Goal: Information Seeking & Learning: Learn about a topic

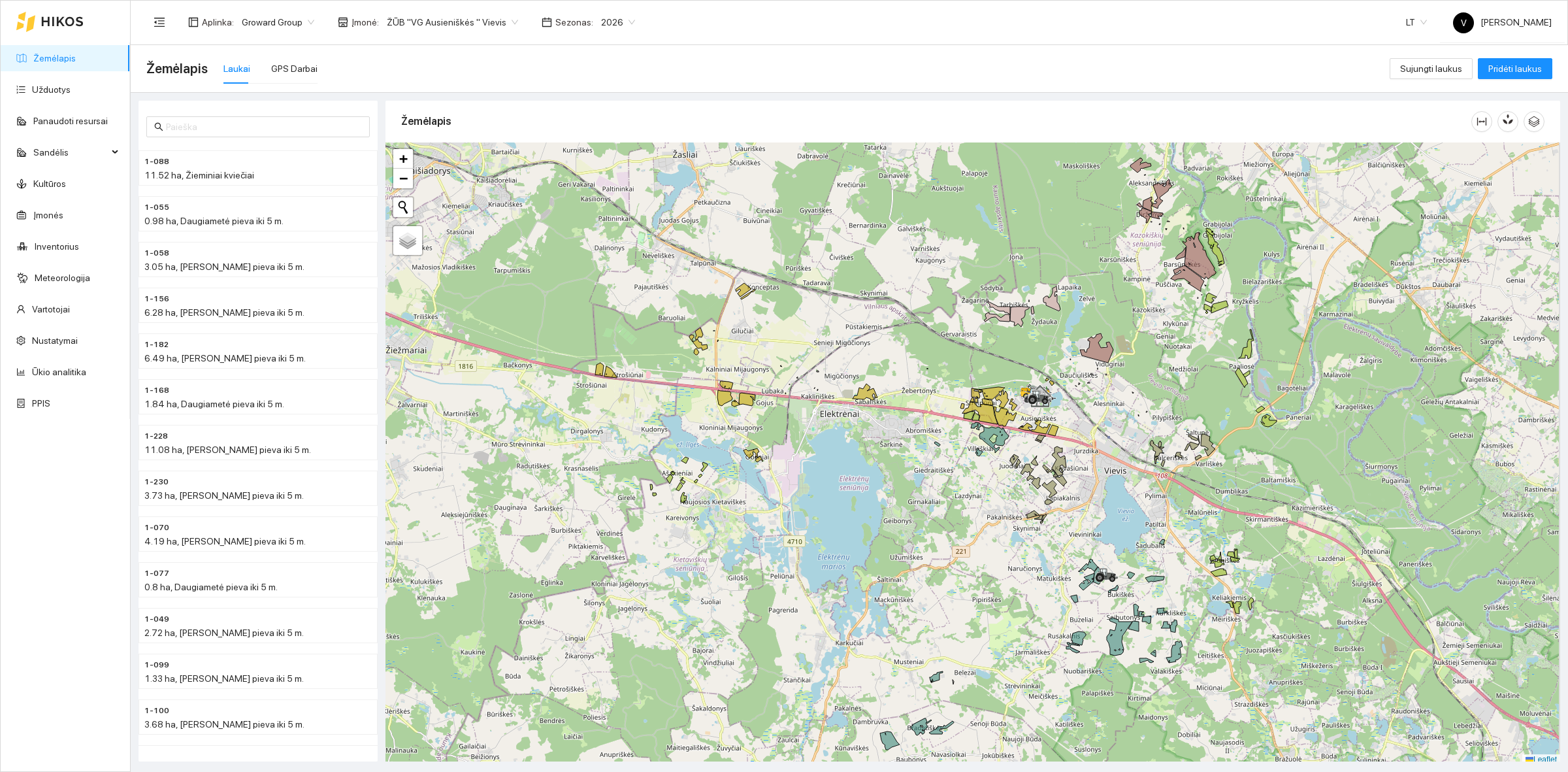
scroll to position [4, 0]
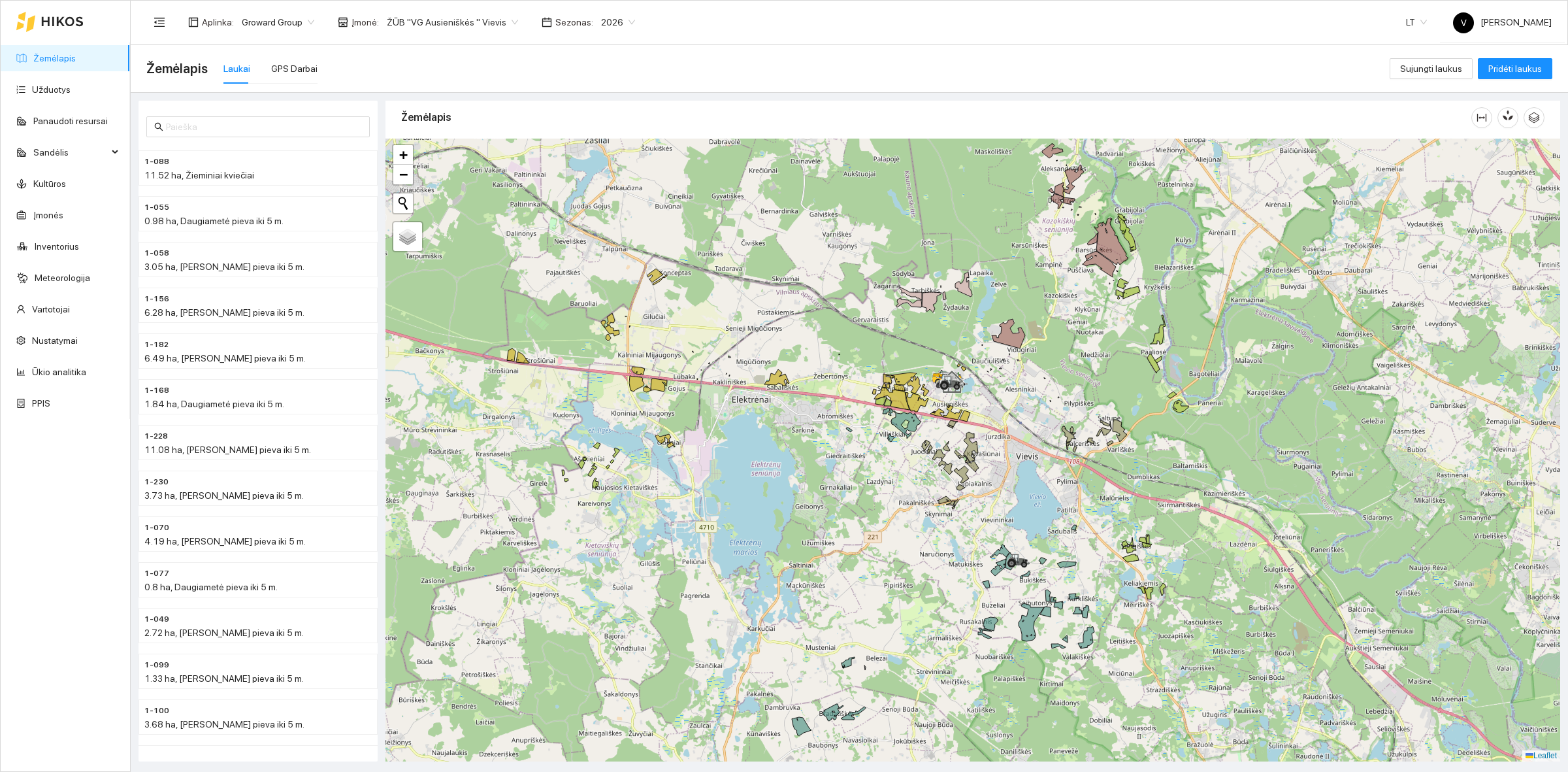
drag, startPoint x: 1320, startPoint y: 413, endPoint x: 1232, endPoint y: 403, distance: 88.6
click at [1232, 403] on div at bounding box center [973, 450] width 1174 height 622
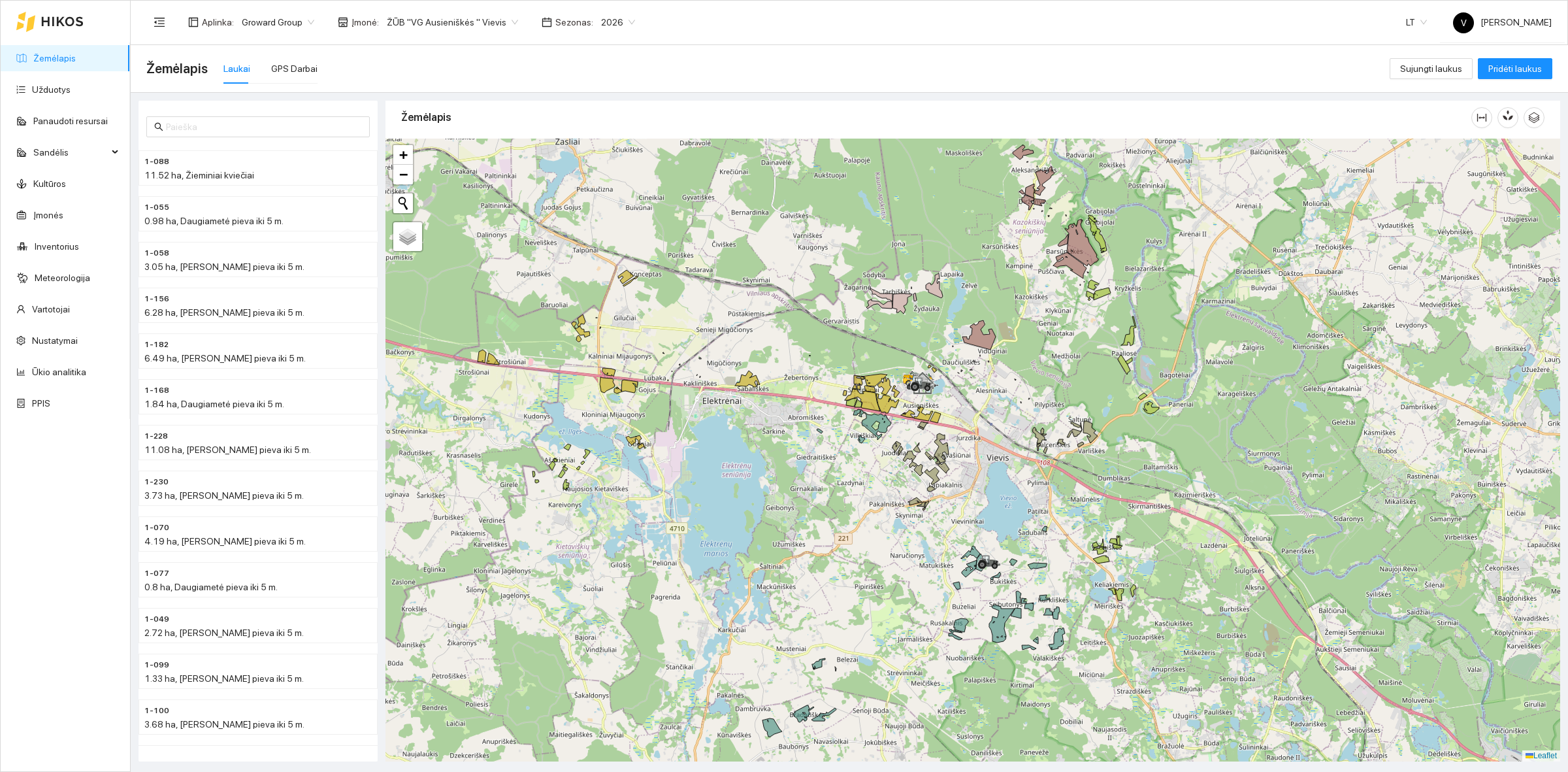
drag, startPoint x: 978, startPoint y: 396, endPoint x: 940, endPoint y: 397, distance: 38.0
click at [940, 397] on div at bounding box center [973, 450] width 1174 height 622
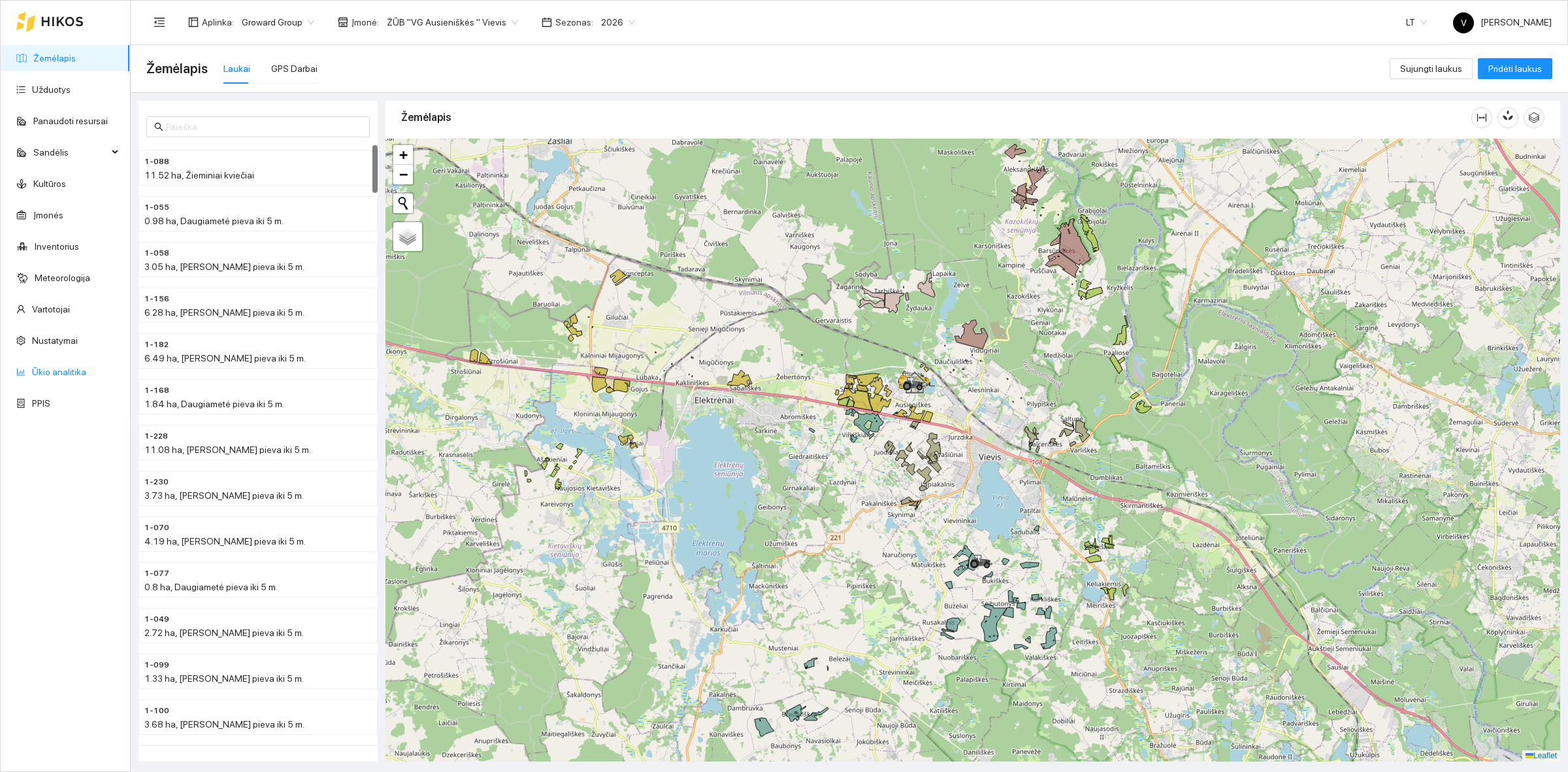
click at [65, 376] on link "Ūkio analitika" at bounding box center [59, 371] width 54 height 10
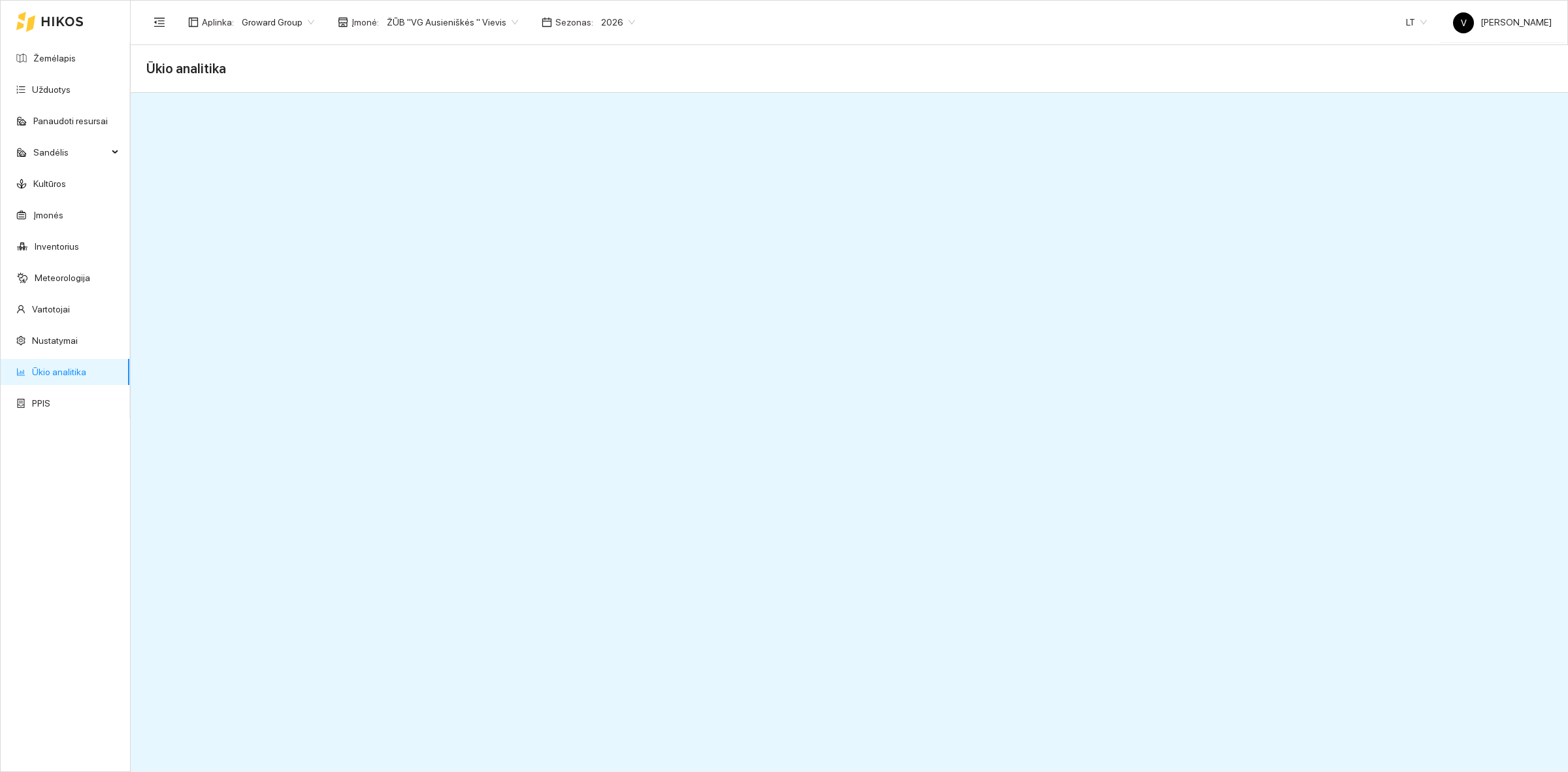
click at [78, 366] on link "Ūkio analitika" at bounding box center [59, 371] width 54 height 10
click at [593, 18] on div "2026" at bounding box center [617, 22] width 50 height 21
click at [602, 152] on div "2025" at bounding box center [603, 151] width 34 height 15
click at [448, 26] on span "ŽŪB "VG Ausieniškės " Vievis" at bounding box center [451, 22] width 131 height 19
click at [451, 40] on div "Visos" at bounding box center [449, 47] width 134 height 15
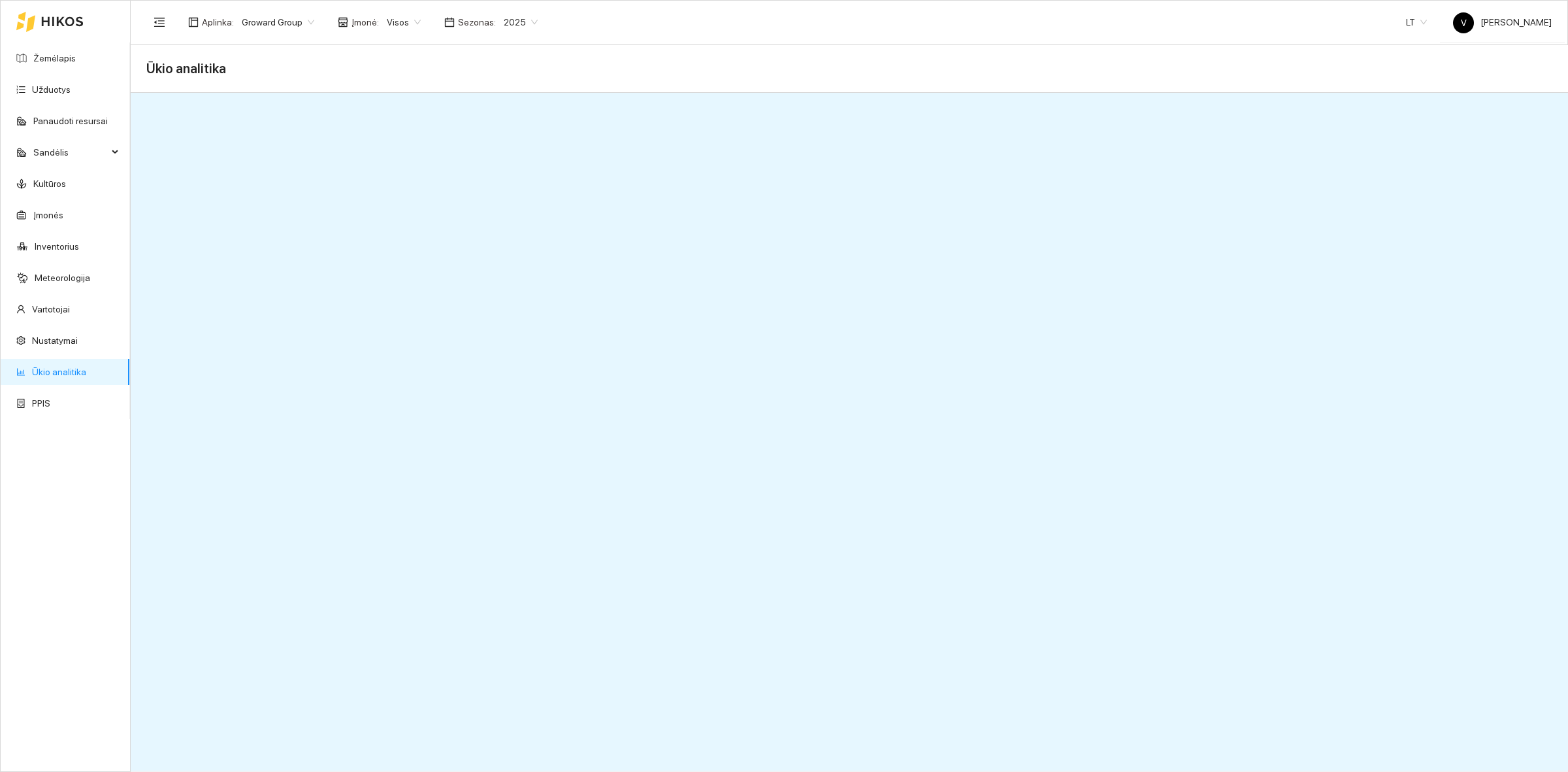
click at [81, 373] on link "Ūkio analitika" at bounding box center [59, 371] width 54 height 10
click at [506, 15] on span "2025" at bounding box center [520, 22] width 34 height 19
click at [509, 178] on div "2026" at bounding box center [511, 173] width 34 height 15
click at [471, 18] on span "Sezonas :" at bounding box center [476, 22] width 38 height 15
click at [509, 26] on span "2026" at bounding box center [520, 22] width 34 height 19
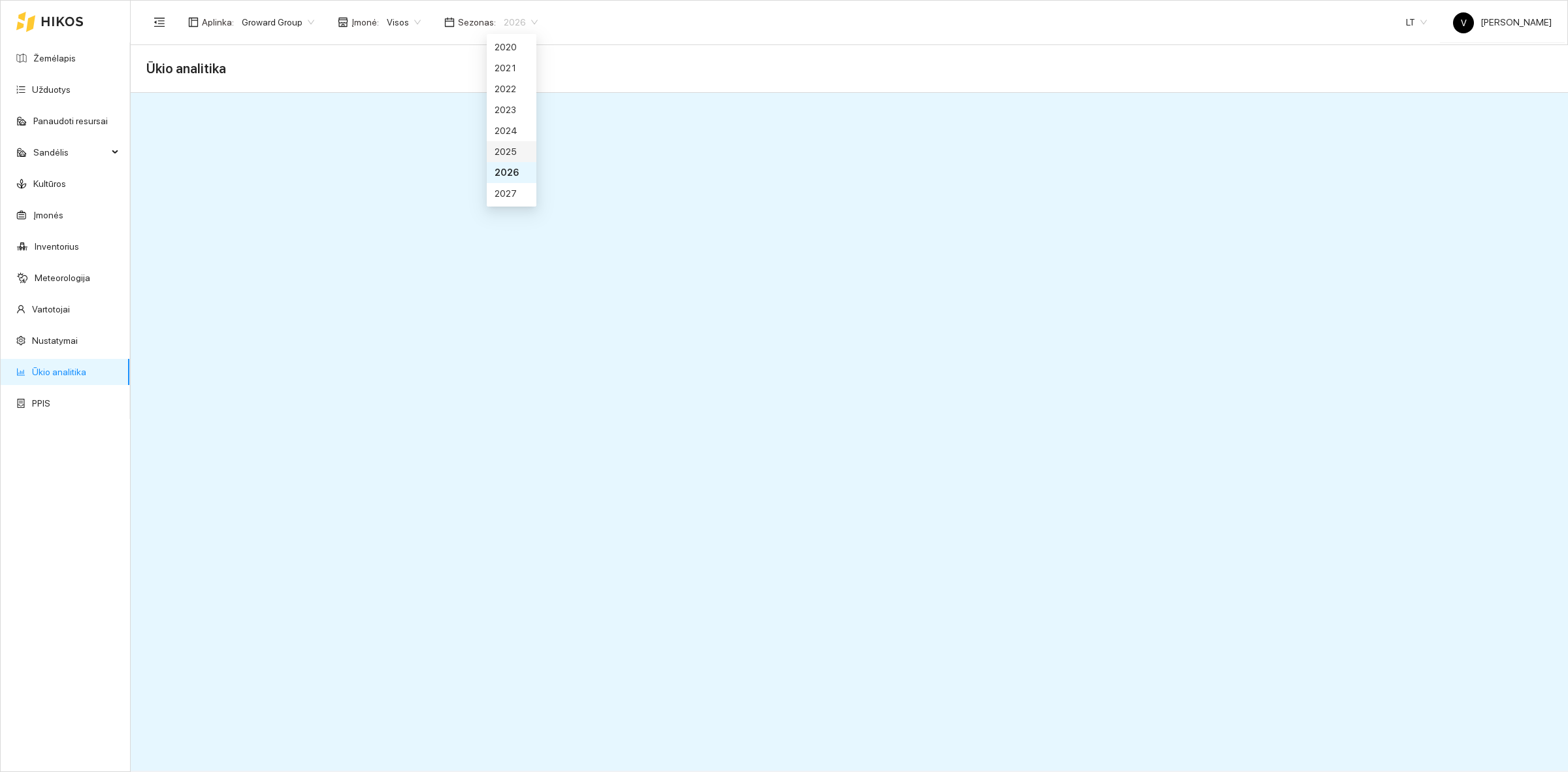
click at [511, 151] on div "2025" at bounding box center [511, 151] width 34 height 15
click at [513, 34] on div "Aplinka : Groward Group Įmonė : Visos Sezonas : 2025" at bounding box center [345, 22] width 399 height 26
click at [511, 17] on span "2025" at bounding box center [520, 22] width 34 height 19
click at [511, 175] on div "2026" at bounding box center [511, 173] width 34 height 15
click at [509, 18] on span "2026" at bounding box center [520, 22] width 34 height 19
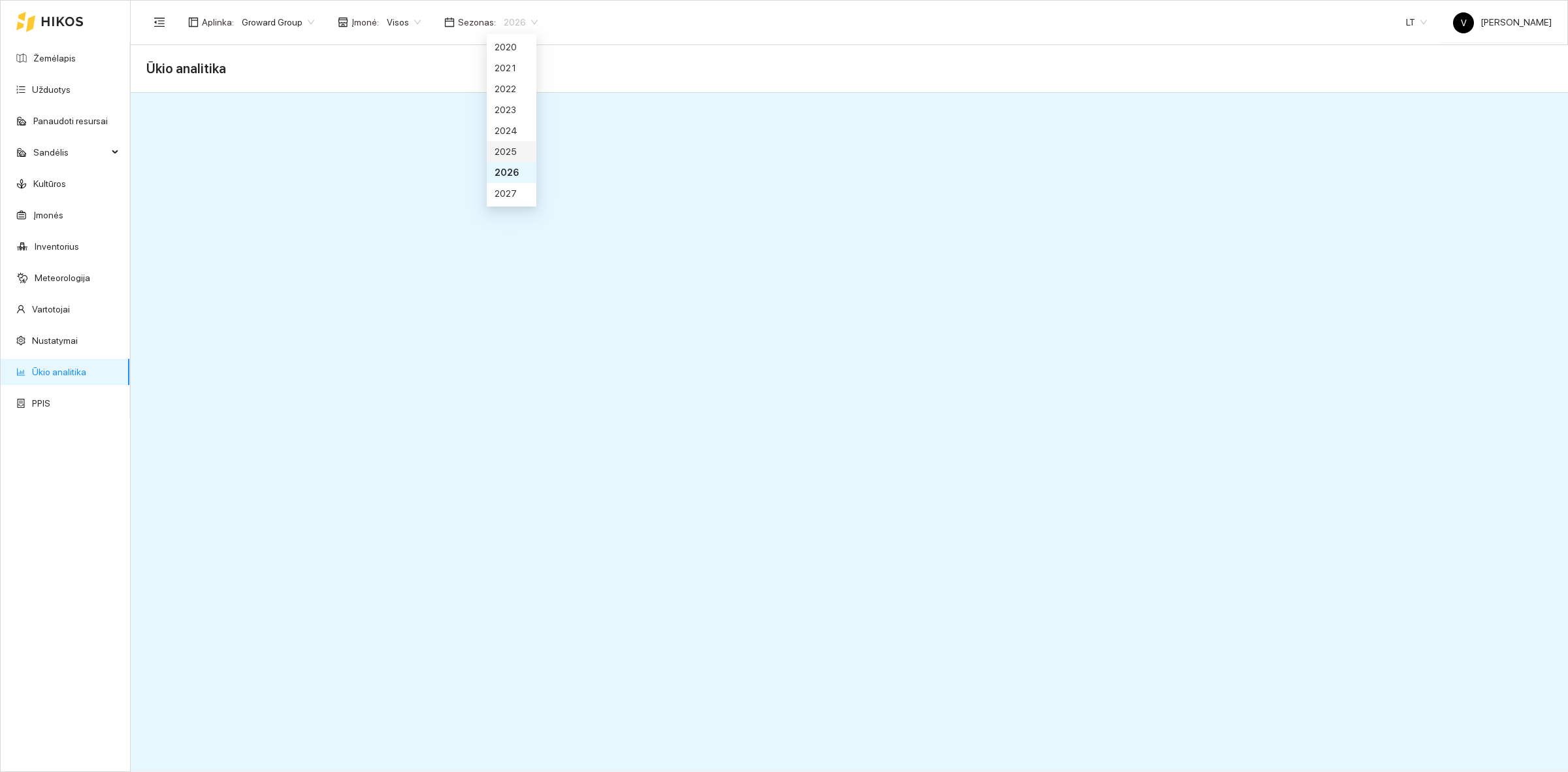
click at [513, 155] on div "2025" at bounding box center [511, 151] width 34 height 15
click at [59, 86] on link "Užduotys" at bounding box center [51, 89] width 39 height 10
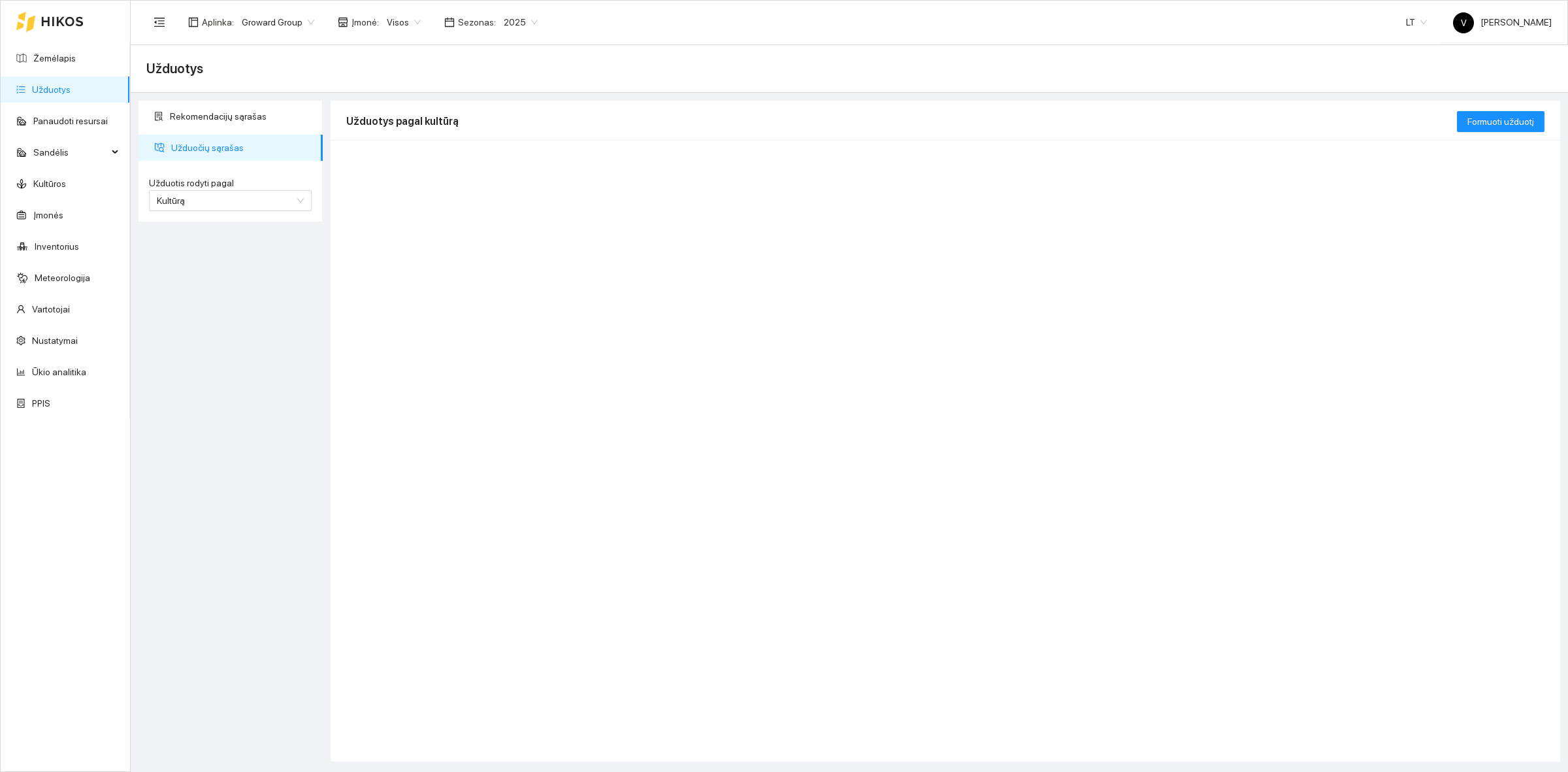
click at [386, 27] on span "Visos" at bounding box center [403, 22] width 34 height 19
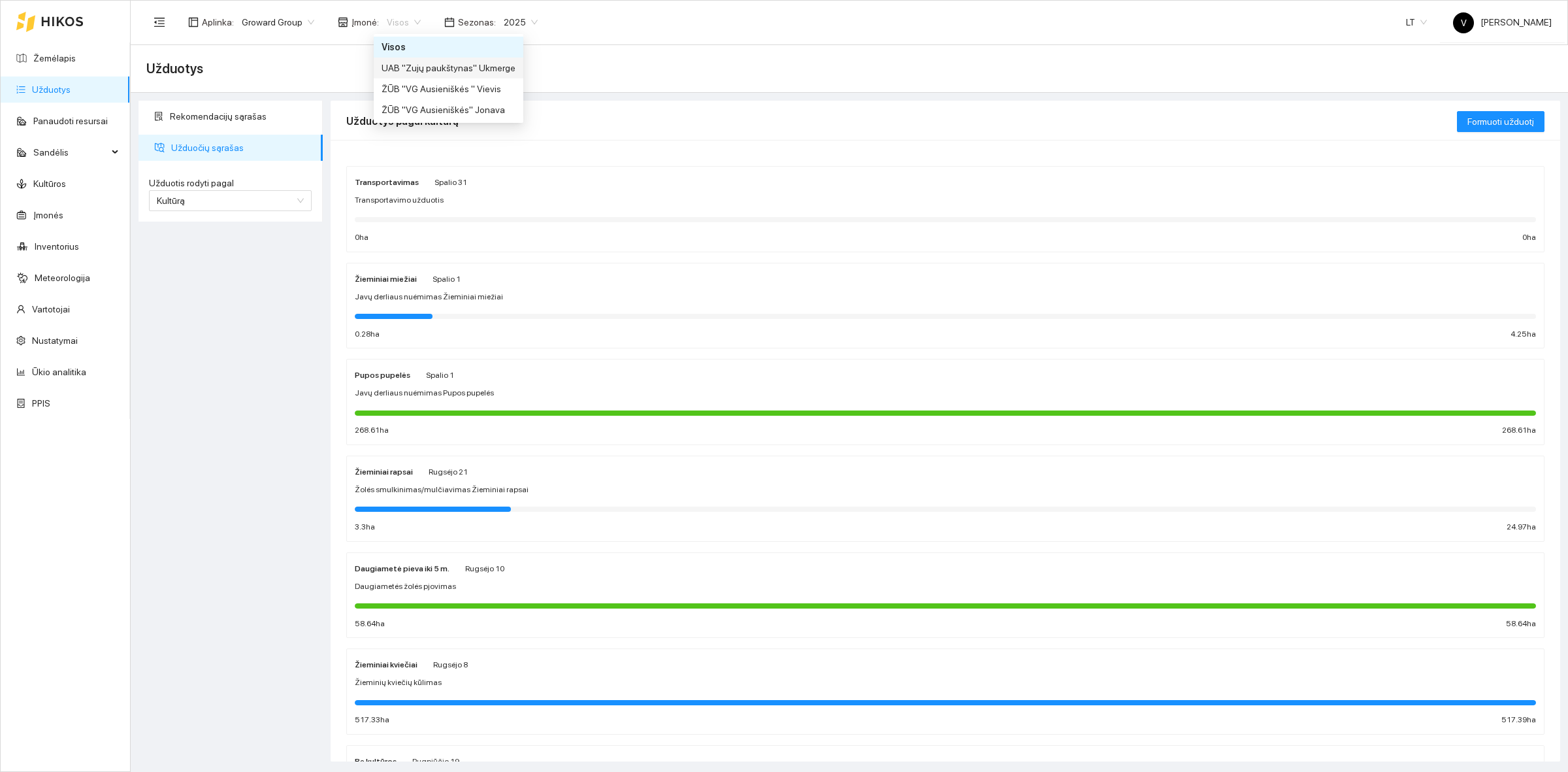
click at [459, 67] on div "UAB "Zujų paukštynas" Ukmerge" at bounding box center [449, 68] width 134 height 15
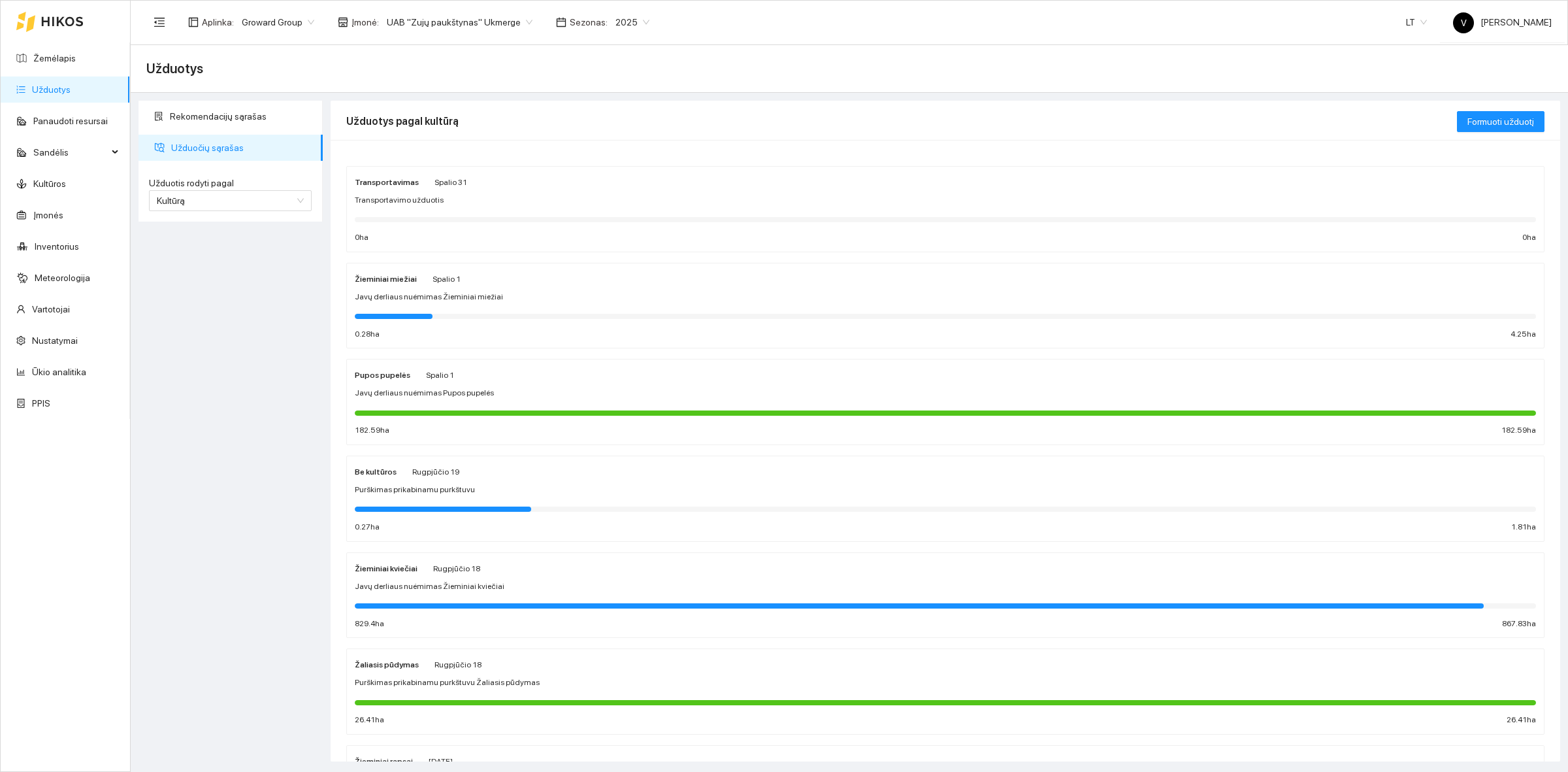
click at [39, 86] on link "Užduotys" at bounding box center [51, 89] width 39 height 10
click at [226, 200] on span "Kultūrą" at bounding box center [230, 200] width 147 height 19
click at [193, 226] on div "Užduotį" at bounding box center [229, 226] width 147 height 15
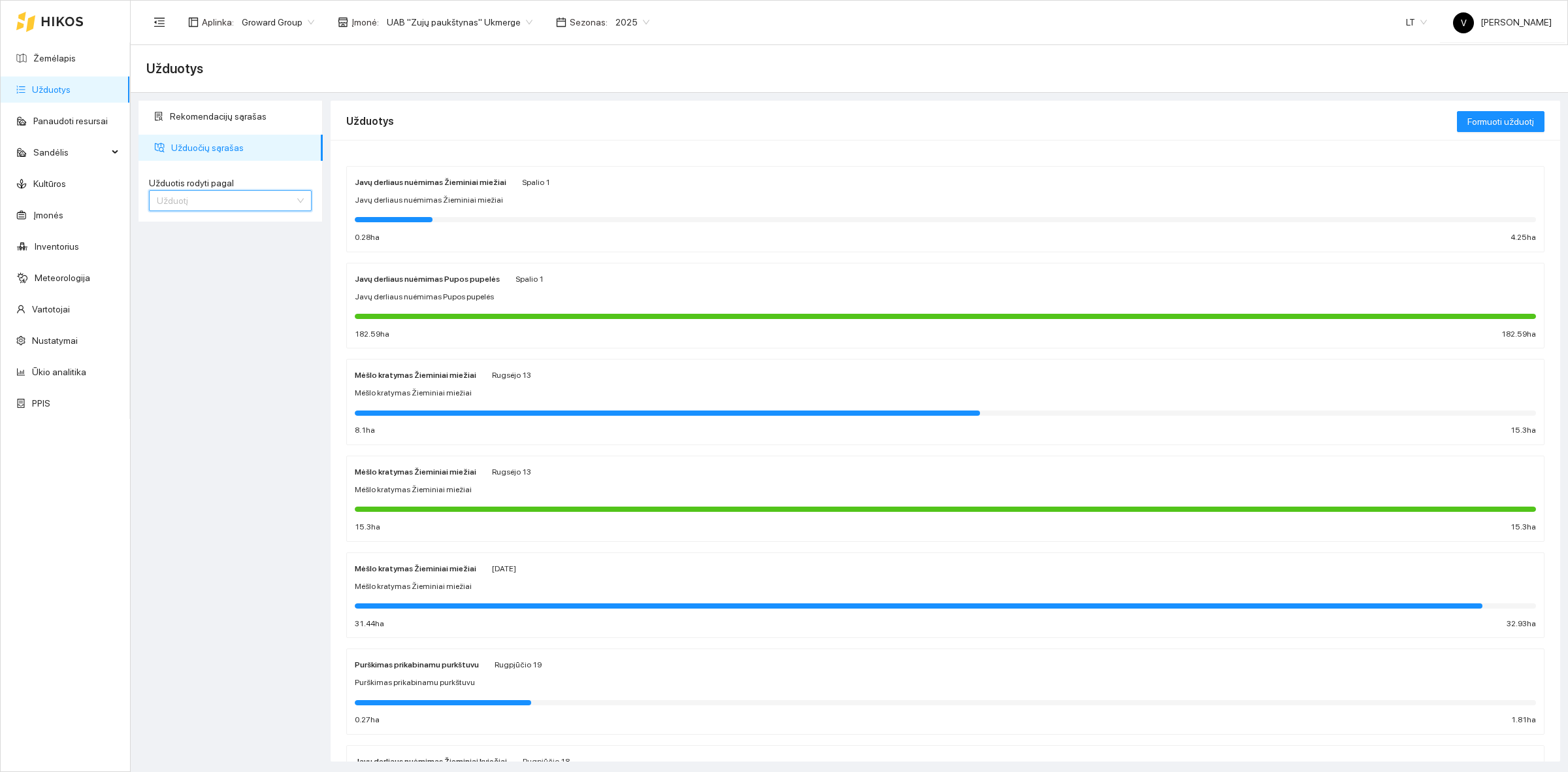
drag, startPoint x: 253, startPoint y: 200, endPoint x: 237, endPoint y: 212, distance: 20.0
click at [253, 200] on span "Užduotį" at bounding box center [230, 200] width 147 height 19
click at [201, 246] on div "Kultūrą" at bounding box center [229, 247] width 147 height 15
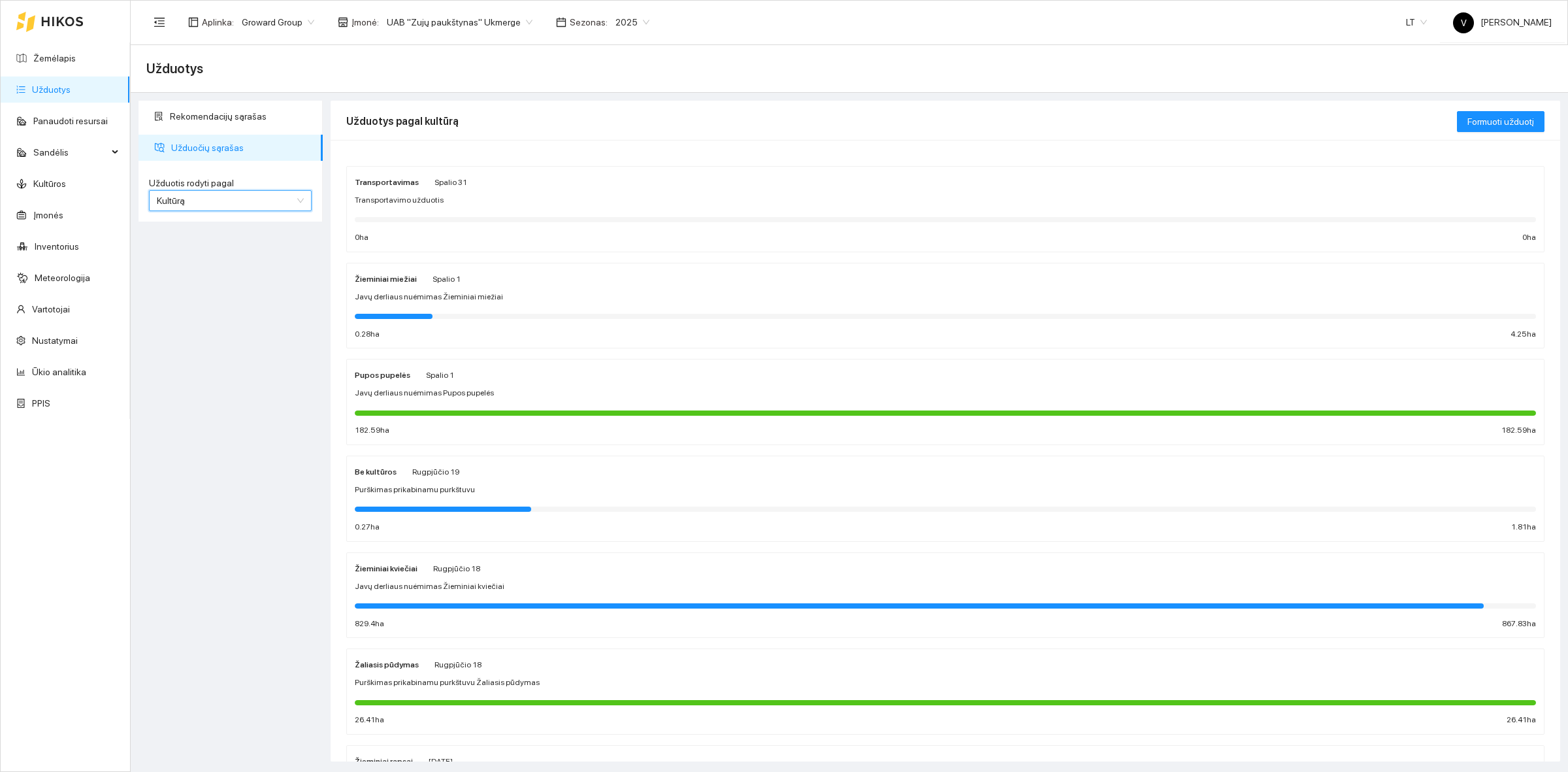
click at [393, 377] on strong "Pupos pupelės" at bounding box center [383, 375] width 56 height 9
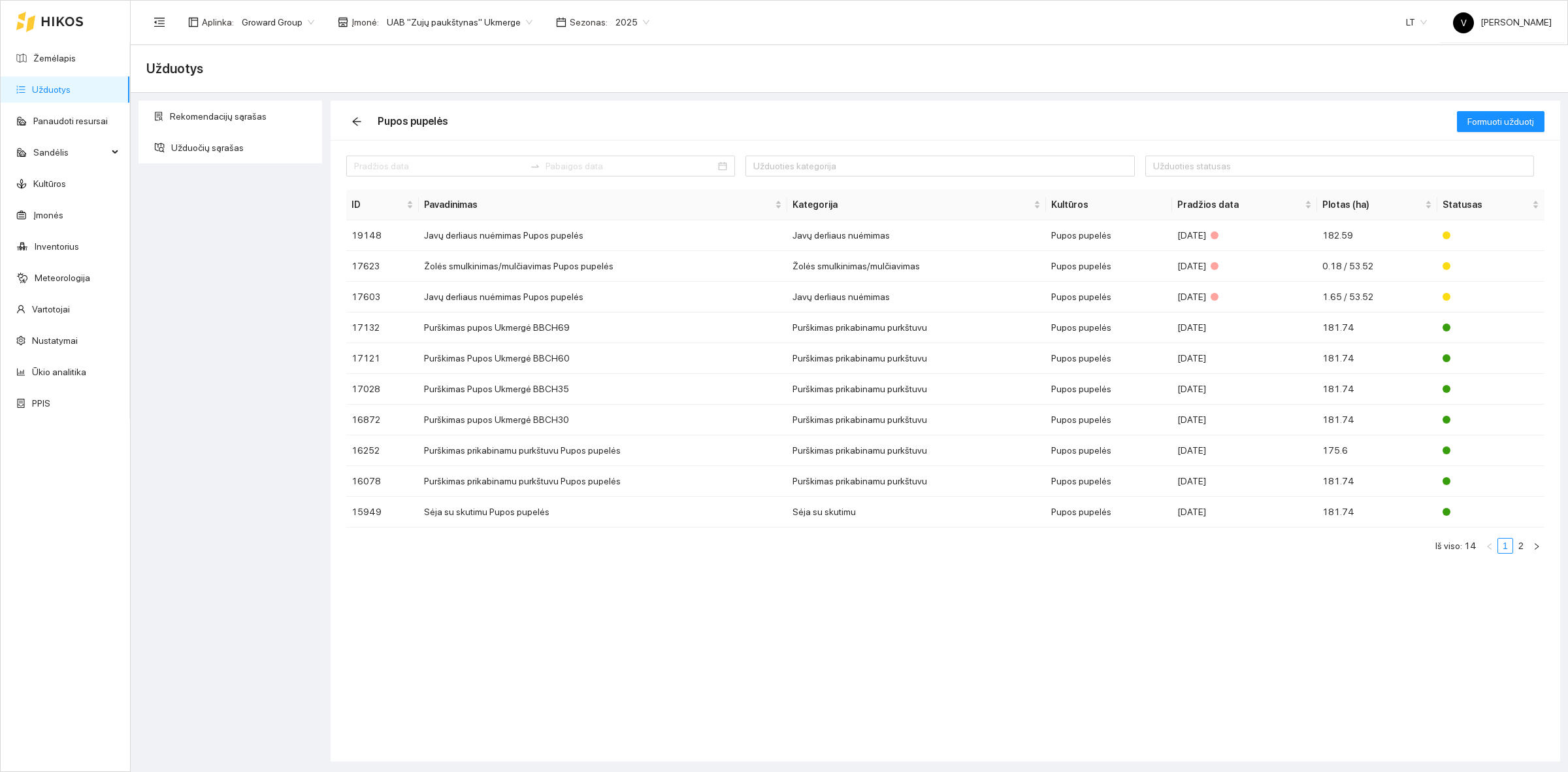
click at [71, 88] on link "Užduotys" at bounding box center [51, 89] width 39 height 10
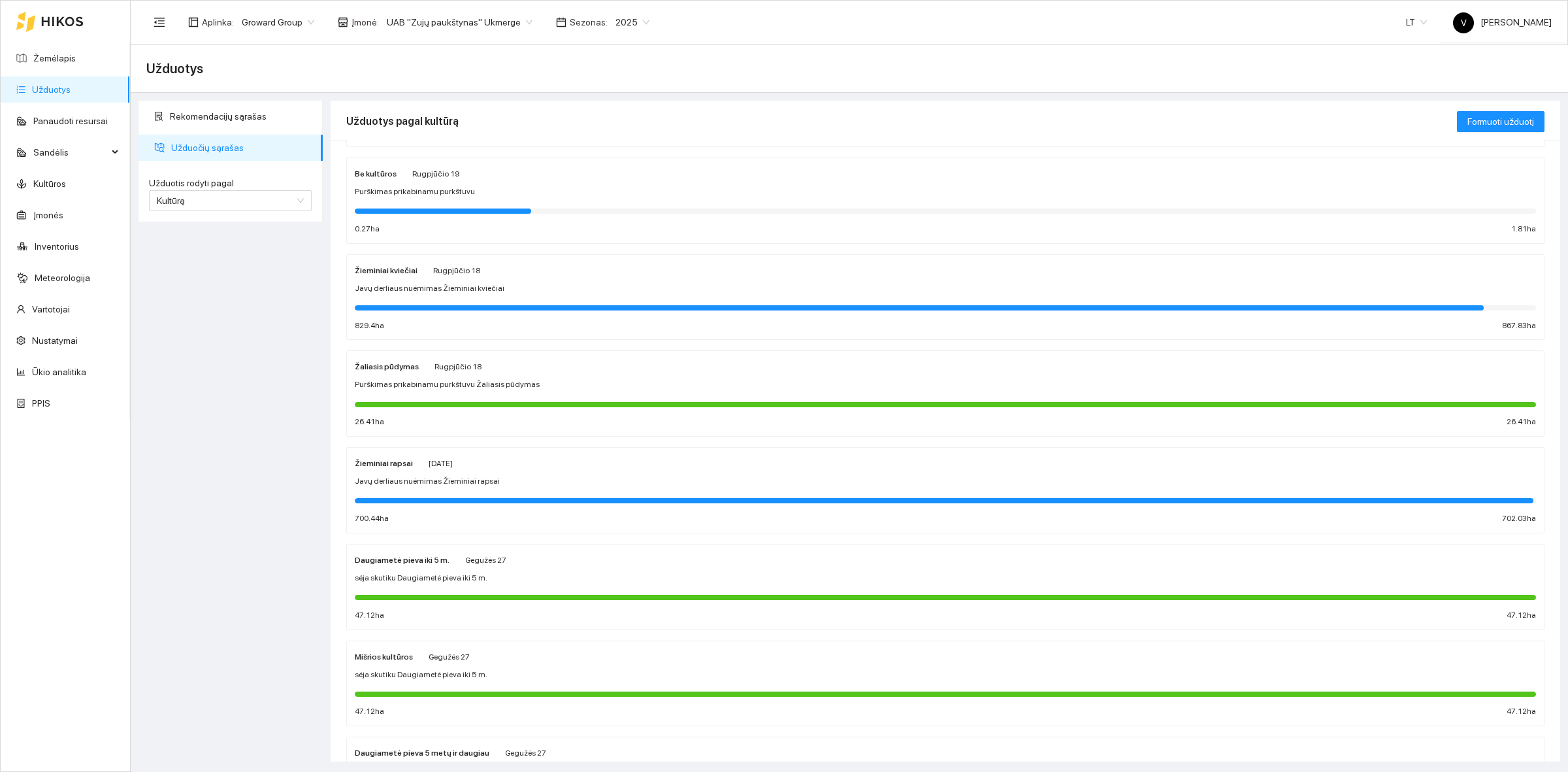
scroll to position [327, 0]
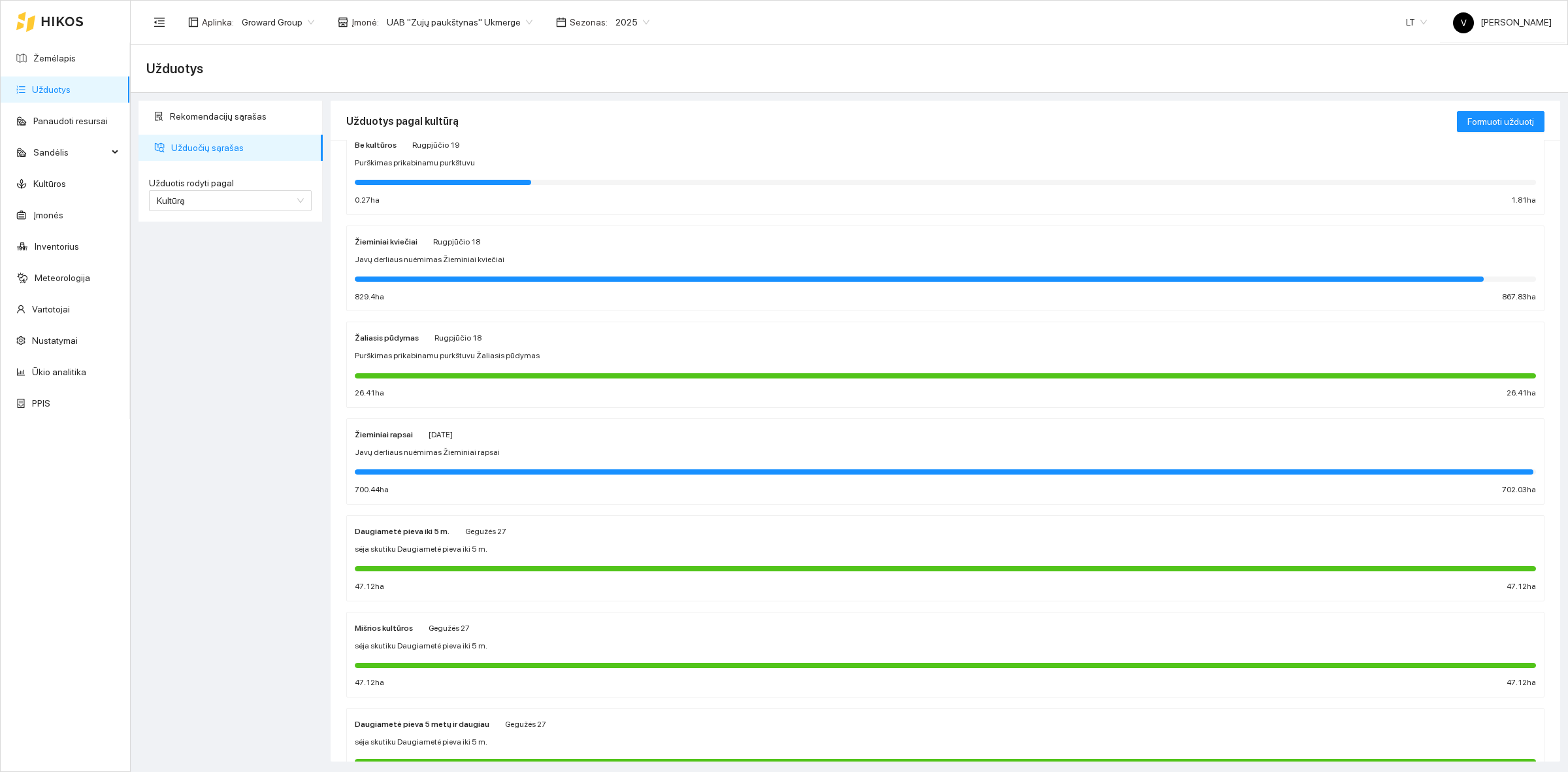
click at [379, 634] on div "Mišrios kultūros" at bounding box center [384, 628] width 58 height 15
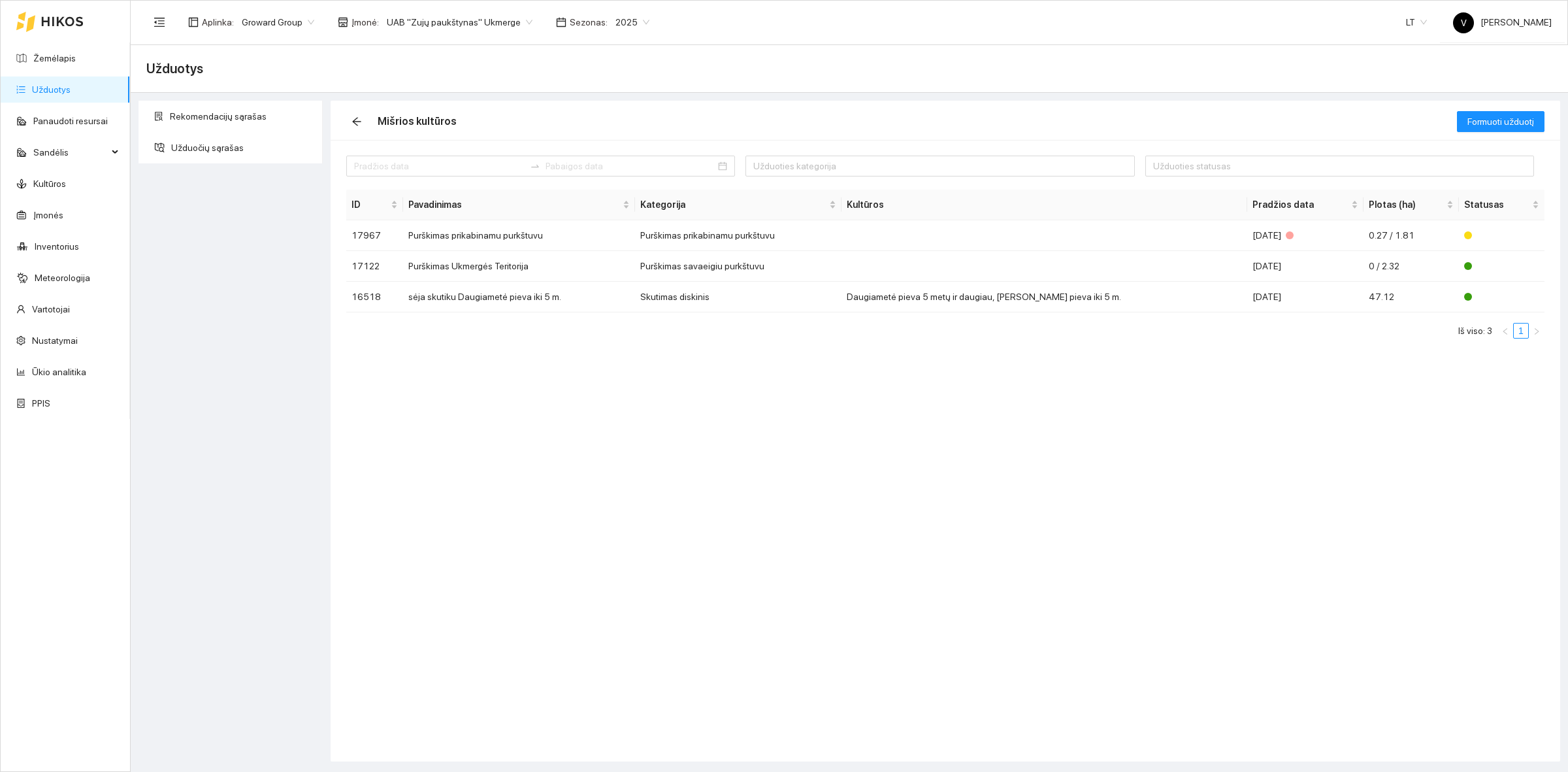
click at [607, 28] on div "2025" at bounding box center [632, 22] width 50 height 21
click at [614, 172] on div "2026" at bounding box center [617, 173] width 34 height 15
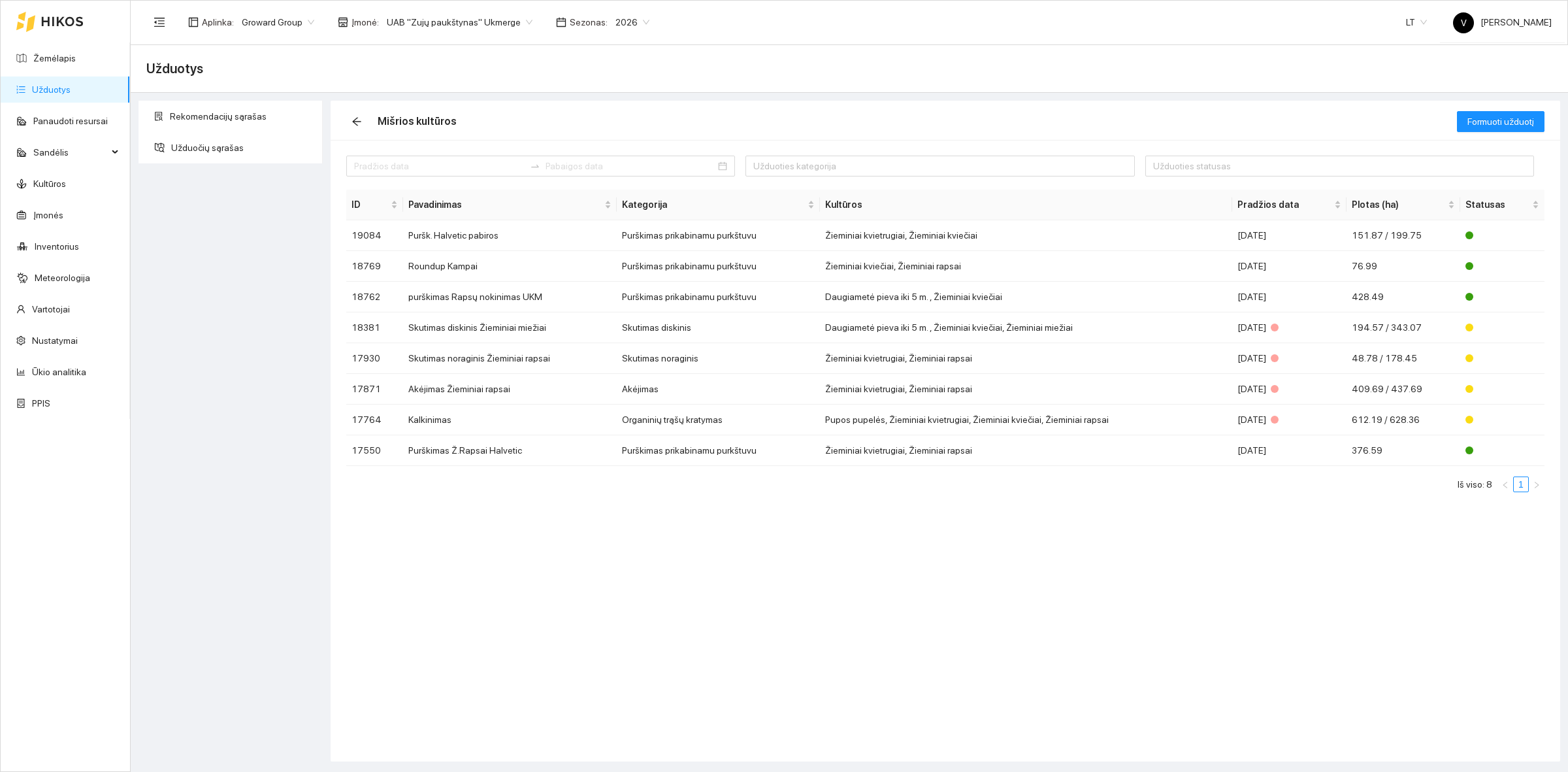
click at [443, 34] on div "Aplinka : Groward Group Įmonė : UAB "Zujų paukštynas" Ukmerge Sezonas : 2026" at bounding box center [401, 22] width 511 height 26
click at [450, 23] on span "UAB "Zujų paukštynas" Ukmerge" at bounding box center [459, 22] width 146 height 19
click at [495, 123] on div "Mišrios kultūros" at bounding box center [901, 122] width 1110 height 42
click at [491, 24] on span "UAB "Zujų paukštynas" Ukmerge" at bounding box center [459, 22] width 146 height 19
click at [446, 110] on div "ŽŪB "VG Ausieniškės" Jonava" at bounding box center [452, 110] width 142 height 15
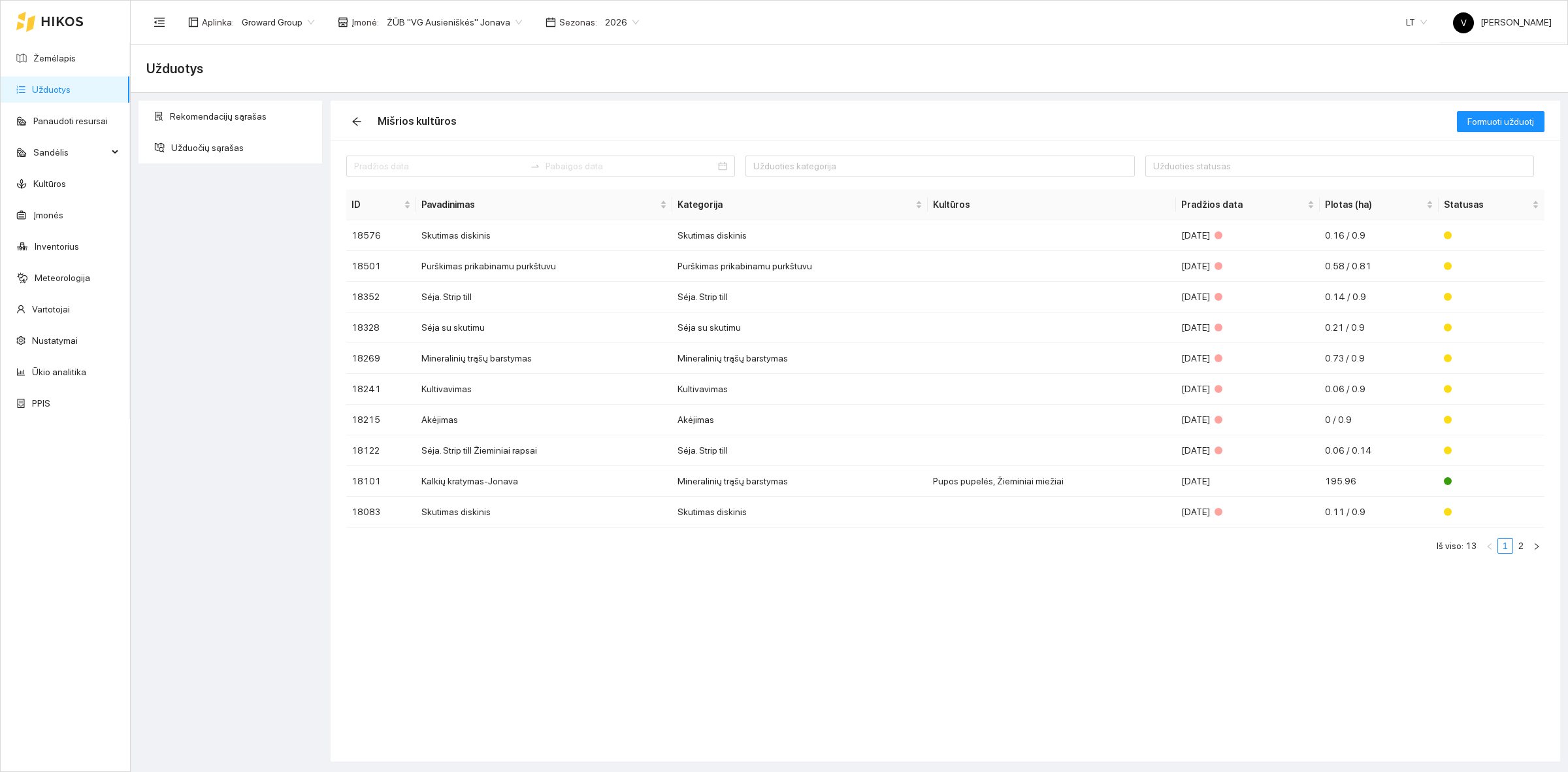
click at [47, 90] on link "Užduotys" at bounding box center [51, 89] width 39 height 10
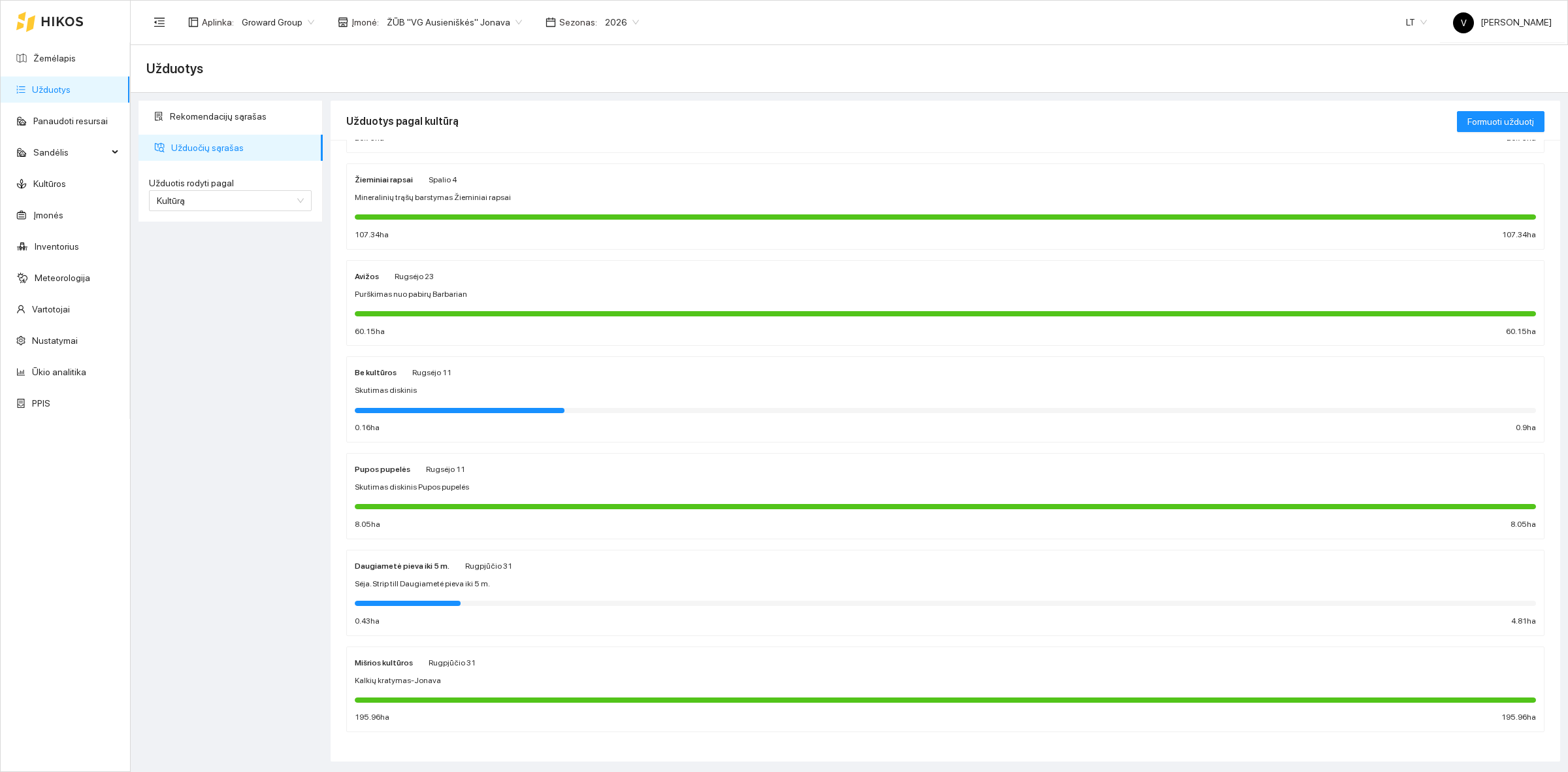
scroll to position [301, 0]
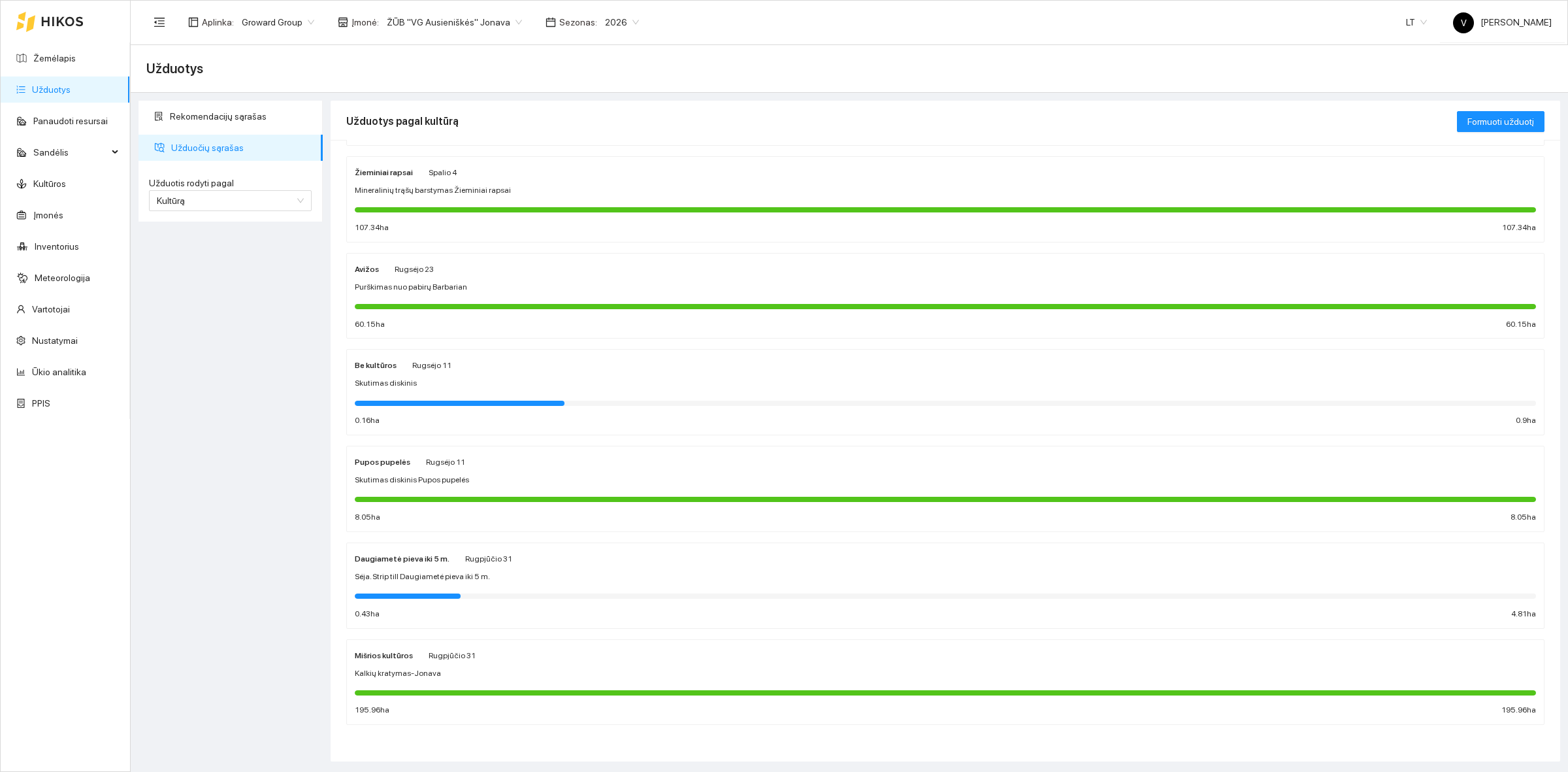
click at [397, 660] on div "Mišrios kultūros" at bounding box center [384, 655] width 58 height 15
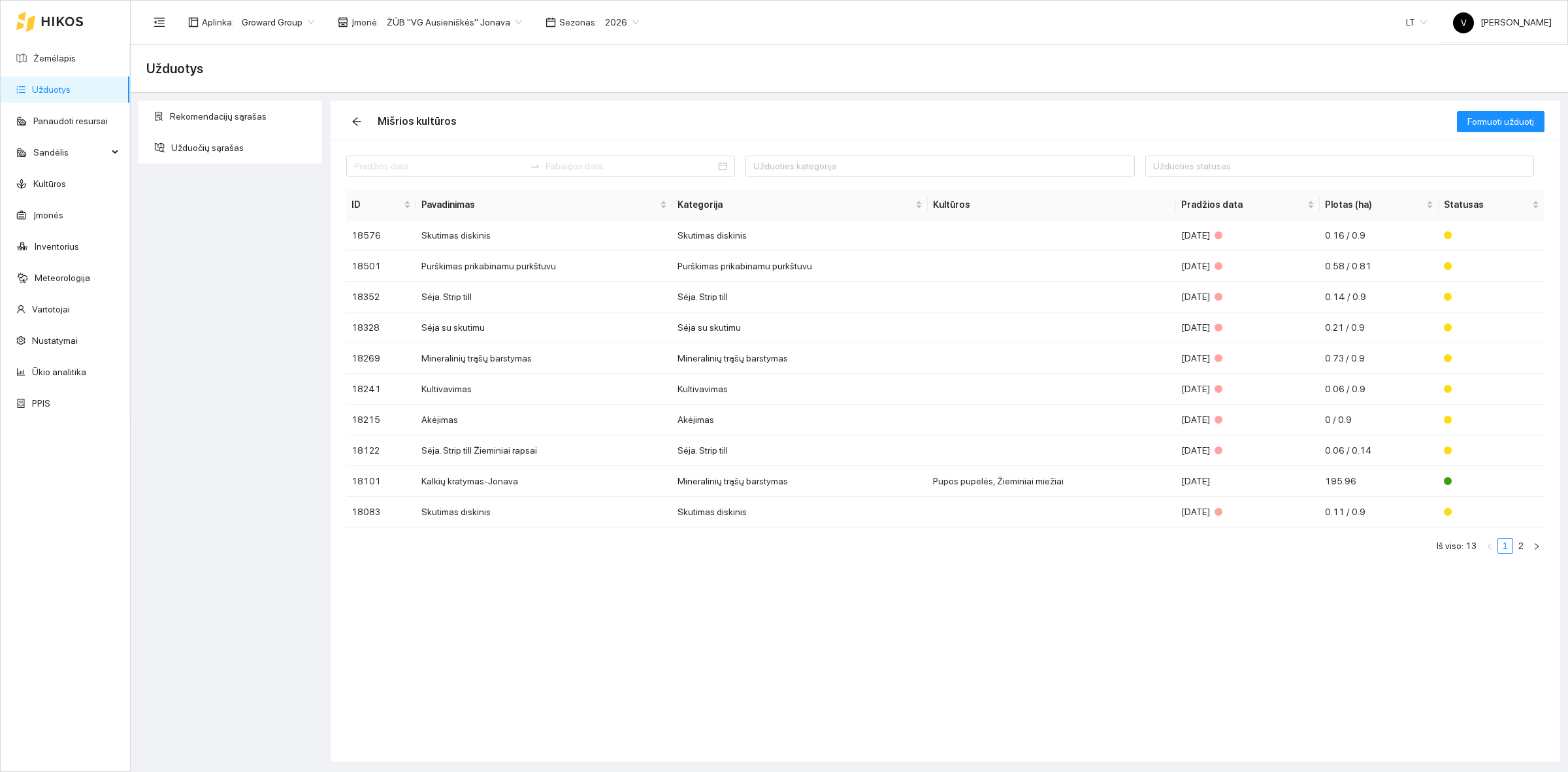
click at [403, 29] on span "ŽŪB "VG Ausieniškės" Jonava" at bounding box center [453, 22] width 135 height 19
click at [452, 69] on div "UAB "Zujų paukštynas" Ukmerge" at bounding box center [449, 68] width 134 height 15
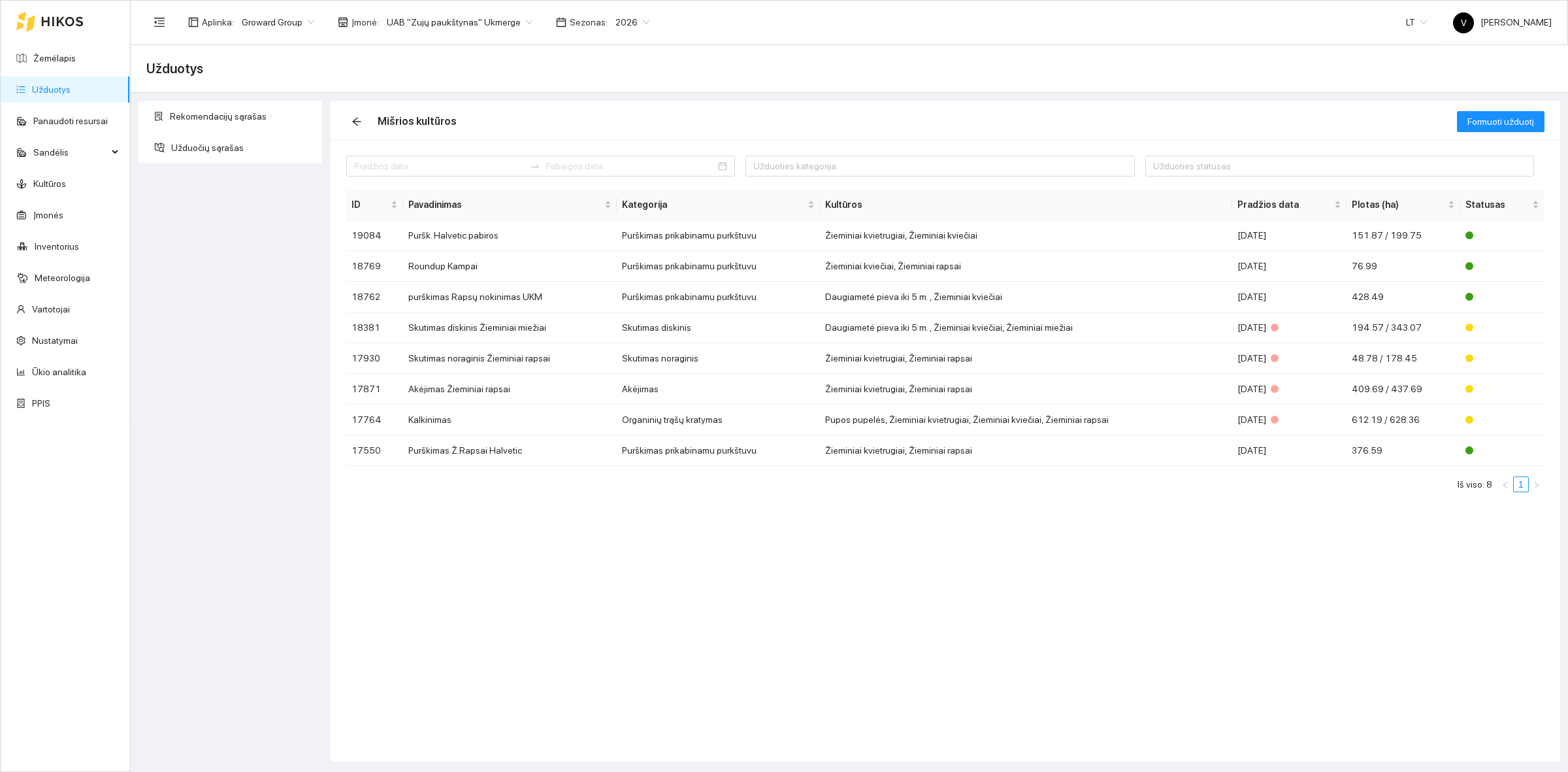
click at [657, 713] on div "Užduoties kategorija Užduoties statusas ID Pavadinimas Kategorija Kultūros Prad…" at bounding box center [945, 450] width 1229 height 621
click at [488, 584] on div "Užduoties kategorija Užduoties statusas ID Pavadinimas Kategorija Kultūros Prad…" at bounding box center [945, 450] width 1229 height 621
click at [240, 387] on div "Rekomendacijų sąrašas Užduočių sąrašas" at bounding box center [230, 431] width 192 height 661
click at [50, 95] on link "Užduotys" at bounding box center [51, 89] width 39 height 10
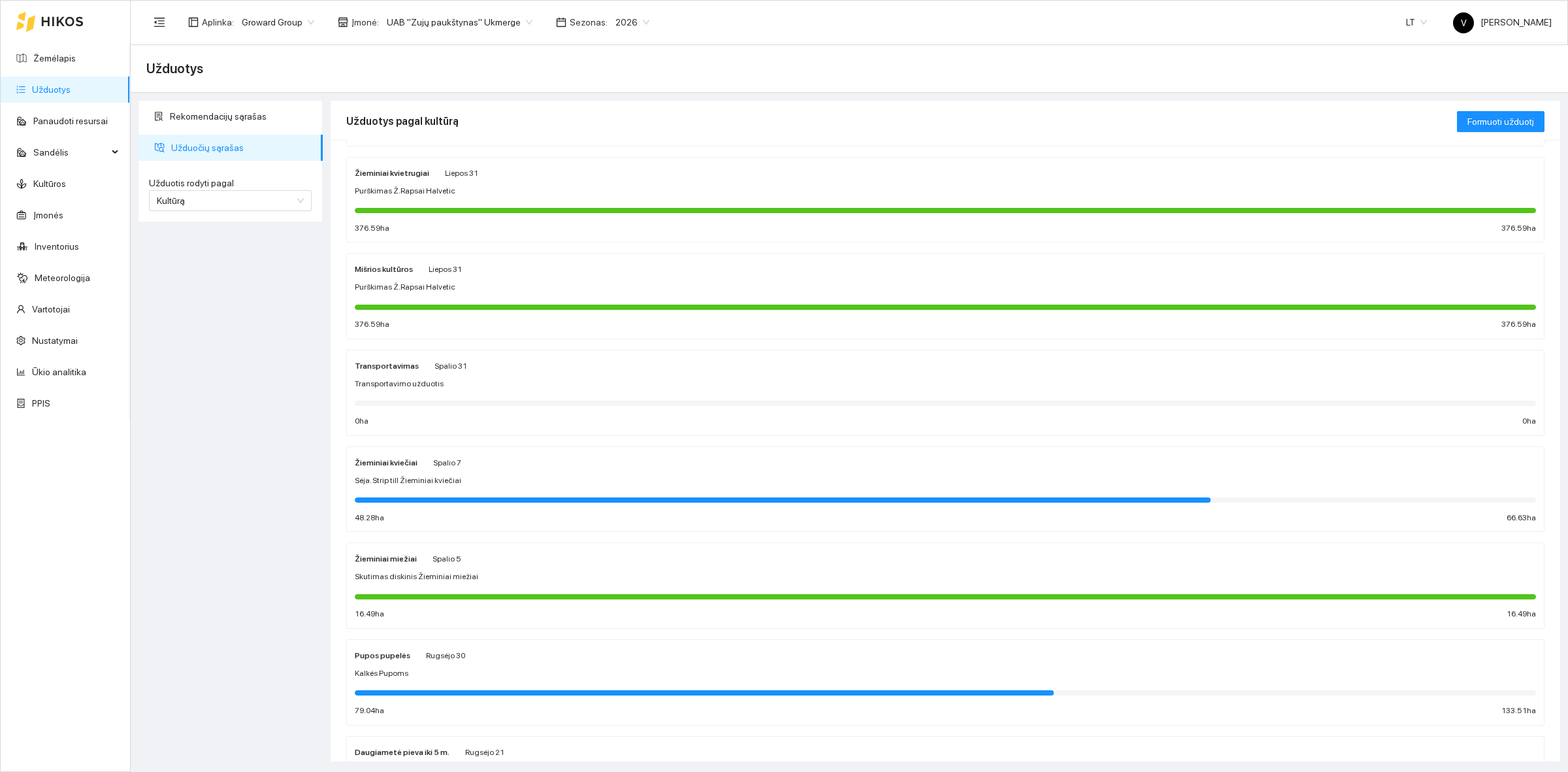
scroll to position [205, 0]
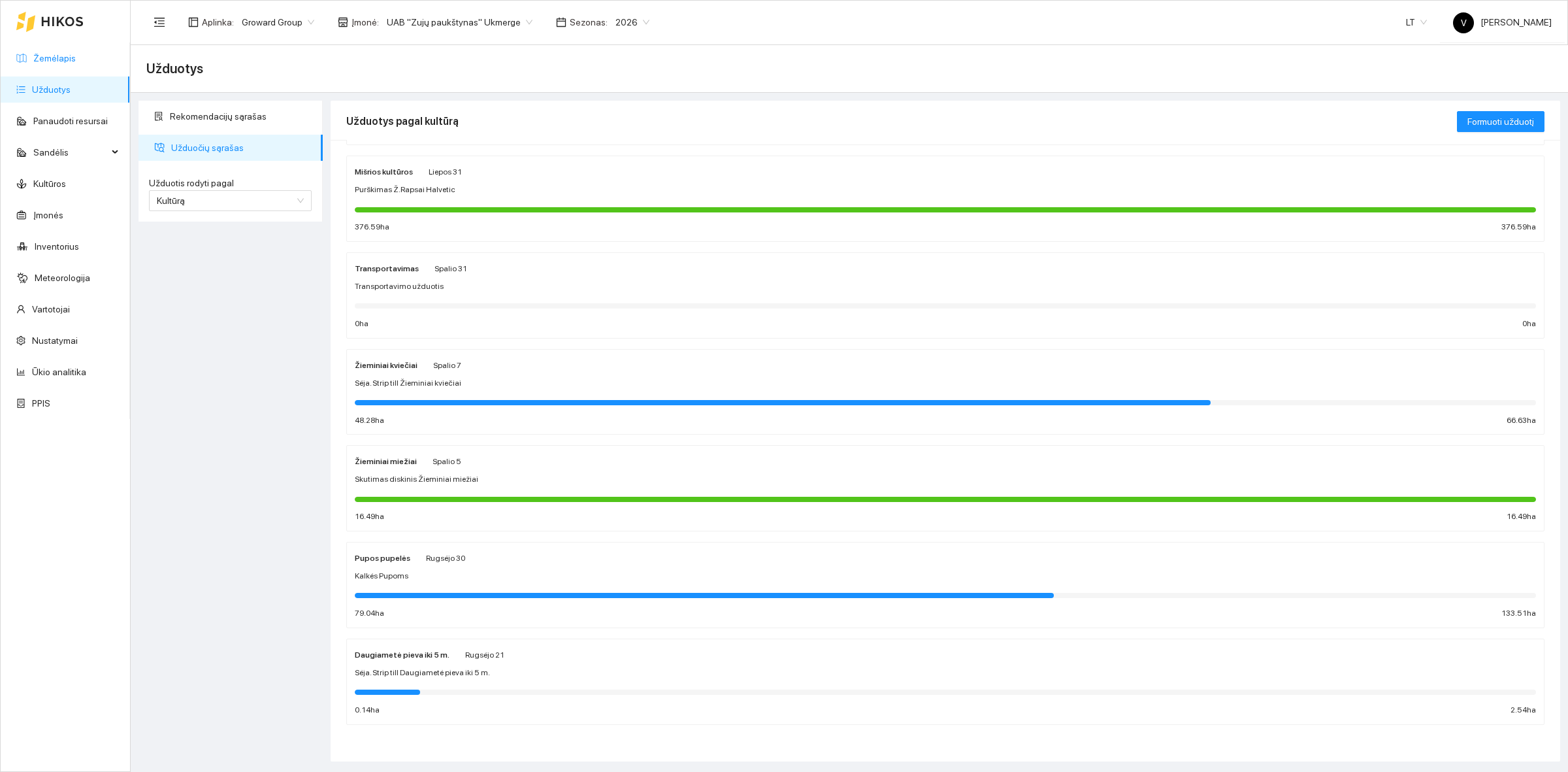
click at [73, 59] on link "Žemėlapis" at bounding box center [54, 58] width 42 height 10
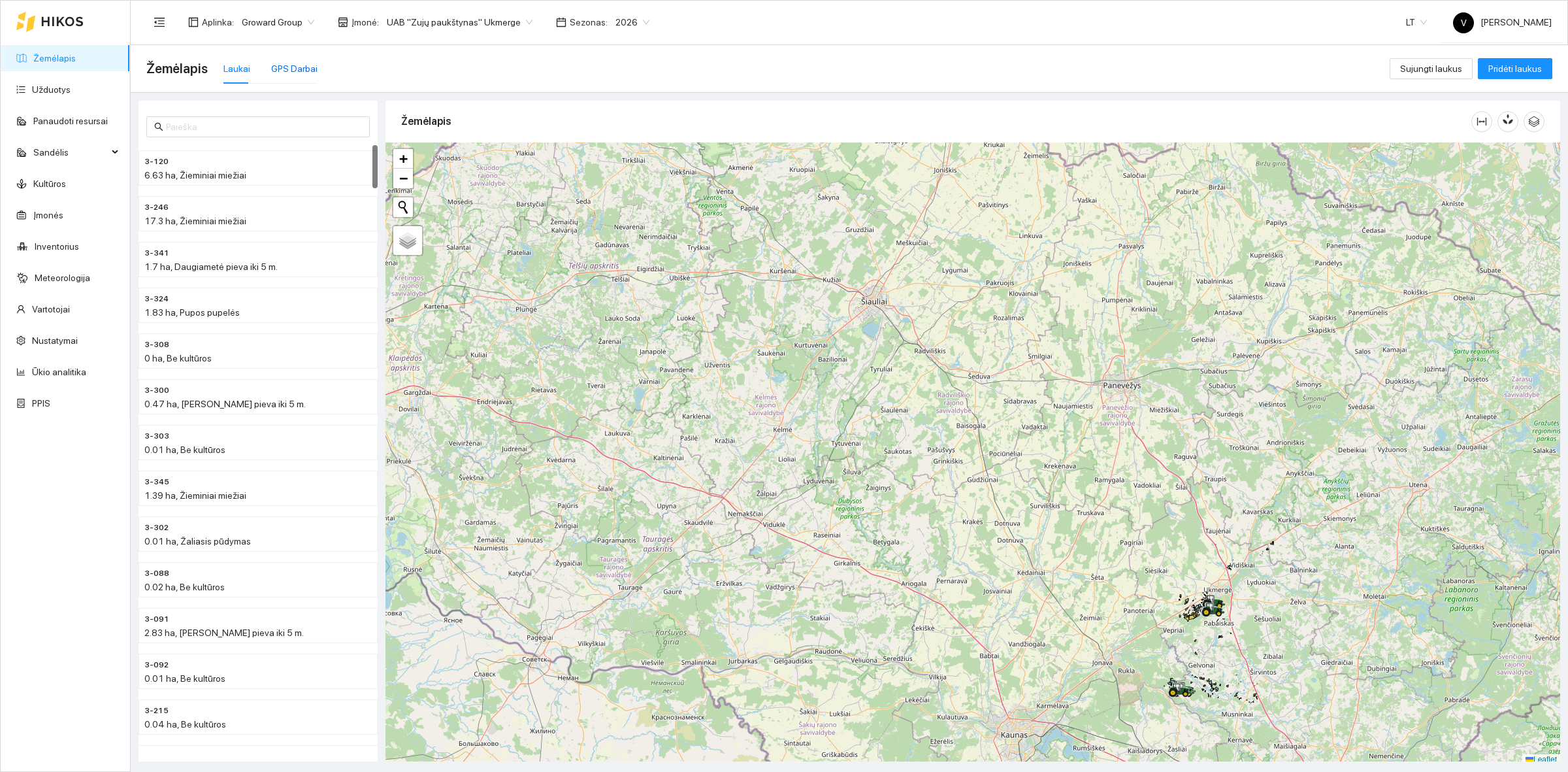
click at [304, 69] on div "GPS Darbai" at bounding box center [294, 69] width 47 height 15
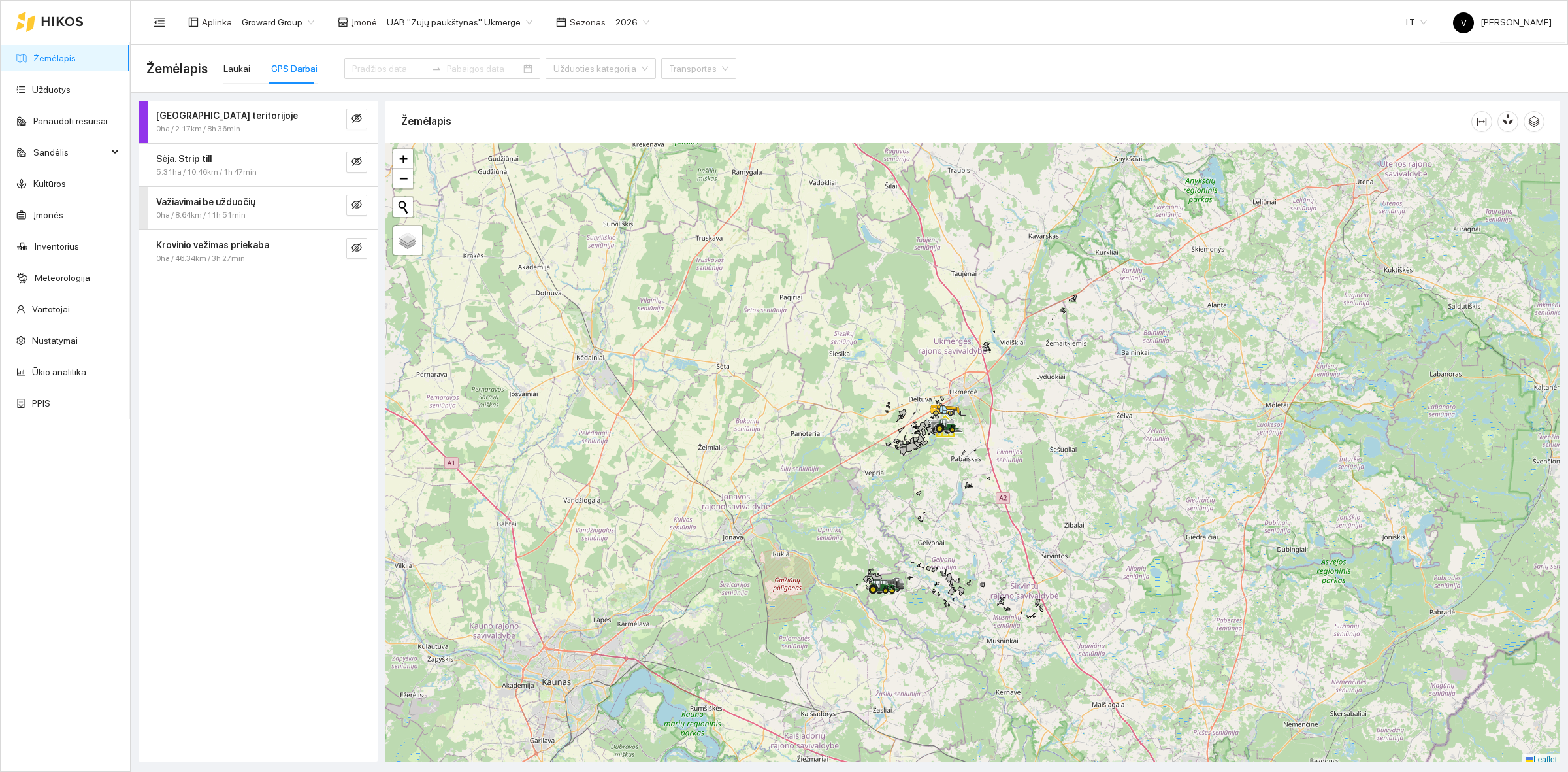
scroll to position [4, 0]
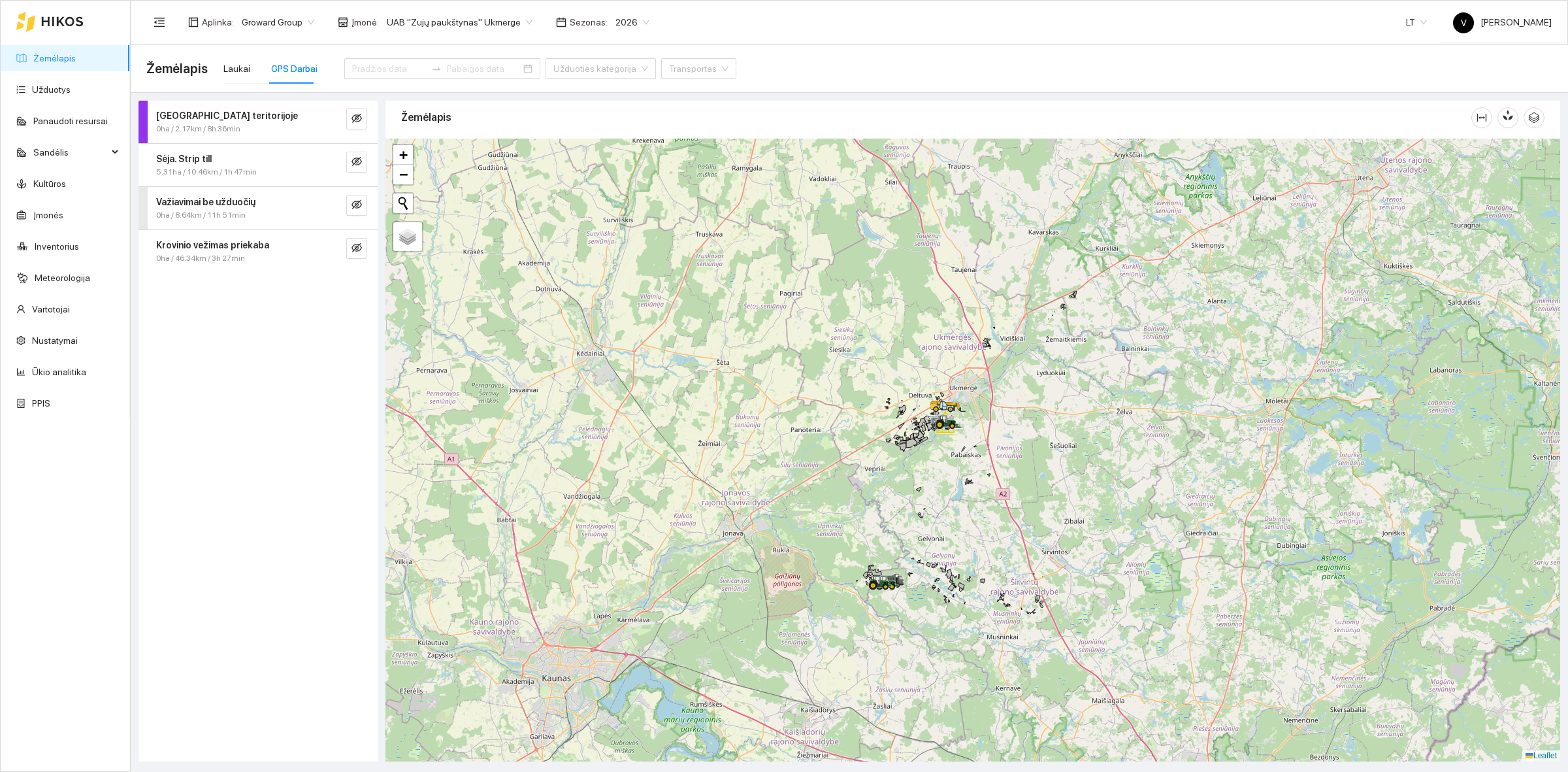
drag, startPoint x: 853, startPoint y: 411, endPoint x: 785, endPoint y: 413, distance: 68.0
click at [793, 419] on div at bounding box center [973, 450] width 1174 height 622
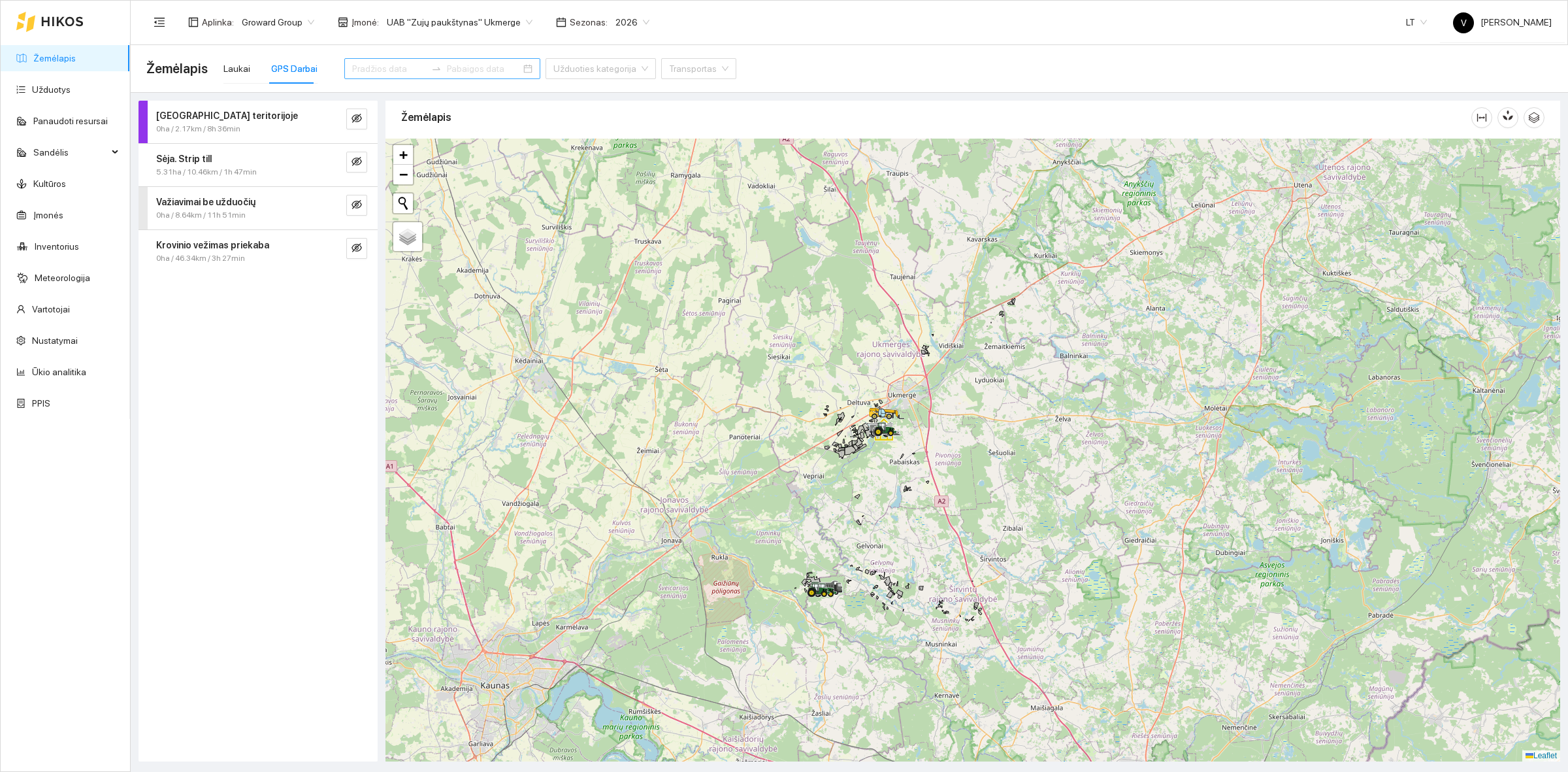
click at [496, 69] on div at bounding box center [442, 68] width 196 height 21
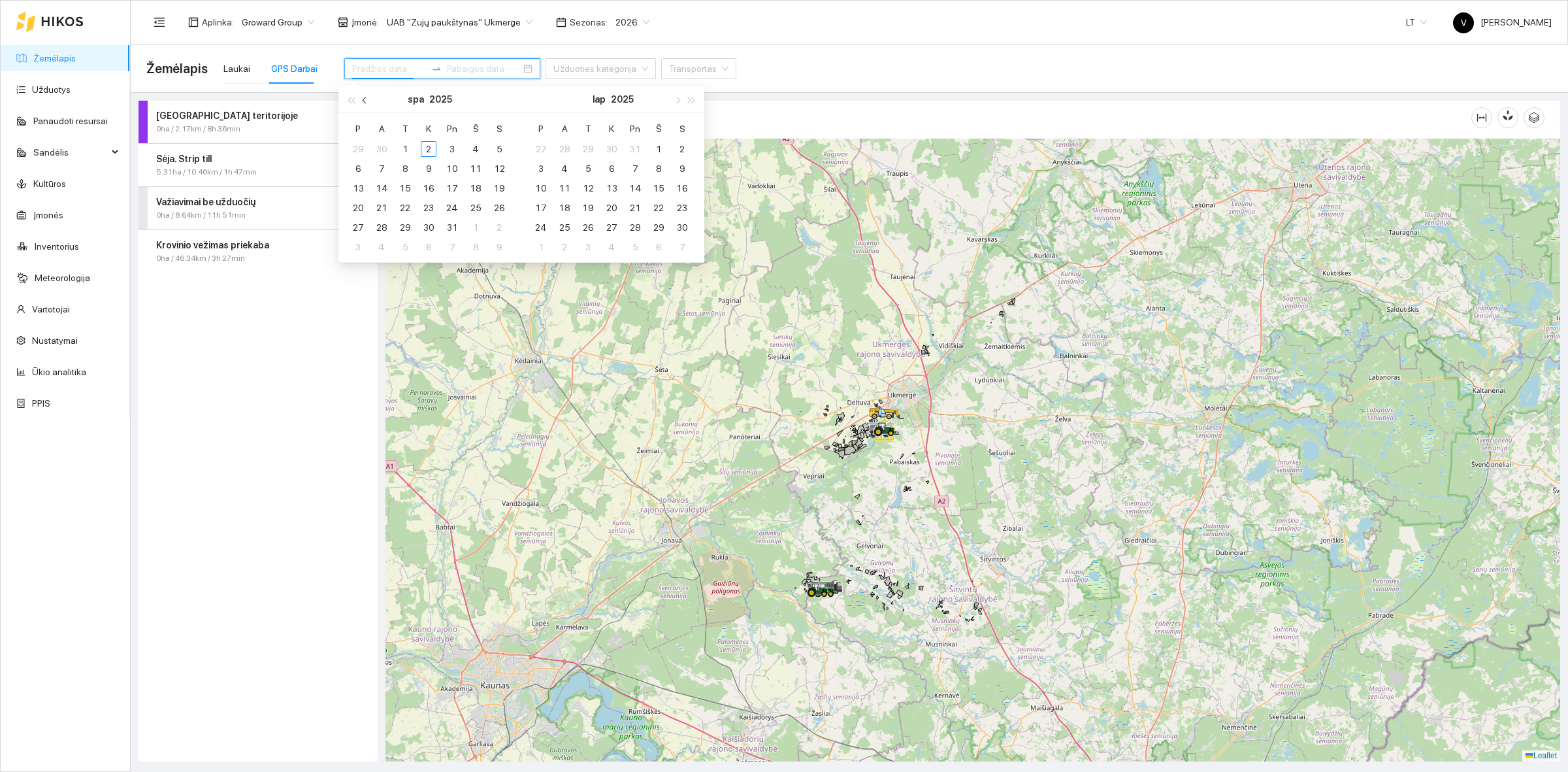
click at [362, 99] on span "button" at bounding box center [365, 99] width 6 height 6
type input "2025-09-21"
type input "2025-10-01"
click at [588, 149] on div "1" at bounding box center [587, 149] width 16 height 16
click at [562, 171] on div "7" at bounding box center [564, 168] width 16 height 16
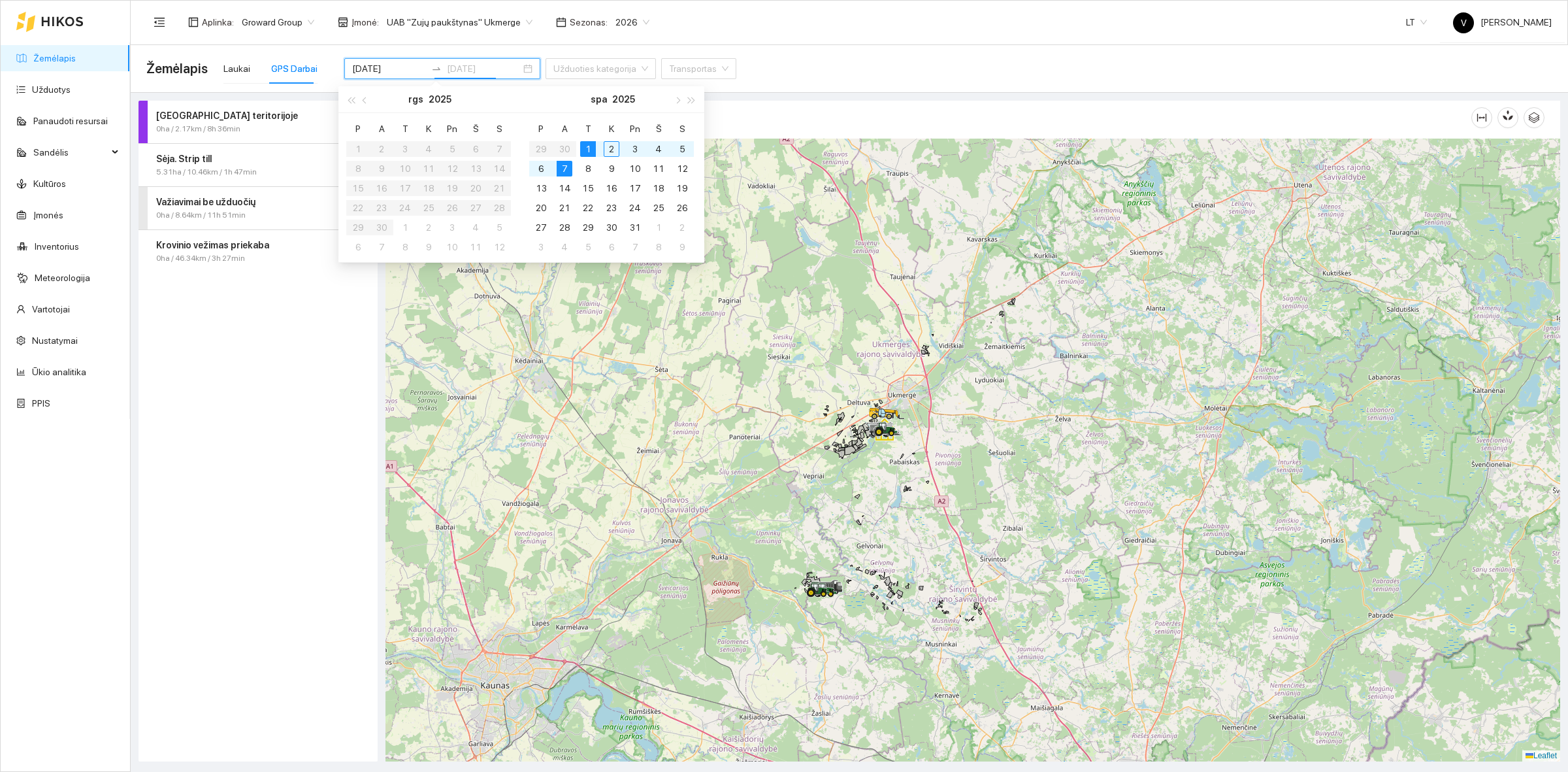
type input "2025-10-07"
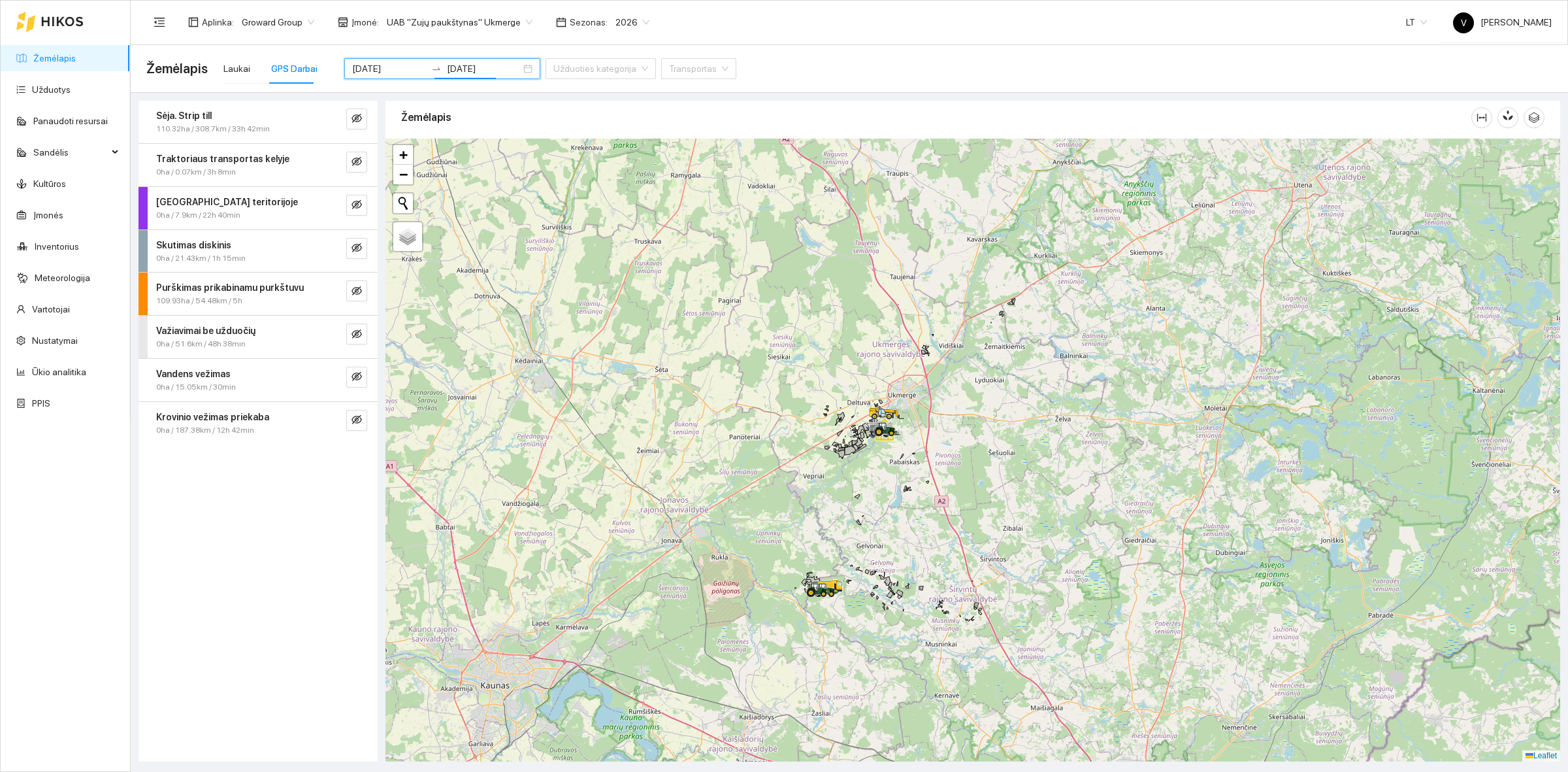
click at [282, 520] on div "Sėja. Strip till 110.32ha / 308.7km / 33h 42min Traktoriaus transportas kelyje …" at bounding box center [258, 431] width 239 height 661
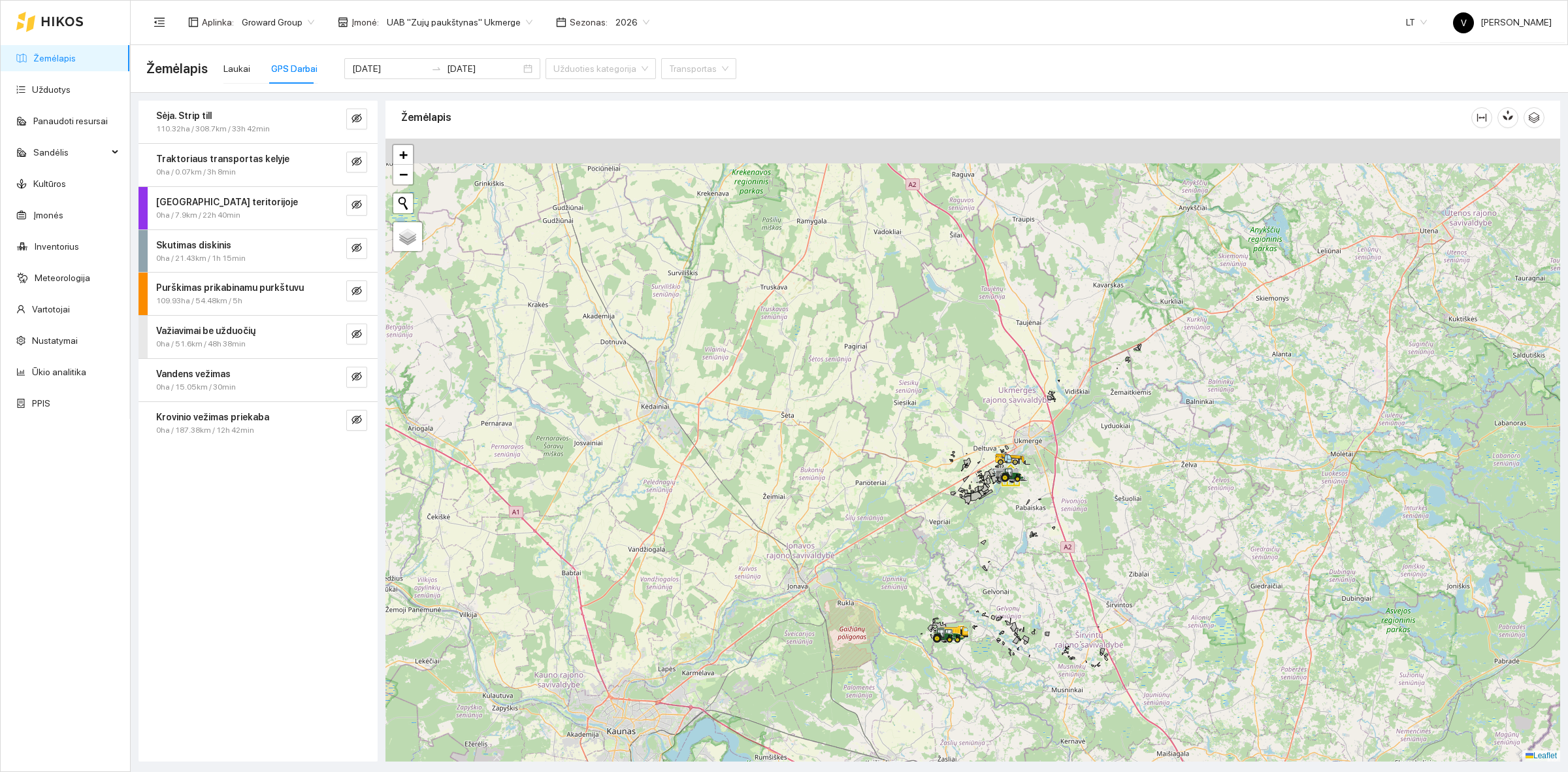
drag, startPoint x: 811, startPoint y: 384, endPoint x: 936, endPoint y: 428, distance: 132.5
click at [935, 430] on div at bounding box center [973, 450] width 1174 height 622
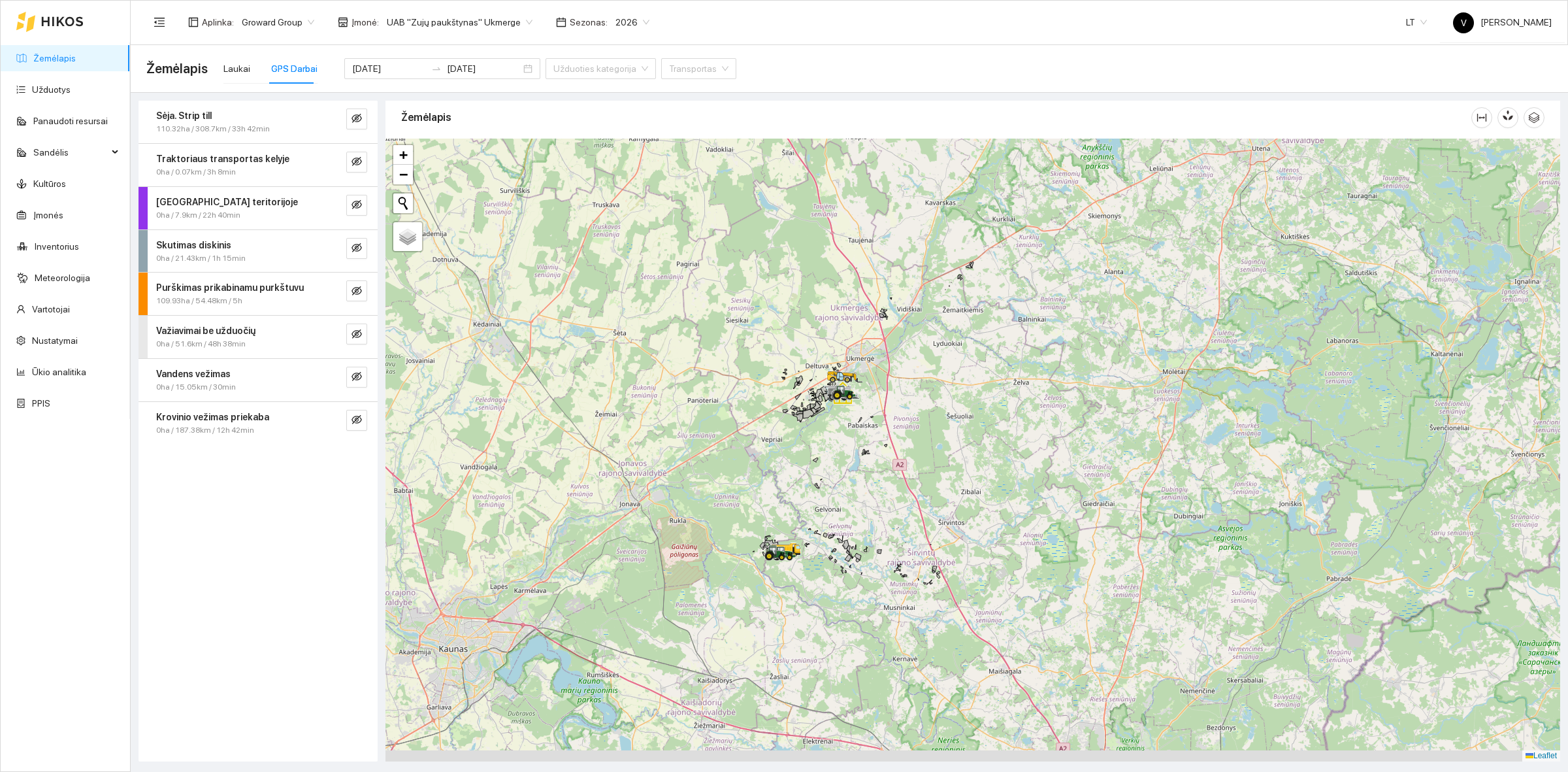
drag, startPoint x: 1055, startPoint y: 459, endPoint x: 872, endPoint y: 370, distance: 203.5
click at [899, 360] on div at bounding box center [973, 450] width 1174 height 622
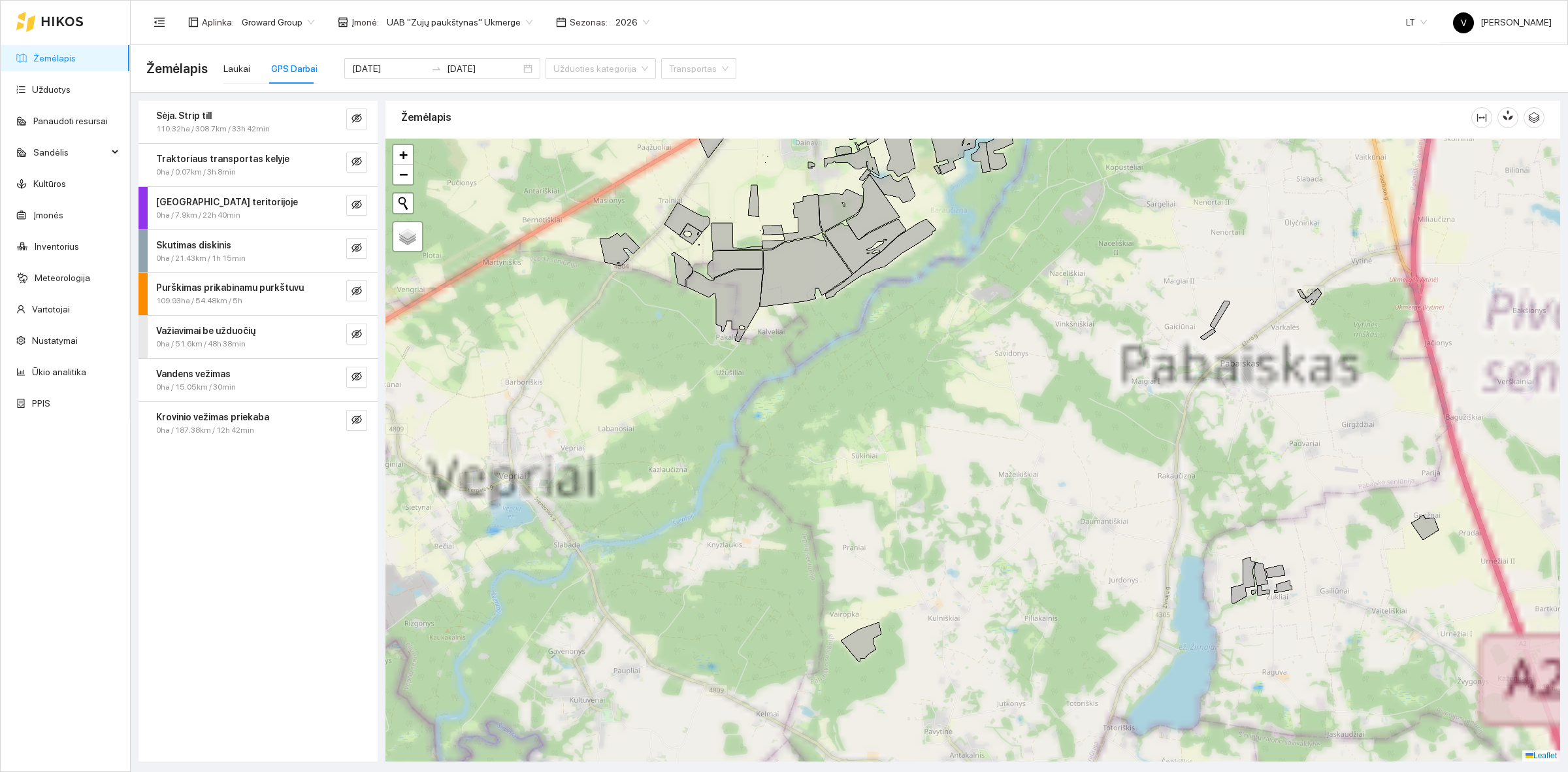
drag, startPoint x: 759, startPoint y: 366, endPoint x: 772, endPoint y: 377, distance: 17.0
click at [770, 377] on div at bounding box center [973, 450] width 1174 height 622
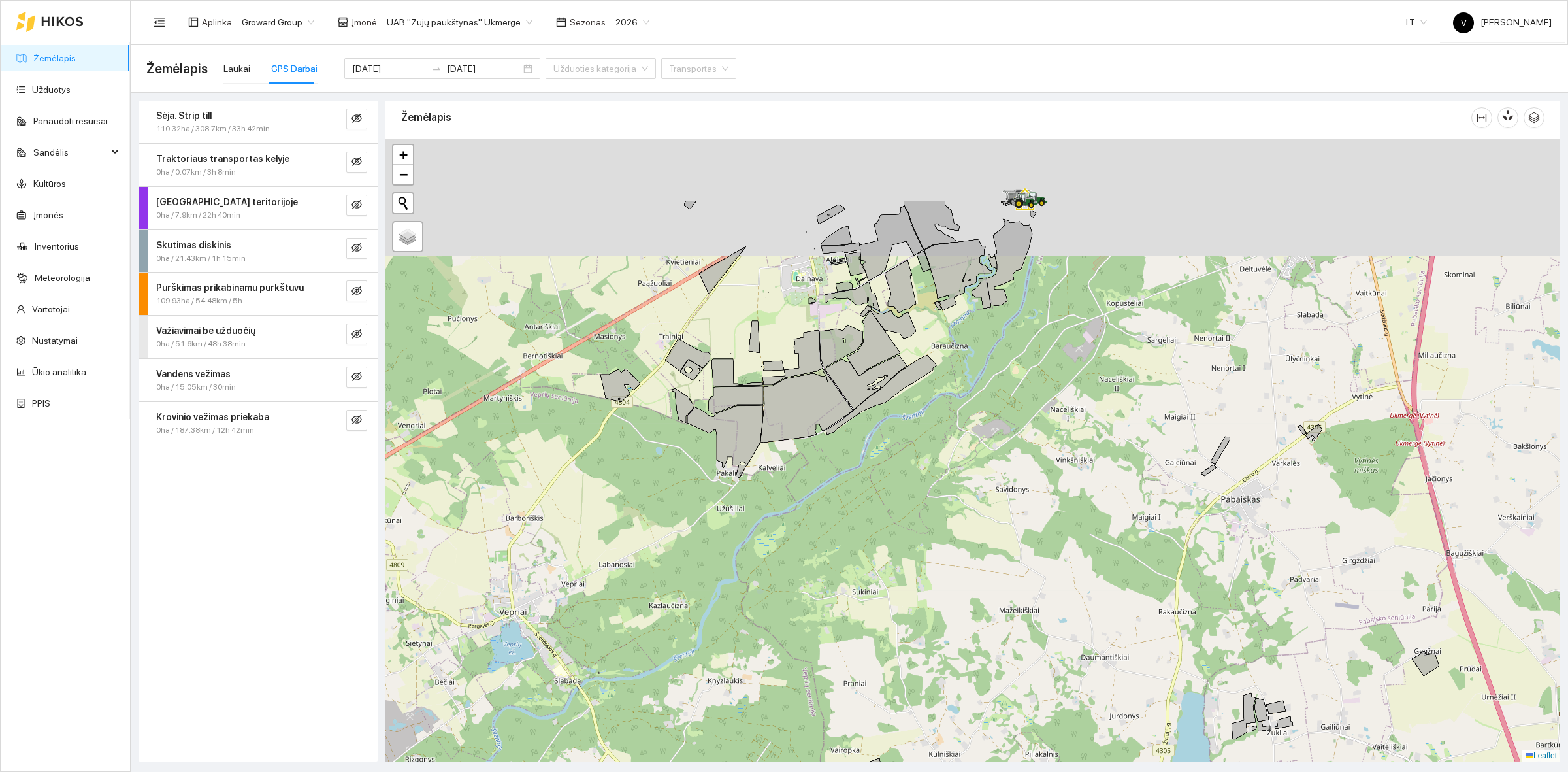
drag, startPoint x: 827, startPoint y: 420, endPoint x: 752, endPoint y: 343, distance: 107.5
click at [820, 442] on icon at bounding box center [806, 406] width 92 height 73
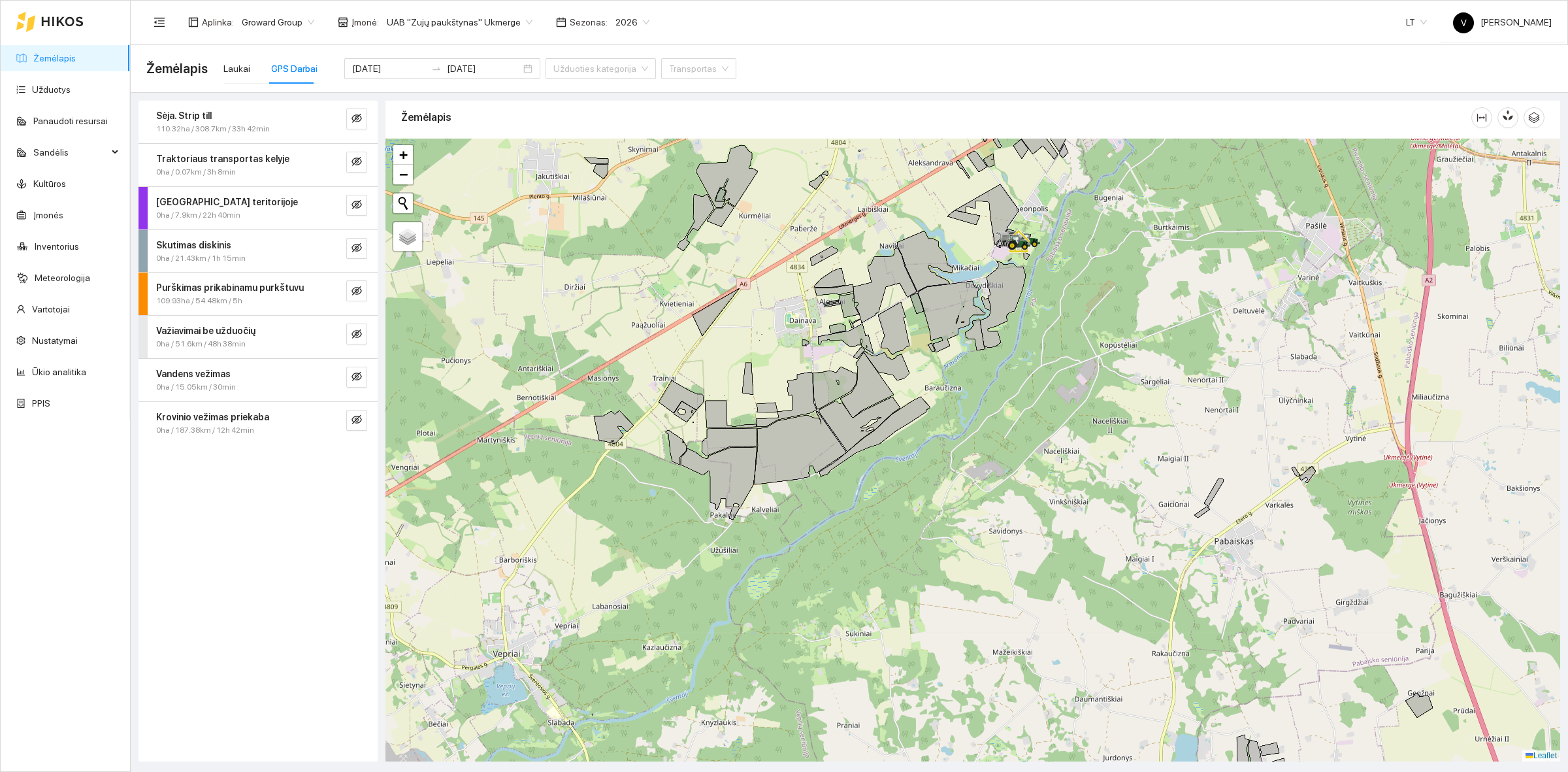
click at [505, 25] on span "UAB "Zujų paukštynas" Ukmerge" at bounding box center [459, 22] width 146 height 19
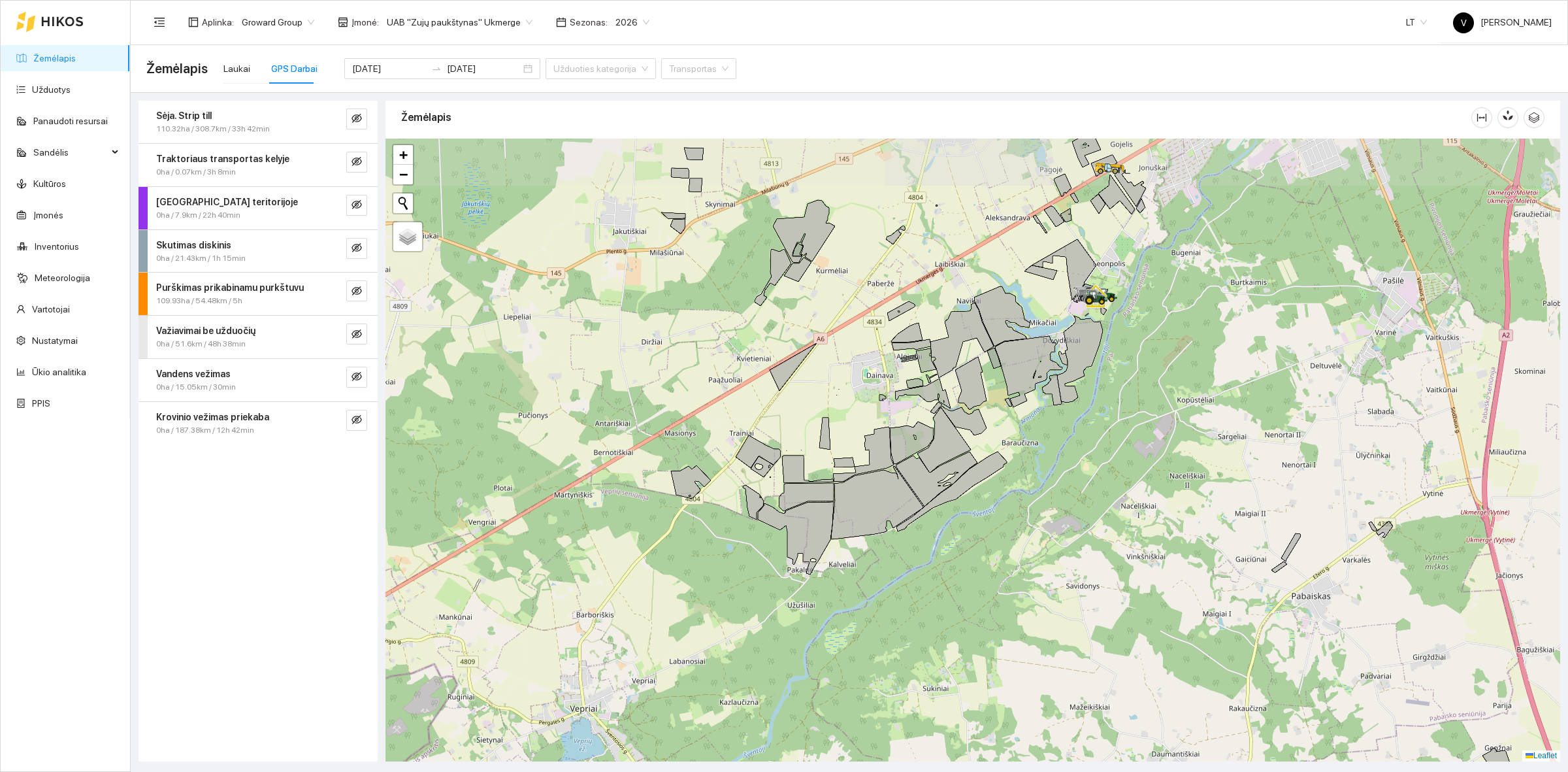
drag, startPoint x: 789, startPoint y: 376, endPoint x: 798, endPoint y: 406, distance: 31.3
click at [804, 408] on div at bounding box center [973, 450] width 1174 height 622
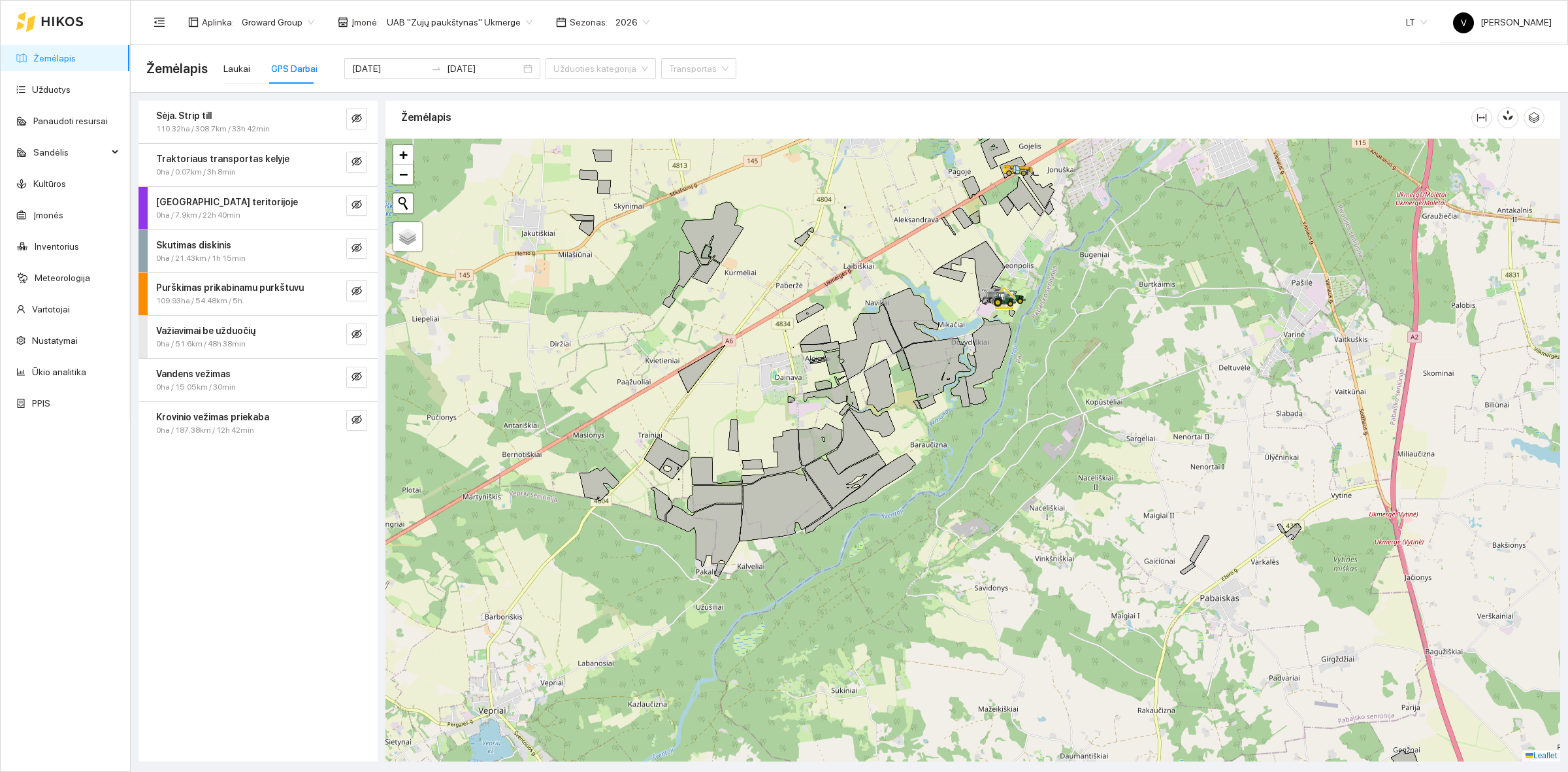
drag, startPoint x: 1129, startPoint y: 417, endPoint x: 1093, endPoint y: 417, distance: 36.0
click at [1093, 417] on div at bounding box center [973, 450] width 1174 height 622
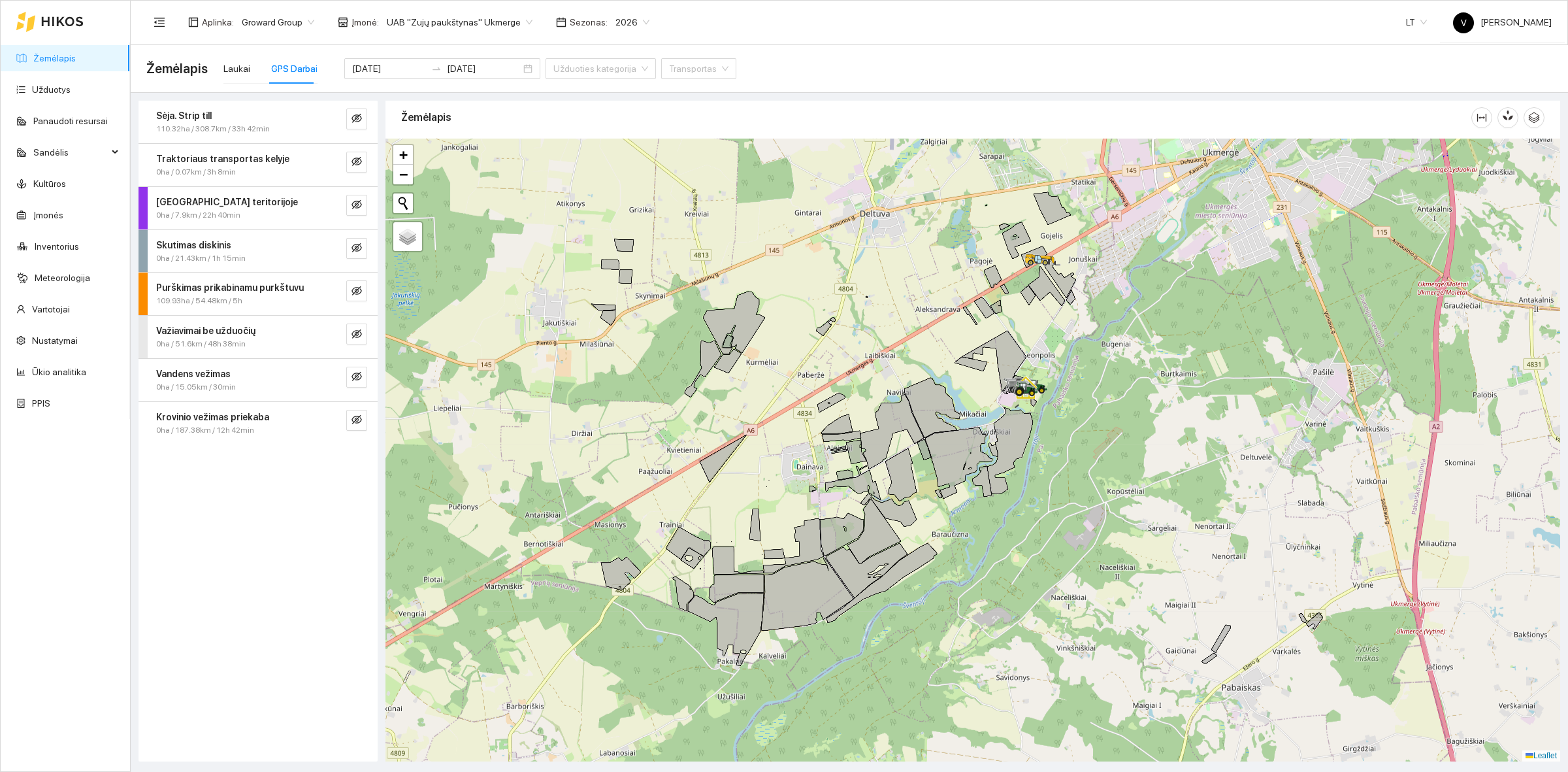
drag, startPoint x: 968, startPoint y: 334, endPoint x: 987, endPoint y: 415, distance: 83.2
click at [987, 415] on div at bounding box center [973, 450] width 1174 height 622
drag, startPoint x: 1046, startPoint y: 419, endPoint x: 1036, endPoint y: 442, distance: 25.1
click at [1036, 442] on div at bounding box center [973, 450] width 1174 height 622
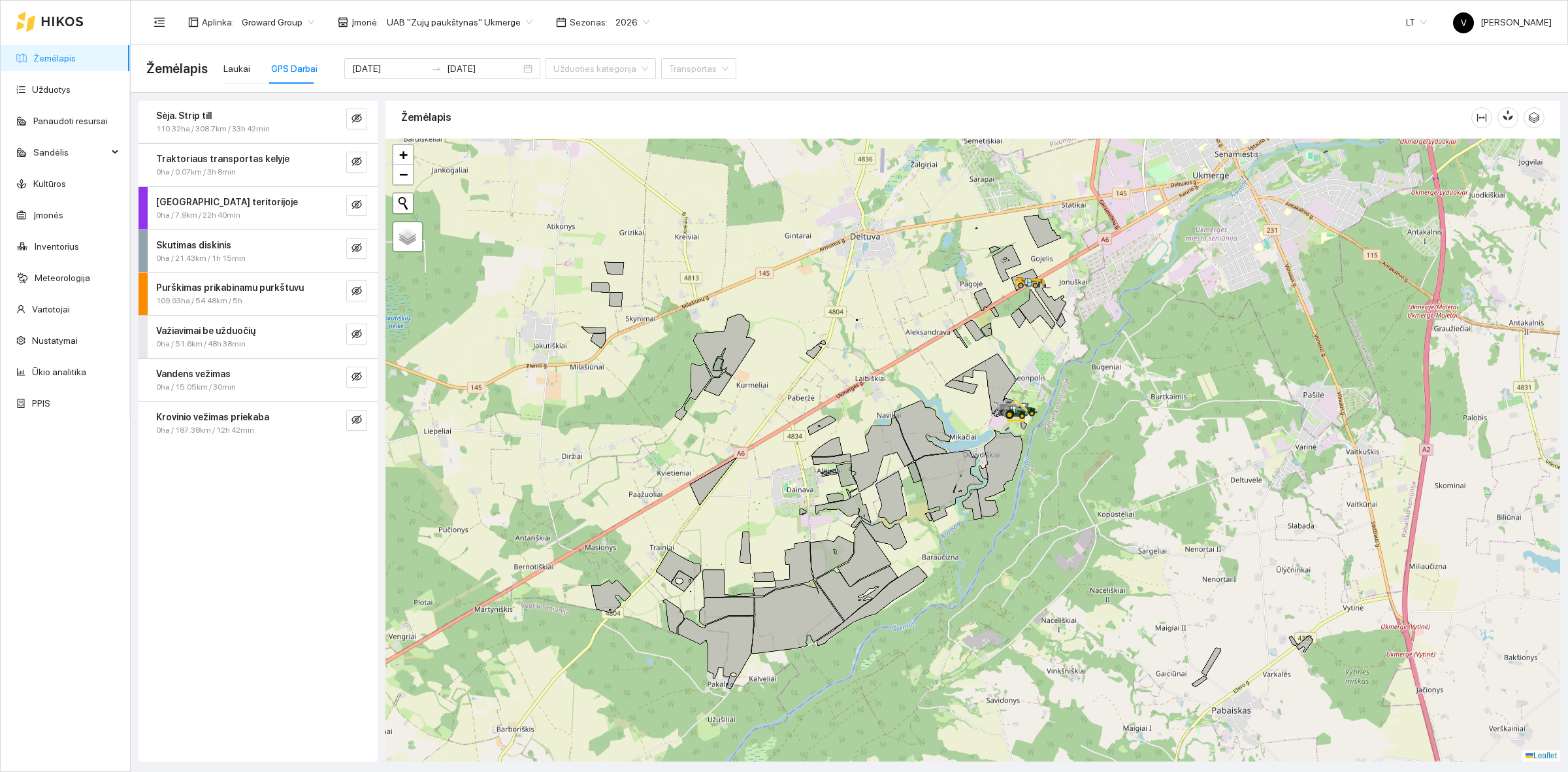
click at [445, 33] on div "Aplinka : Groward Group Įmonė : UAB "Zujų paukštynas" Ukmerge Sezonas : 2026" at bounding box center [401, 22] width 511 height 26
click at [450, 27] on span "UAB "Zujų paukštynas" Ukmerge" at bounding box center [459, 22] width 146 height 19
click at [448, 106] on div "ŽŪB "VG Ausieniškės" Jonava" at bounding box center [452, 110] width 142 height 15
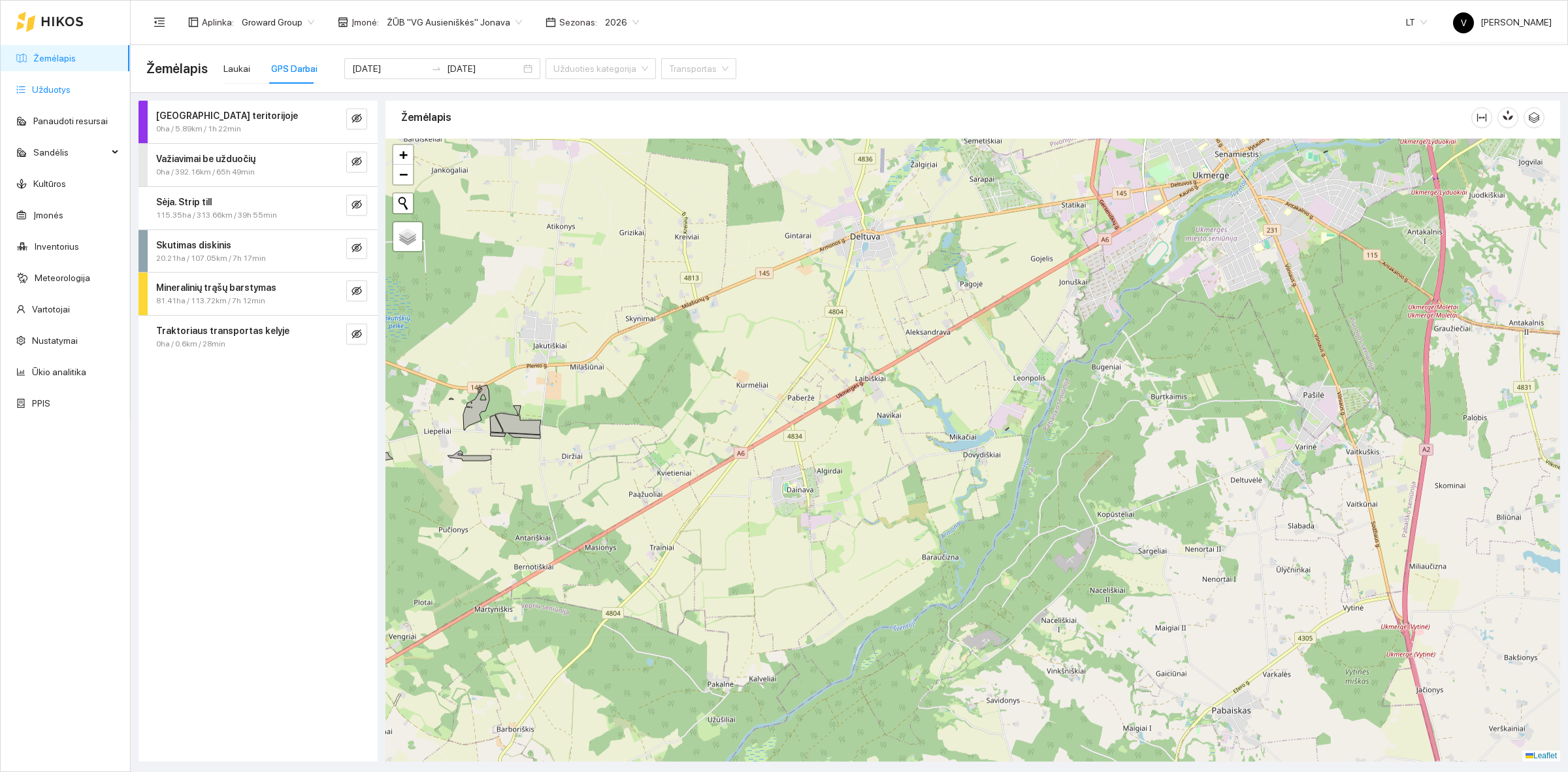
click at [71, 92] on link "Užduotys" at bounding box center [51, 89] width 39 height 10
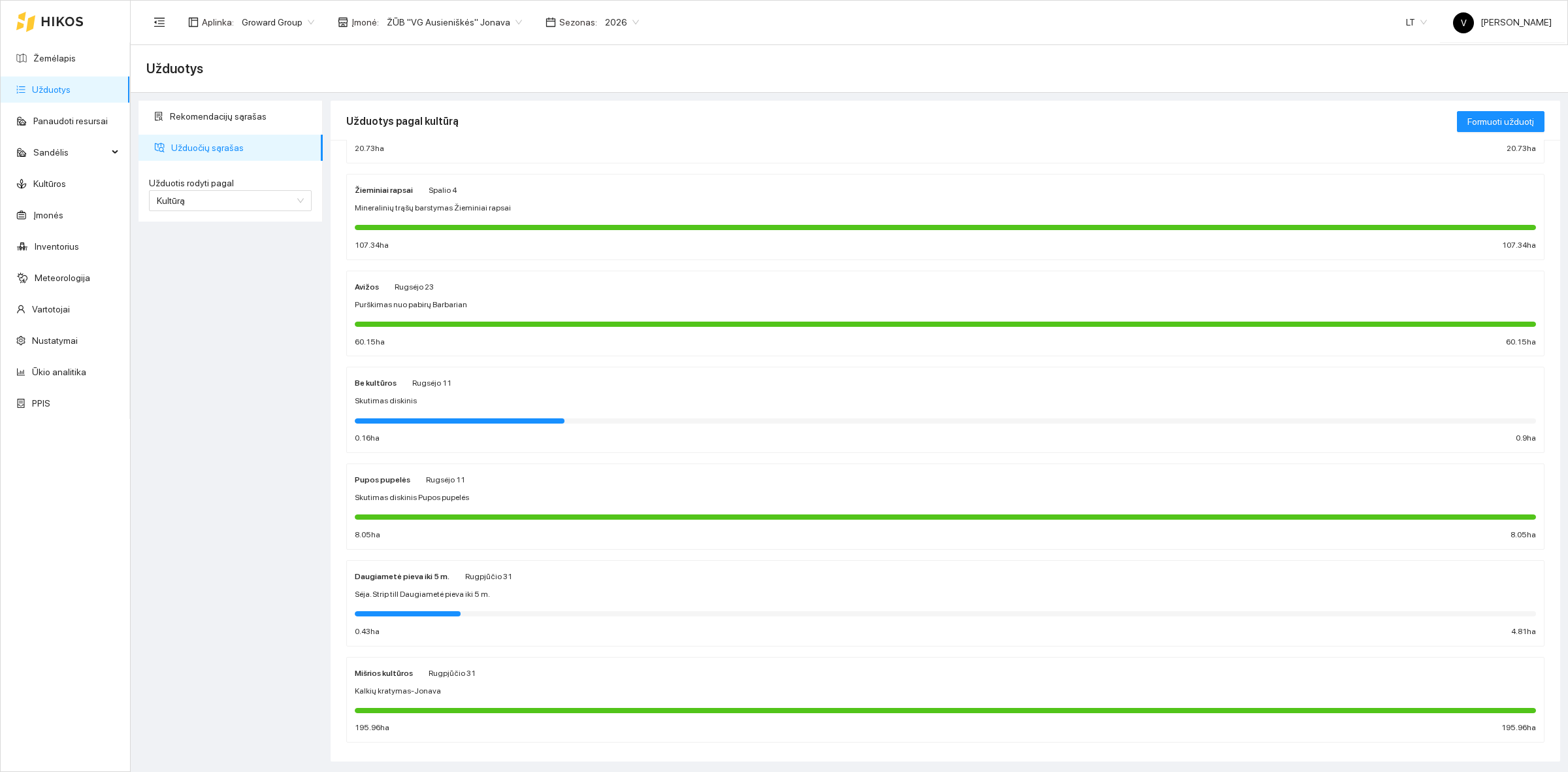
scroll to position [301, 0]
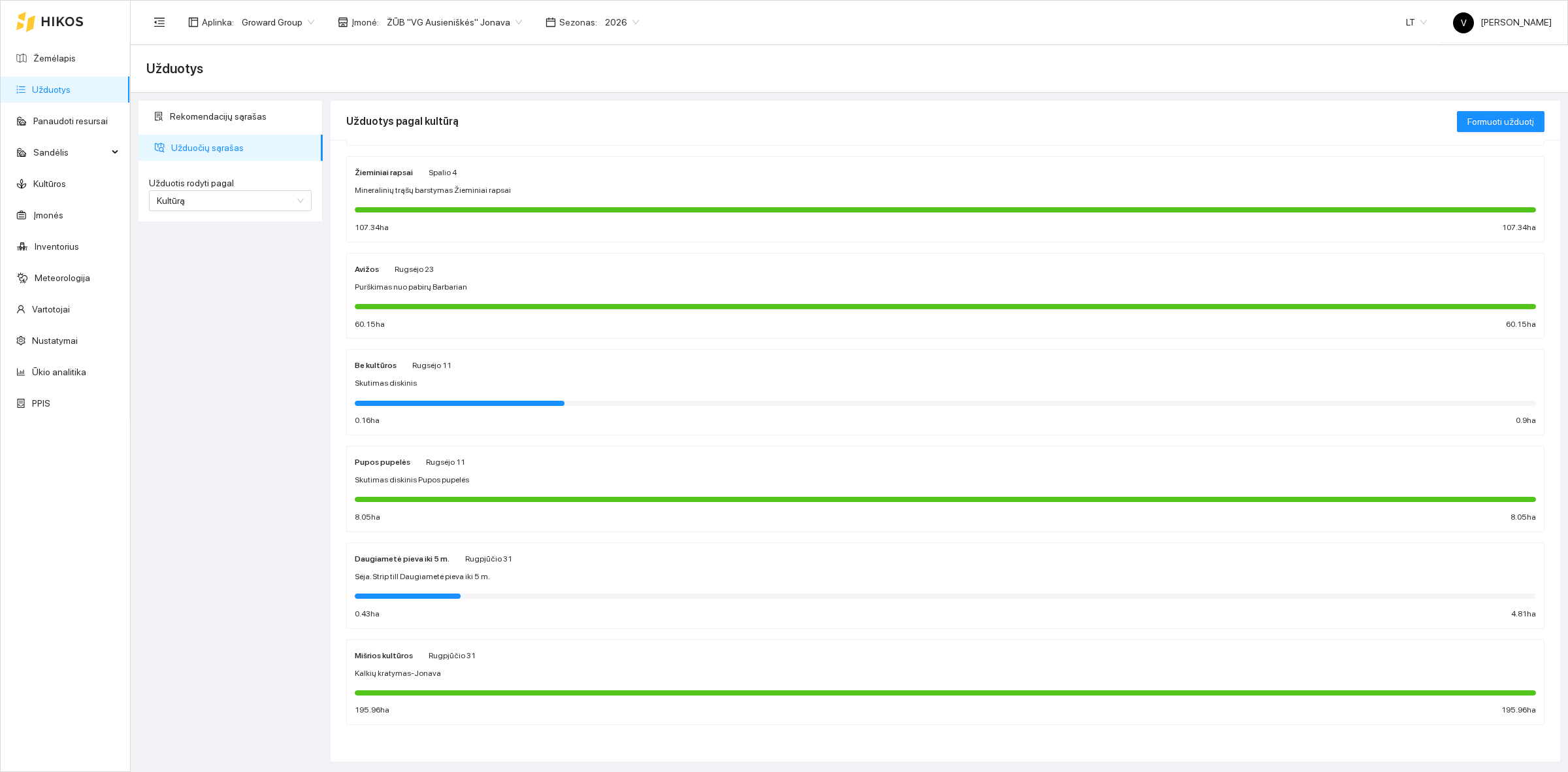
click at [398, 665] on div "Mišrios kultūros Rugpjūčio 31 Kalkių kratymas-Jonava 195.96 ha 195.96 ha" at bounding box center [945, 681] width 1181 height 69
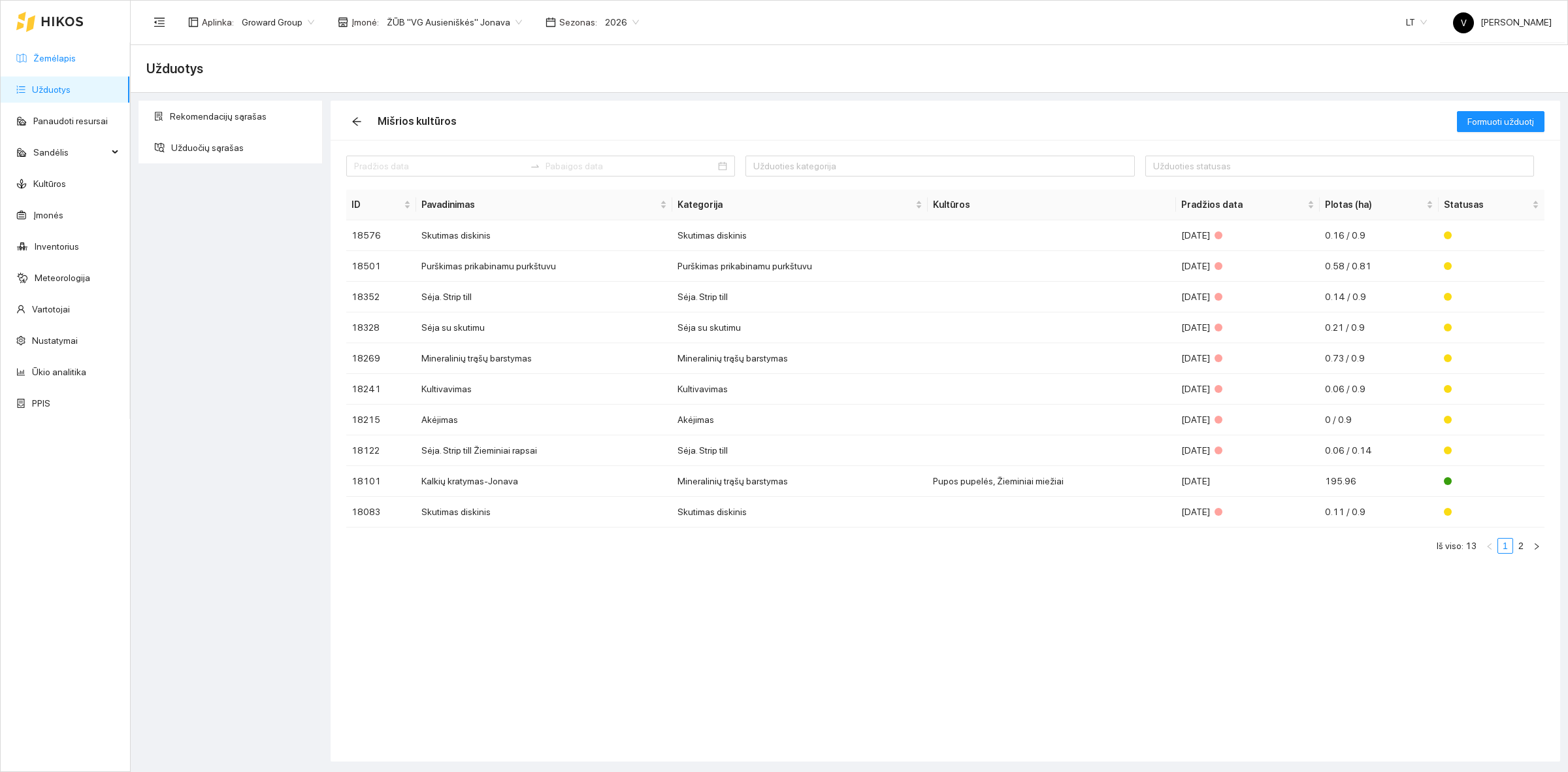
click at [42, 57] on link "Žemėlapis" at bounding box center [54, 58] width 42 height 10
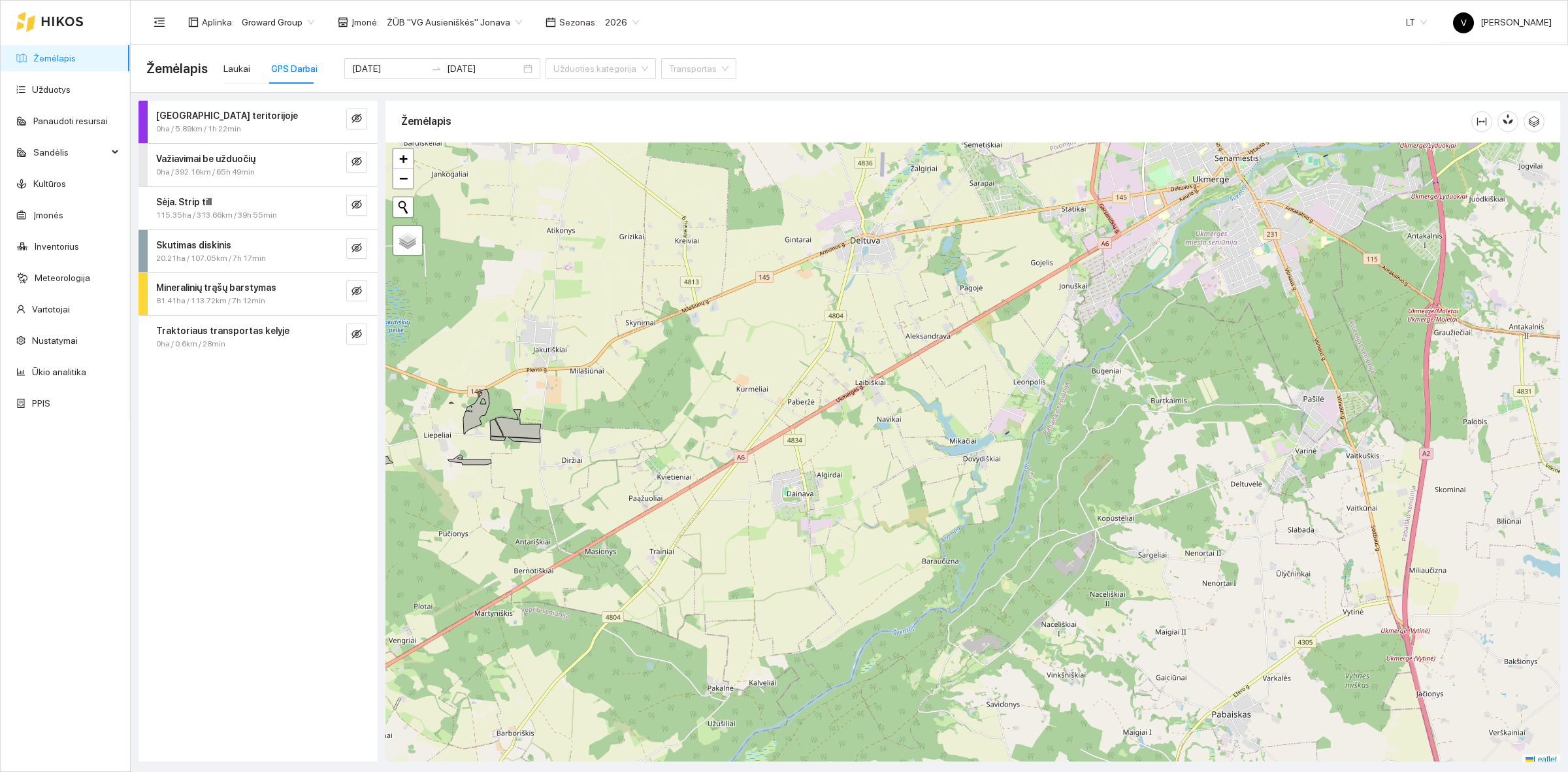
click at [1024, 459] on div at bounding box center [973, 453] width 1174 height 622
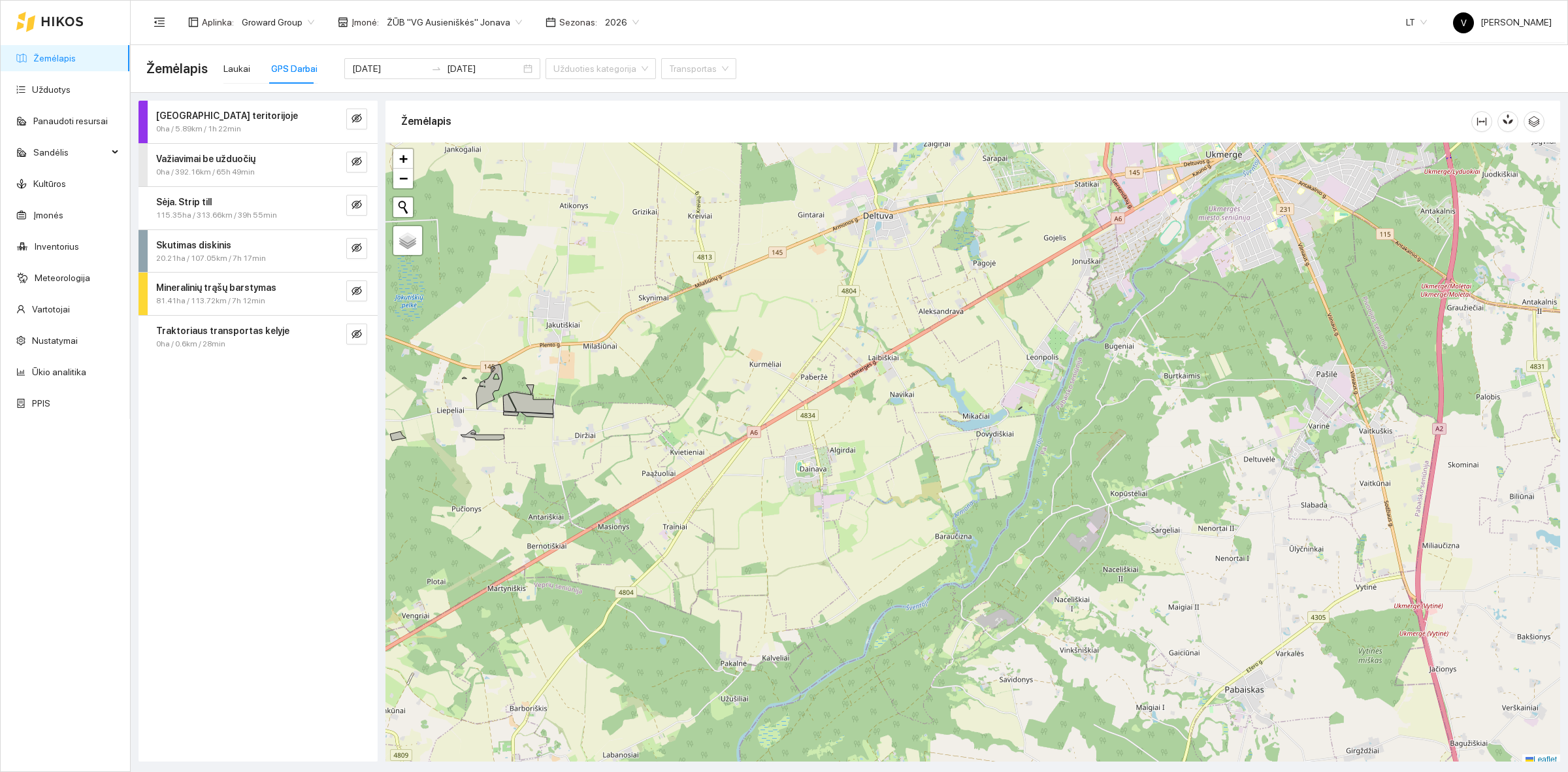
scroll to position [4, 0]
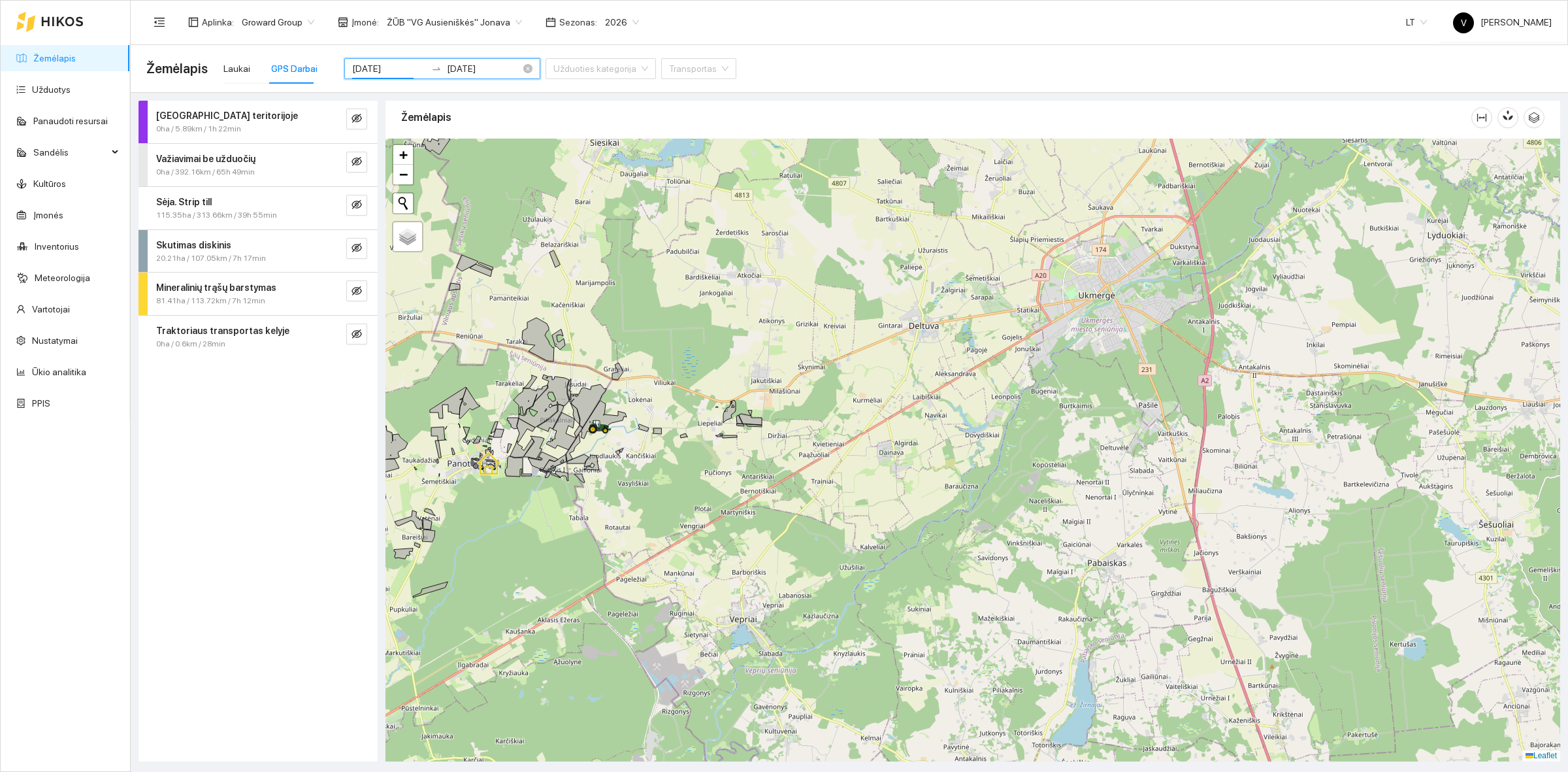
click at [364, 69] on input "2025-10-01" at bounding box center [389, 69] width 73 height 15
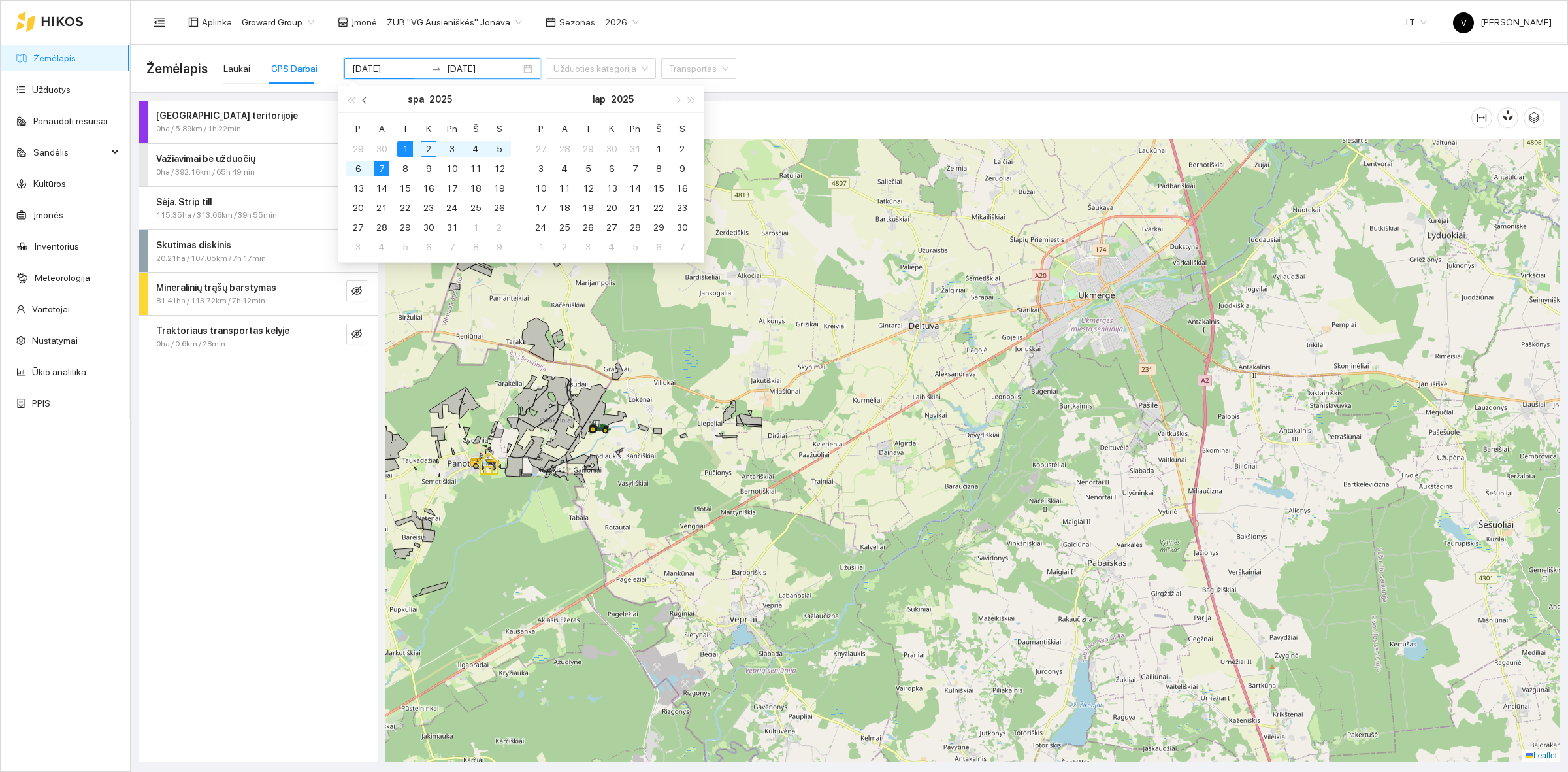
click at [361, 102] on button "button" at bounding box center [365, 99] width 15 height 26
type input "2025-09-01"
click at [348, 151] on td "1" at bounding box center [358, 149] width 24 height 19
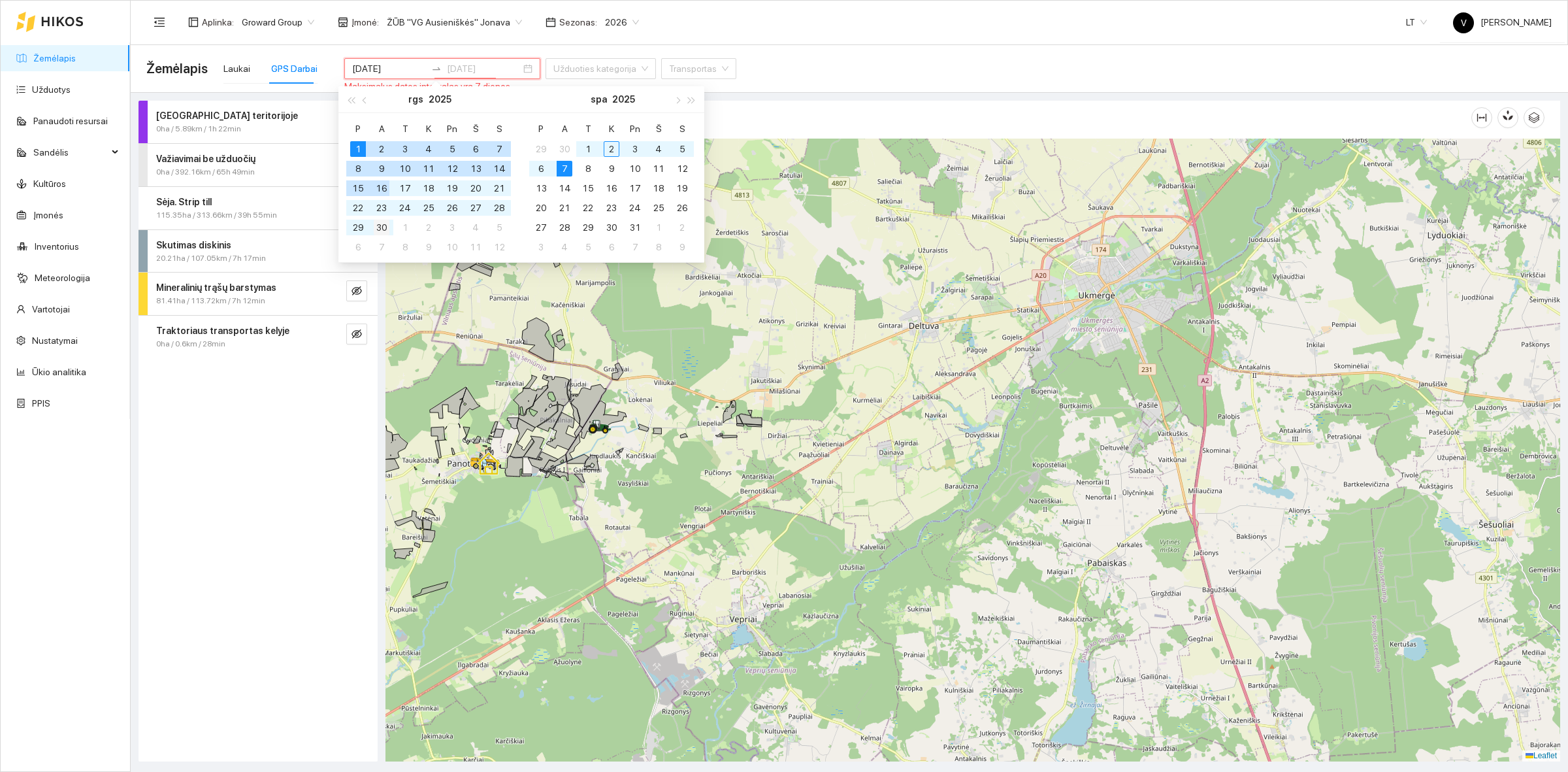
type input "2025-09-30"
click at [377, 226] on div "30" at bounding box center [381, 227] width 16 height 16
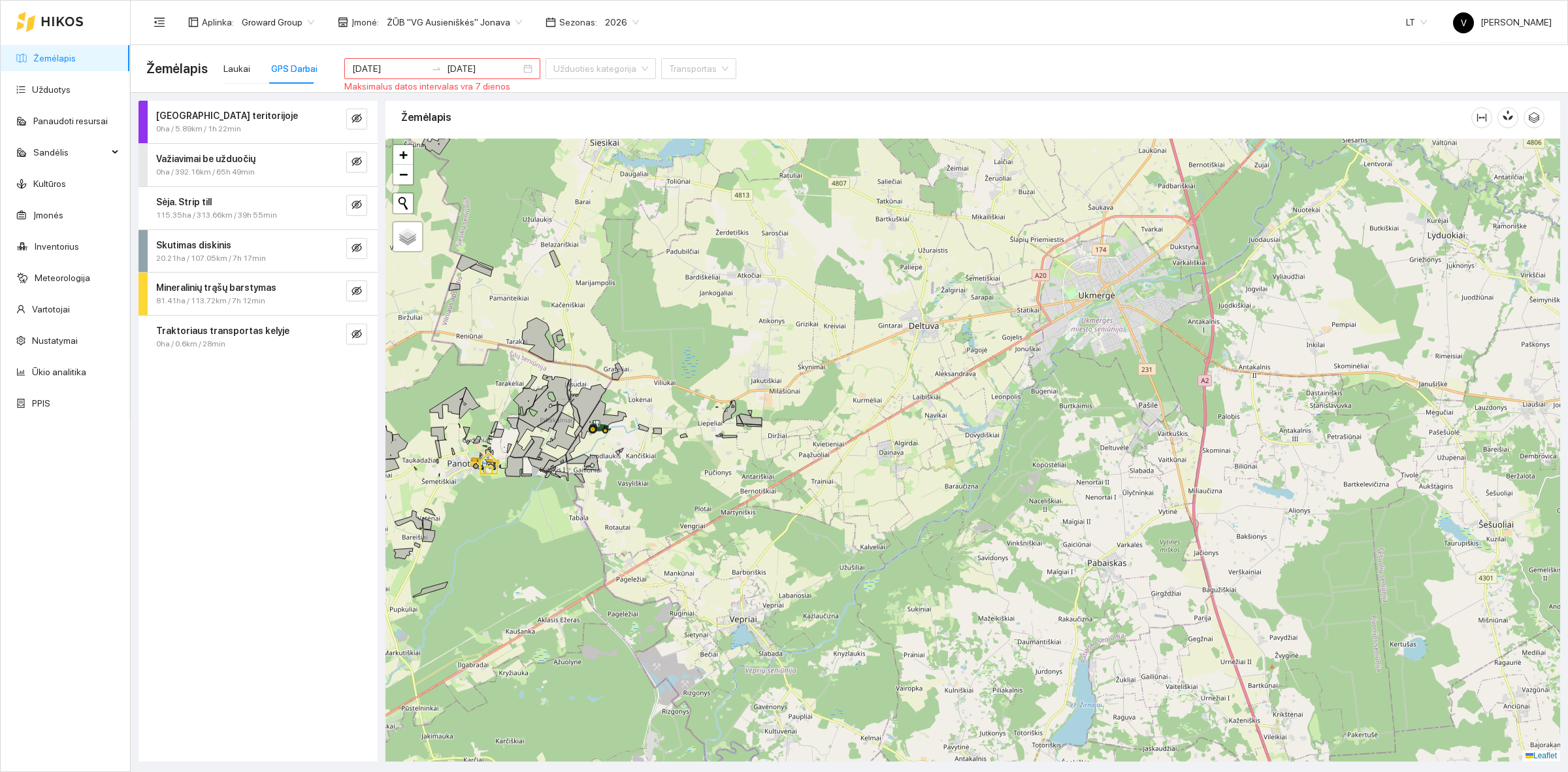
click at [302, 426] on div "Darbas teritorijoje 0ha / 5.89km / 1h 22min Važiavimai be užduočių 0ha / 392.16…" at bounding box center [258, 431] width 239 height 661
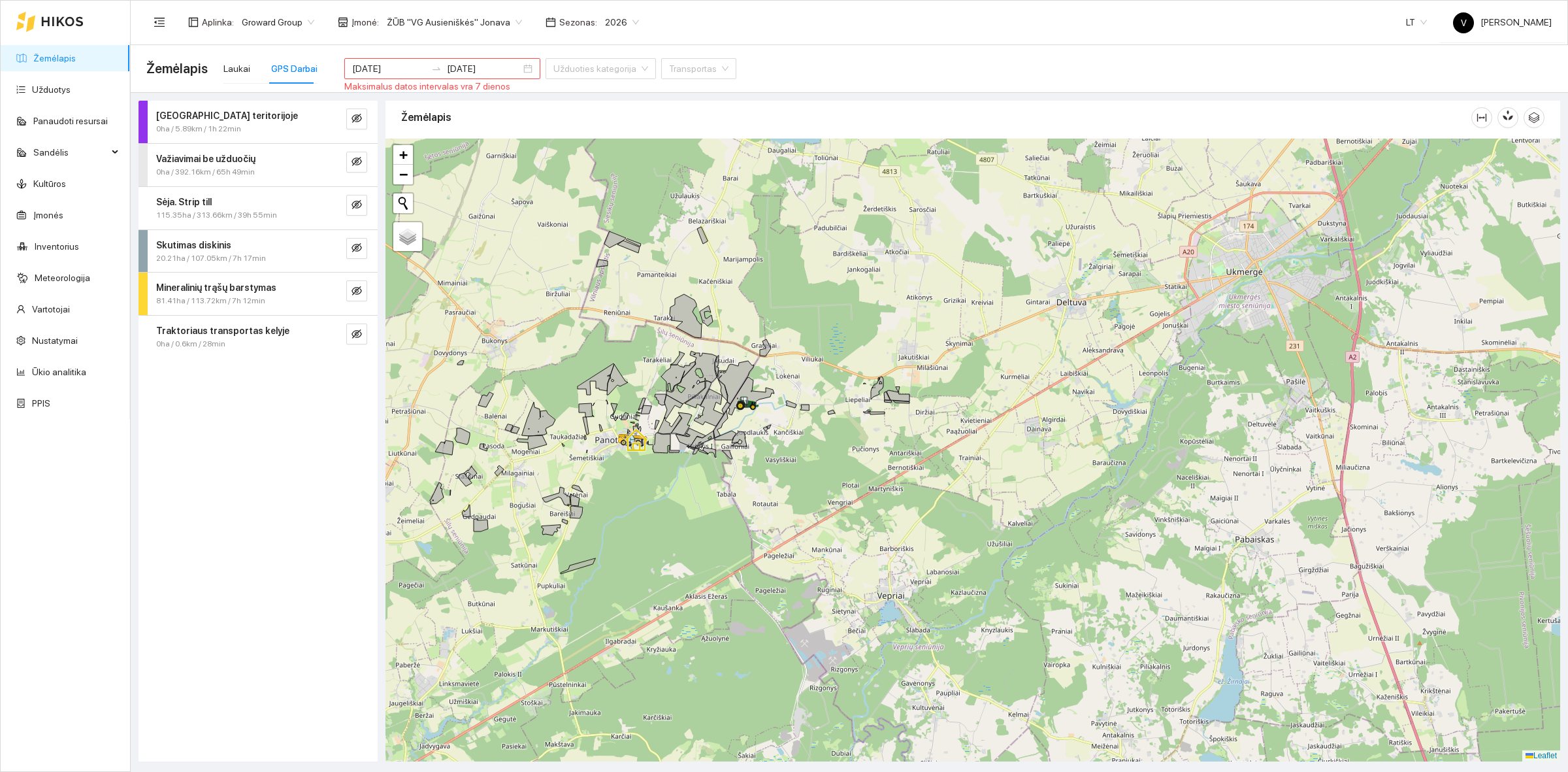
drag, startPoint x: 797, startPoint y: 380, endPoint x: 944, endPoint y: 357, distance: 148.8
click at [944, 357] on div at bounding box center [973, 450] width 1174 height 622
click at [71, 89] on link "Užduotys" at bounding box center [51, 89] width 39 height 10
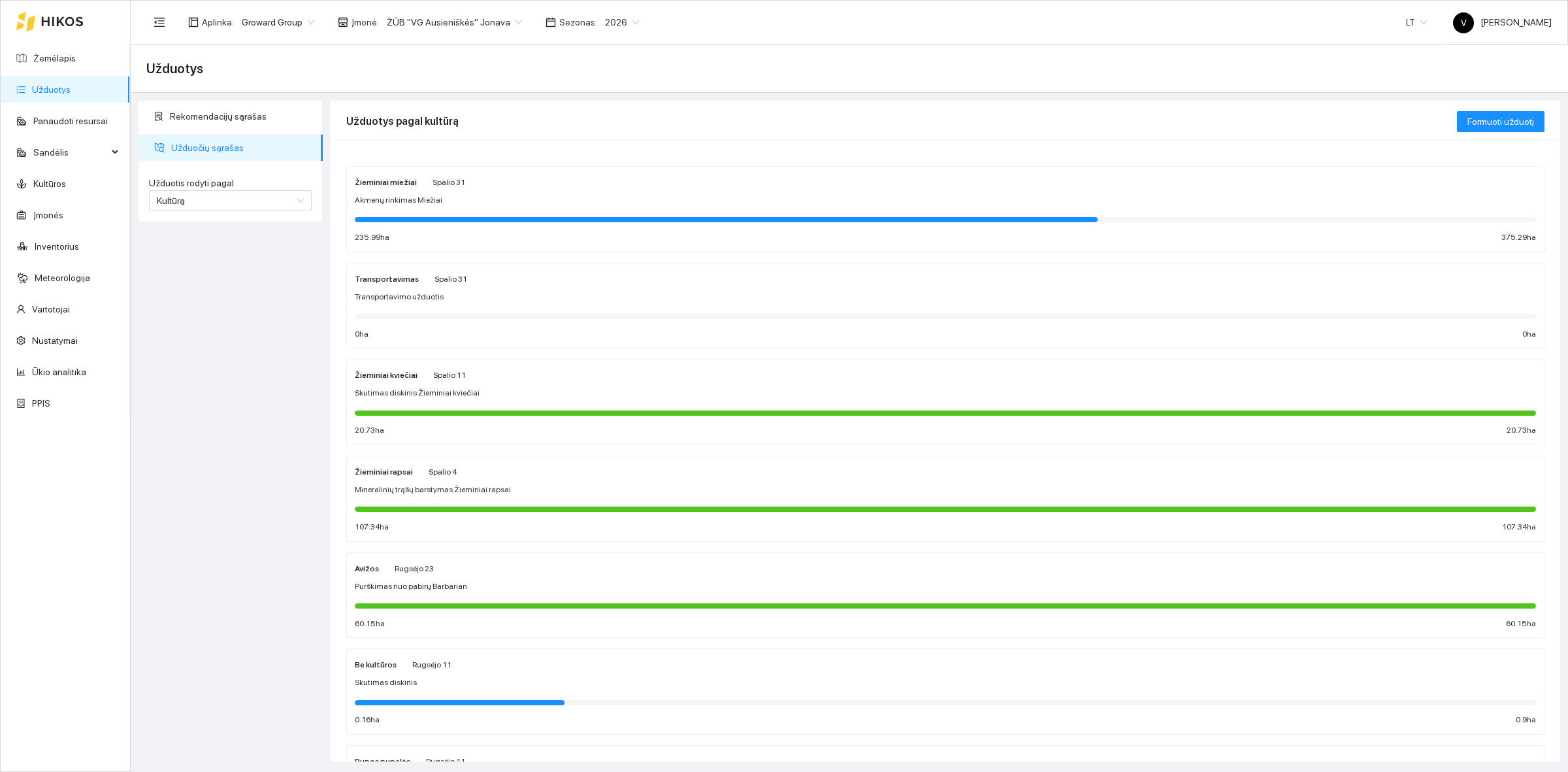
click at [67, 92] on link "Užduotys" at bounding box center [51, 89] width 39 height 10
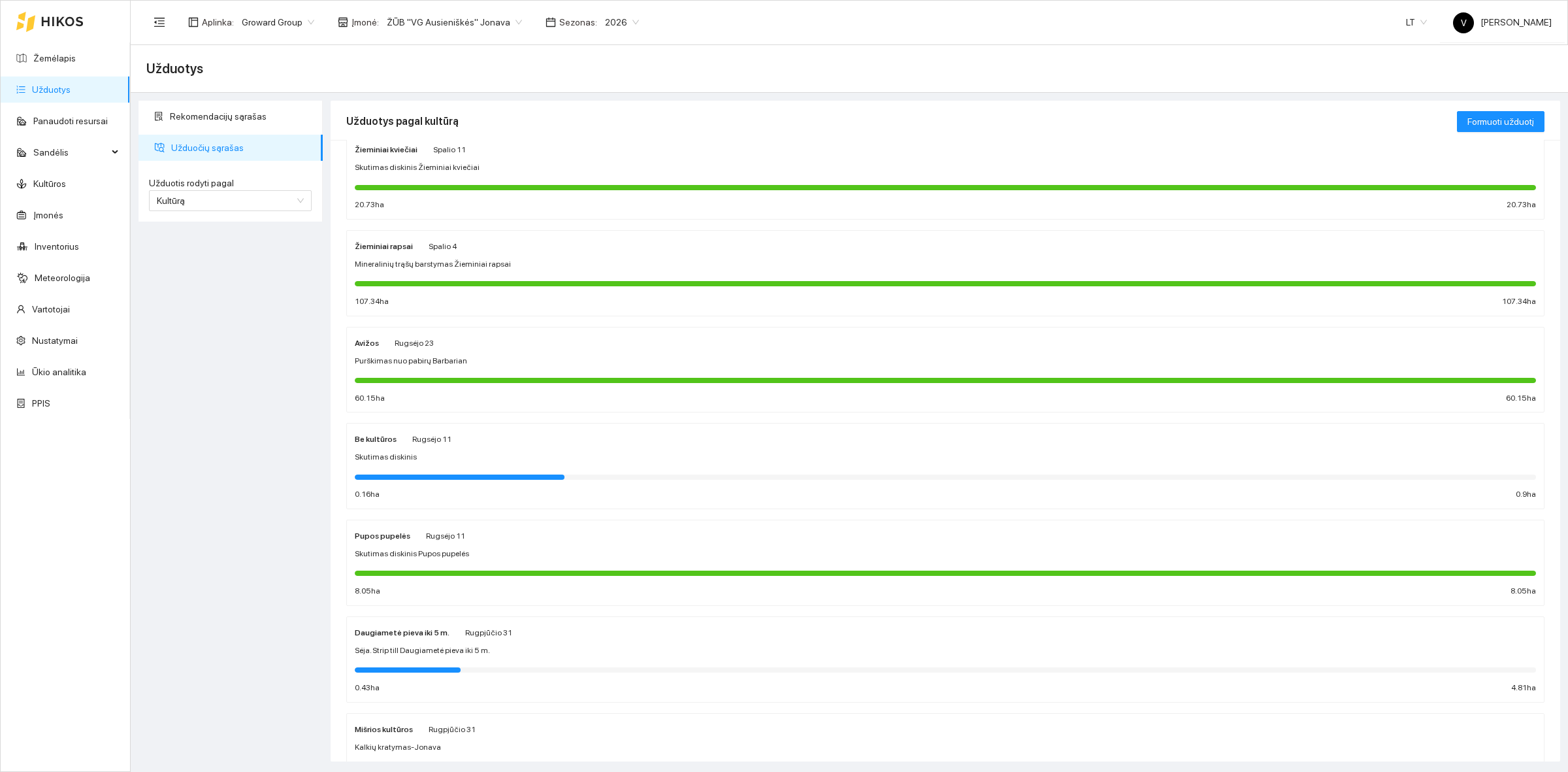
scroll to position [301, 0]
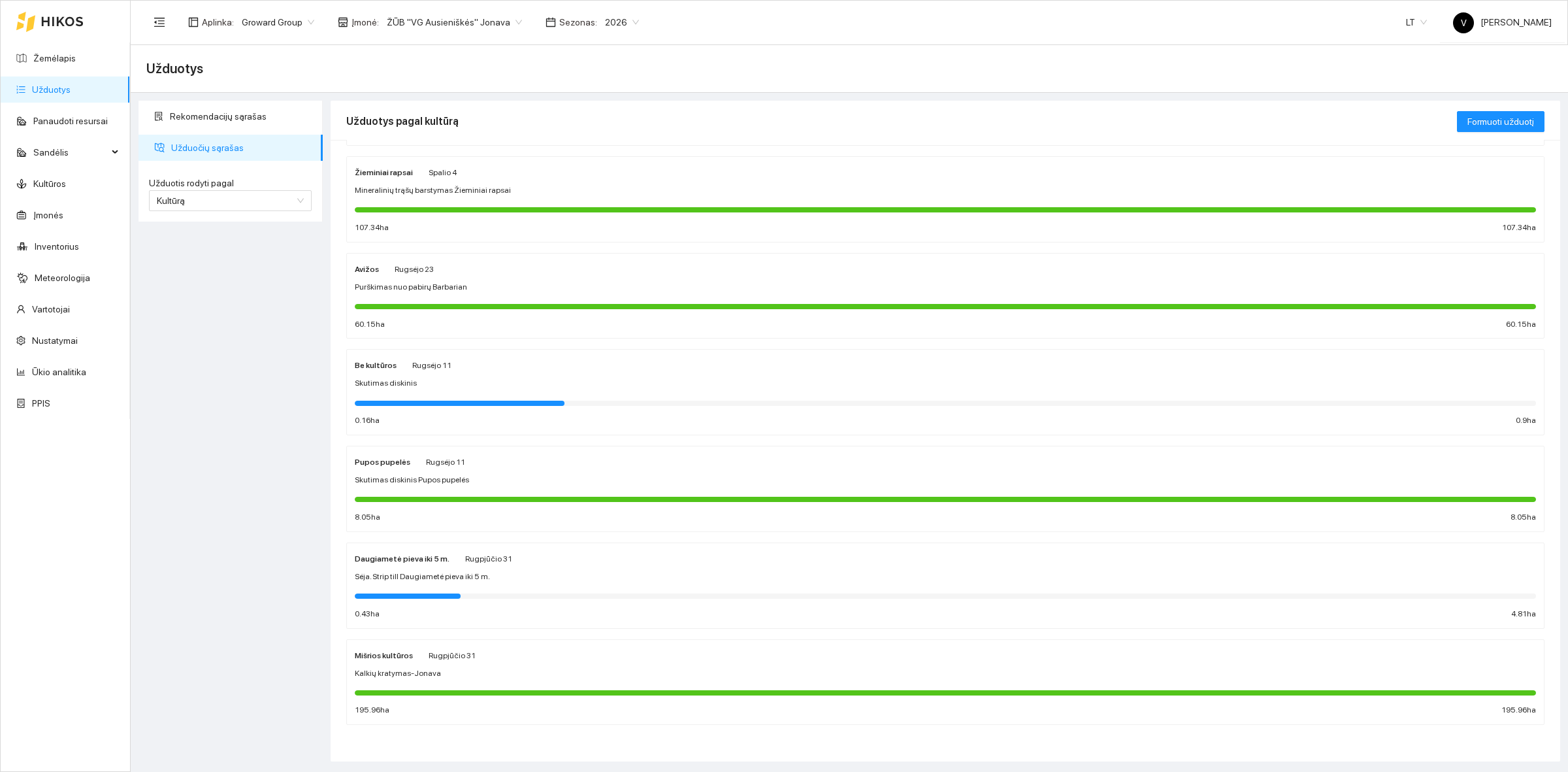
click at [67, 85] on link "Užduotys" at bounding box center [51, 89] width 39 height 10
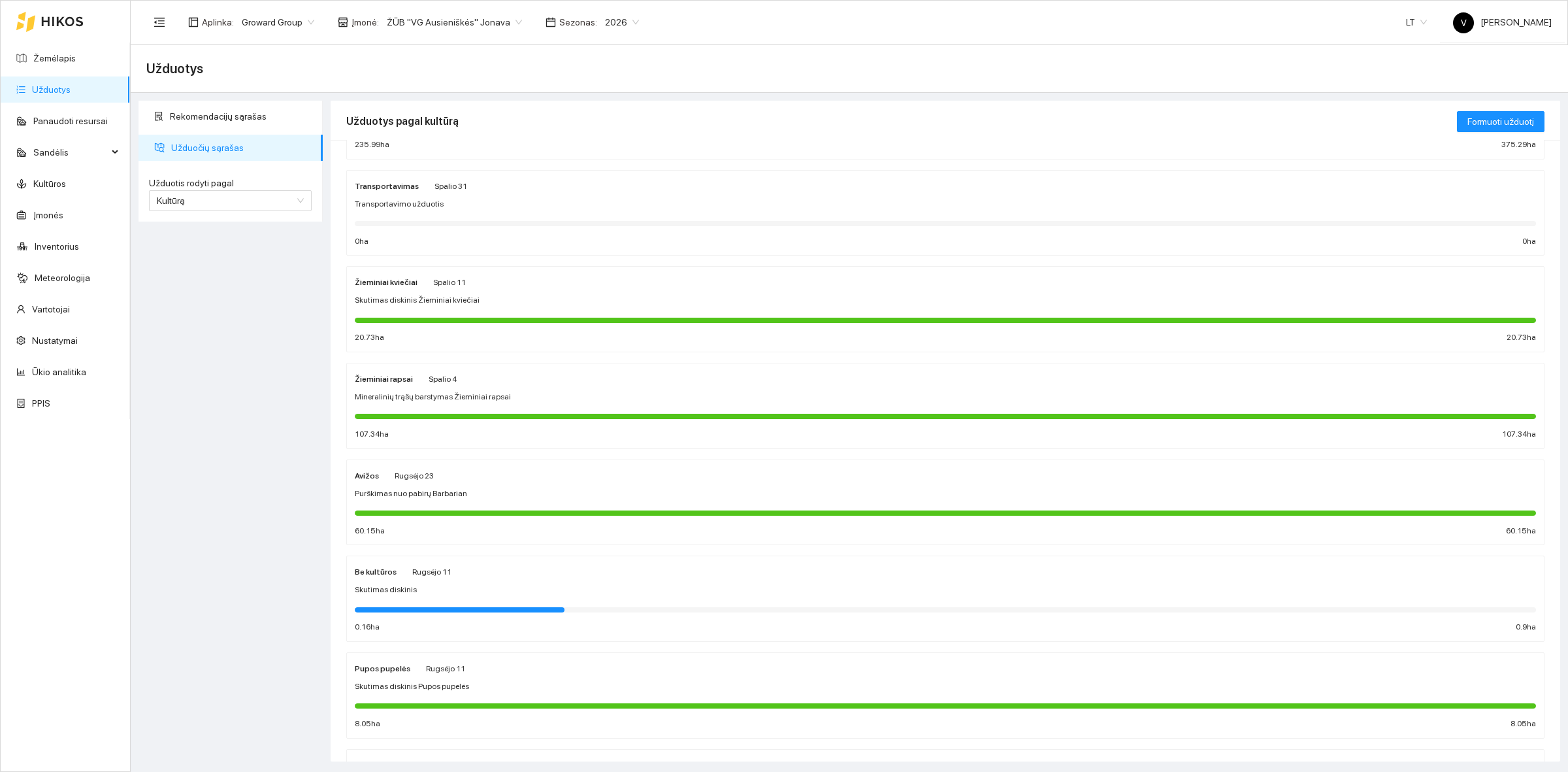
scroll to position [0, 0]
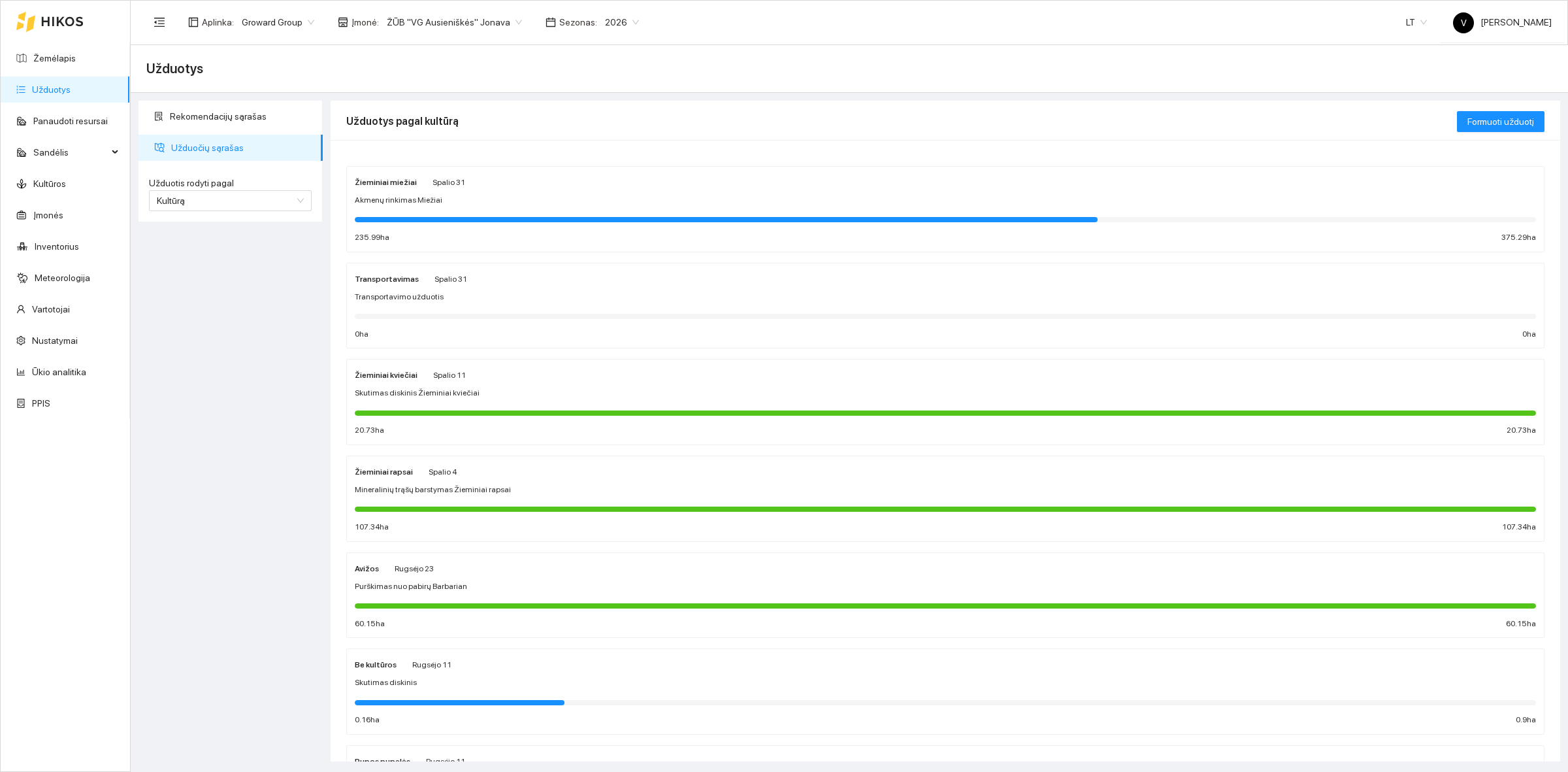
click at [386, 377] on strong "Žieminiai kviečiai" at bounding box center [386, 375] width 62 height 9
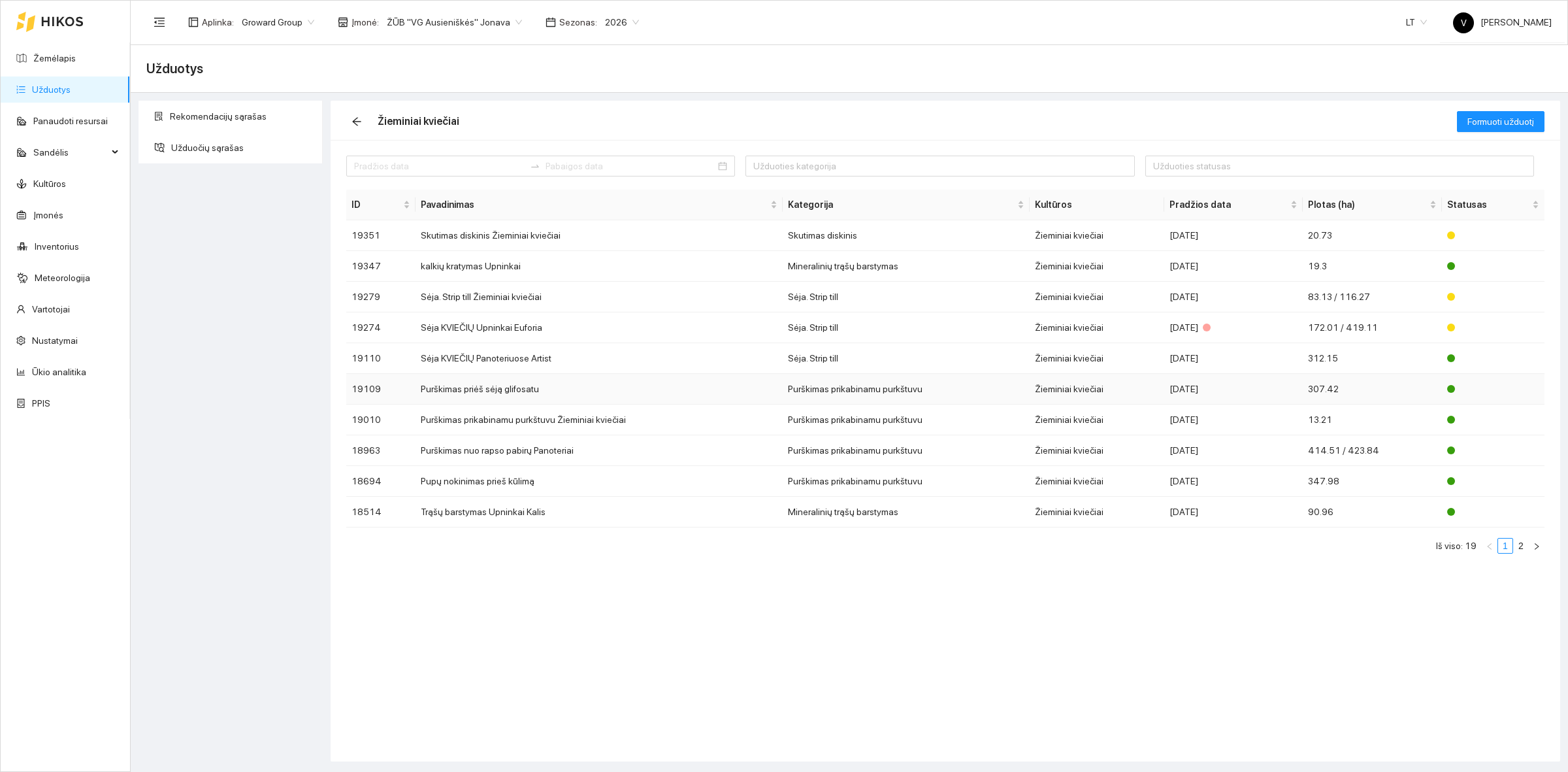
click at [462, 392] on td "Purškimas priėš sėją glifosatu" at bounding box center [599, 388] width 367 height 30
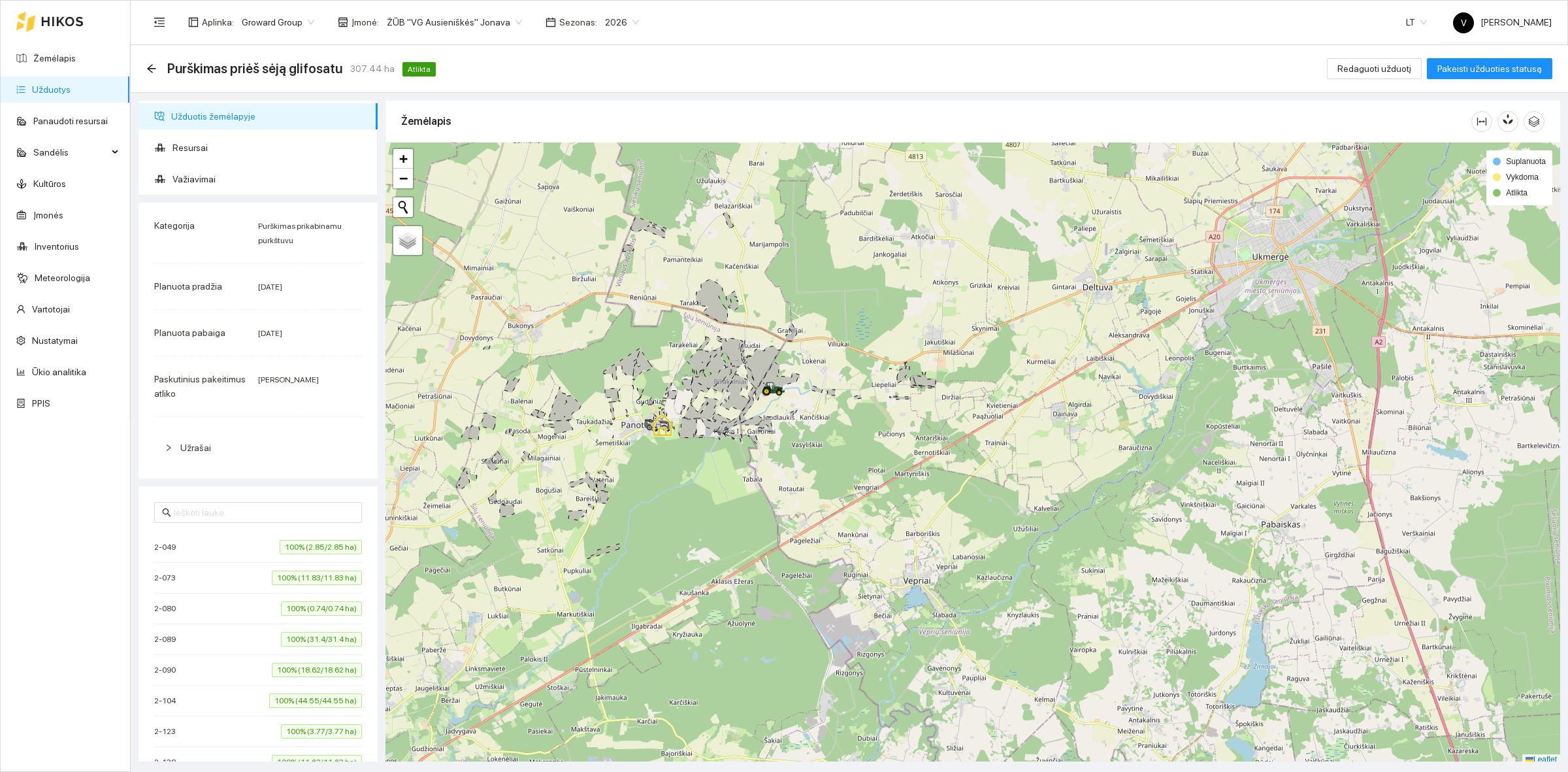
scroll to position [4, 0]
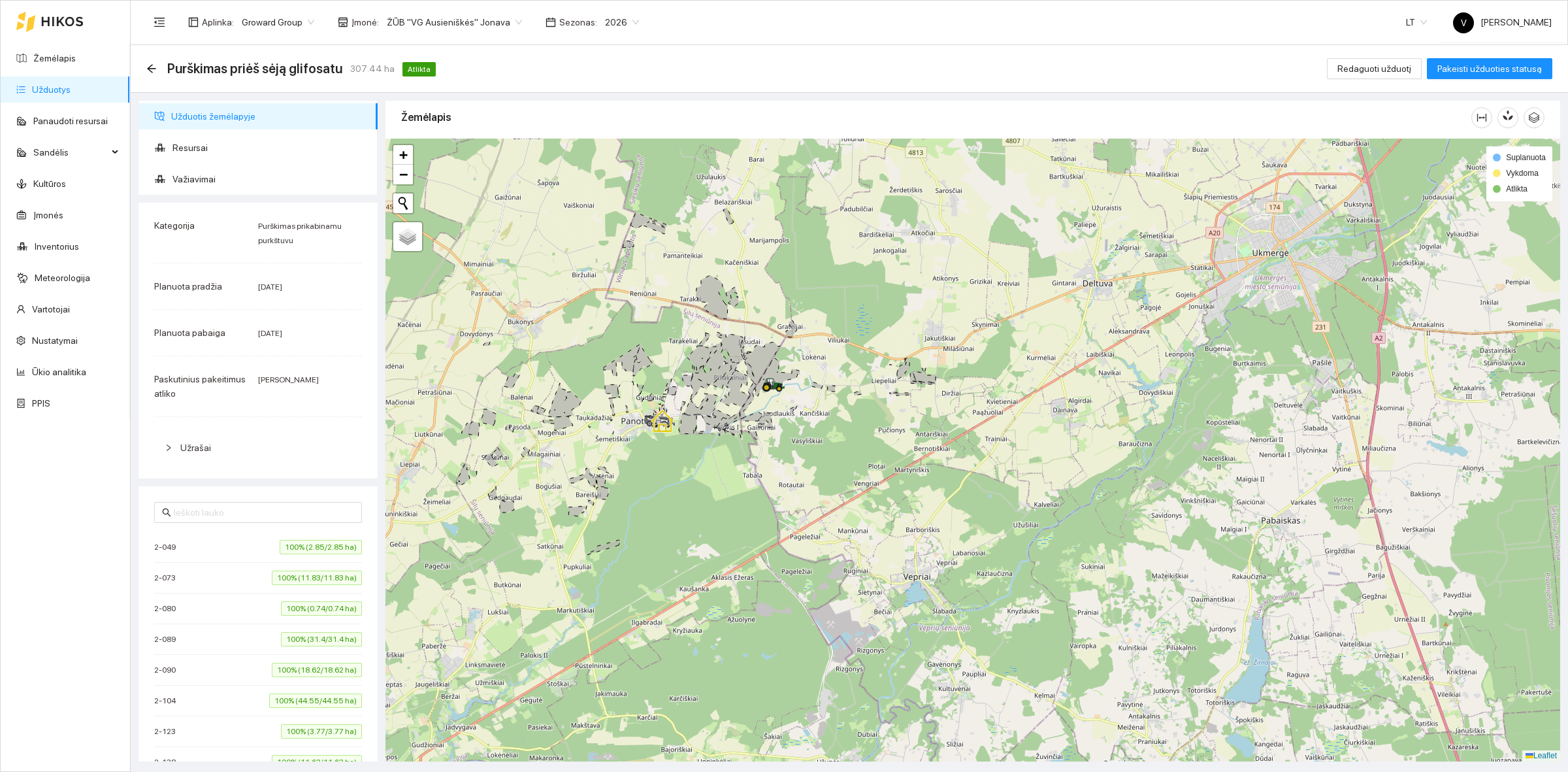
drag, startPoint x: 1062, startPoint y: 525, endPoint x: 1084, endPoint y: 497, distance: 35.6
click at [1105, 504] on div at bounding box center [973, 450] width 1174 height 622
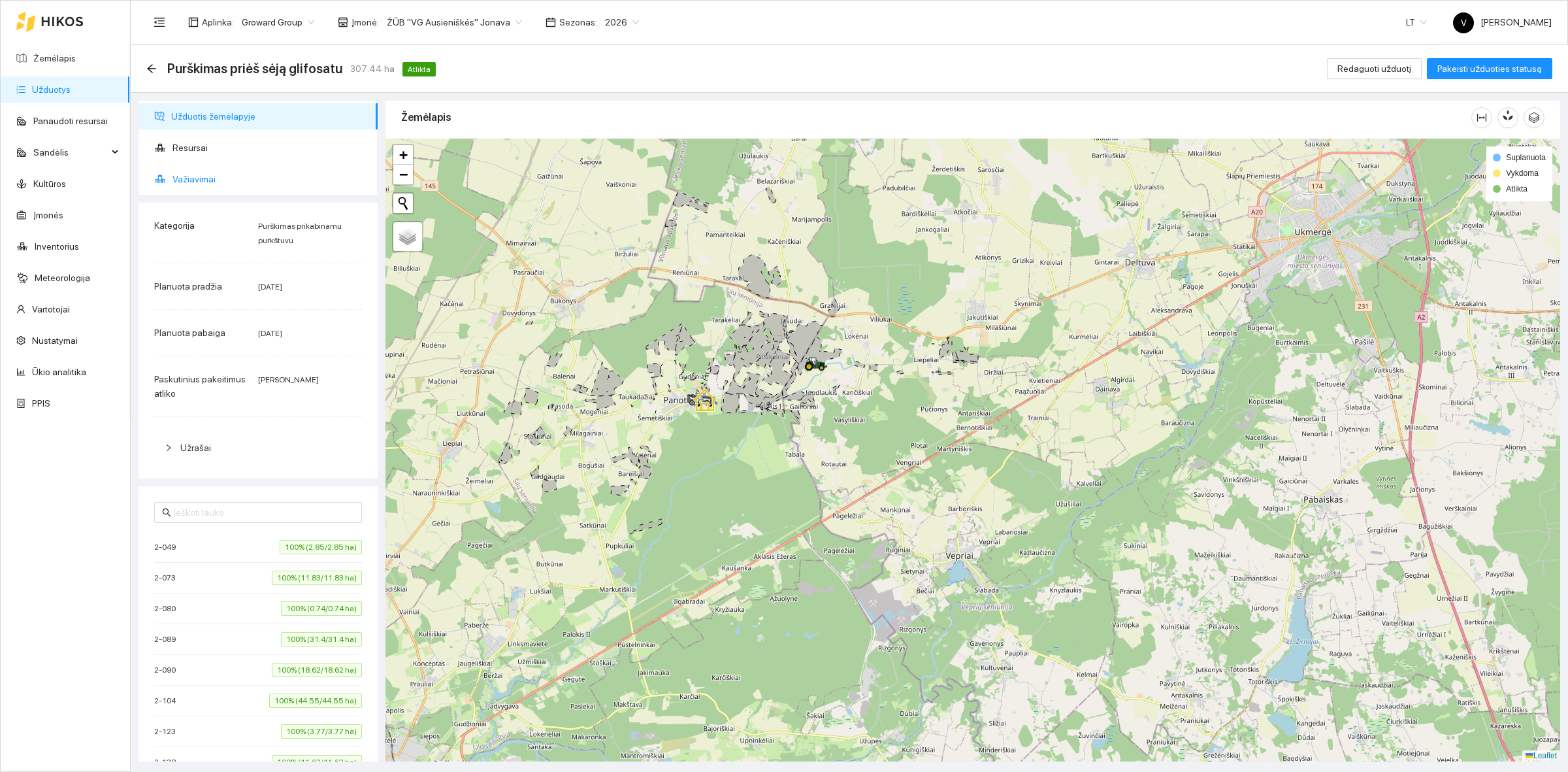
click at [183, 169] on span "Važiavimai" at bounding box center [270, 179] width 195 height 26
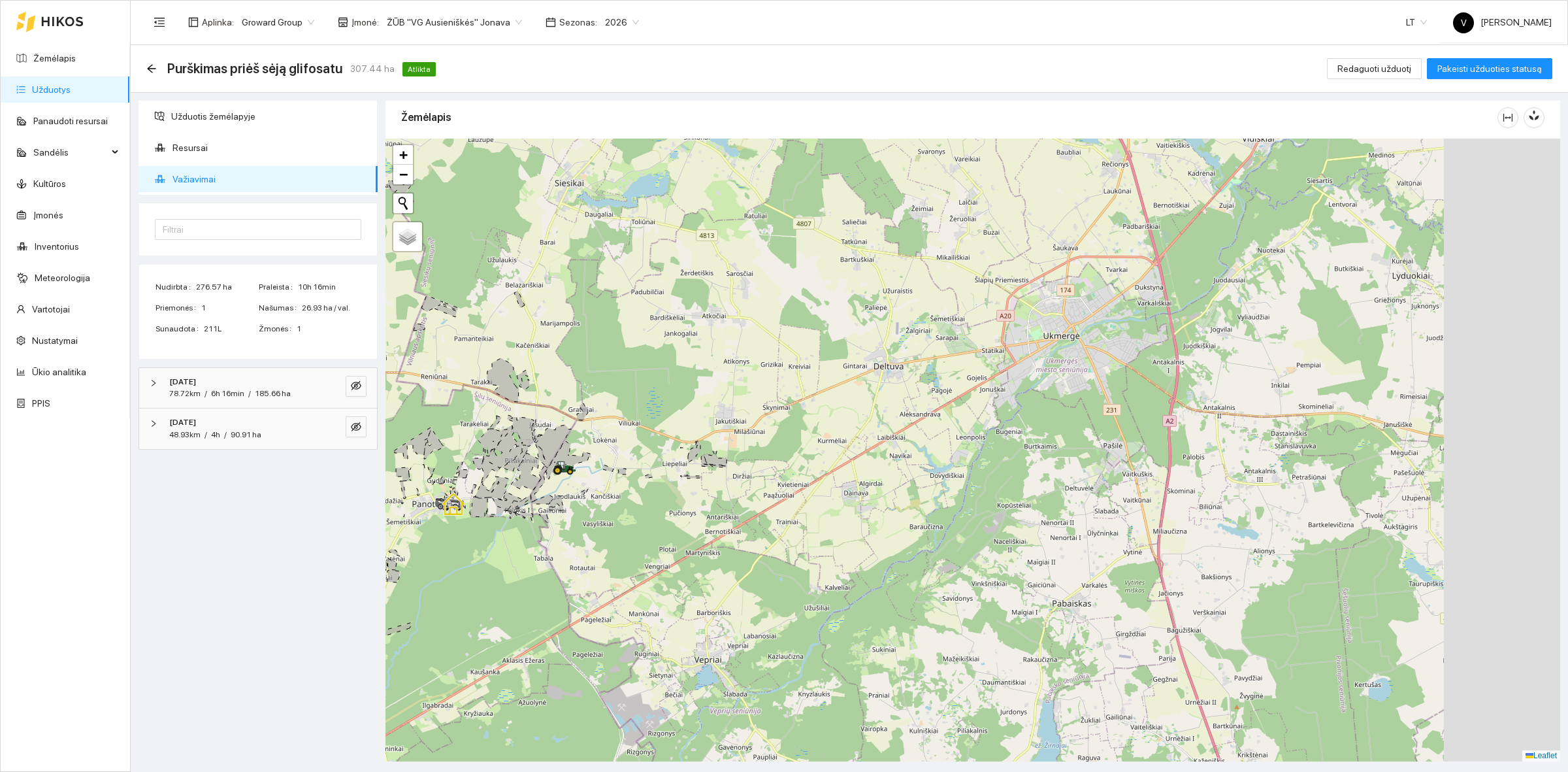
drag, startPoint x: 1194, startPoint y: 543, endPoint x: 1074, endPoint y: 622, distance: 143.7
click at [1074, 622] on div at bounding box center [973, 450] width 1174 height 622
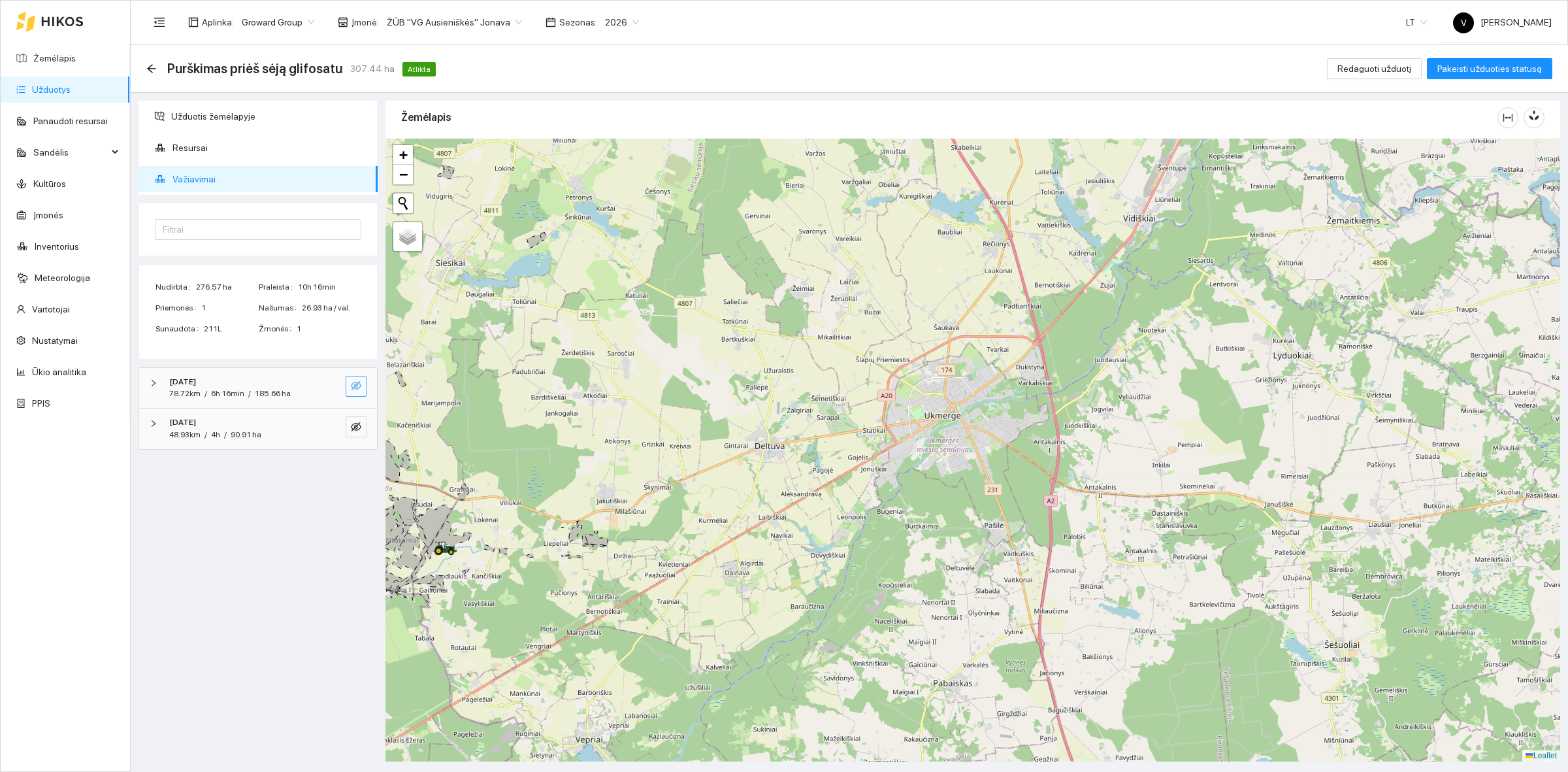
click at [355, 390] on icon "eye-invisible" at bounding box center [355, 385] width 10 height 10
click at [350, 434] on span "eye-invisible" at bounding box center [355, 428] width 10 height 13
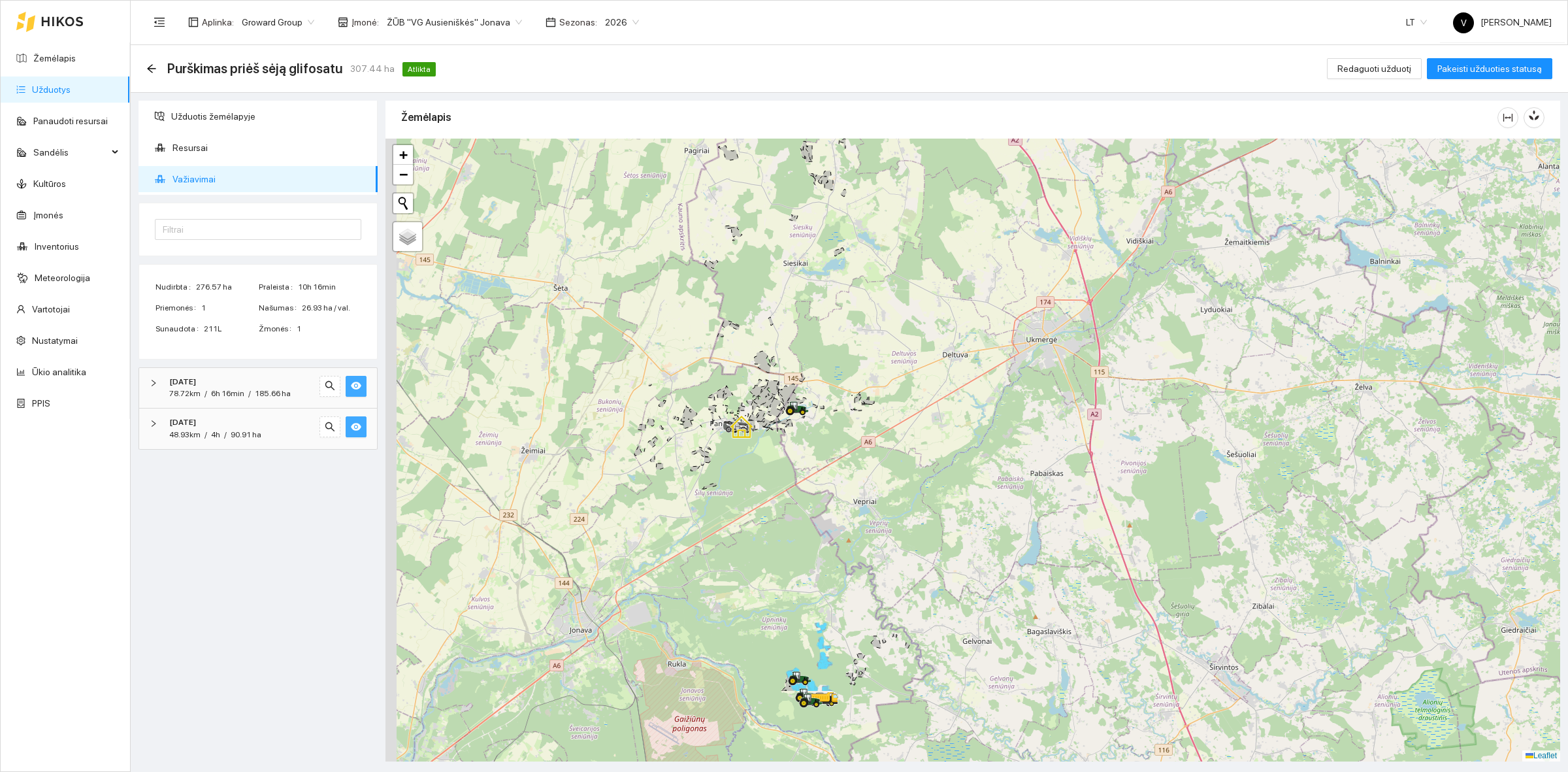
drag, startPoint x: 718, startPoint y: 601, endPoint x: 882, endPoint y: 476, distance: 206.2
click at [882, 476] on div at bounding box center [973, 450] width 1174 height 622
drag, startPoint x: 841, startPoint y: 639, endPoint x: 846, endPoint y: 561, distance: 78.2
click at [859, 561] on div at bounding box center [973, 450] width 1174 height 622
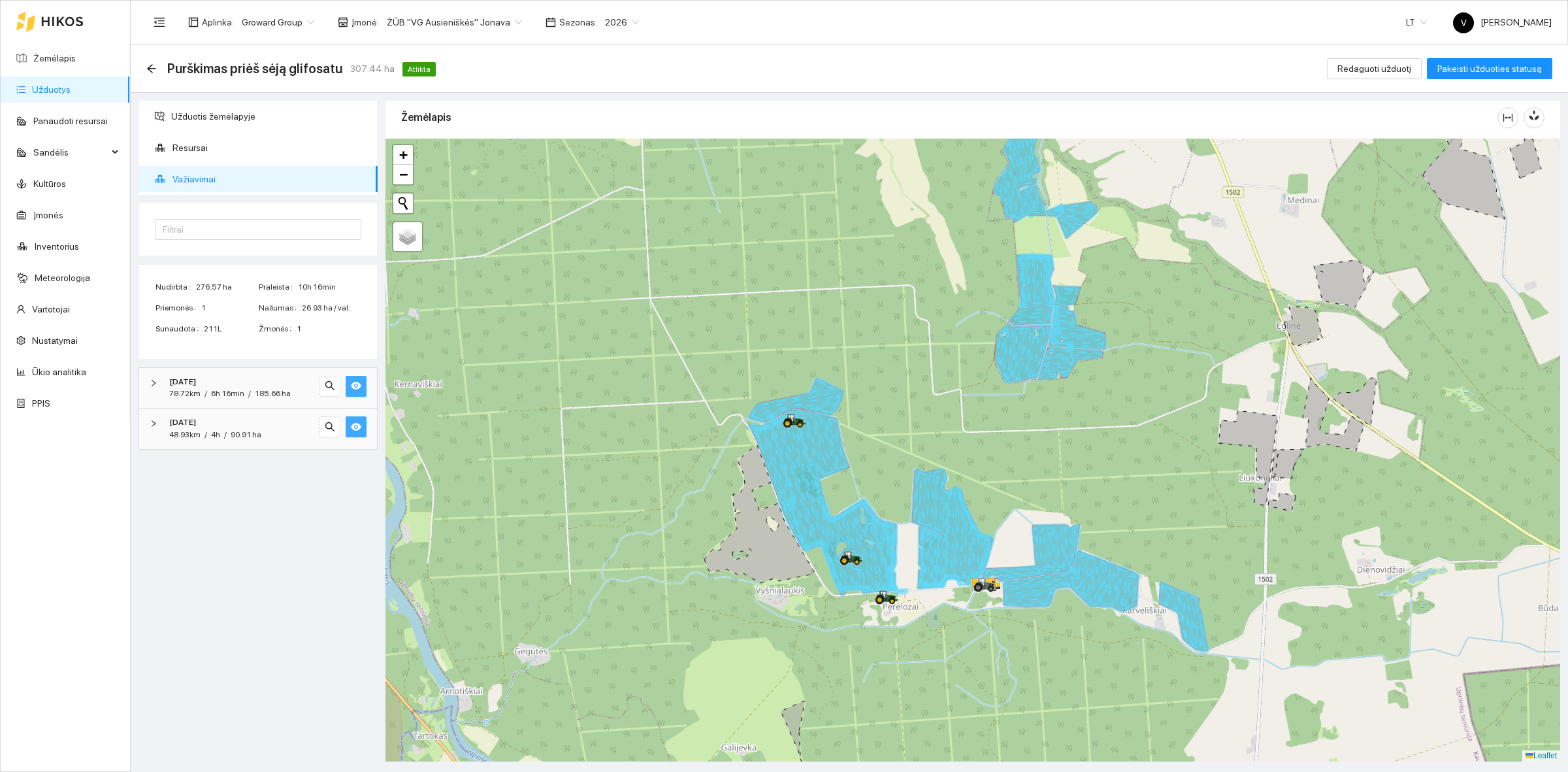
drag, startPoint x: 1234, startPoint y: 525, endPoint x: 1114, endPoint y: 464, distance: 134.6
click at [1114, 464] on div at bounding box center [973, 450] width 1174 height 622
click at [462, 14] on span "ŽŪB "VG Ausieniškės" Jonava" at bounding box center [453, 22] width 135 height 19
click at [500, 66] on div "UAB "Zujų paukštynas" Ukmerge" at bounding box center [449, 68] width 134 height 15
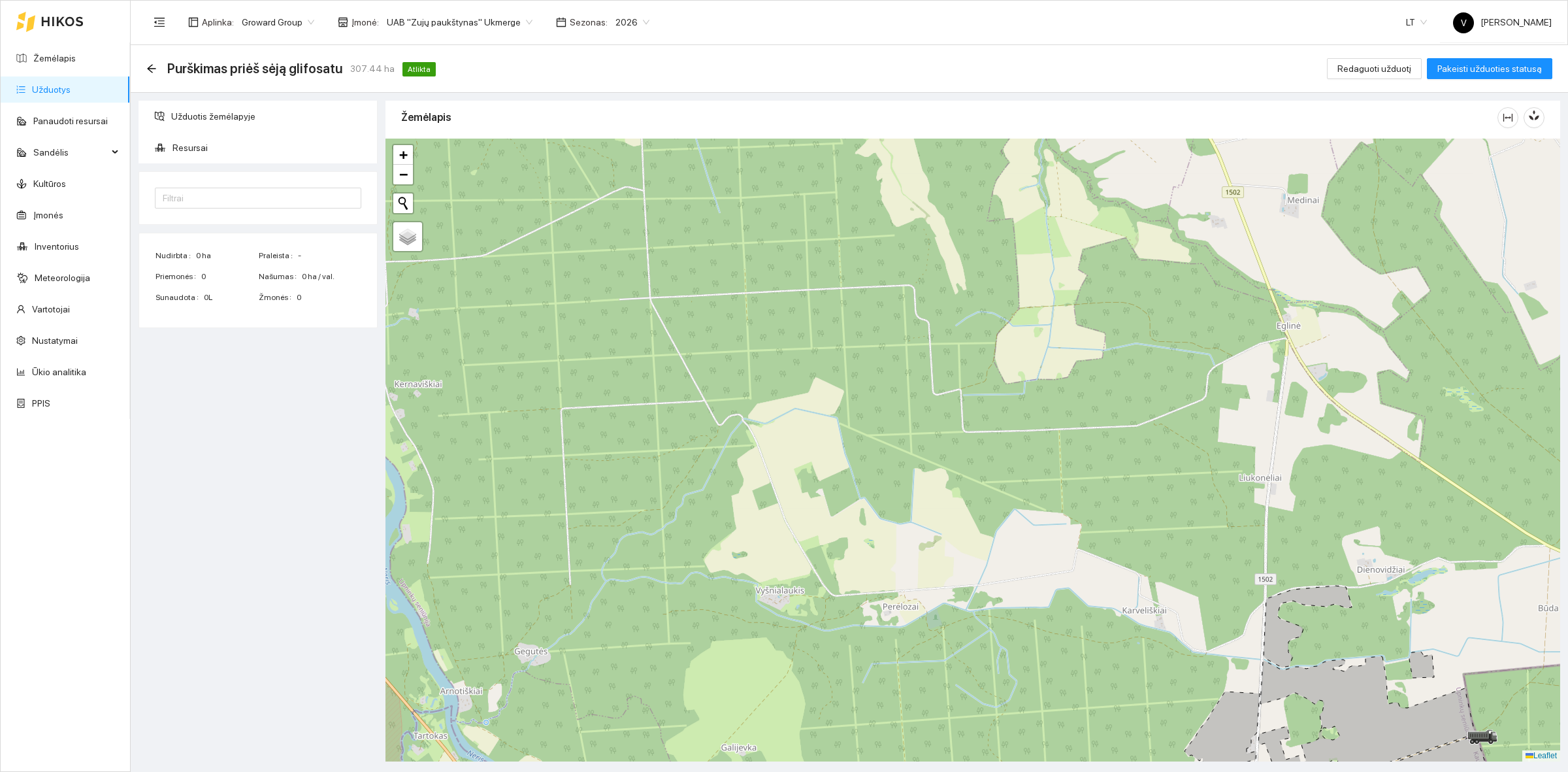
drag, startPoint x: 1078, startPoint y: 463, endPoint x: 935, endPoint y: 454, distance: 143.3
click at [944, 459] on div at bounding box center [973, 450] width 1174 height 622
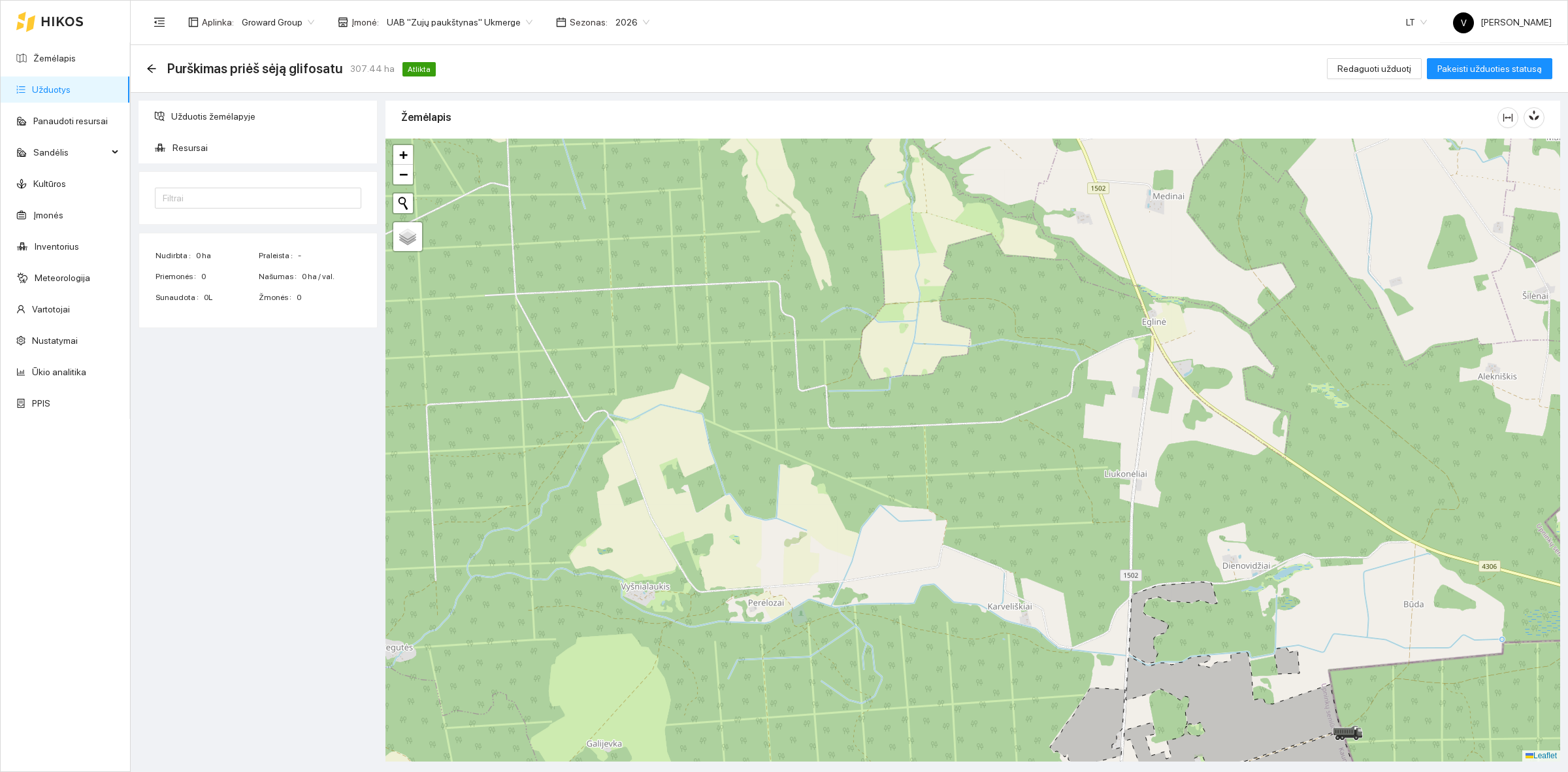
click at [71, 95] on link "Užduotys" at bounding box center [51, 89] width 39 height 10
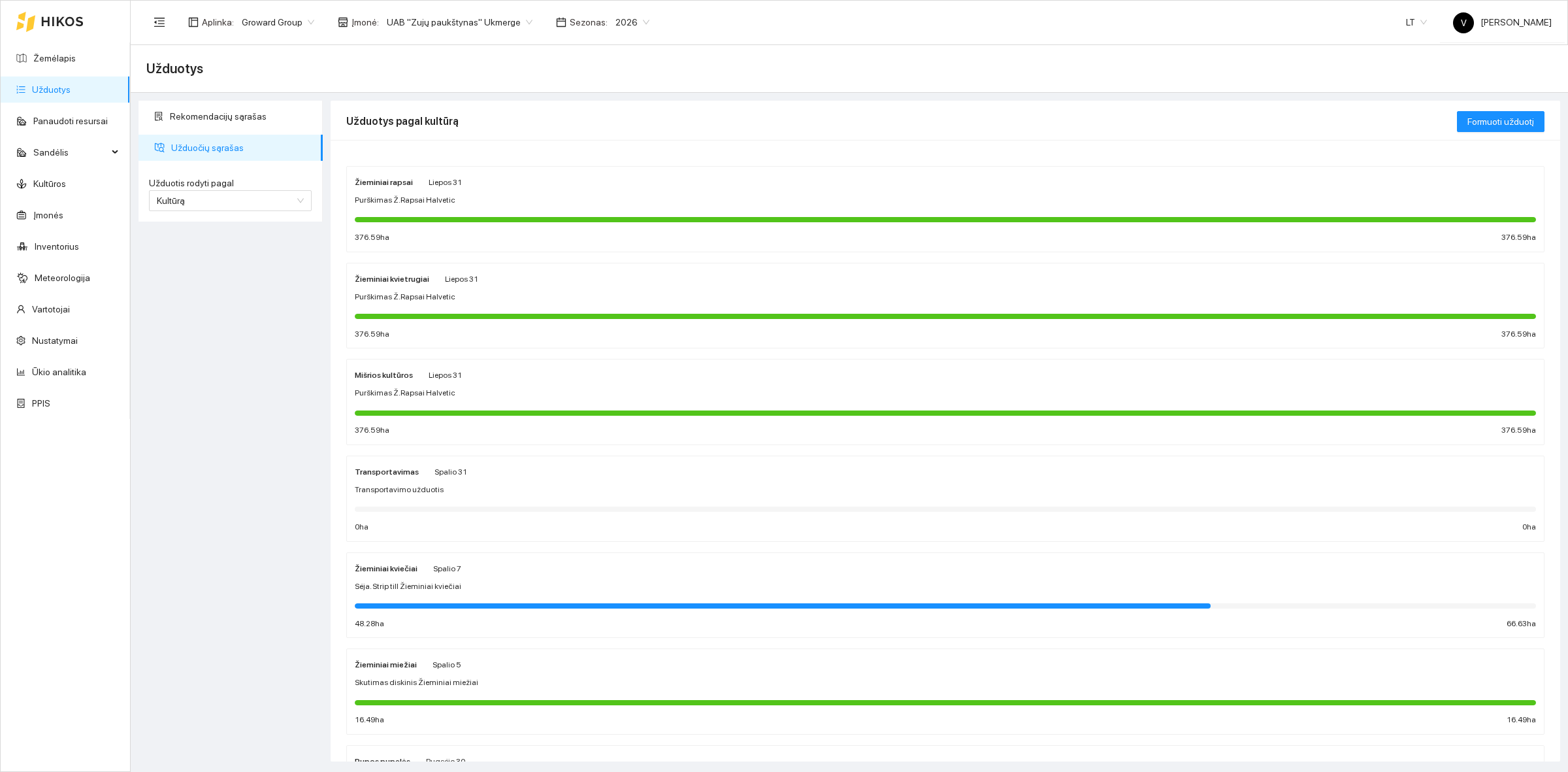
click at [400, 295] on span "Purškimas Ž.Rapsai Halvetic" at bounding box center [406, 297] width 101 height 13
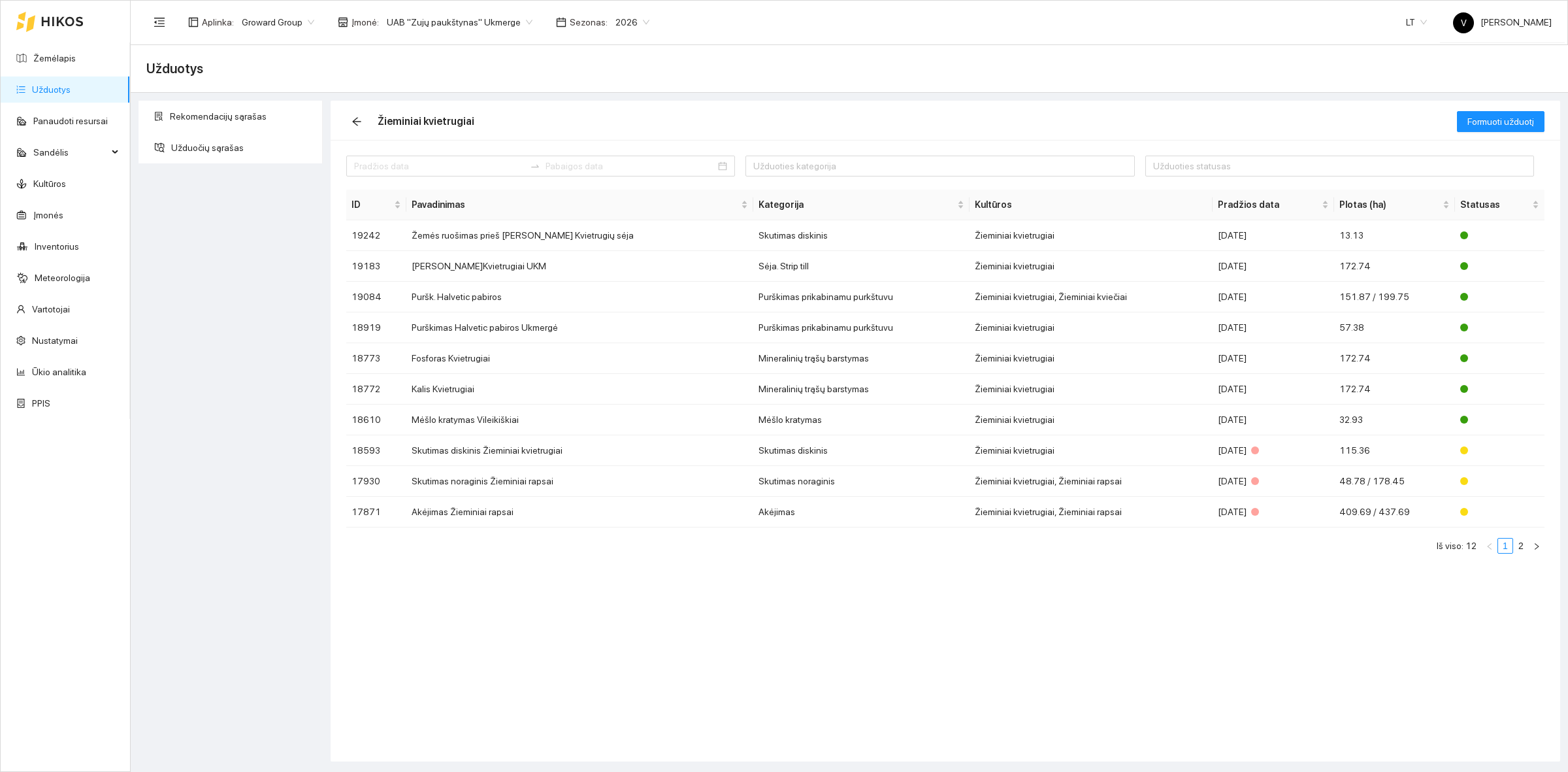
drag, startPoint x: 684, startPoint y: 688, endPoint x: 668, endPoint y: 682, distance: 17.1
click at [668, 682] on div "Užduoties kategorija Užduoties statusas ID Pavadinimas Kategorija Kultūros Prad…" at bounding box center [945, 450] width 1229 height 621
drag, startPoint x: 540, startPoint y: 620, endPoint x: 584, endPoint y: 622, distance: 44.0
click at [584, 622] on div "Užduoties kategorija Užduoties statusas ID Pavadinimas Kategorija Kultūros Prad…" at bounding box center [945, 450] width 1229 height 621
click at [220, 274] on div "Rekomendacijų sąrašas Užduočių sąrašas" at bounding box center [230, 431] width 192 height 661
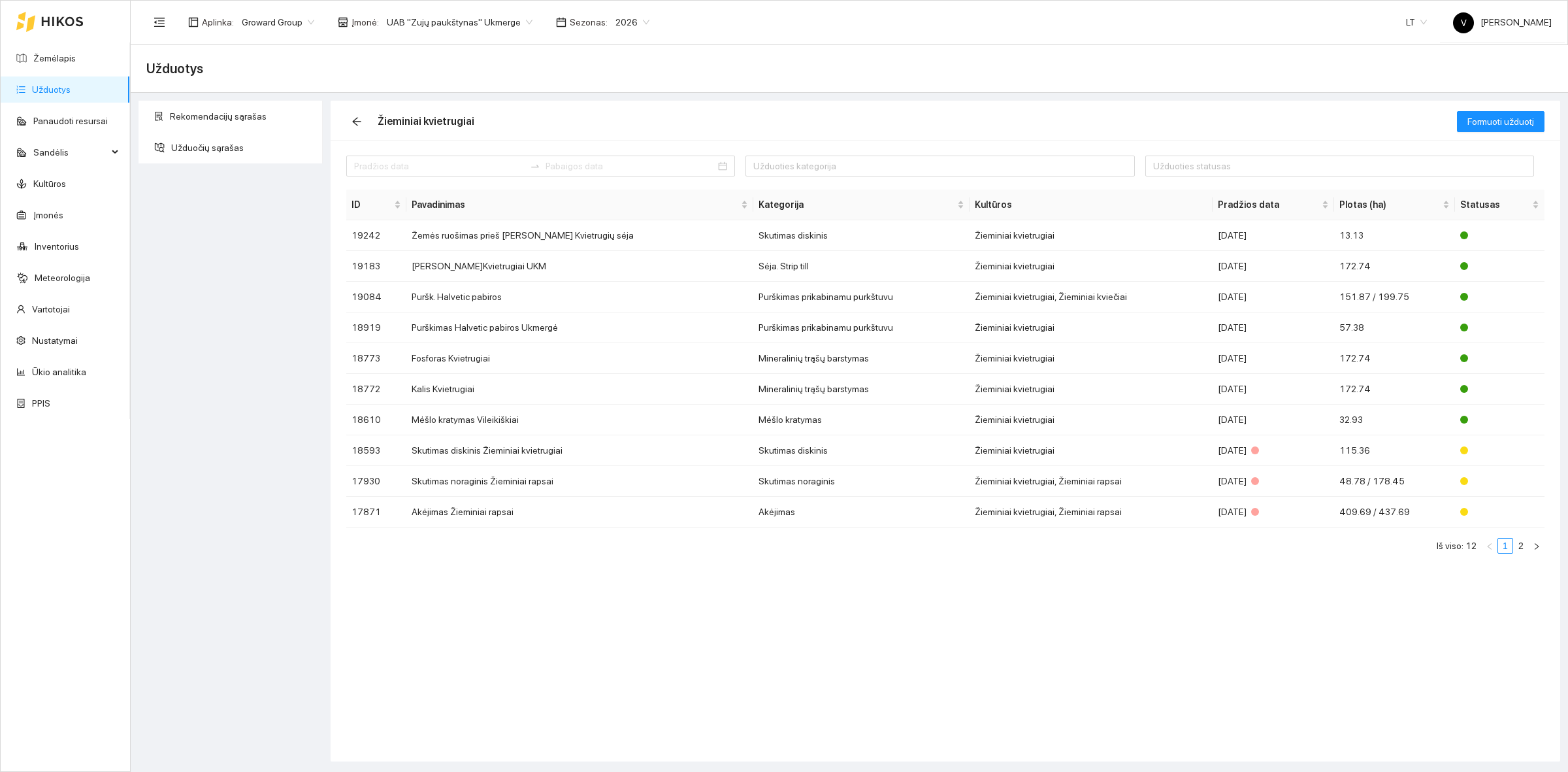
click at [695, 627] on div "Užduoties kategorija Užduoties statusas ID Pavadinimas Kategorija Kultūros Prad…" at bounding box center [945, 450] width 1229 height 621
drag, startPoint x: 1033, startPoint y: 588, endPoint x: 1040, endPoint y: 605, distance: 18.4
click at [1040, 605] on div "Užduoties kategorija Užduoties statusas ID Pavadinimas Kategorija Kultūros Prad…" at bounding box center [945, 450] width 1229 height 621
click at [242, 237] on div "Rekomendacijų sąrašas Užduočių sąrašas" at bounding box center [230, 431] width 192 height 661
click at [468, 598] on div "Užduoties kategorija Užduoties statusas ID Pavadinimas Kategorija Kultūros Prad…" at bounding box center [945, 450] width 1229 height 621
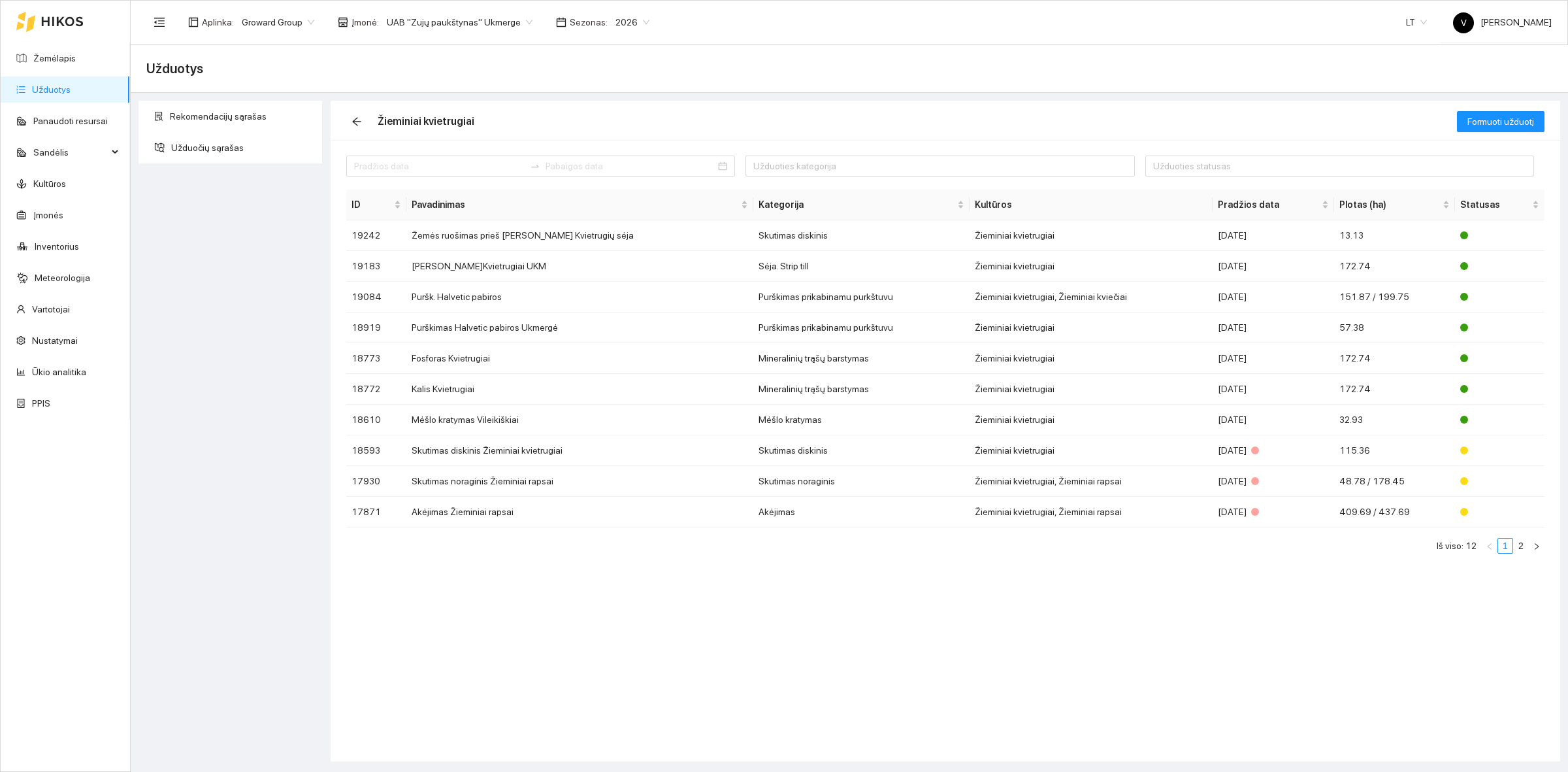
click at [56, 84] on link "Užduotys" at bounding box center [51, 89] width 39 height 10
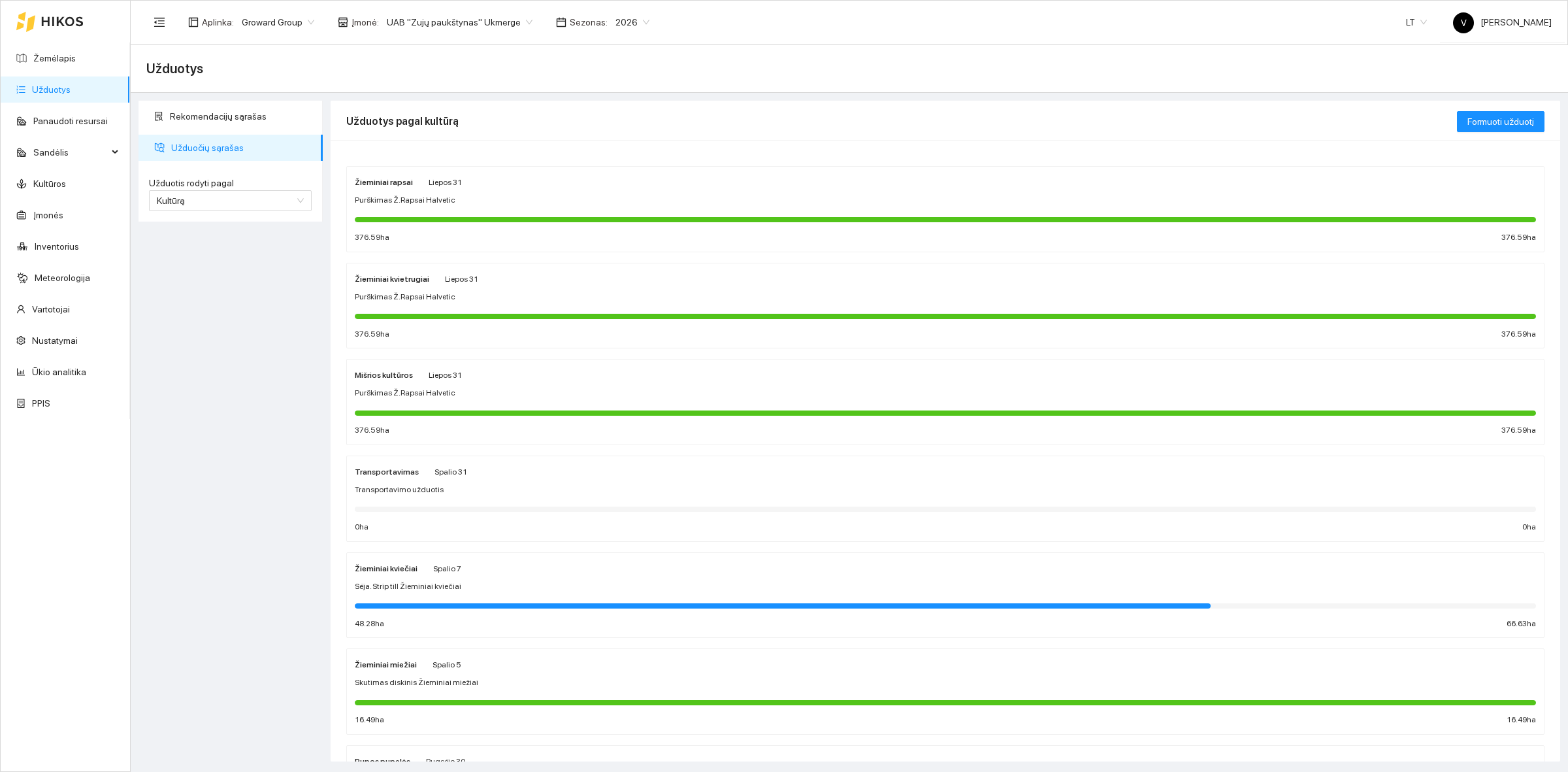
click at [384, 275] on strong "Žieminiai kvietrugiai" at bounding box center [392, 279] width 74 height 9
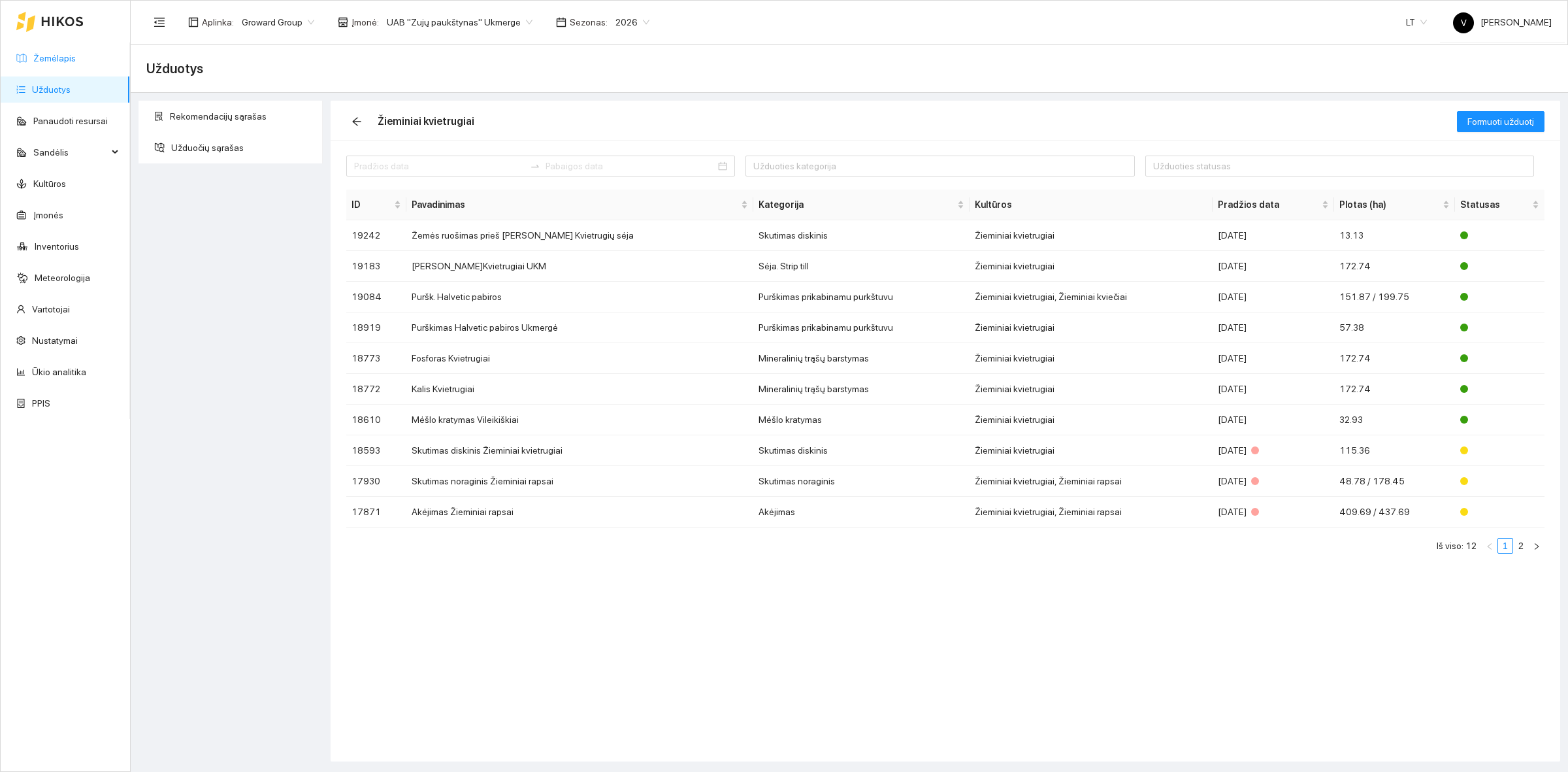
click at [39, 62] on link "Žemėlapis" at bounding box center [54, 58] width 42 height 10
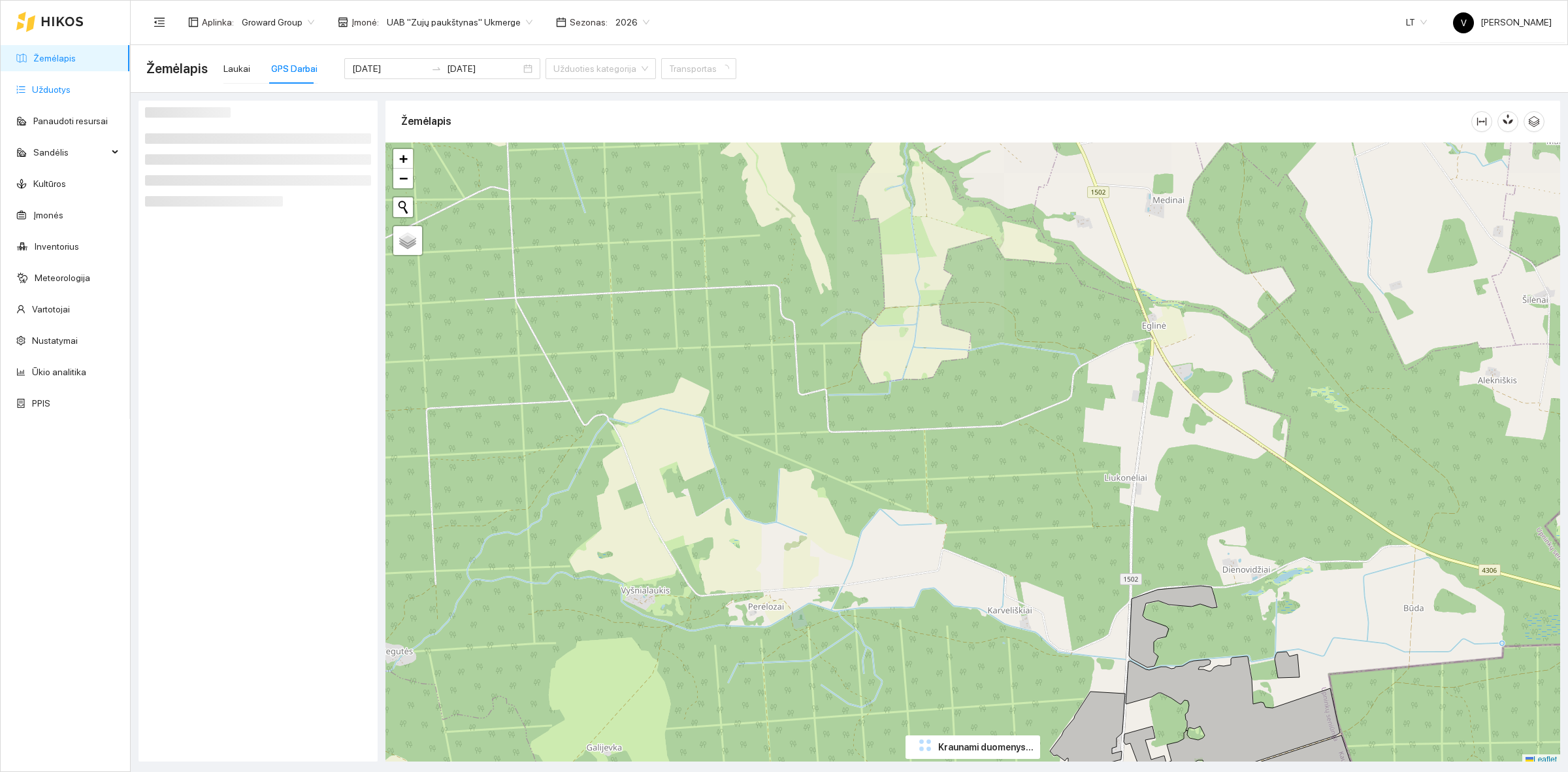
click at [61, 85] on link "Užduotys" at bounding box center [51, 89] width 39 height 10
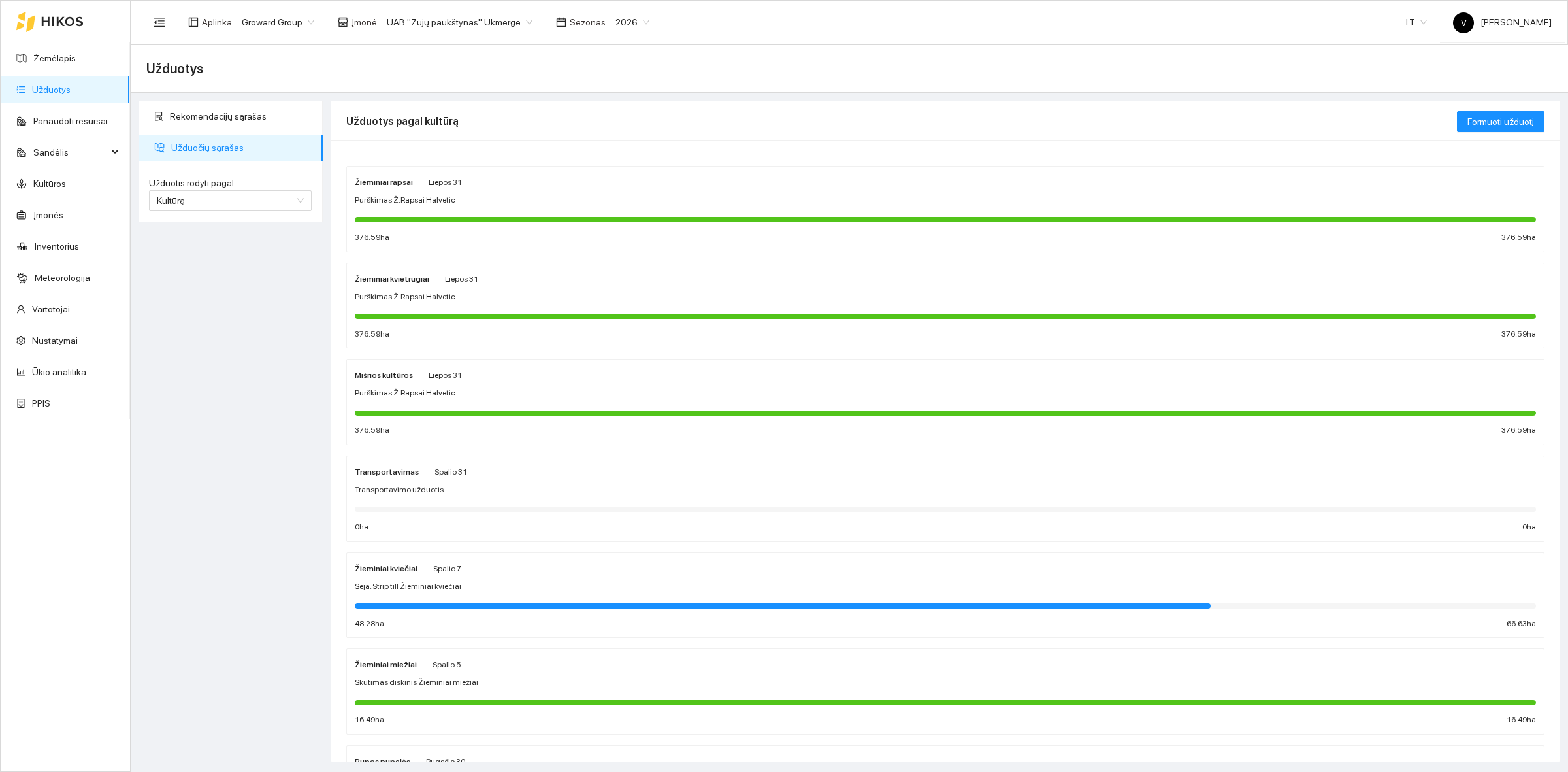
click at [385, 590] on span "Sėja. Strip till Žieminiai kviečiai" at bounding box center [408, 587] width 106 height 13
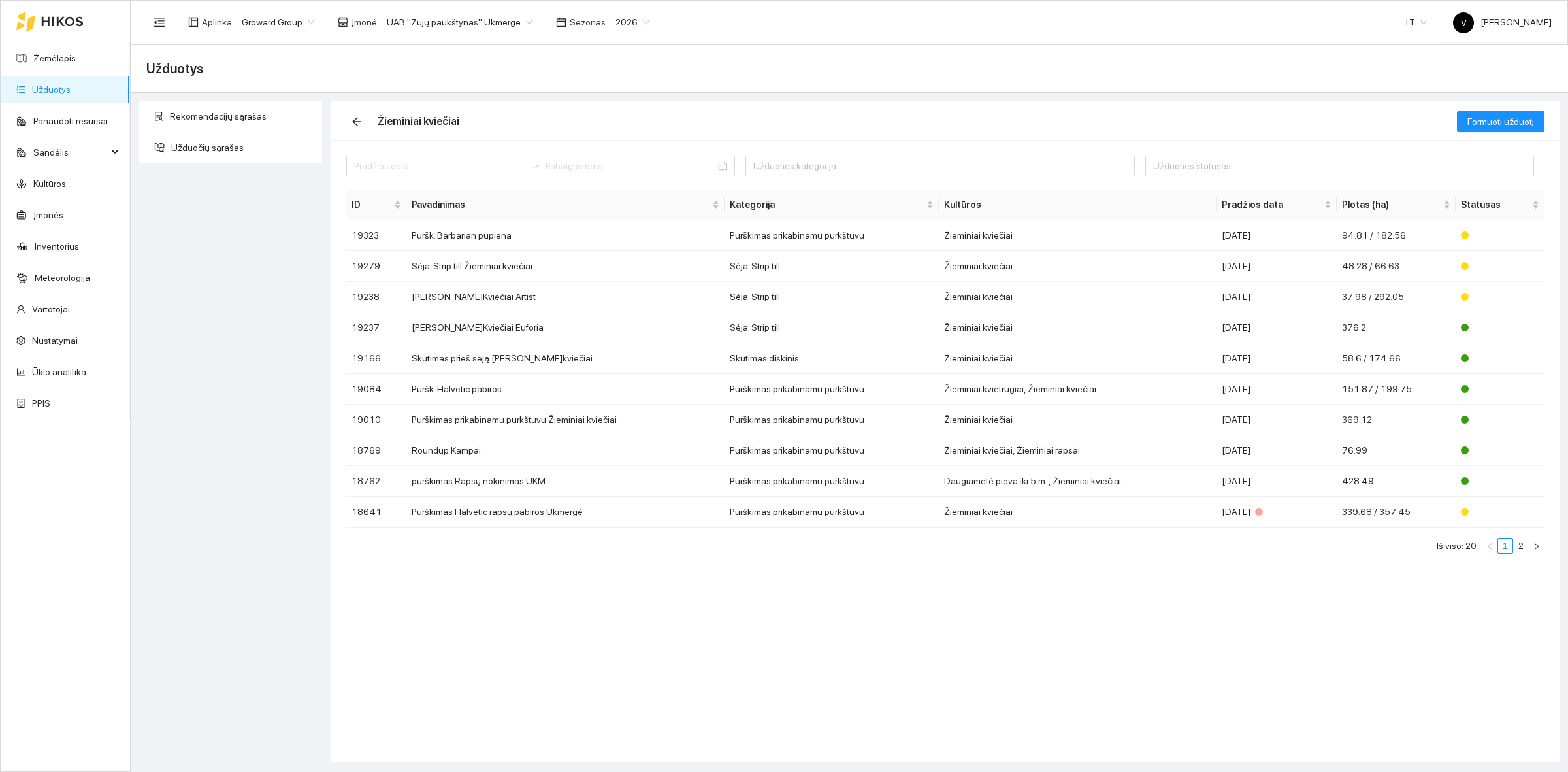
click at [67, 87] on link "Užduotys" at bounding box center [51, 89] width 39 height 10
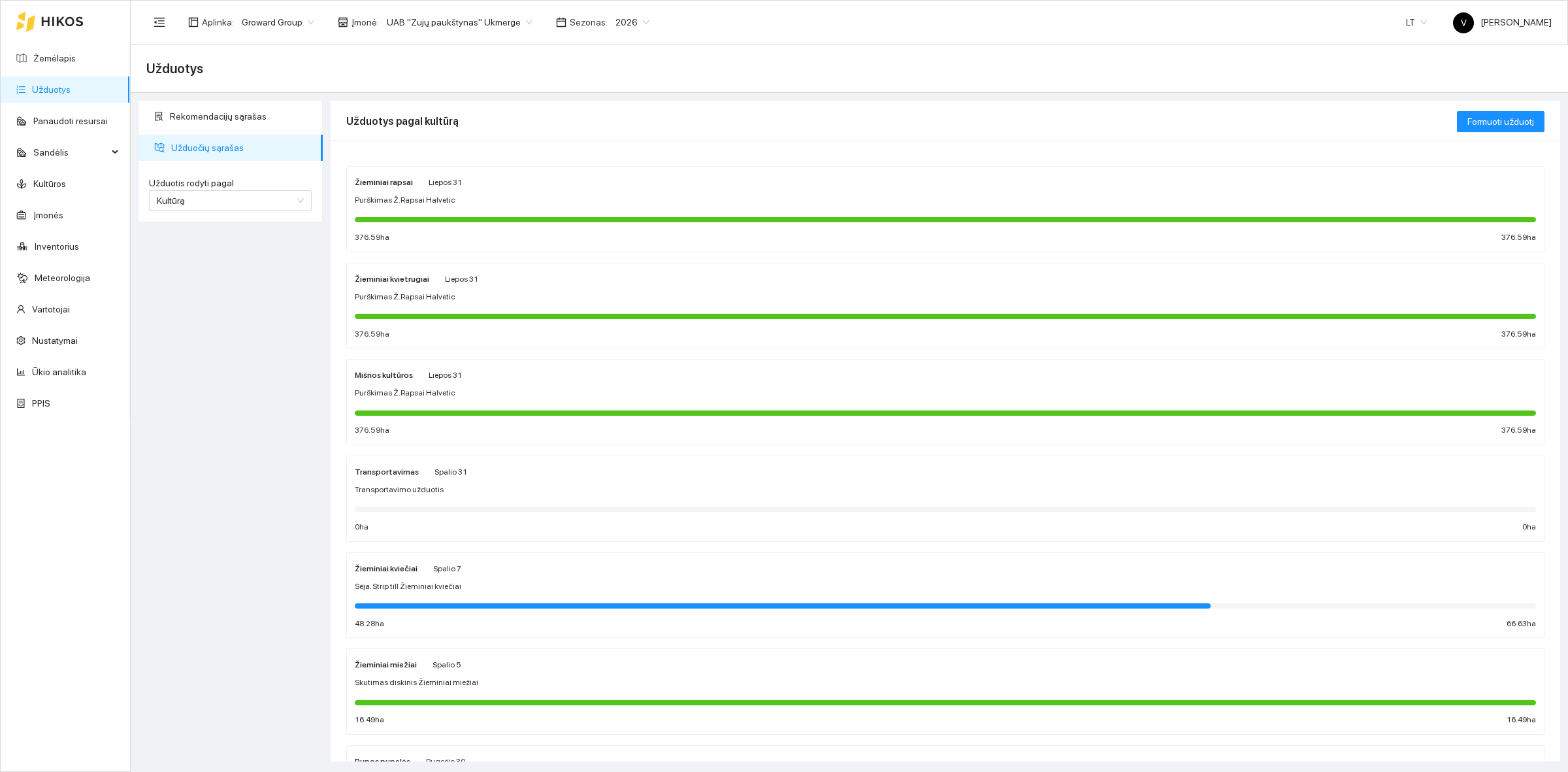
click at [394, 576] on div "Žieminiai kviečiai Spalio 7 Sėja. Strip till Žieminiai kviečiai 48.28 ha 66.63 …" at bounding box center [945, 595] width 1181 height 69
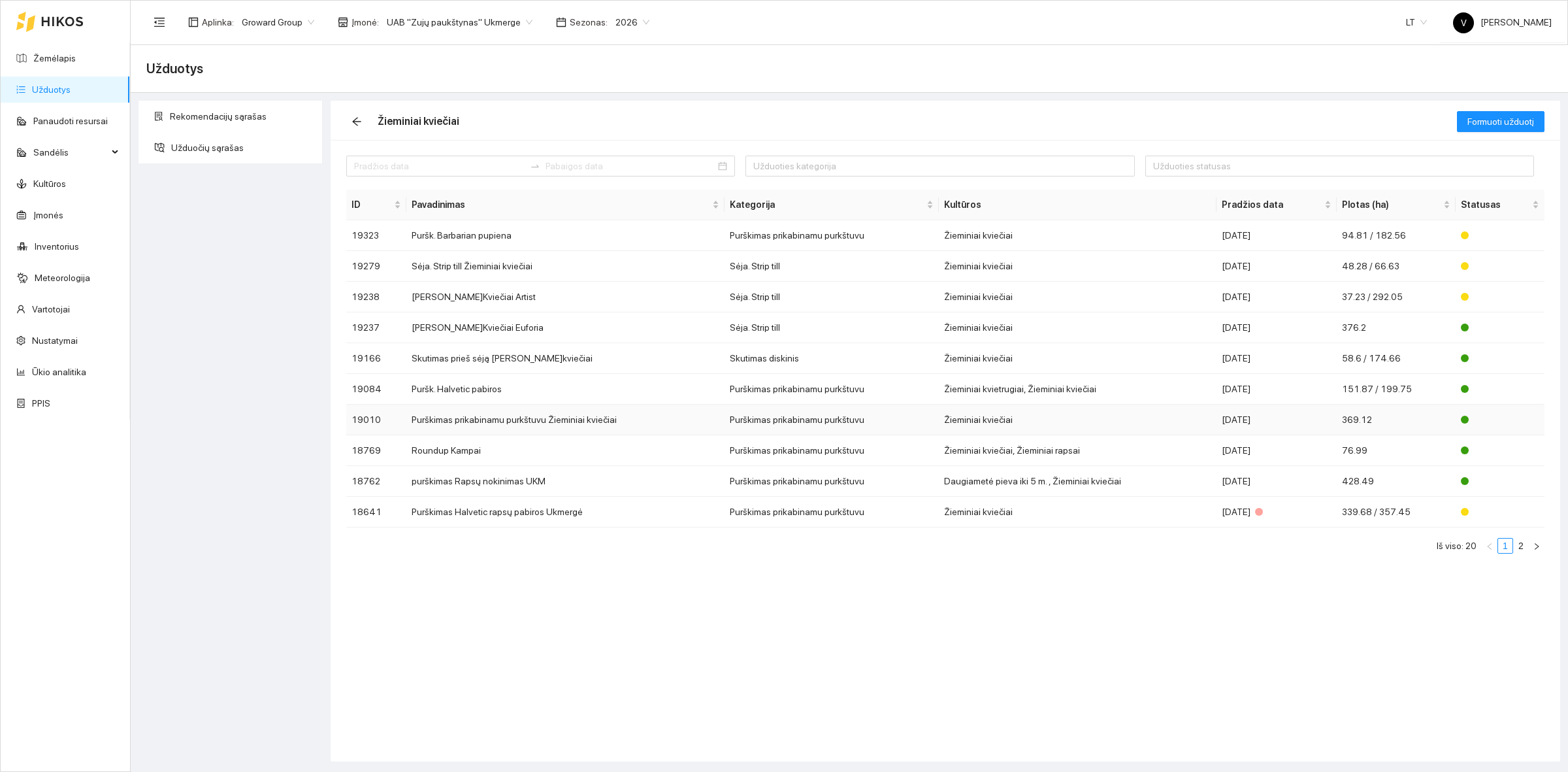
click at [475, 420] on td "Purškimas prikabinamu purkštuvu Žieminiai kviečiai" at bounding box center [565, 420] width 318 height 30
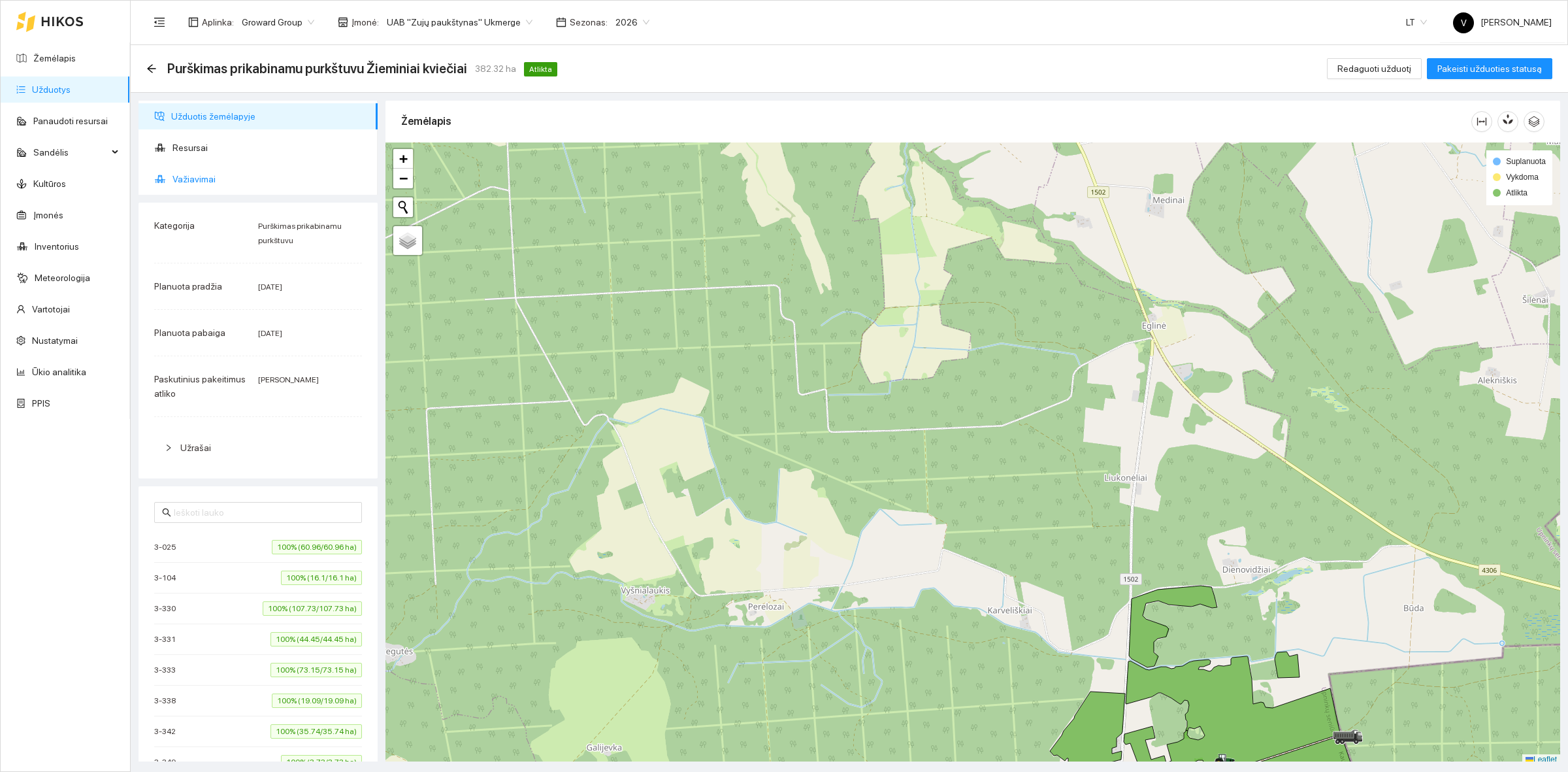
click at [184, 177] on span "Važiavimai" at bounding box center [270, 179] width 195 height 26
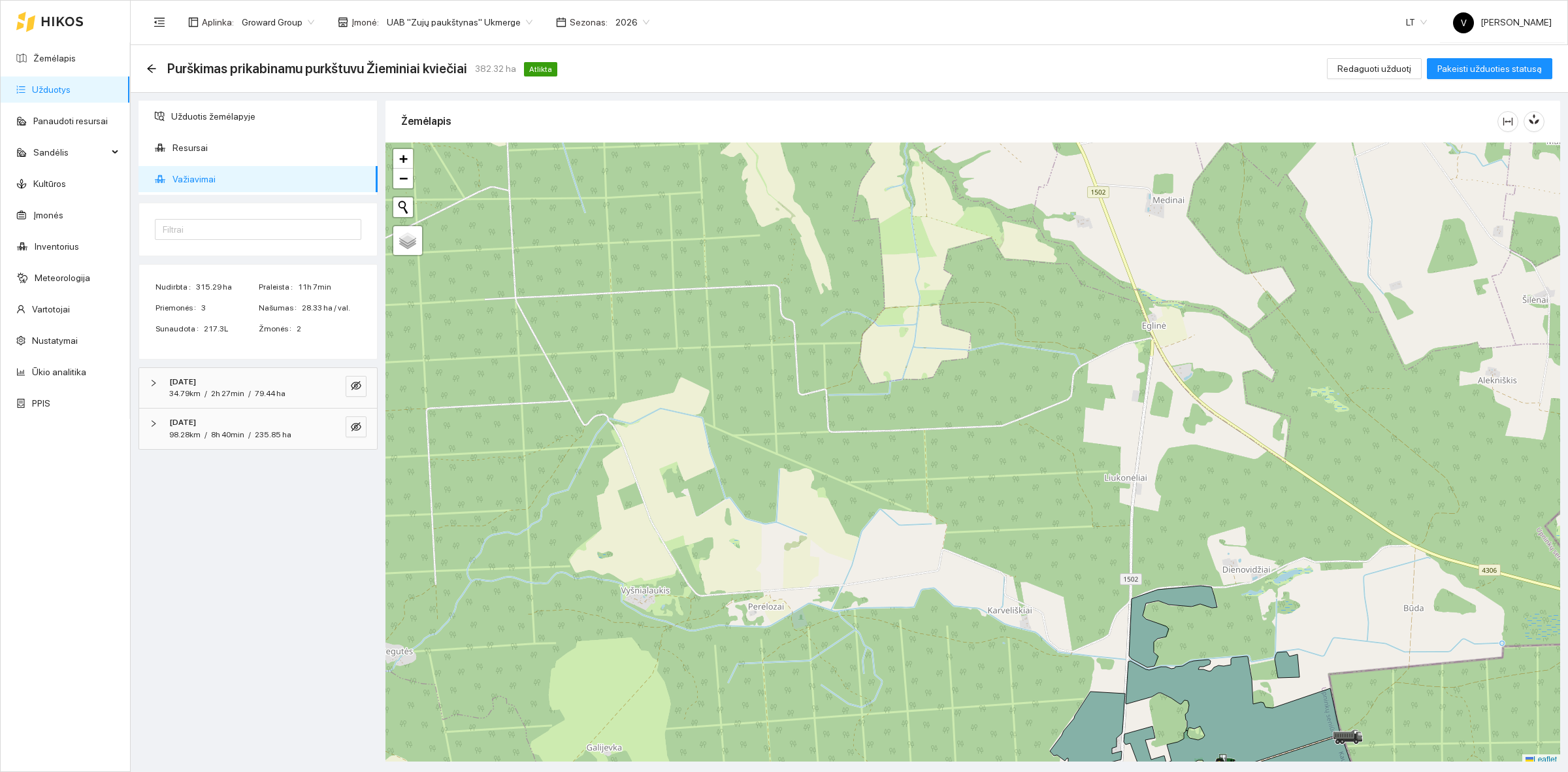
scroll to position [4, 0]
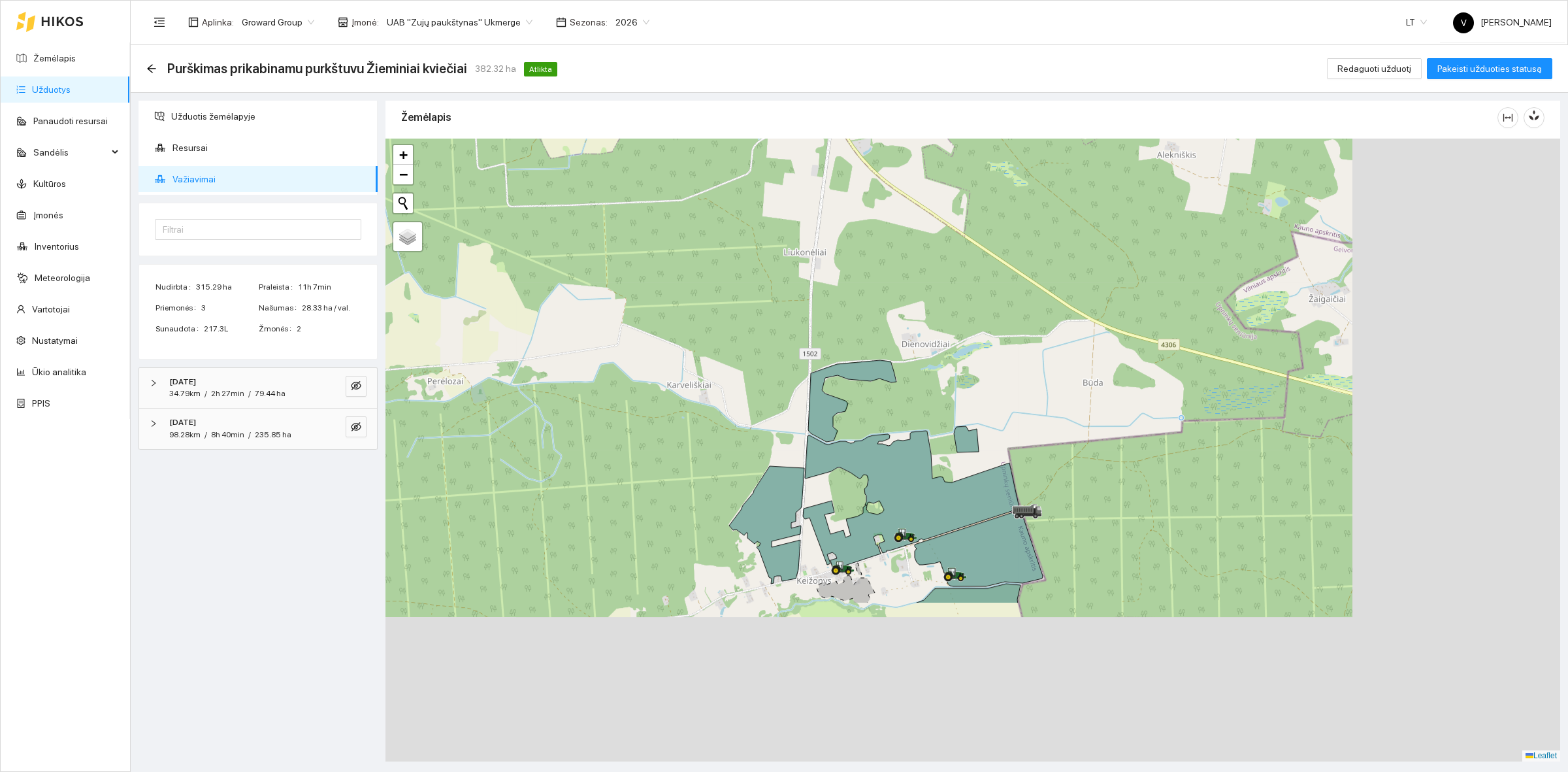
drag, startPoint x: 1056, startPoint y: 507, endPoint x: 1035, endPoint y: 387, distance: 121.8
click at [1035, 387] on div at bounding box center [973, 450] width 1174 height 622
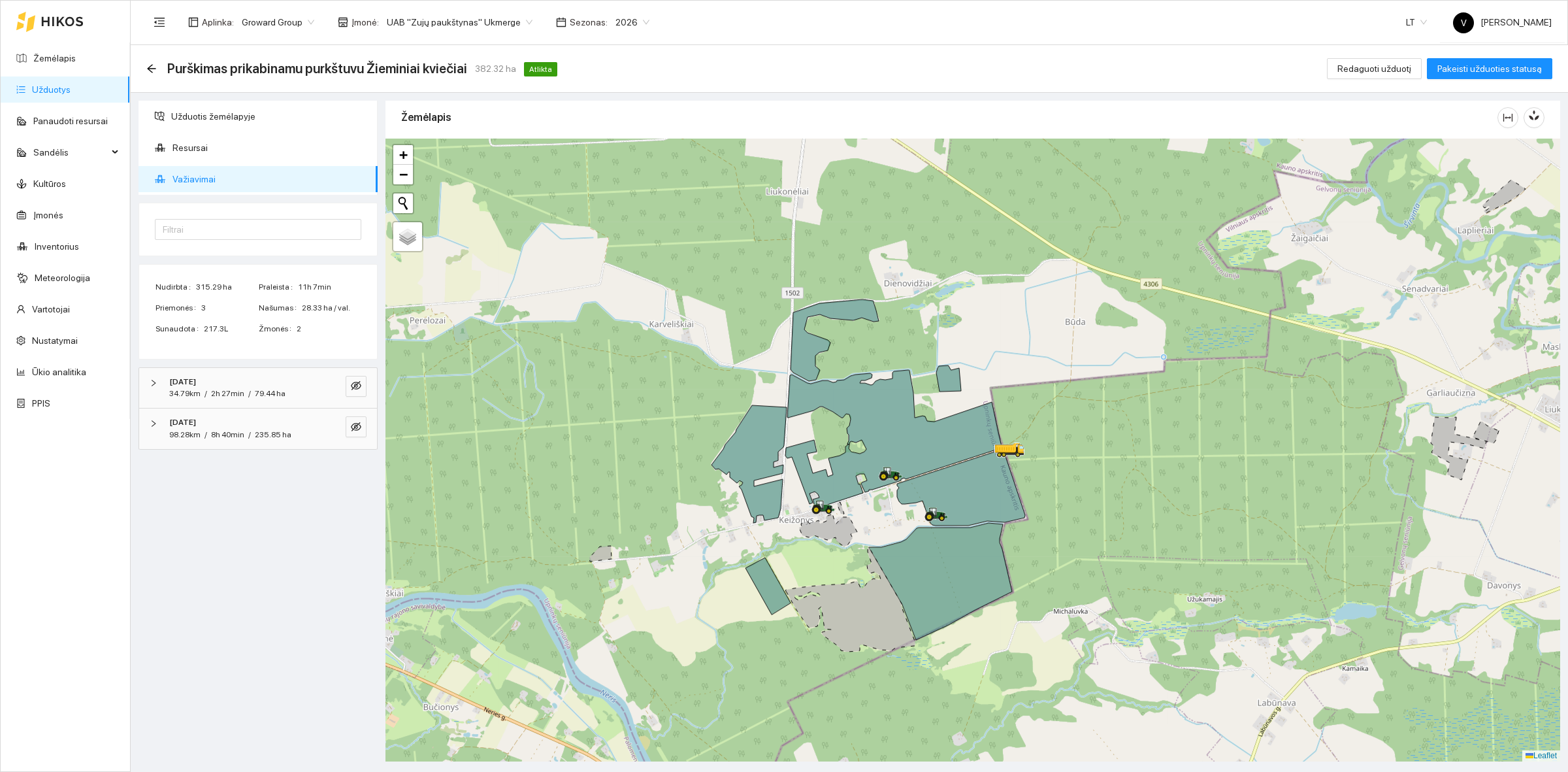
click at [344, 385] on div at bounding box center [342, 386] width 47 height 21
click at [352, 425] on icon "eye-invisible" at bounding box center [355, 427] width 10 height 9
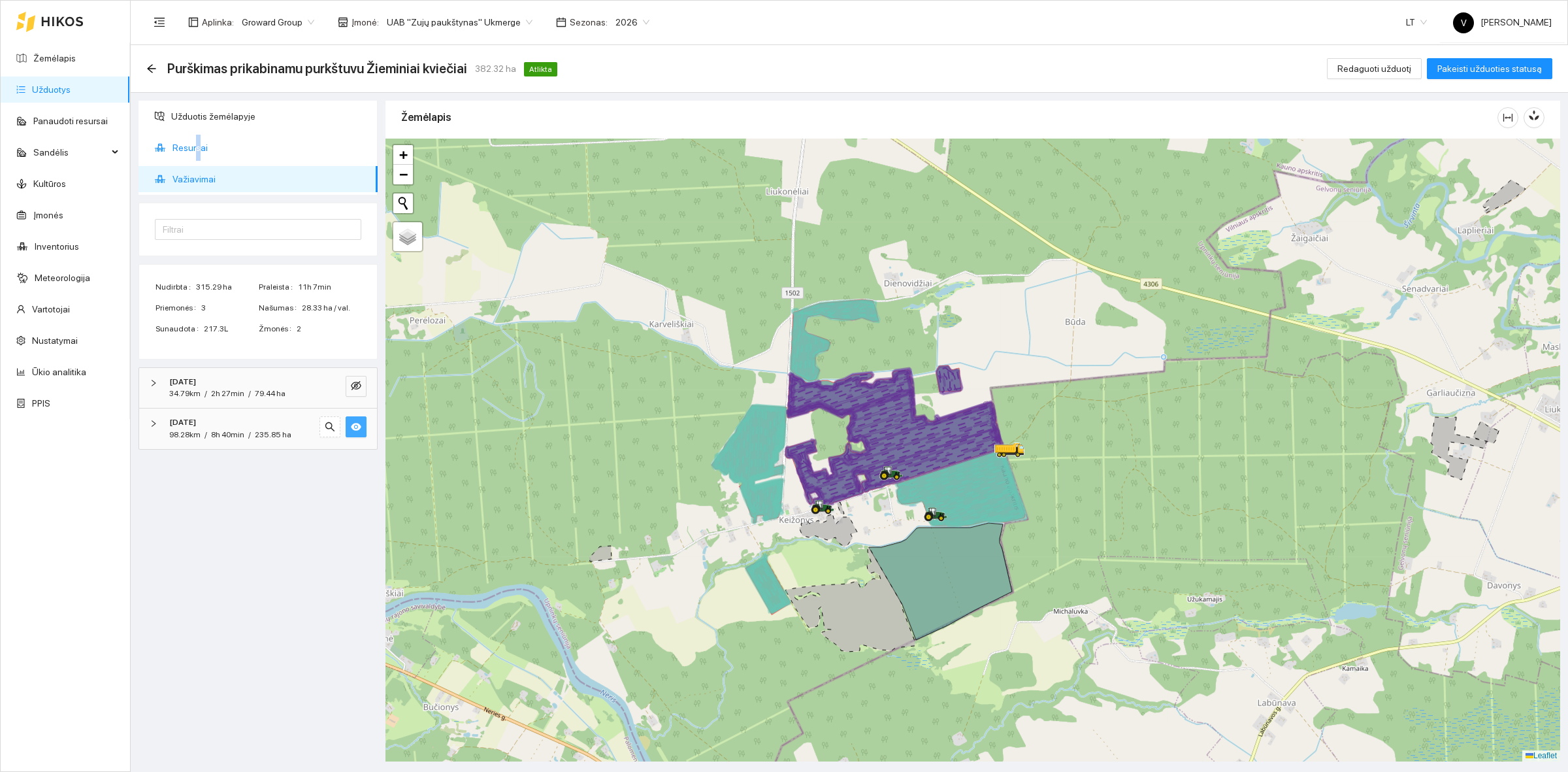
click at [196, 144] on span "Resursai" at bounding box center [270, 148] width 195 height 26
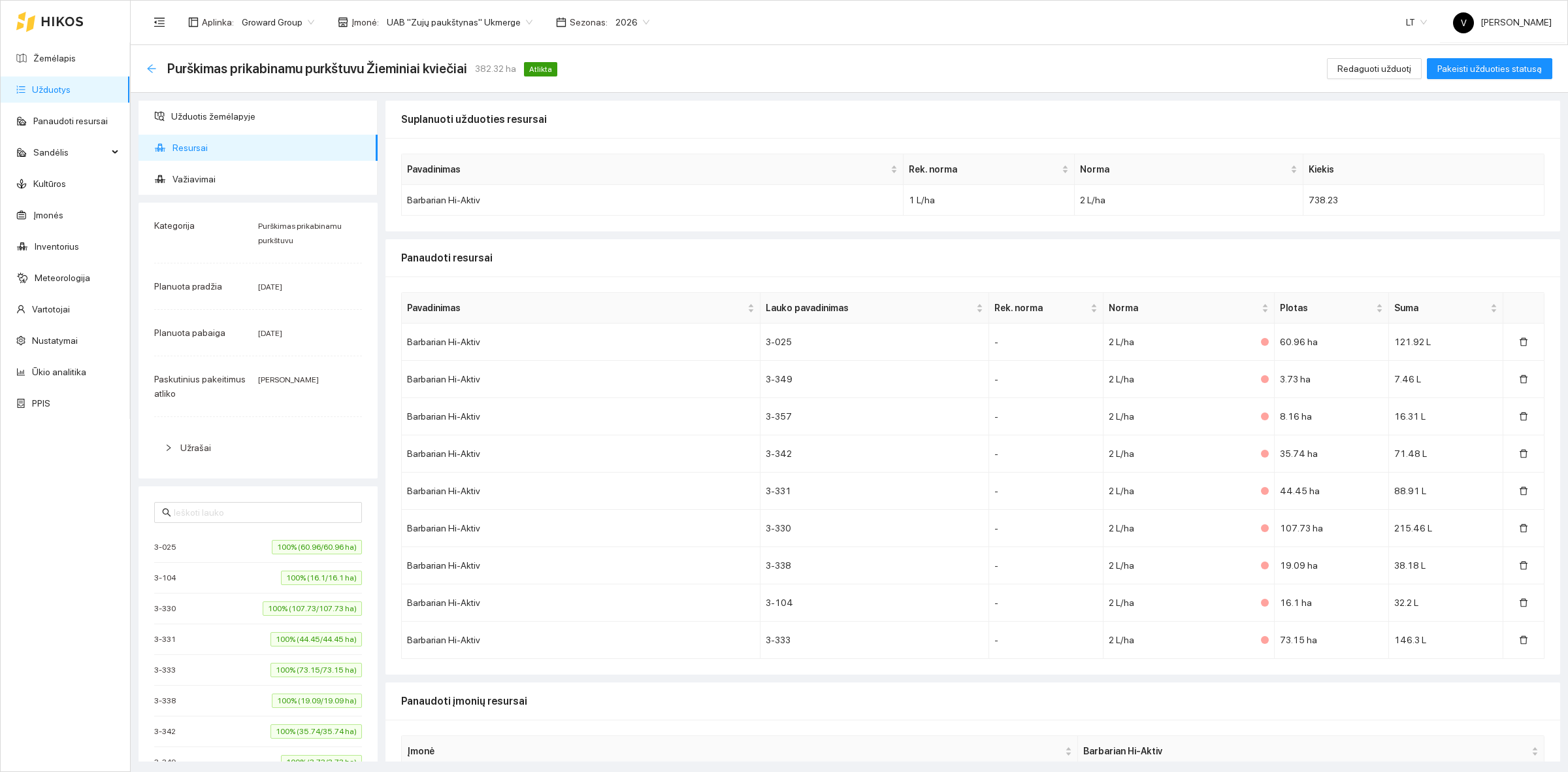
click at [154, 66] on icon "arrow-left" at bounding box center [150, 68] width 10 height 10
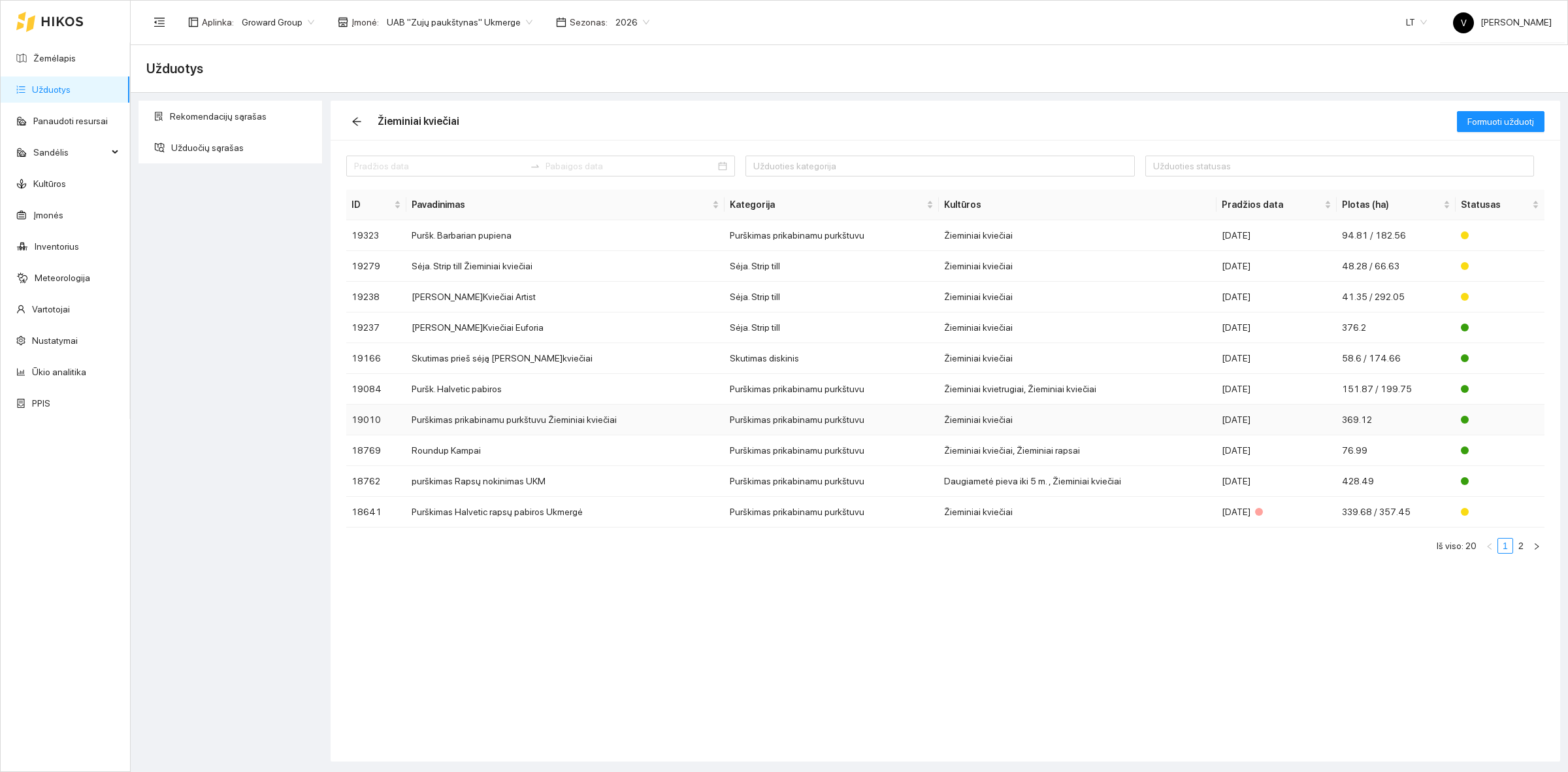
click at [452, 422] on td "Purškimas prikabinamu purkštuvu Žieminiai kviečiai" at bounding box center [565, 420] width 318 height 30
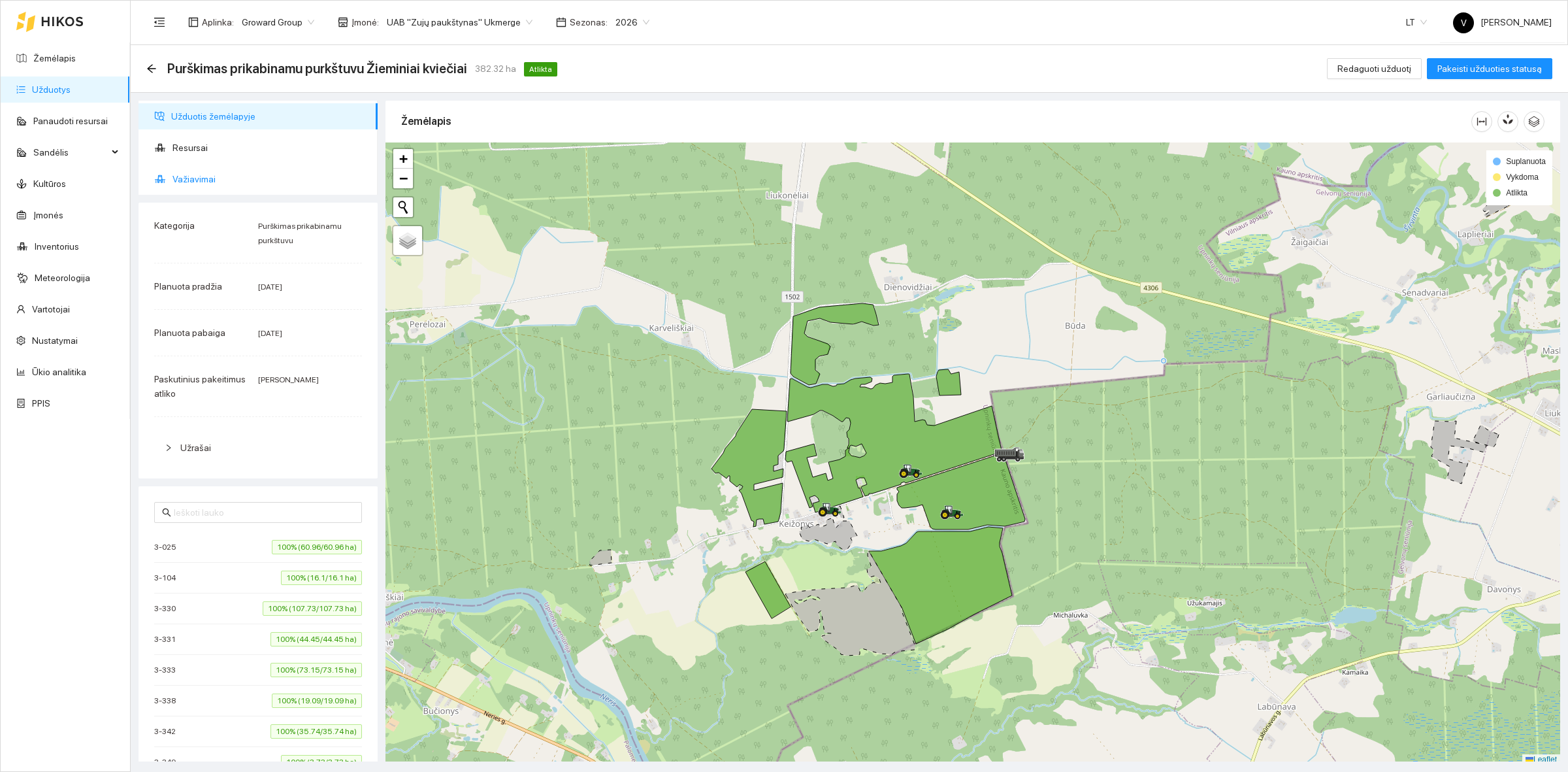
click at [209, 178] on span "Važiavimai" at bounding box center [270, 179] width 195 height 26
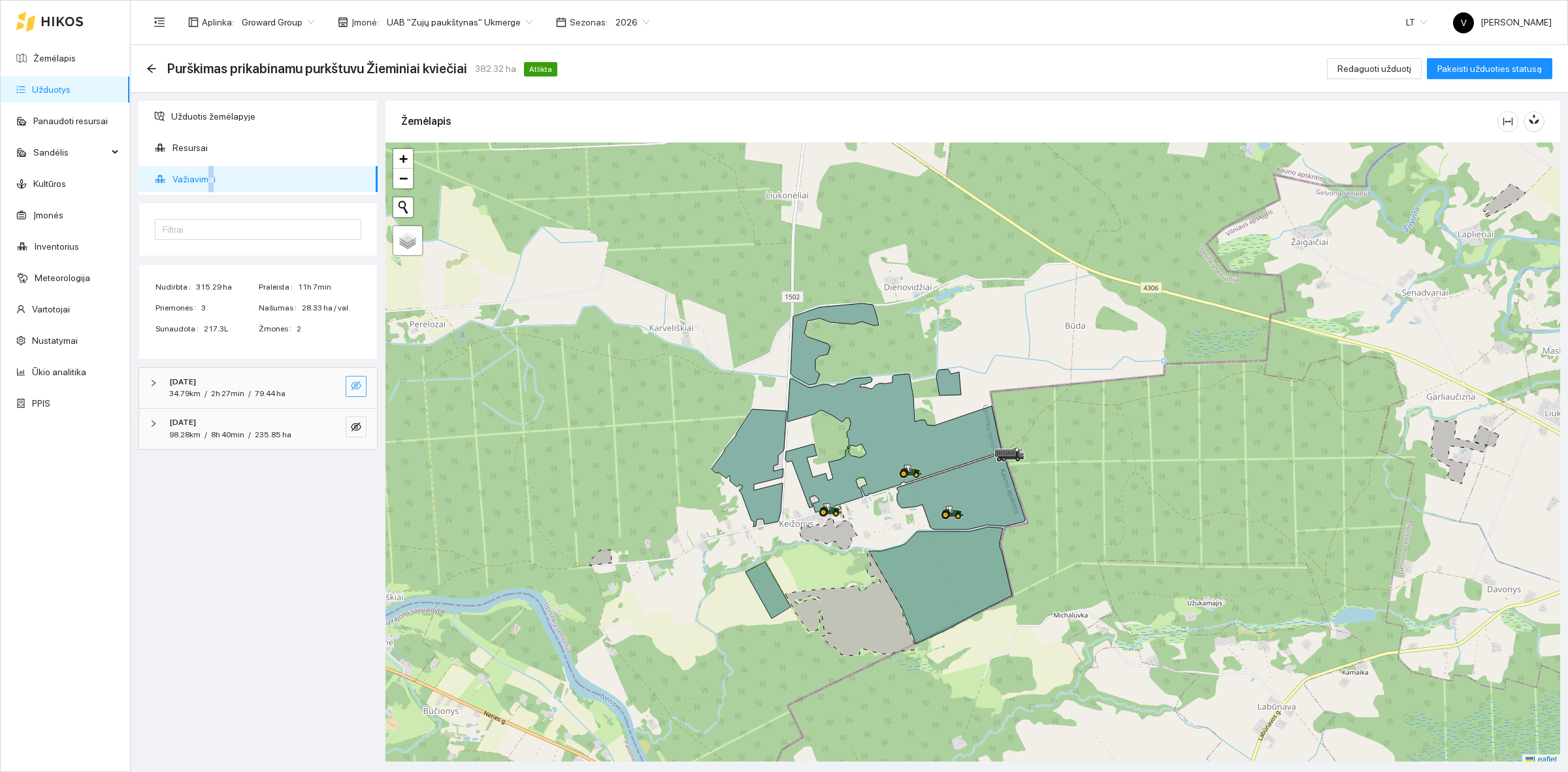
click at [360, 386] on icon "eye-invisible" at bounding box center [355, 386] width 10 height 9
click at [356, 430] on icon "eye-invisible" at bounding box center [355, 426] width 10 height 10
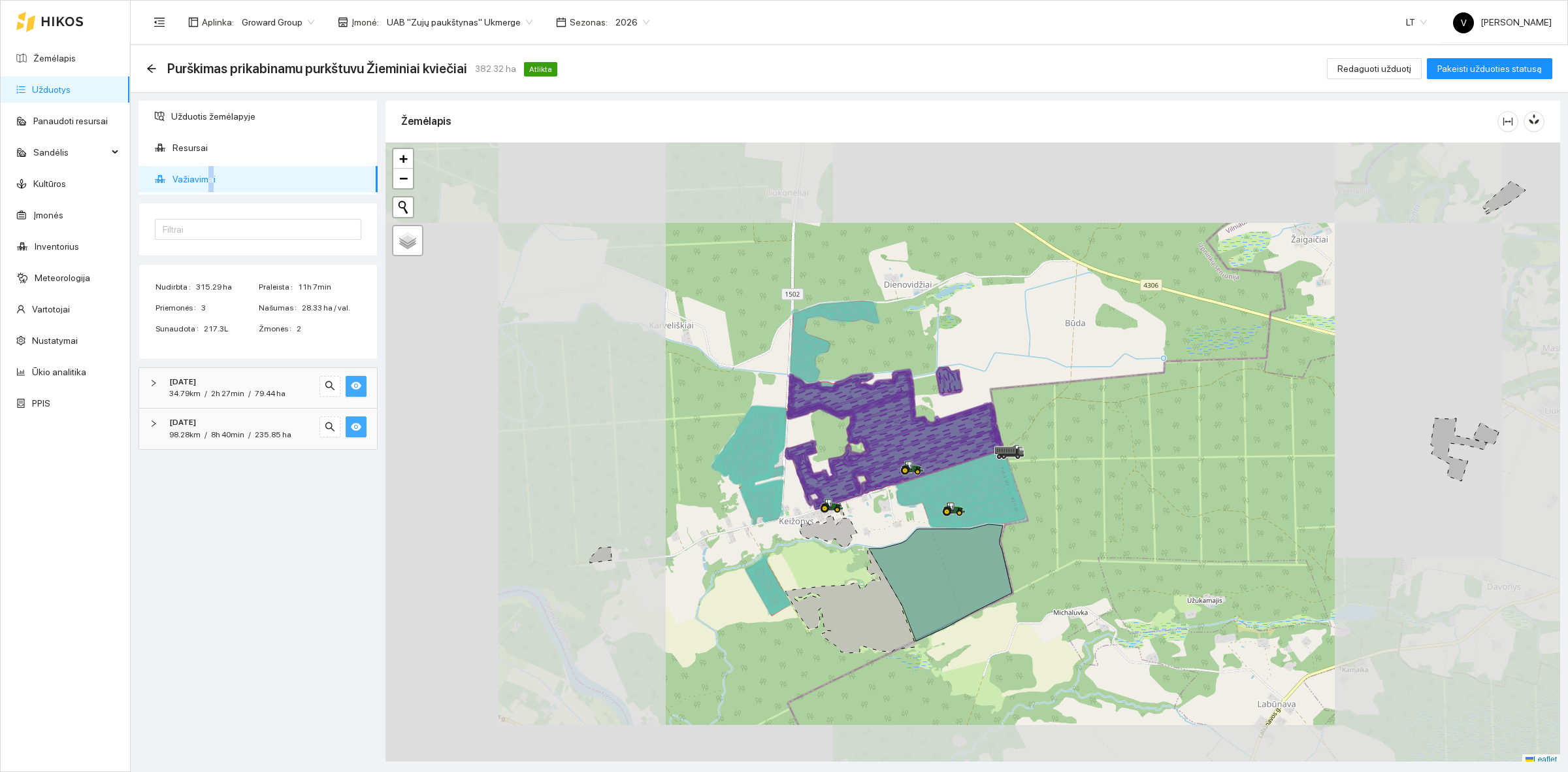
scroll to position [4, 0]
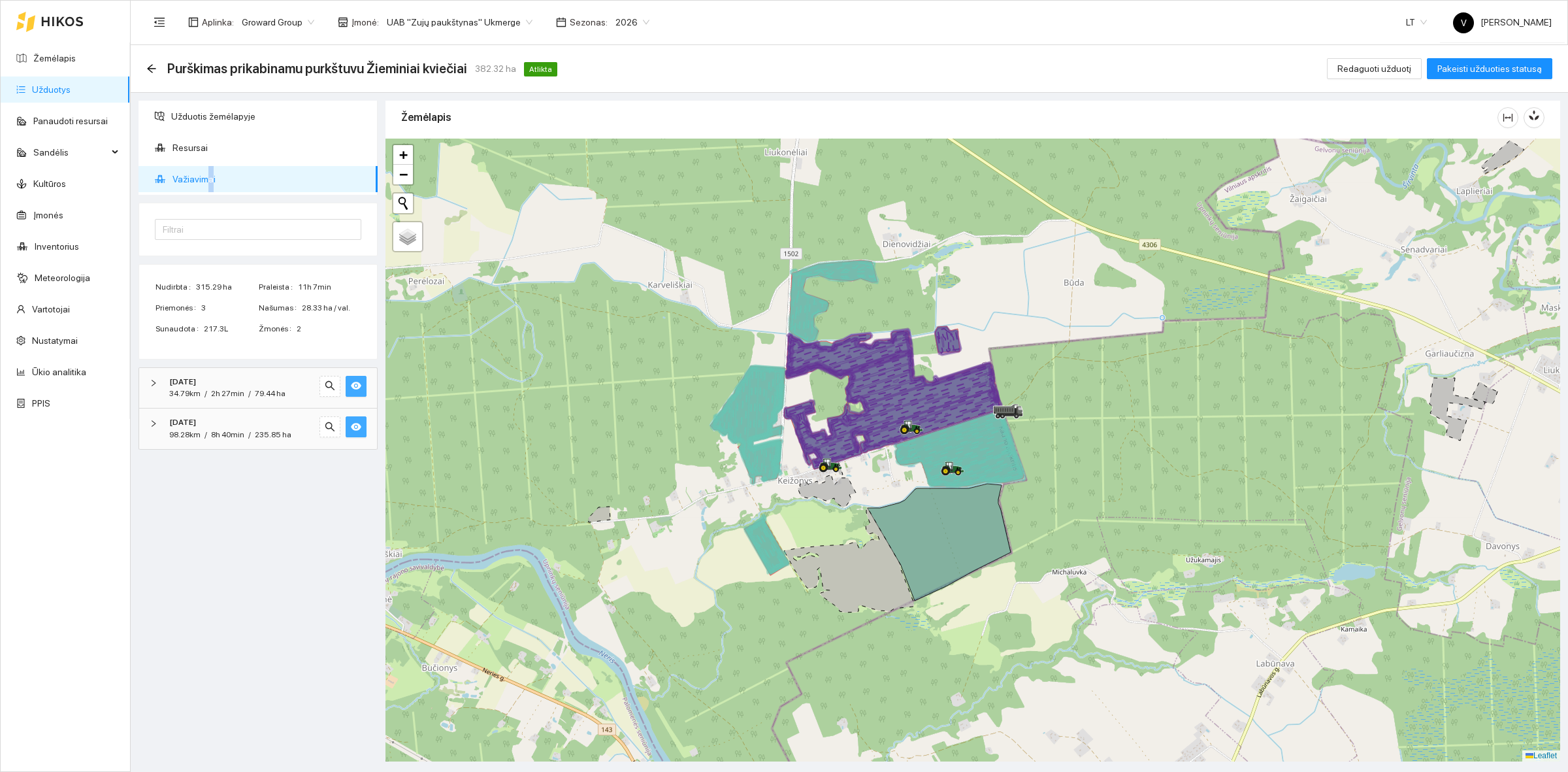
drag, startPoint x: 1107, startPoint y: 541, endPoint x: 1097, endPoint y: 500, distance: 42.2
click at [1097, 500] on div at bounding box center [973, 450] width 1174 height 622
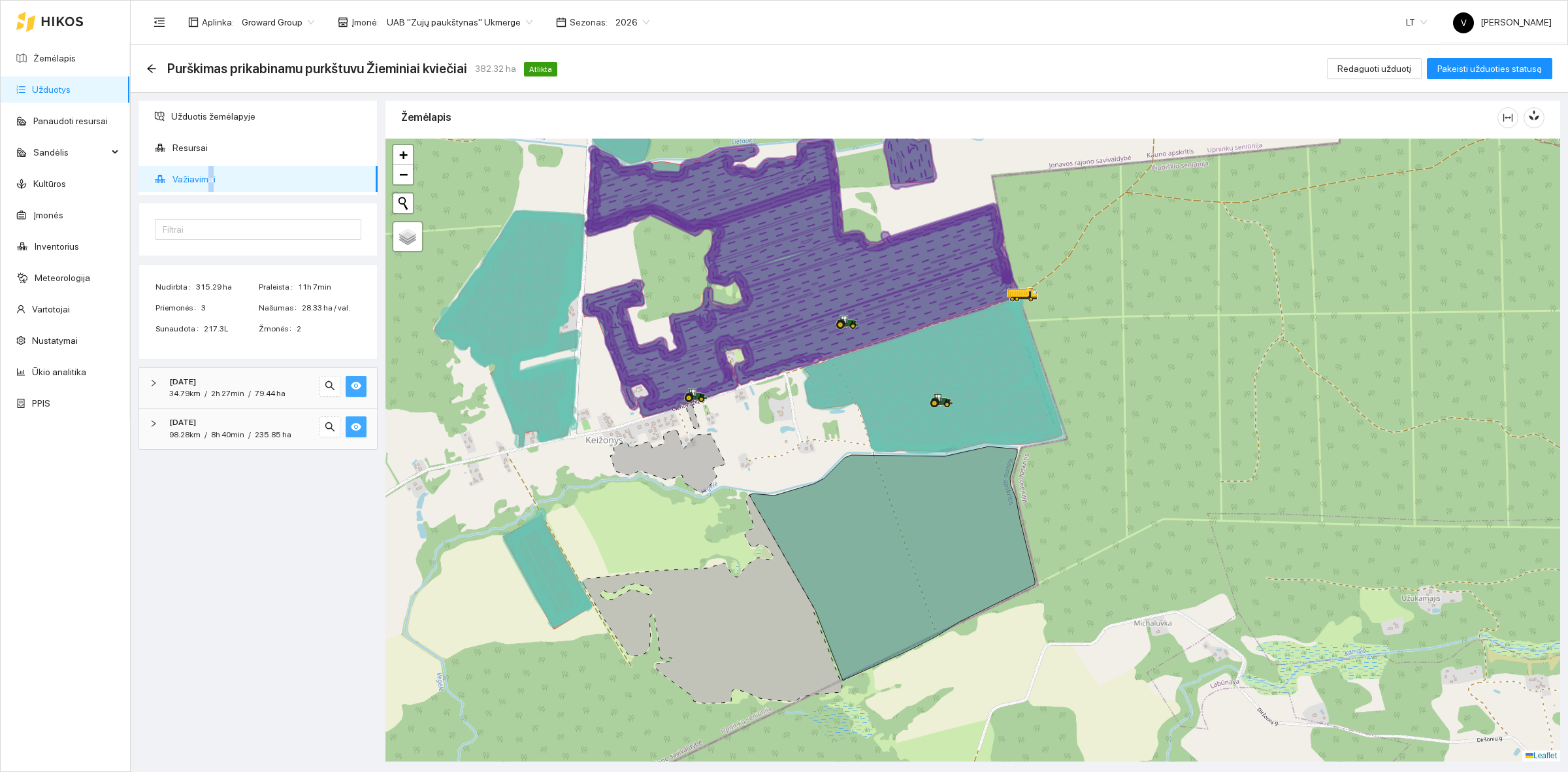
drag, startPoint x: 1325, startPoint y: 258, endPoint x: 1287, endPoint y: 265, distance: 38.6
click at [1287, 265] on div at bounding box center [973, 450] width 1174 height 622
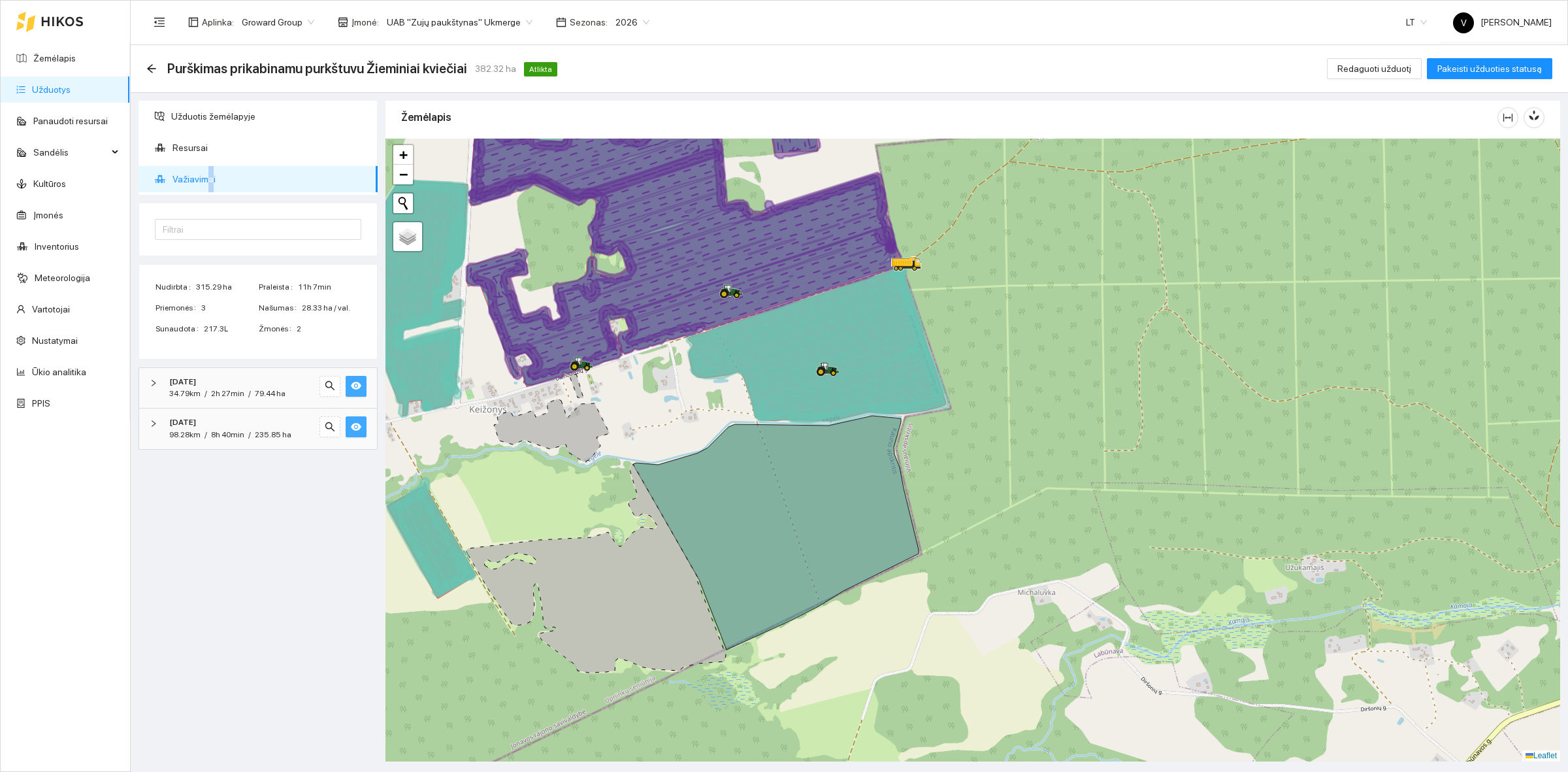
drag, startPoint x: 1278, startPoint y: 507, endPoint x: 1243, endPoint y: 498, distance: 36.1
click at [1254, 503] on div at bounding box center [973, 450] width 1174 height 622
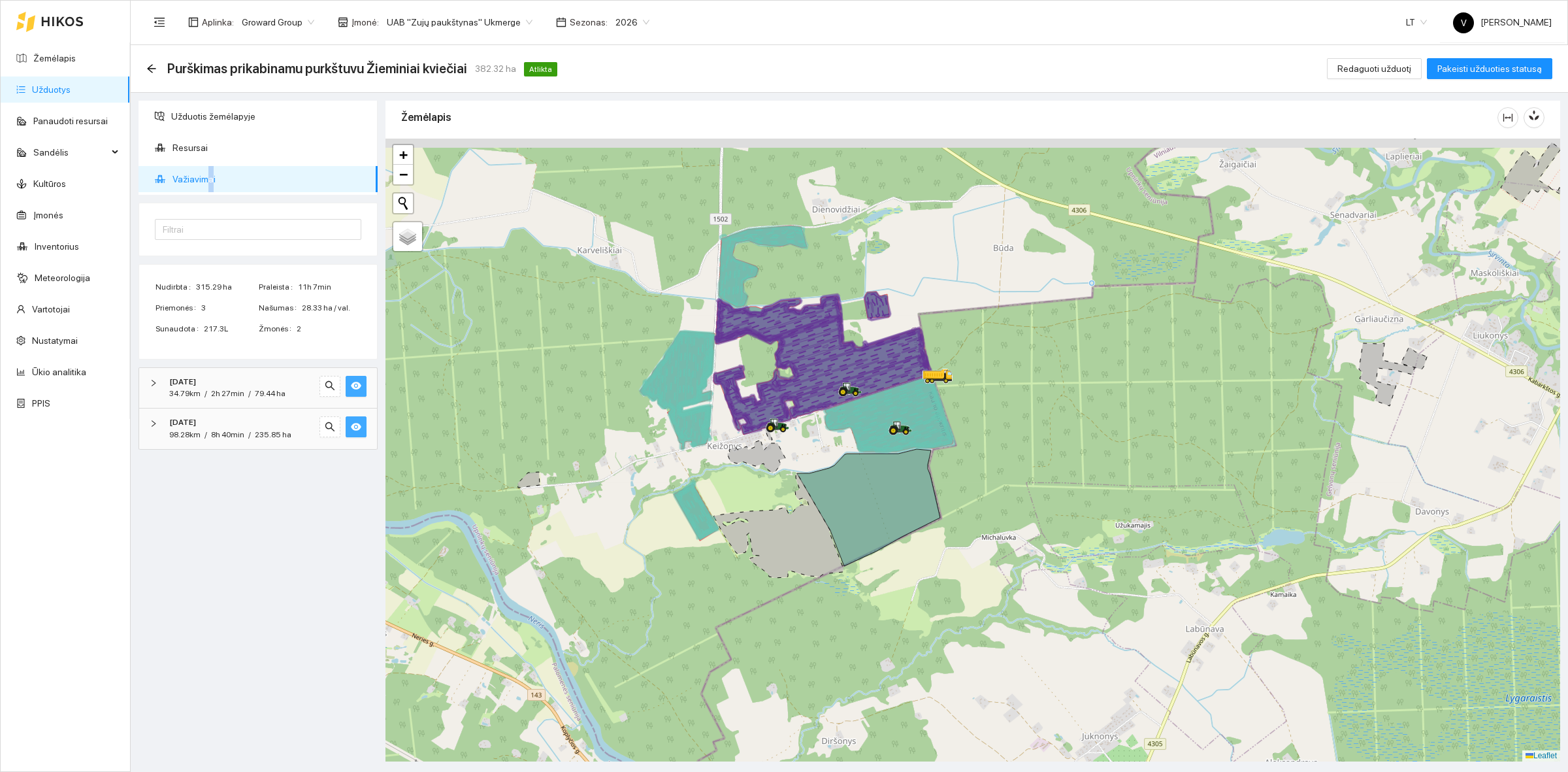
drag, startPoint x: 1051, startPoint y: 504, endPoint x: 1098, endPoint y: 517, distance: 48.8
click at [1098, 517] on div at bounding box center [973, 450] width 1174 height 622
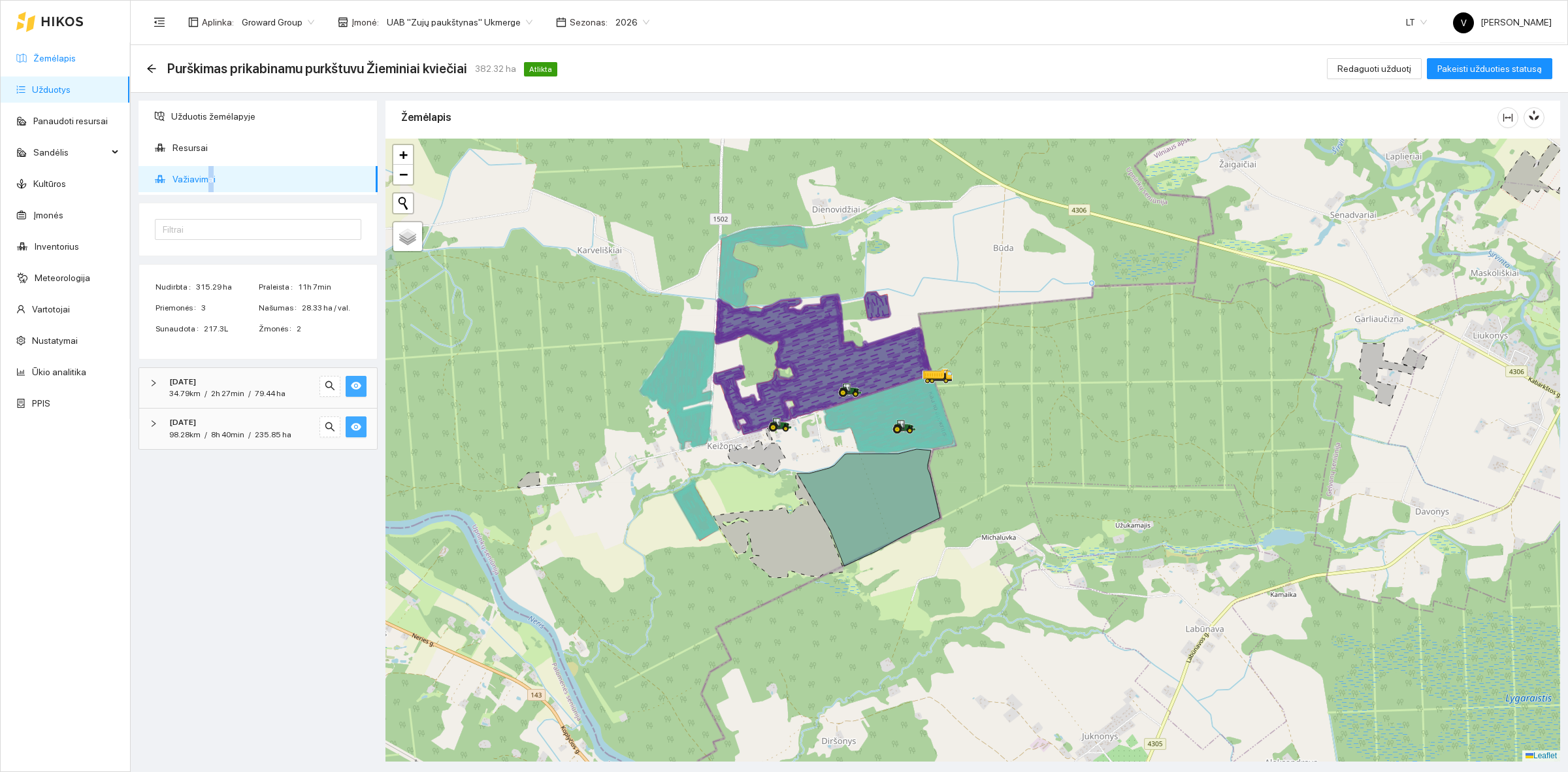
click at [71, 58] on link "Žemėlapis" at bounding box center [54, 58] width 42 height 10
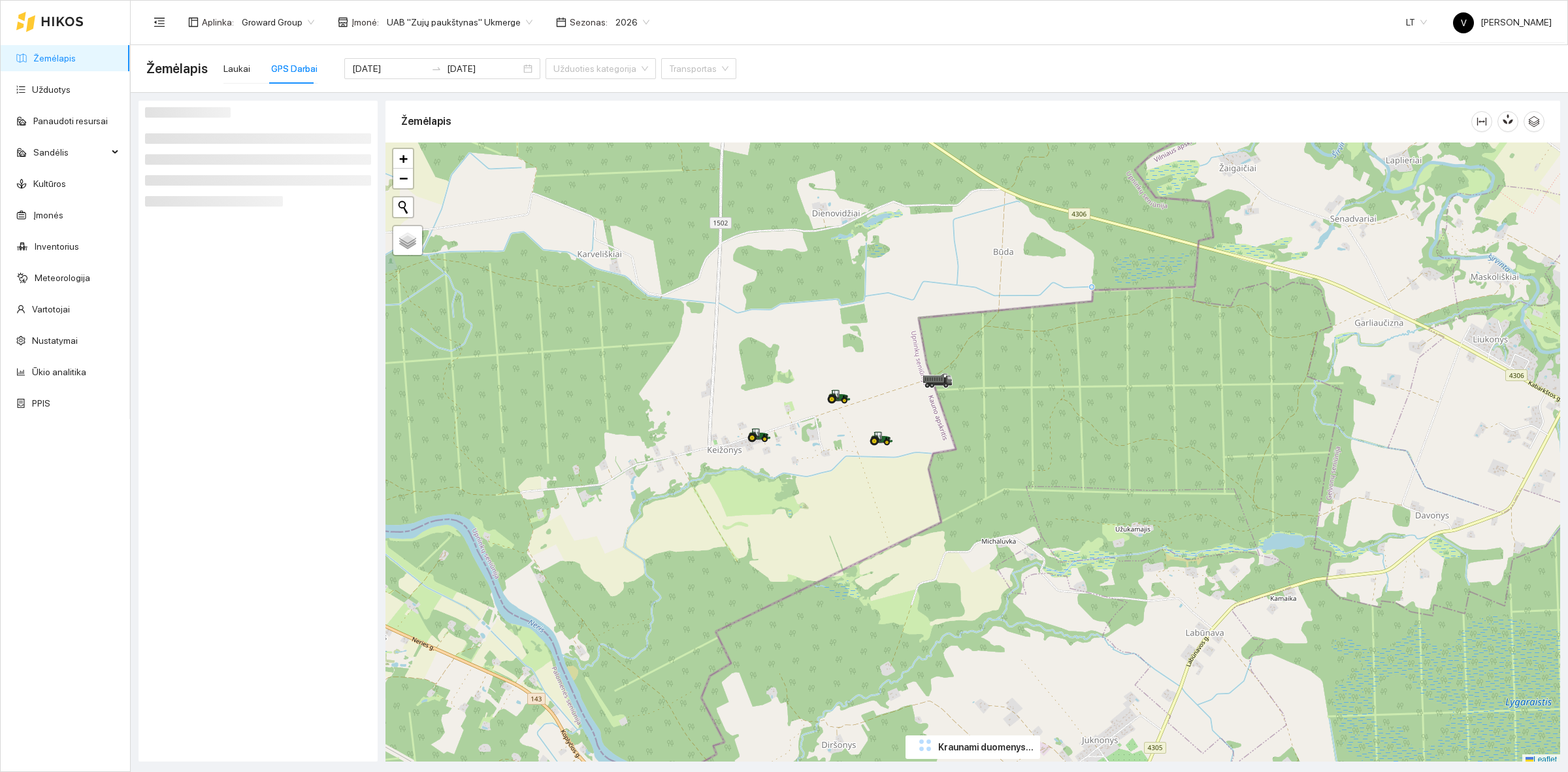
click at [357, 67] on input "2025-10-01" at bounding box center [389, 69] width 73 height 15
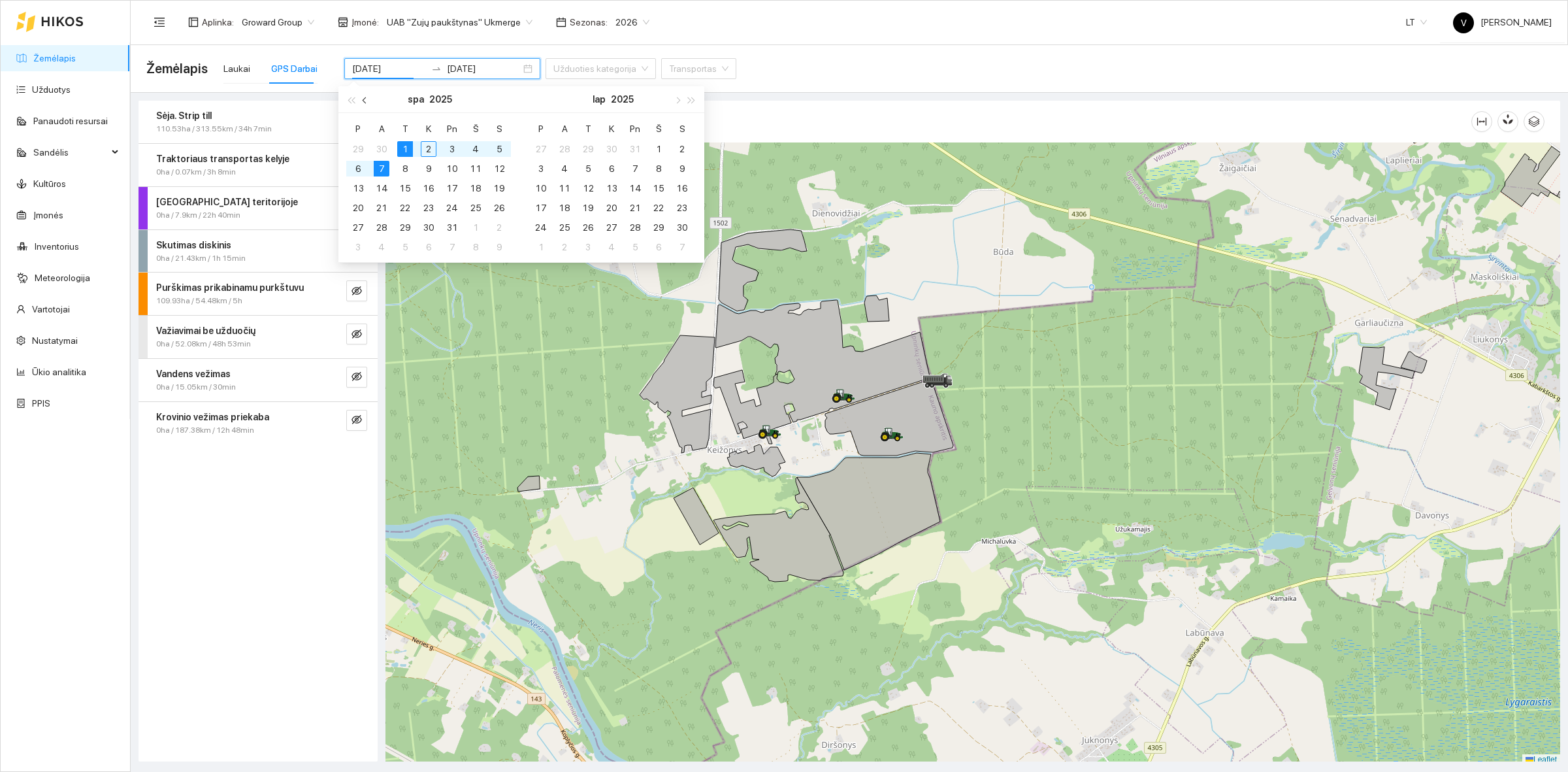
click at [360, 96] on button "button" at bounding box center [365, 99] width 15 height 26
type input "2025-09-20"
click at [475, 188] on div "20" at bounding box center [475, 187] width 16 height 16
type input "2025-09-21"
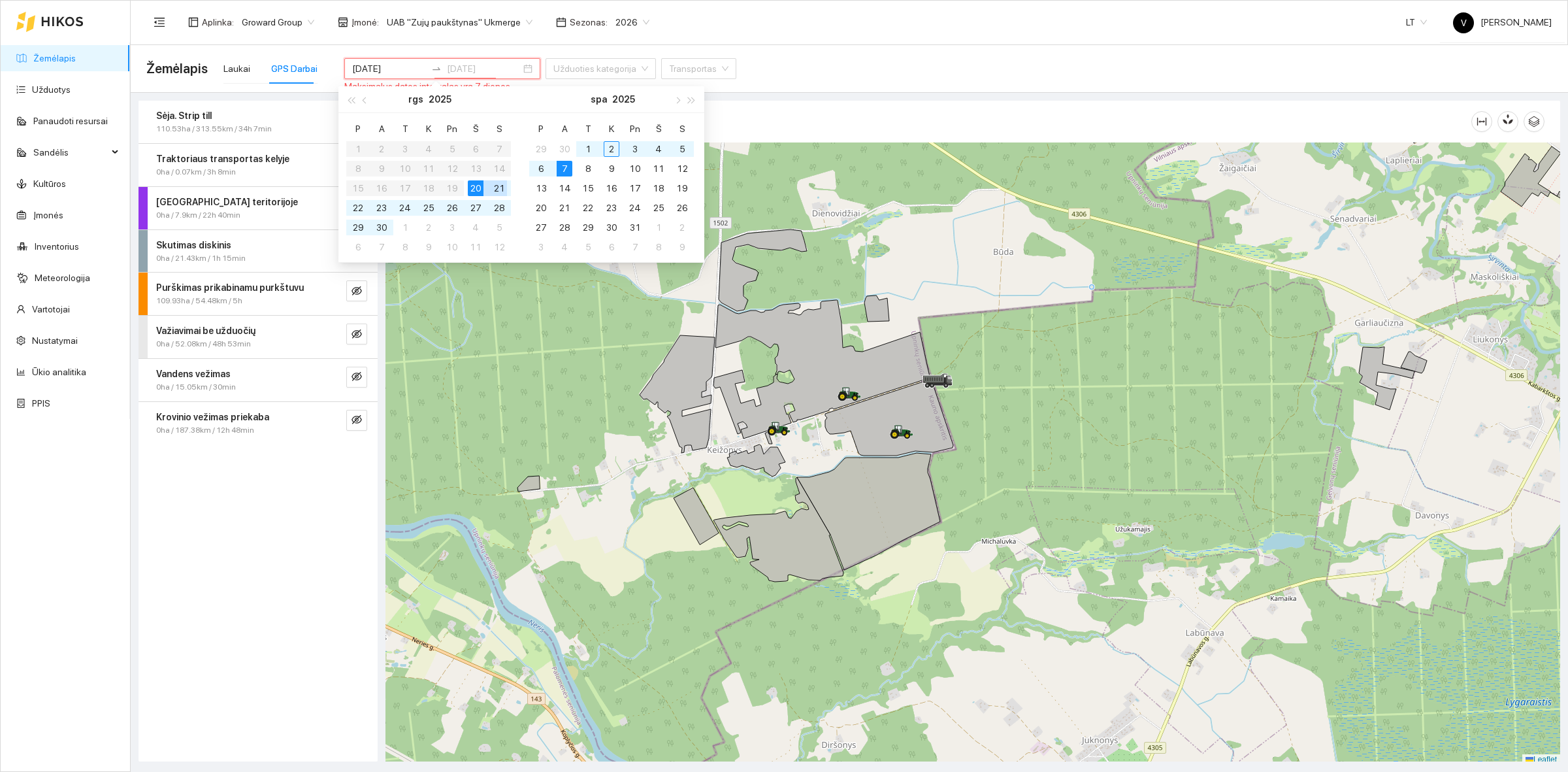
click at [500, 189] on div "21" at bounding box center [498, 187] width 16 height 16
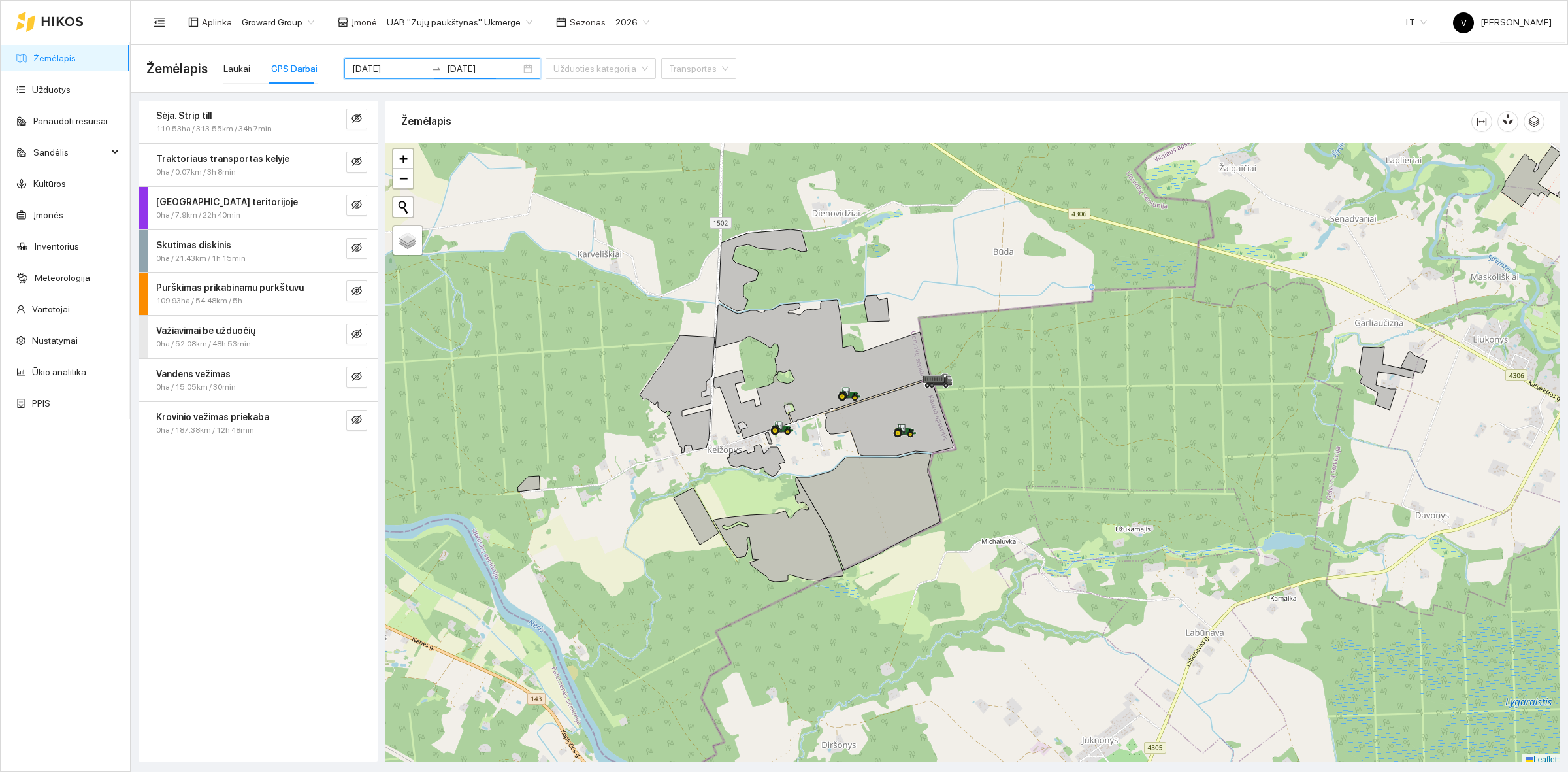
click at [844, 69] on div "Žemėlapis Laukai GPS Darbai 2025-09-20 2025-09-21 Užduoties kategorija Transpor…" at bounding box center [849, 69] width 1406 height 42
click at [350, 162] on button "button" at bounding box center [356, 162] width 21 height 21
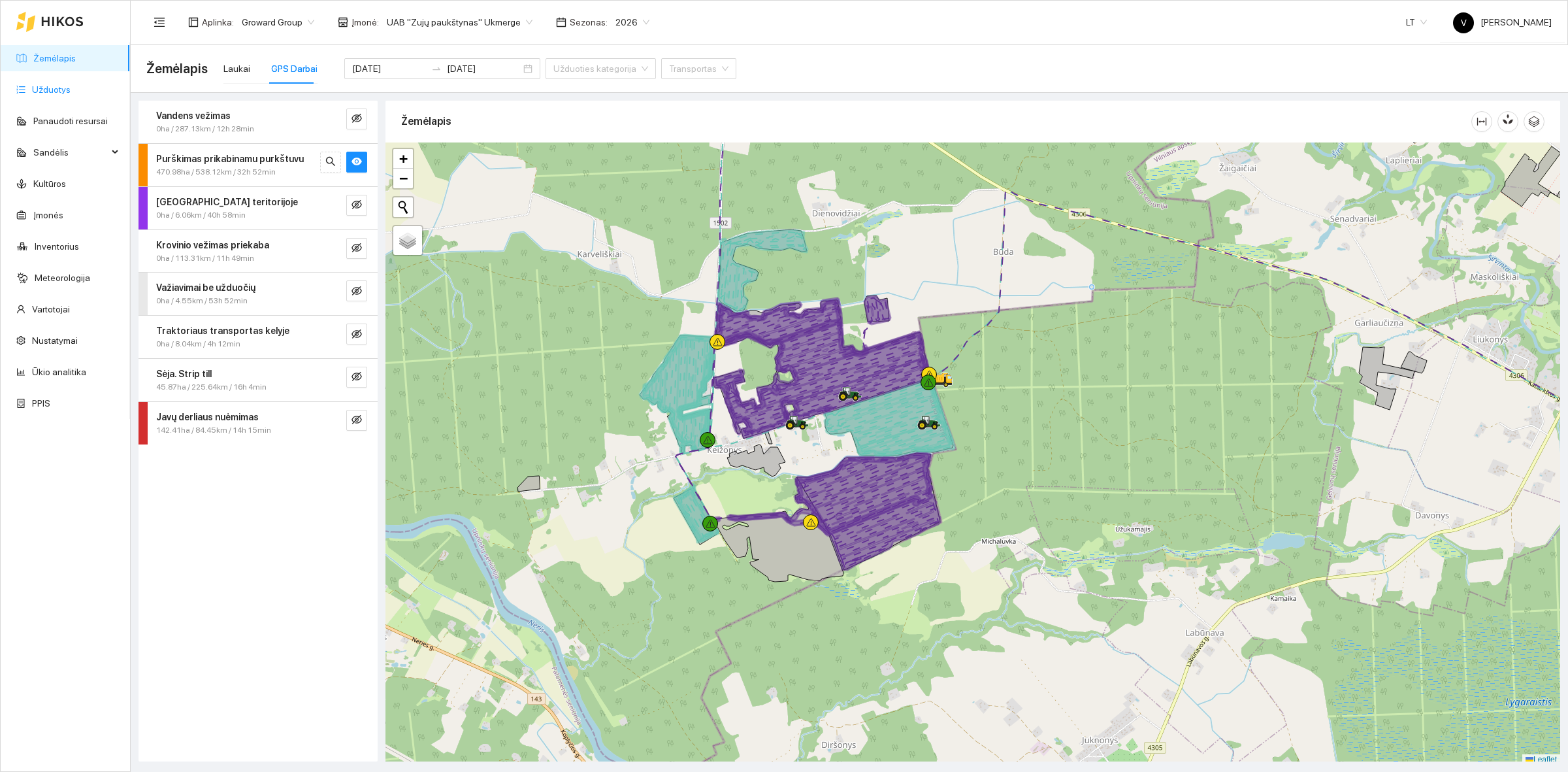
click at [71, 95] on link "Užduotys" at bounding box center [51, 89] width 39 height 10
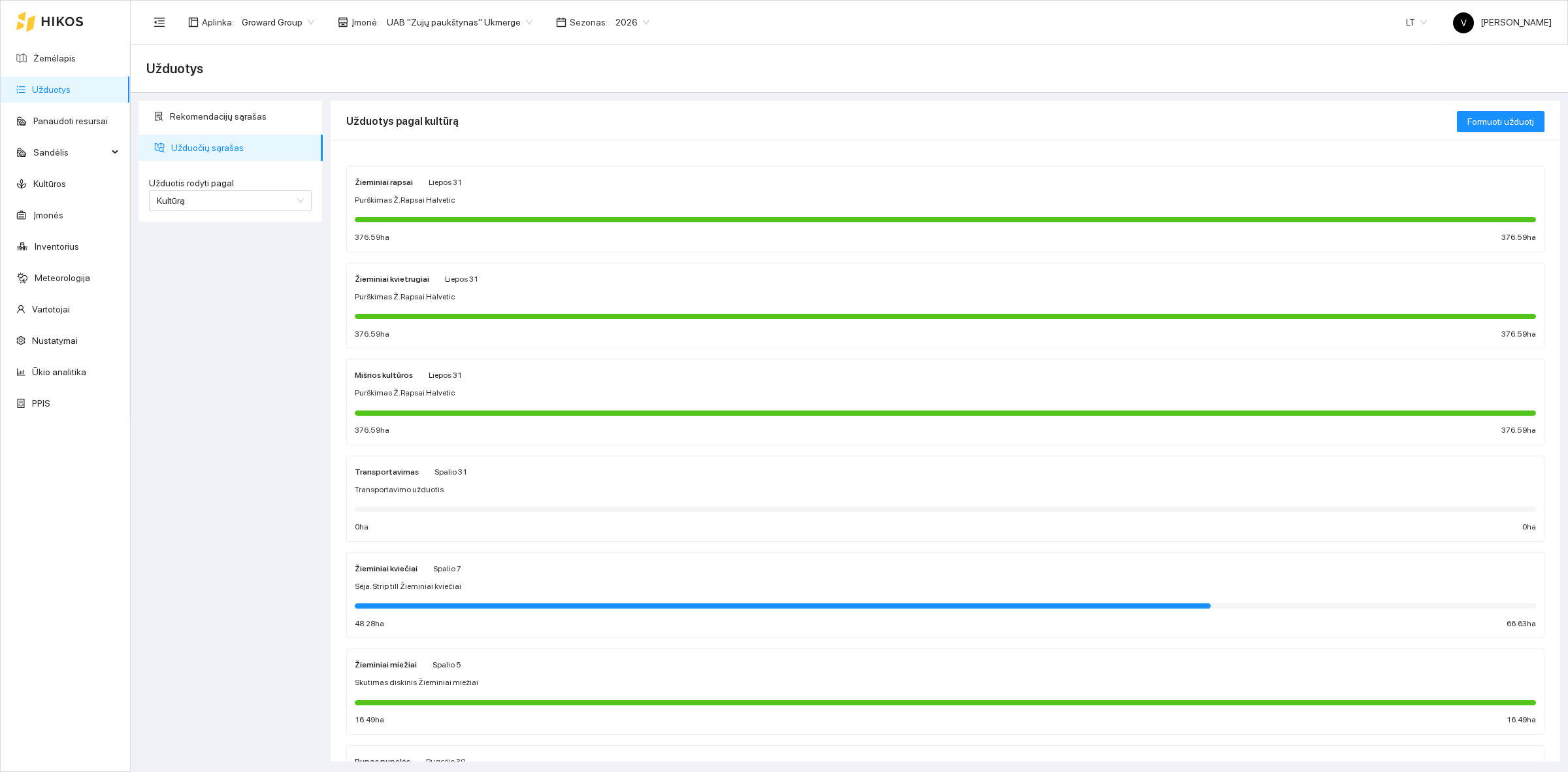
click at [383, 574] on div "Žieminiai kviečiai" at bounding box center [386, 568] width 62 height 15
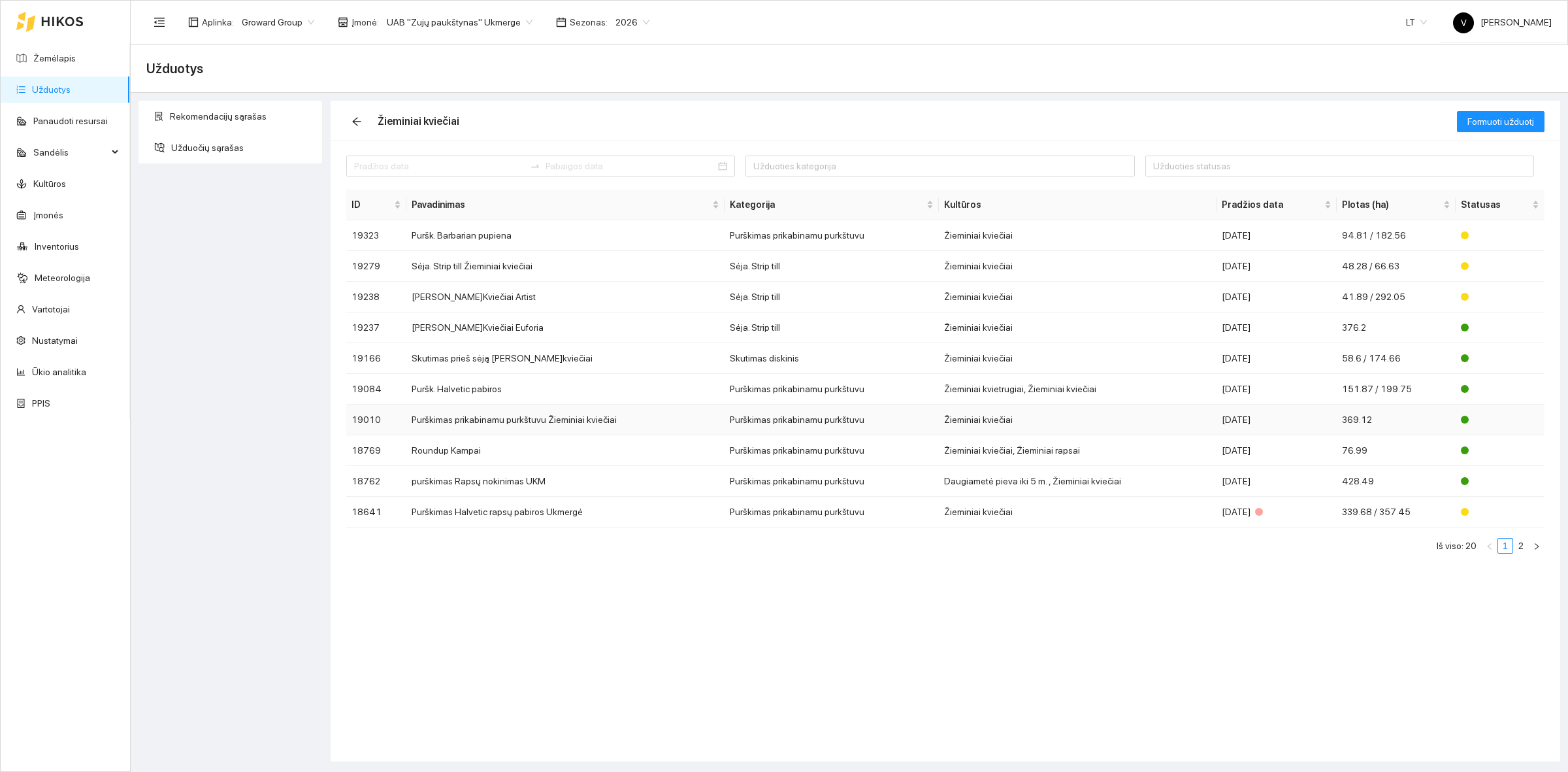
click at [414, 427] on td "Purškimas prikabinamu purkštuvu Žieminiai kviečiai" at bounding box center [565, 420] width 318 height 30
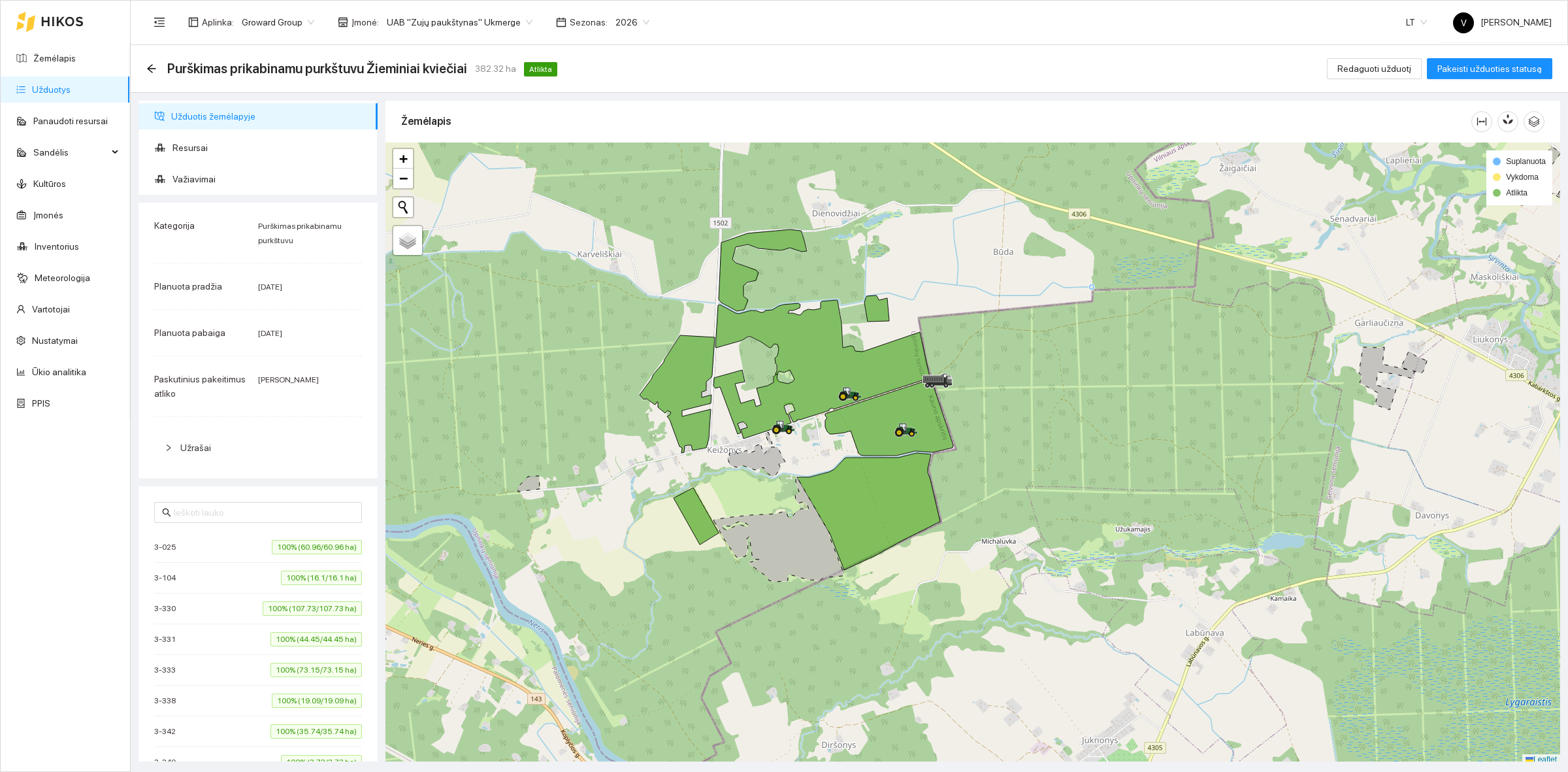
scroll to position [4, 0]
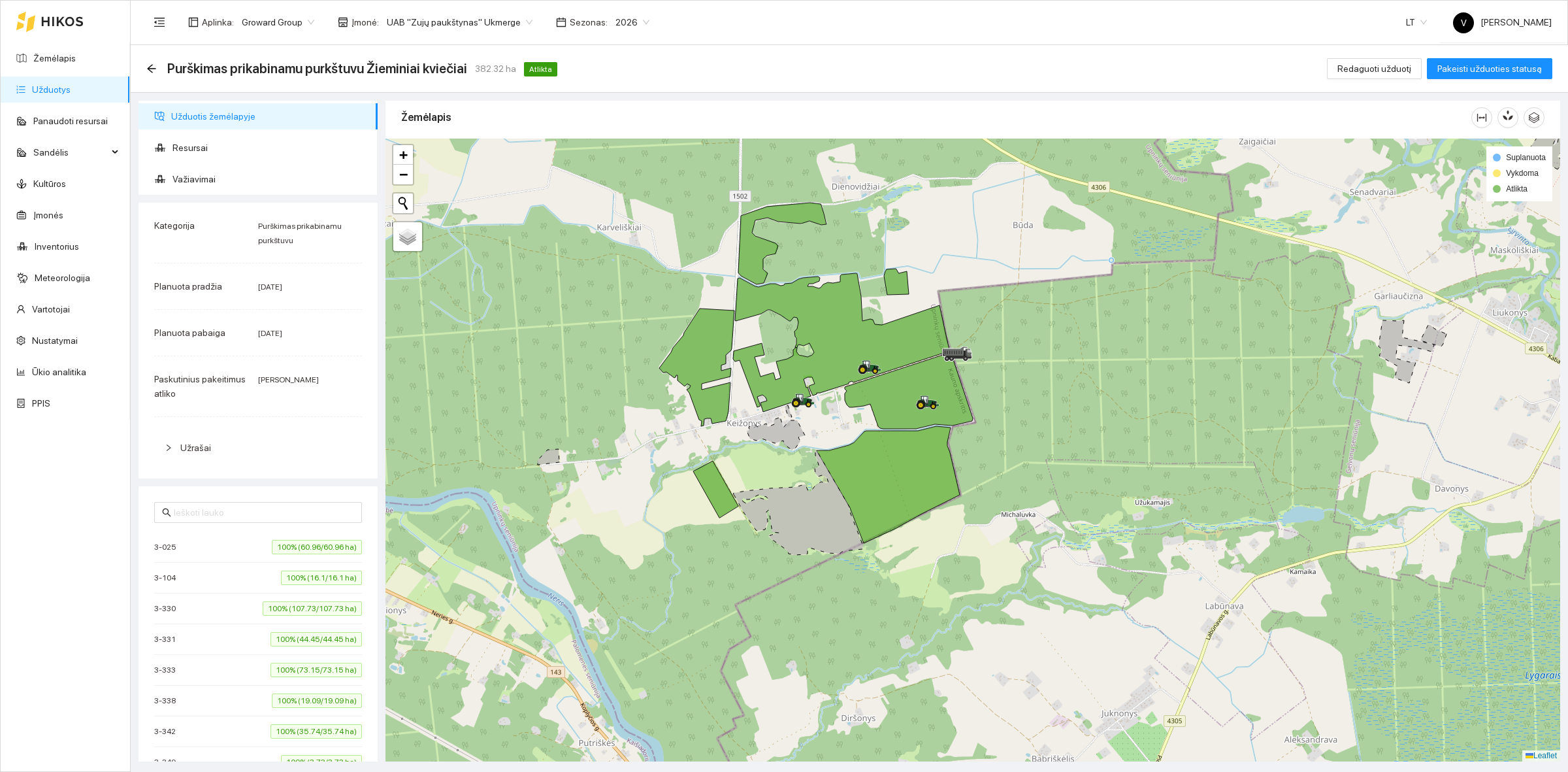
drag, startPoint x: 563, startPoint y: 482, endPoint x: 585, endPoint y: 455, distance: 34.8
click at [585, 455] on div at bounding box center [973, 450] width 1174 height 622
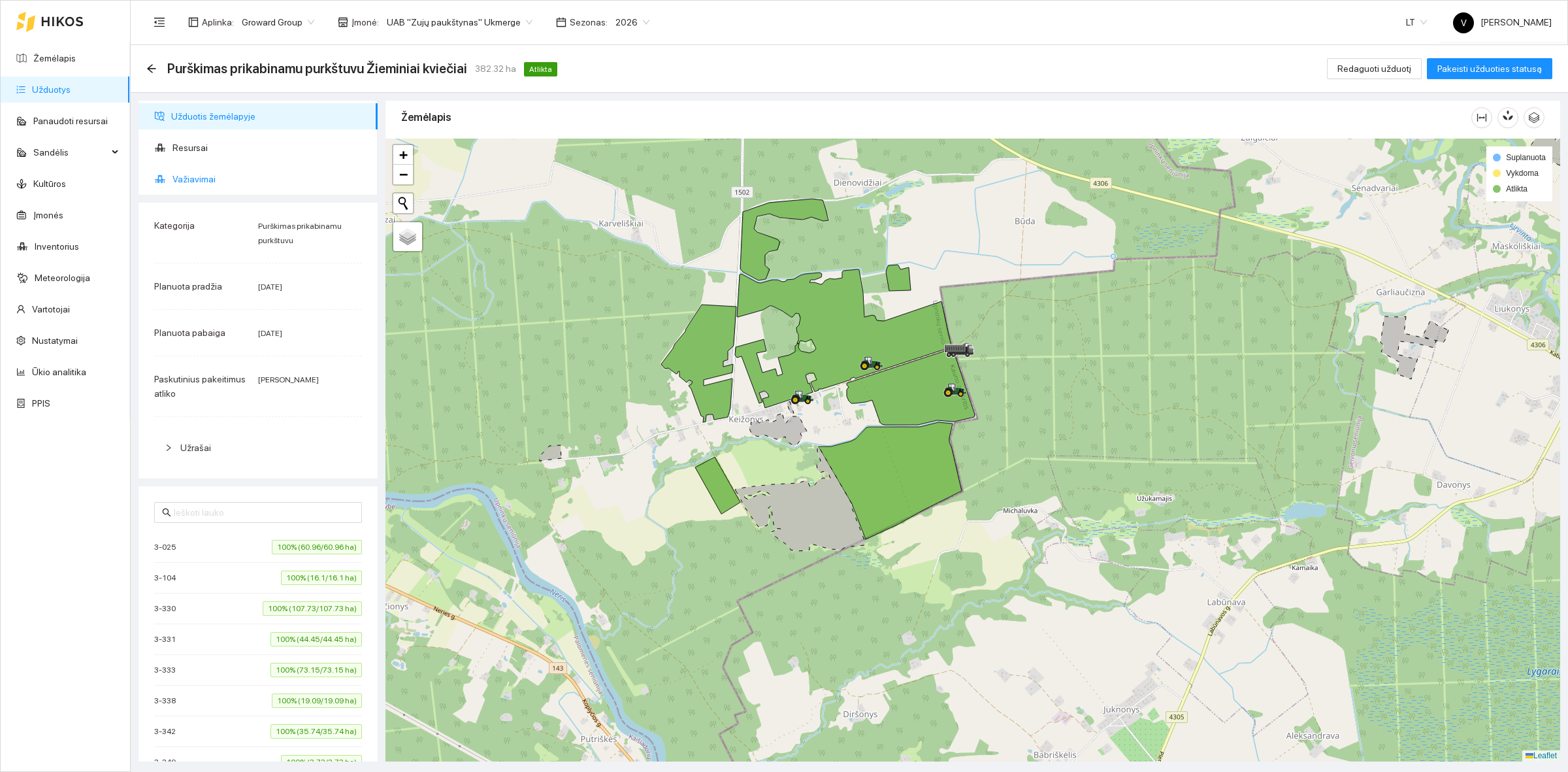
click at [194, 177] on span "Važiavimai" at bounding box center [270, 179] width 195 height 26
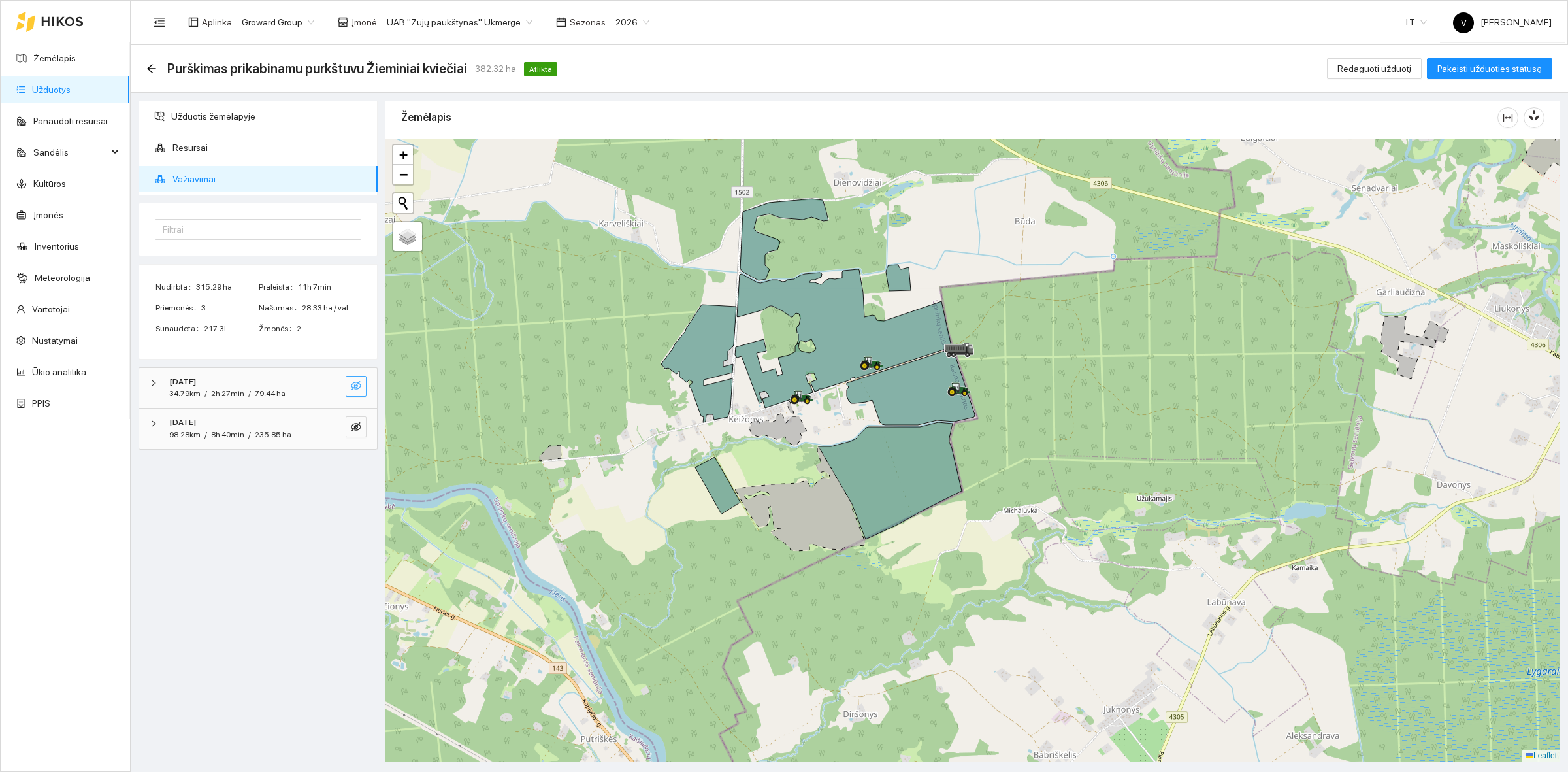
click at [354, 385] on icon "eye-invisible" at bounding box center [355, 385] width 10 height 10
drag, startPoint x: 354, startPoint y: 423, endPoint x: 374, endPoint y: 426, distance: 20.2
click at [355, 425] on icon "eye-invisible" at bounding box center [355, 426] width 10 height 10
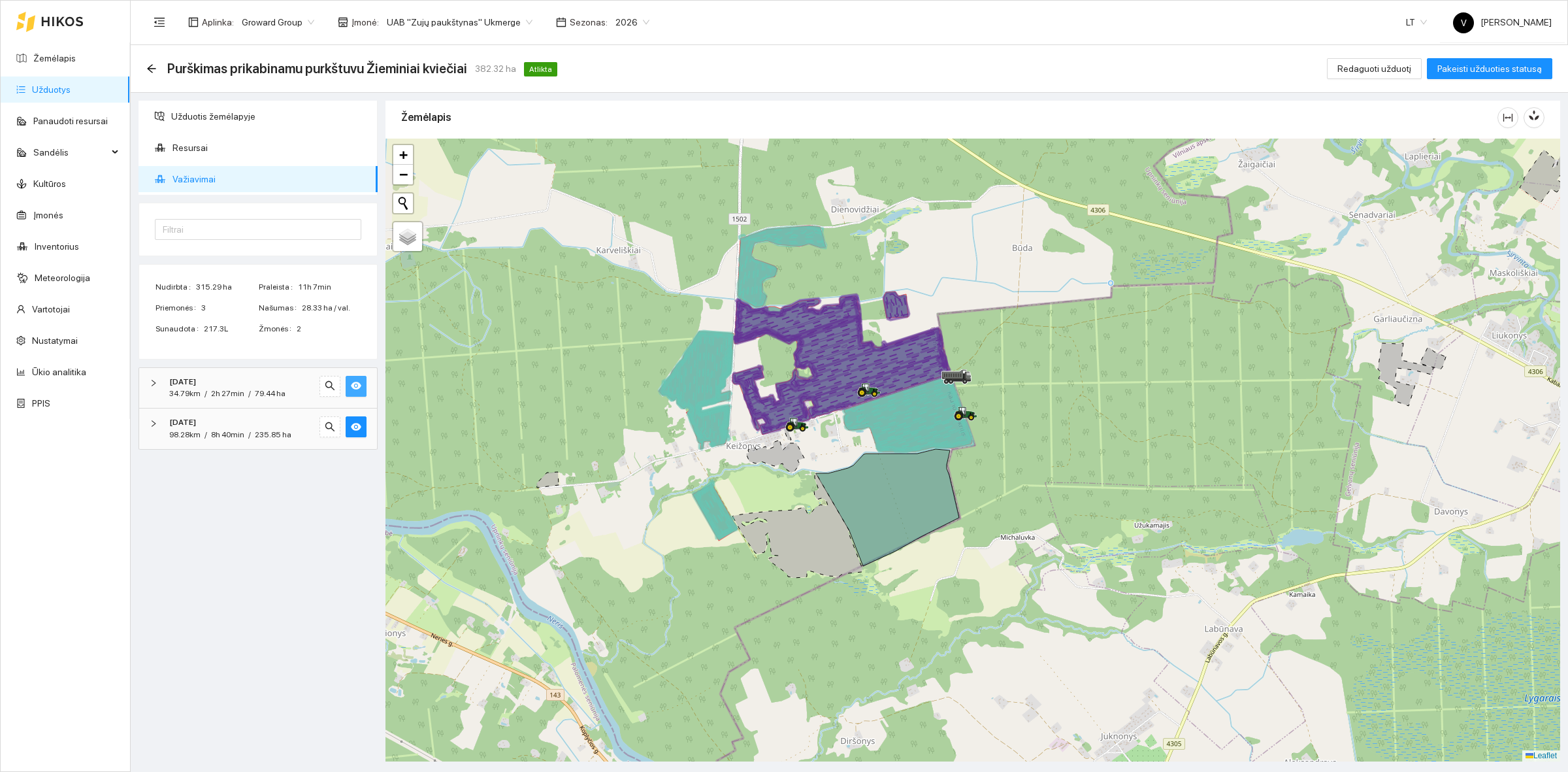
drag, startPoint x: 1303, startPoint y: 491, endPoint x: 1300, endPoint y: 518, distance: 27.2
click at [1300, 518] on div at bounding box center [973, 450] width 1174 height 622
click at [69, 92] on link "Užduotys" at bounding box center [51, 89] width 39 height 10
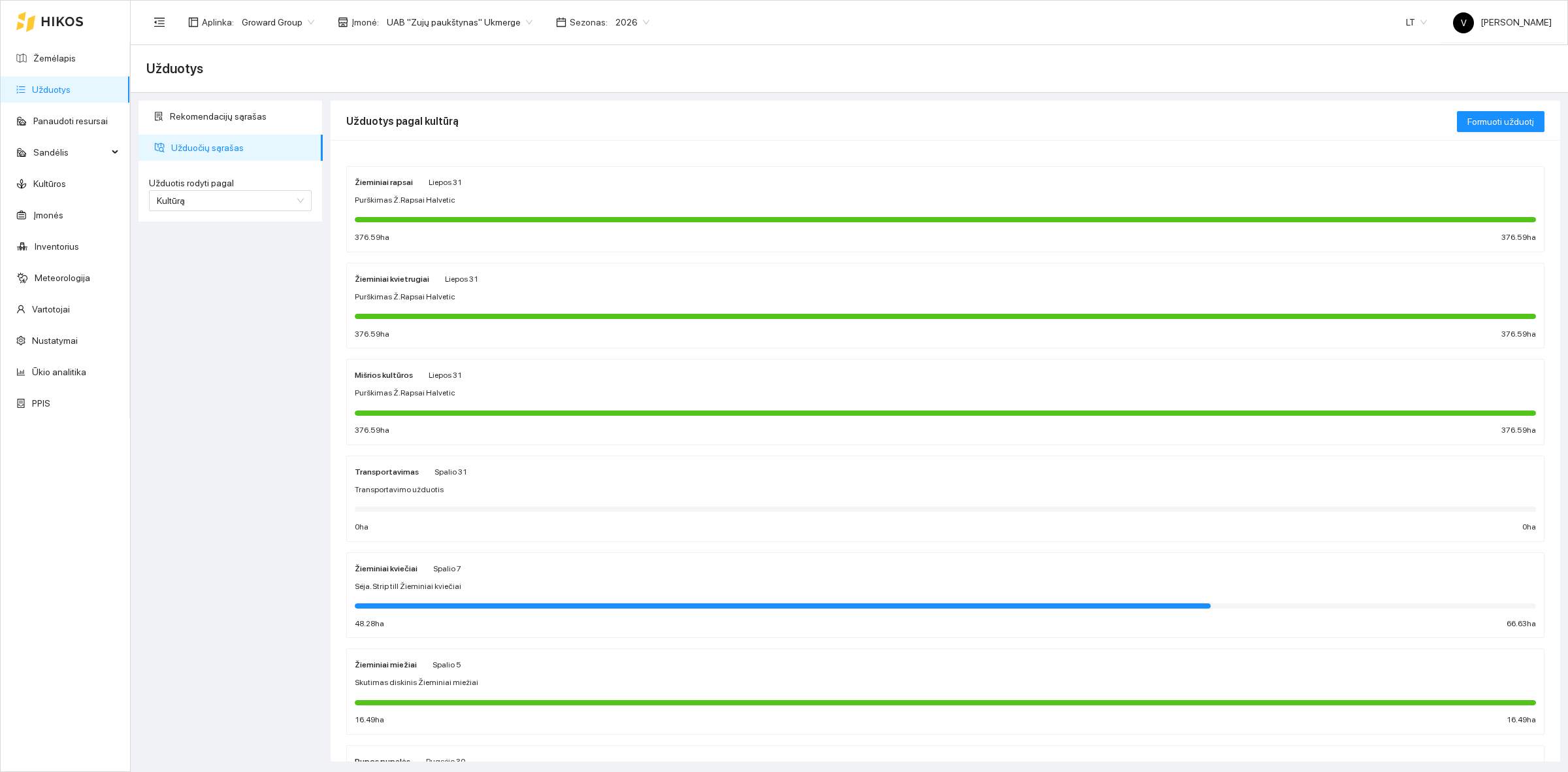
click at [376, 371] on strong "Mišrios kultūros" at bounding box center [384, 375] width 58 height 9
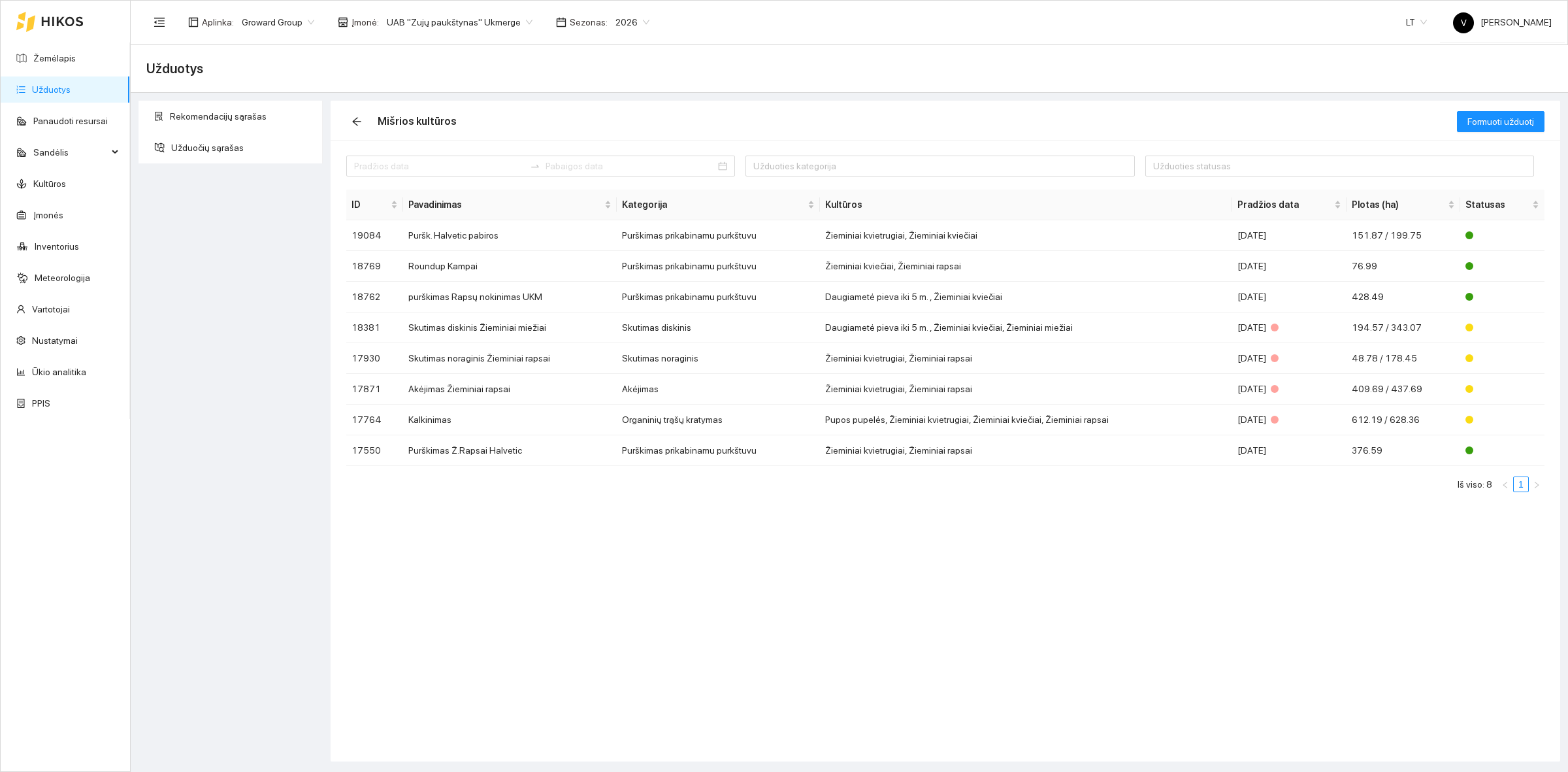
drag, startPoint x: 737, startPoint y: 610, endPoint x: 727, endPoint y: 600, distance: 14.1
click at [727, 600] on div "Užduoties kategorija Užduoties statusas ID Pavadinimas Kategorija Kultūros Prad…" at bounding box center [945, 450] width 1229 height 621
drag, startPoint x: 72, startPoint y: 90, endPoint x: 103, endPoint y: 92, distance: 31.1
click at [71, 90] on link "Užduotys" at bounding box center [51, 89] width 39 height 10
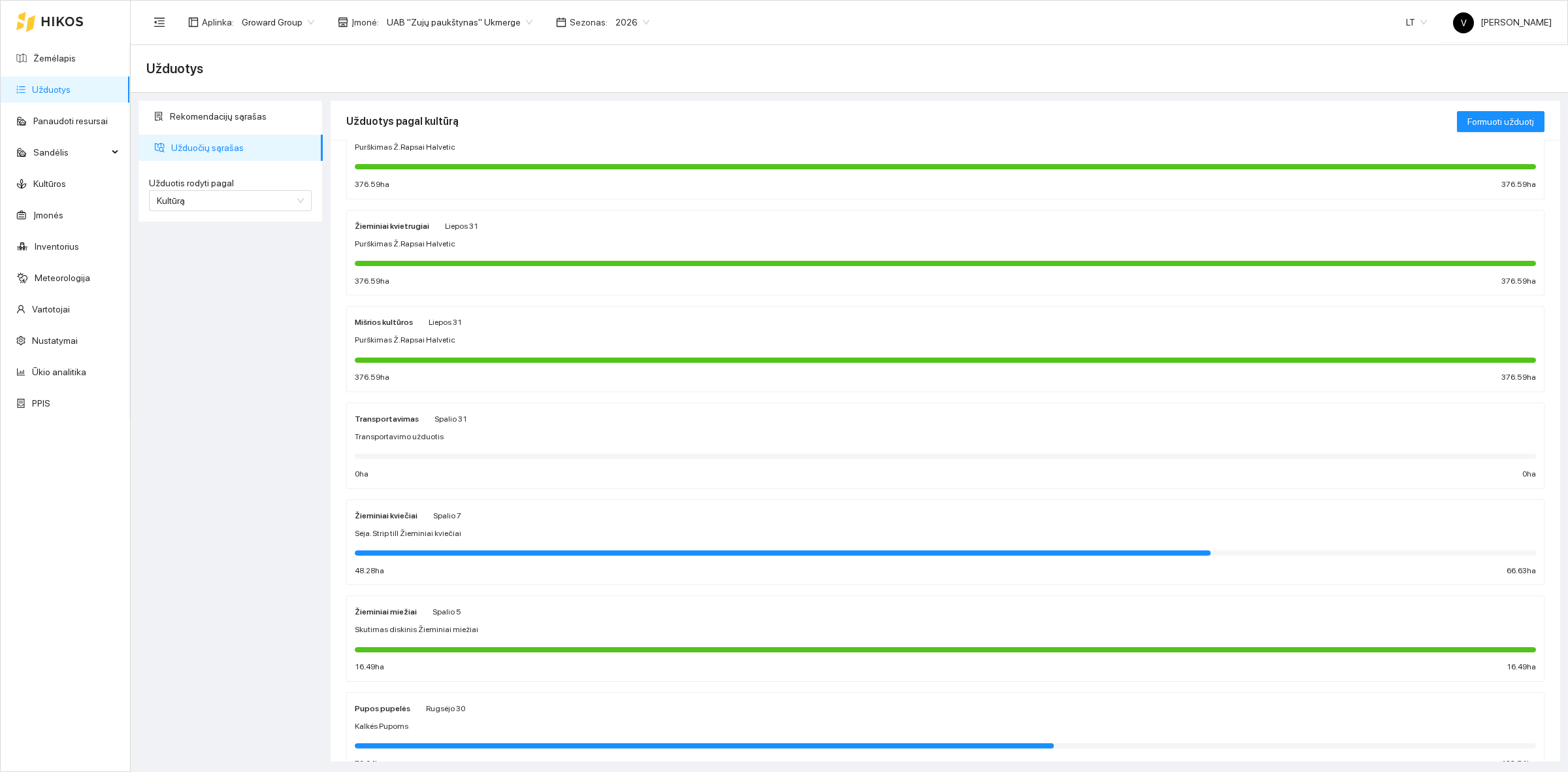
scroll to position [82, 0]
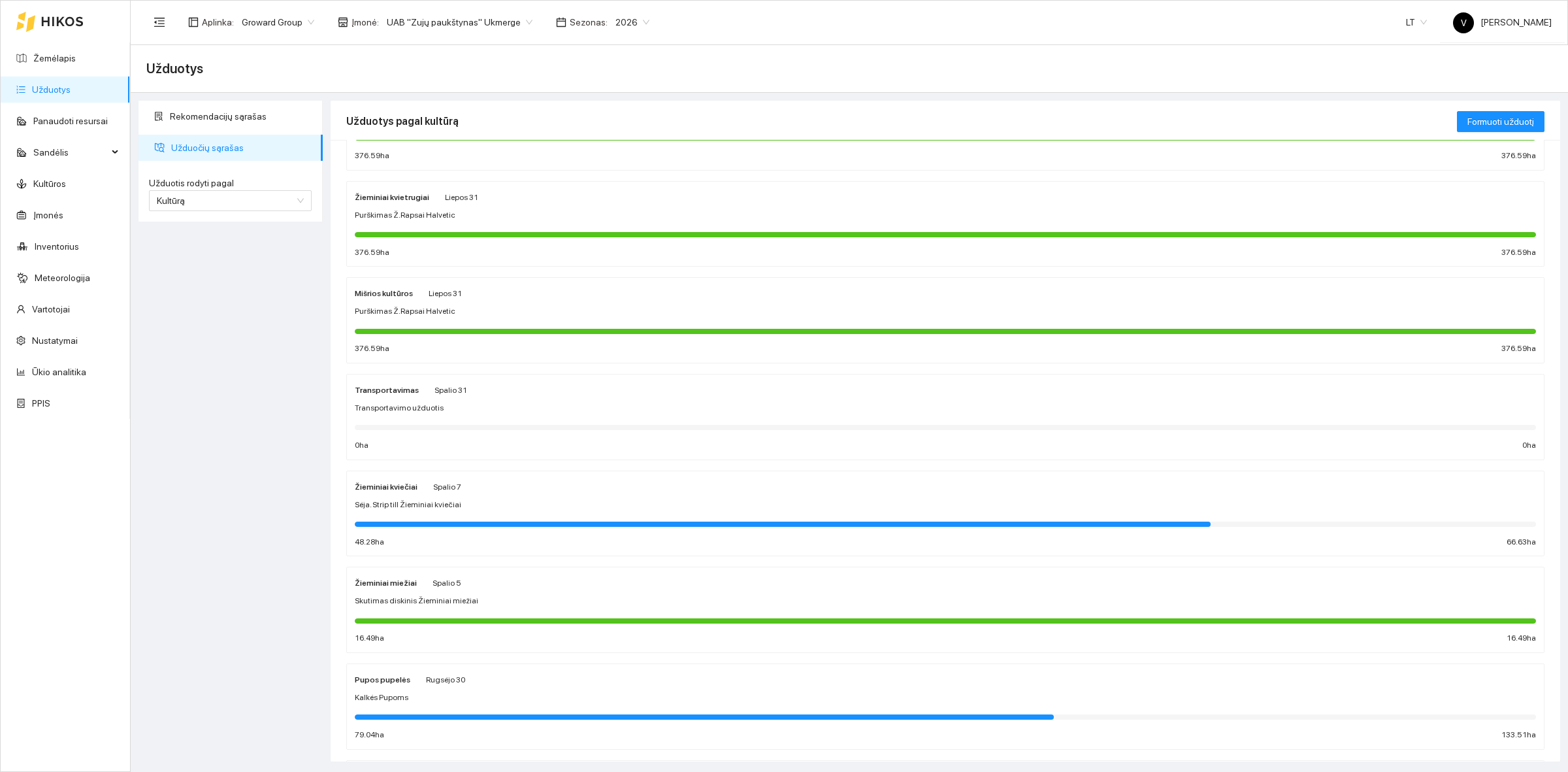
click at [389, 201] on strong "Žieminiai kvietrugiai" at bounding box center [392, 197] width 74 height 9
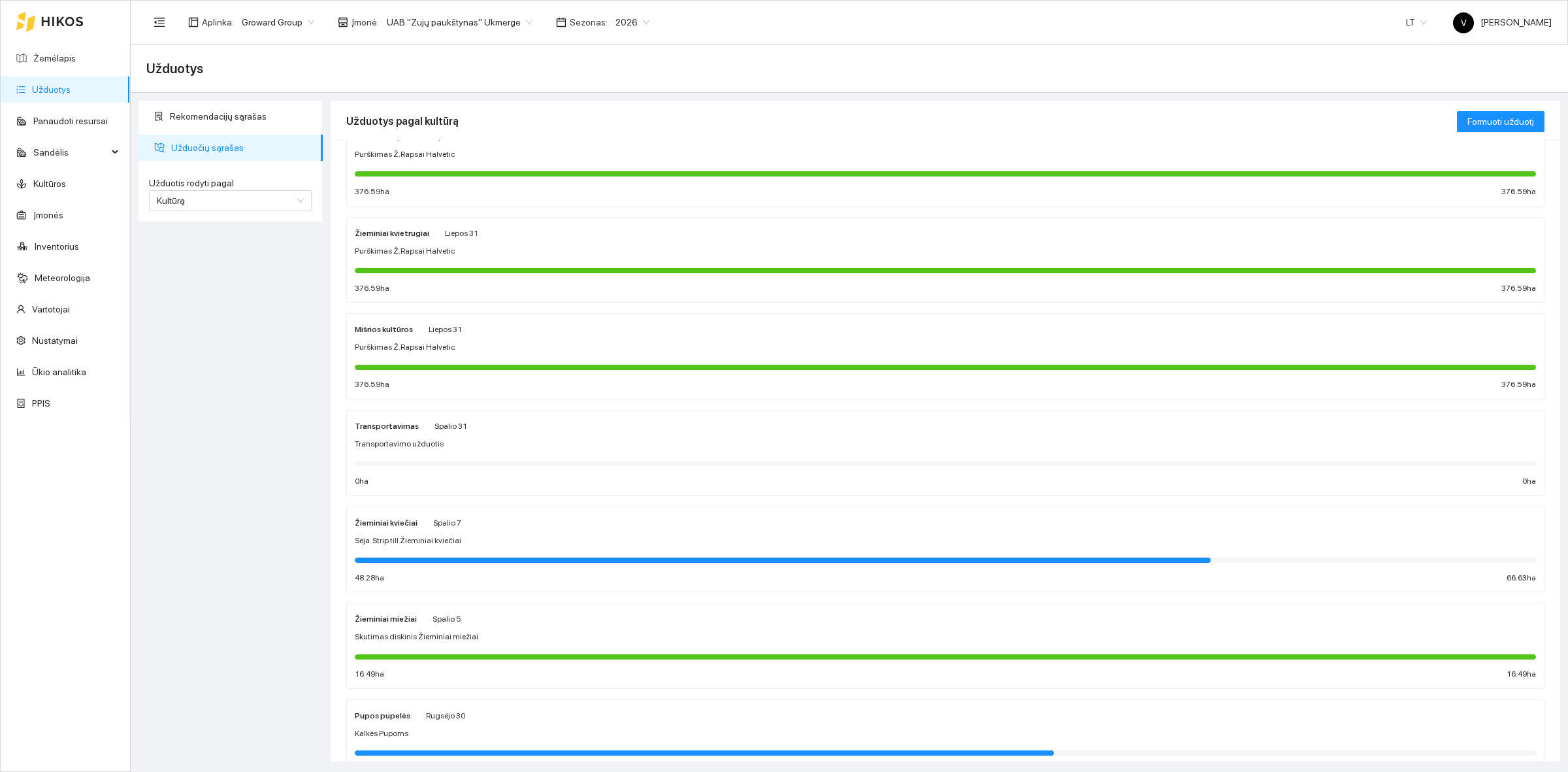
scroll to position [82, 0]
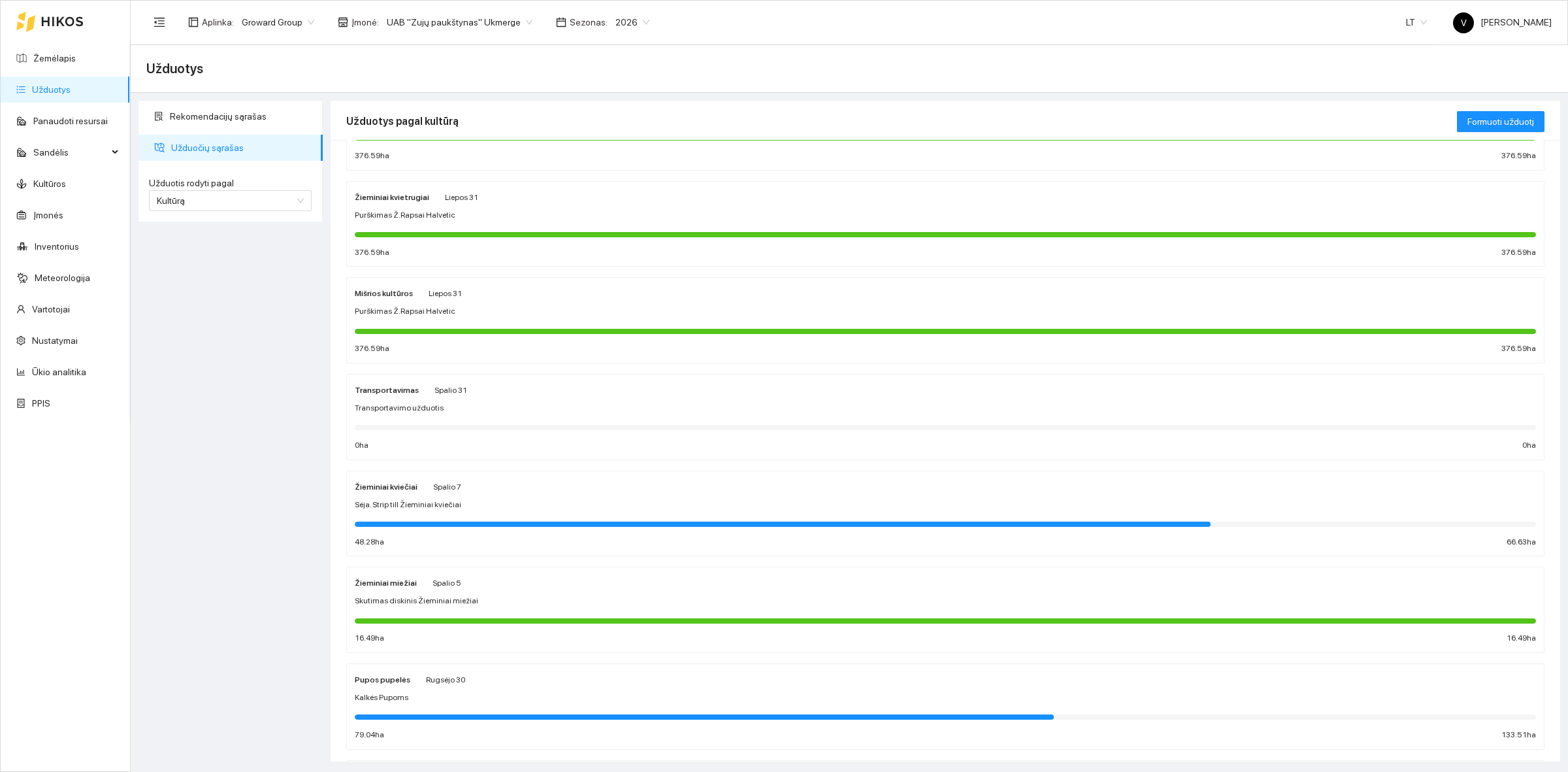
click at [403, 496] on div "Žieminiai kviečiai Spalio 7 Sėja. Strip till Žieminiai kviečiai 48.28 ha 66.63 …" at bounding box center [945, 513] width 1181 height 69
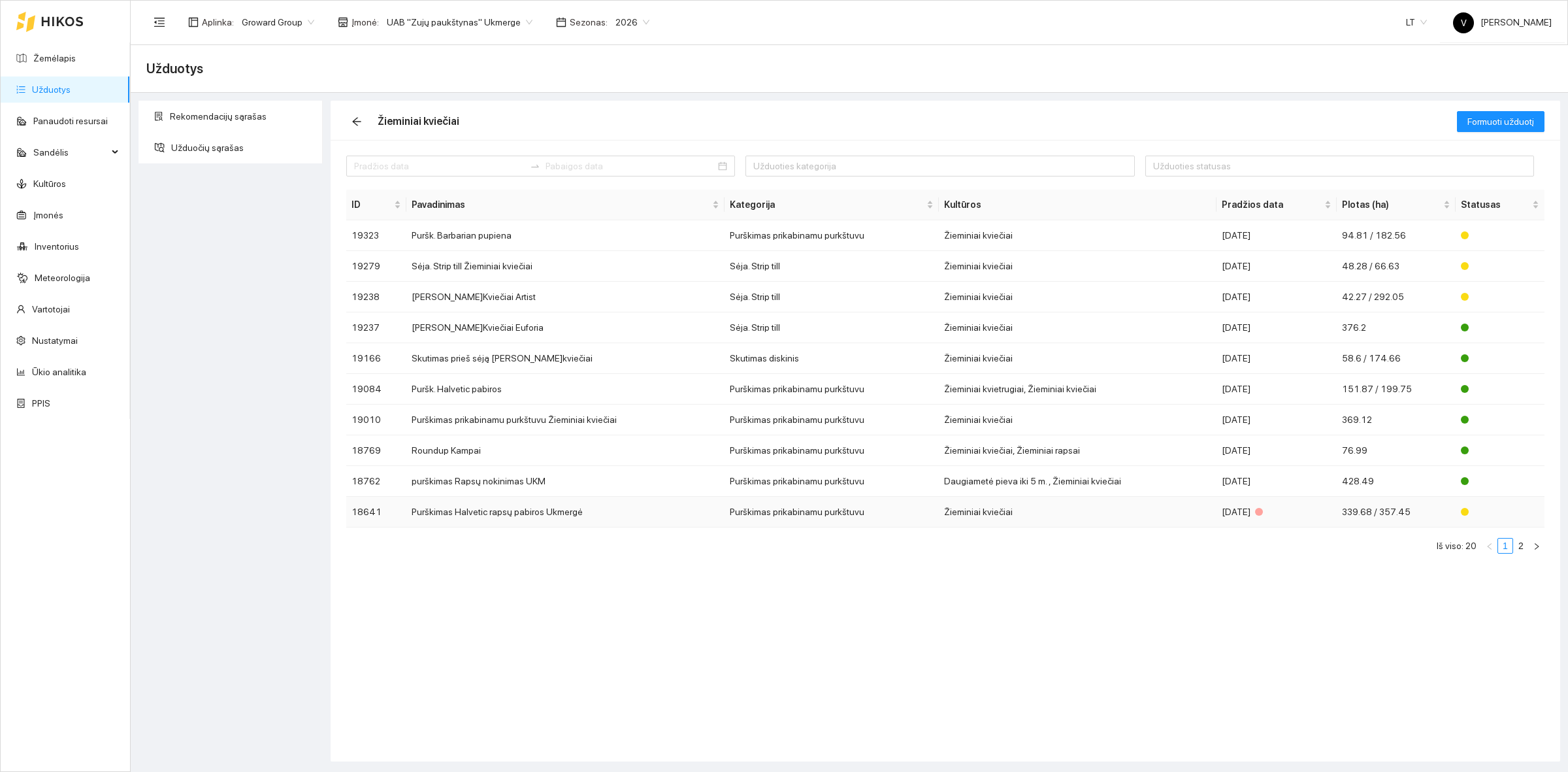
click at [441, 511] on td "Purškimas Halvetic rapsų pabiros Ukmergė" at bounding box center [565, 511] width 318 height 30
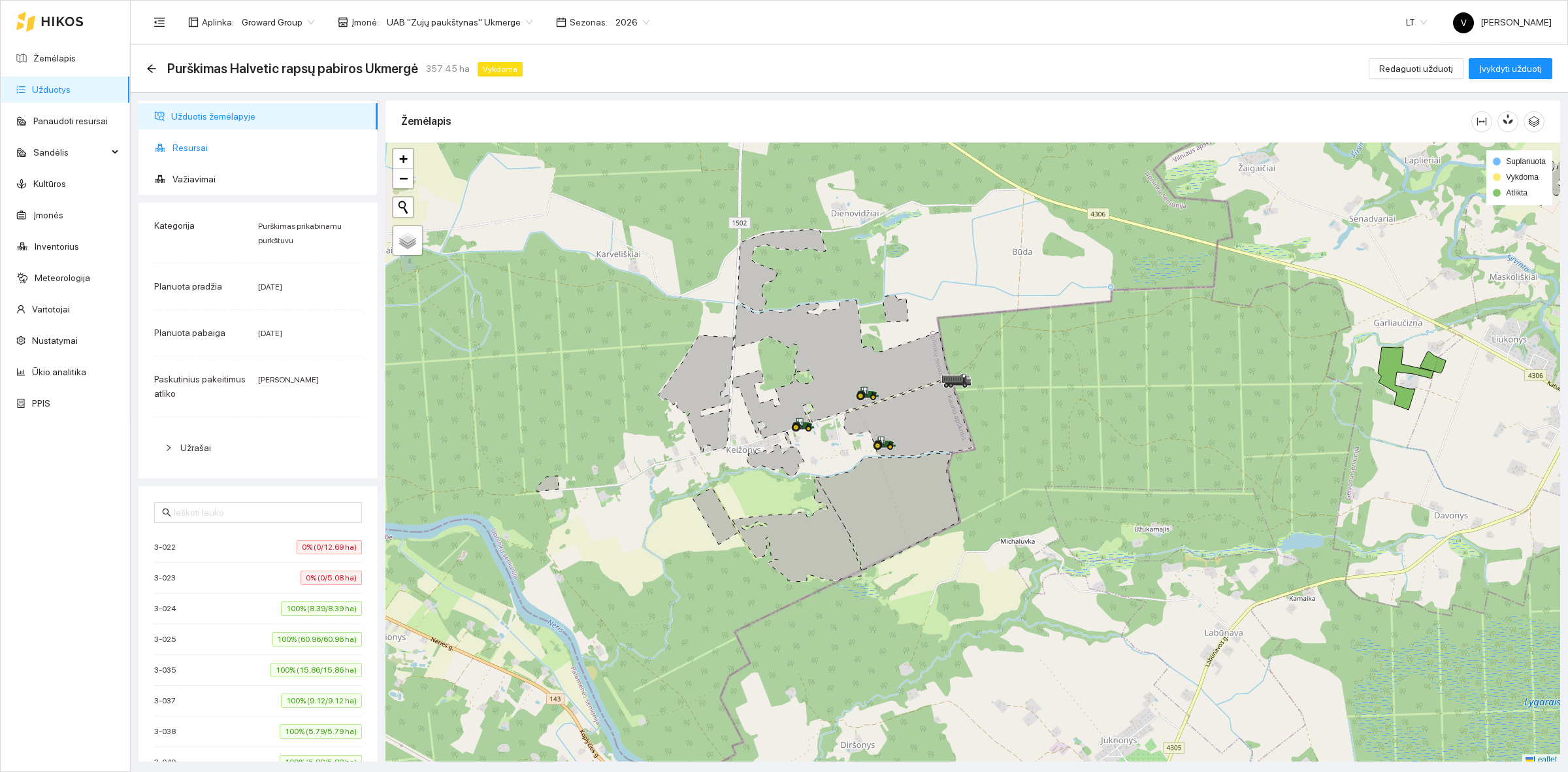
click at [217, 148] on span "Resursai" at bounding box center [270, 148] width 195 height 26
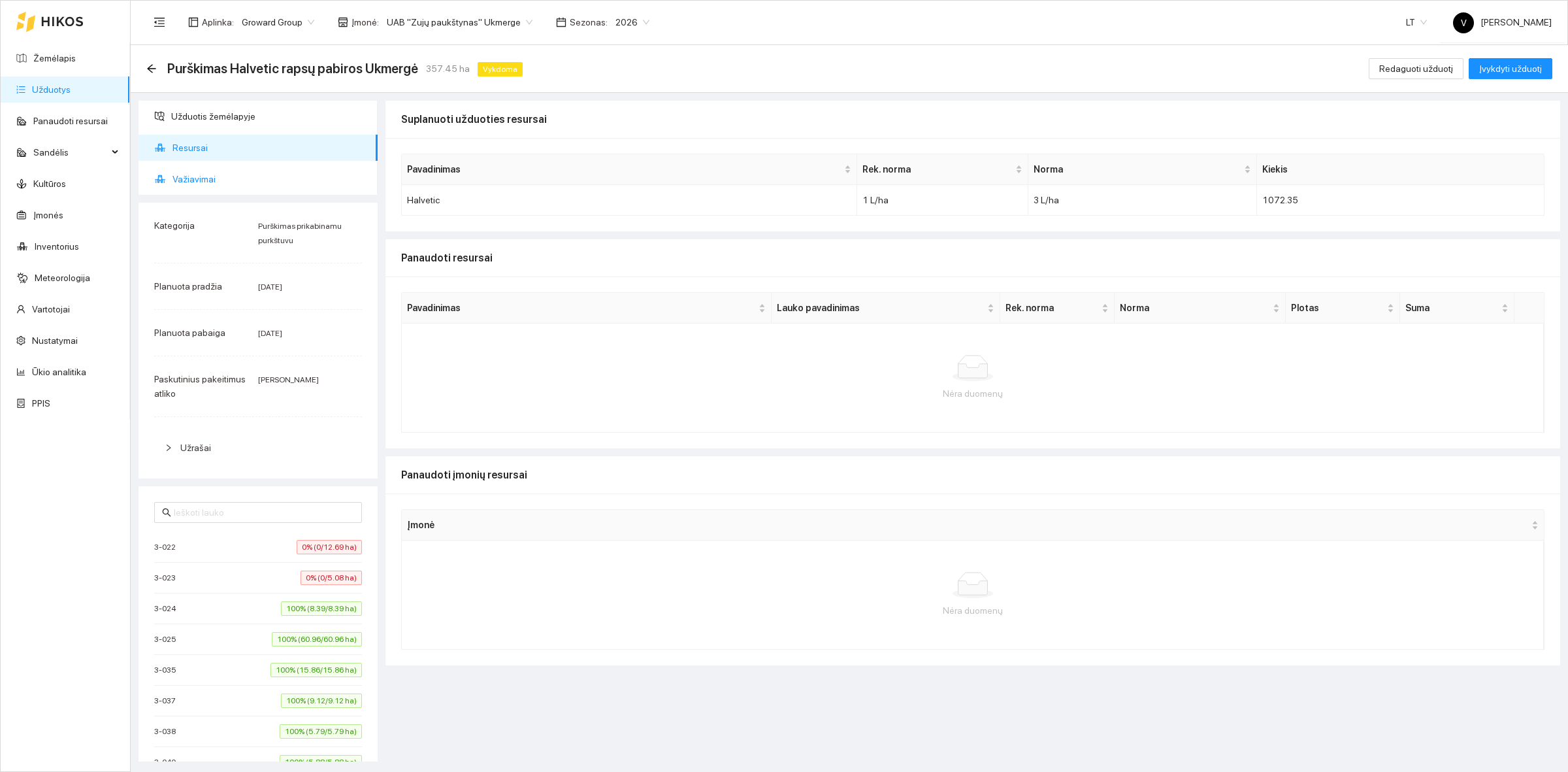
click at [188, 177] on span "Važiavimai" at bounding box center [270, 179] width 195 height 26
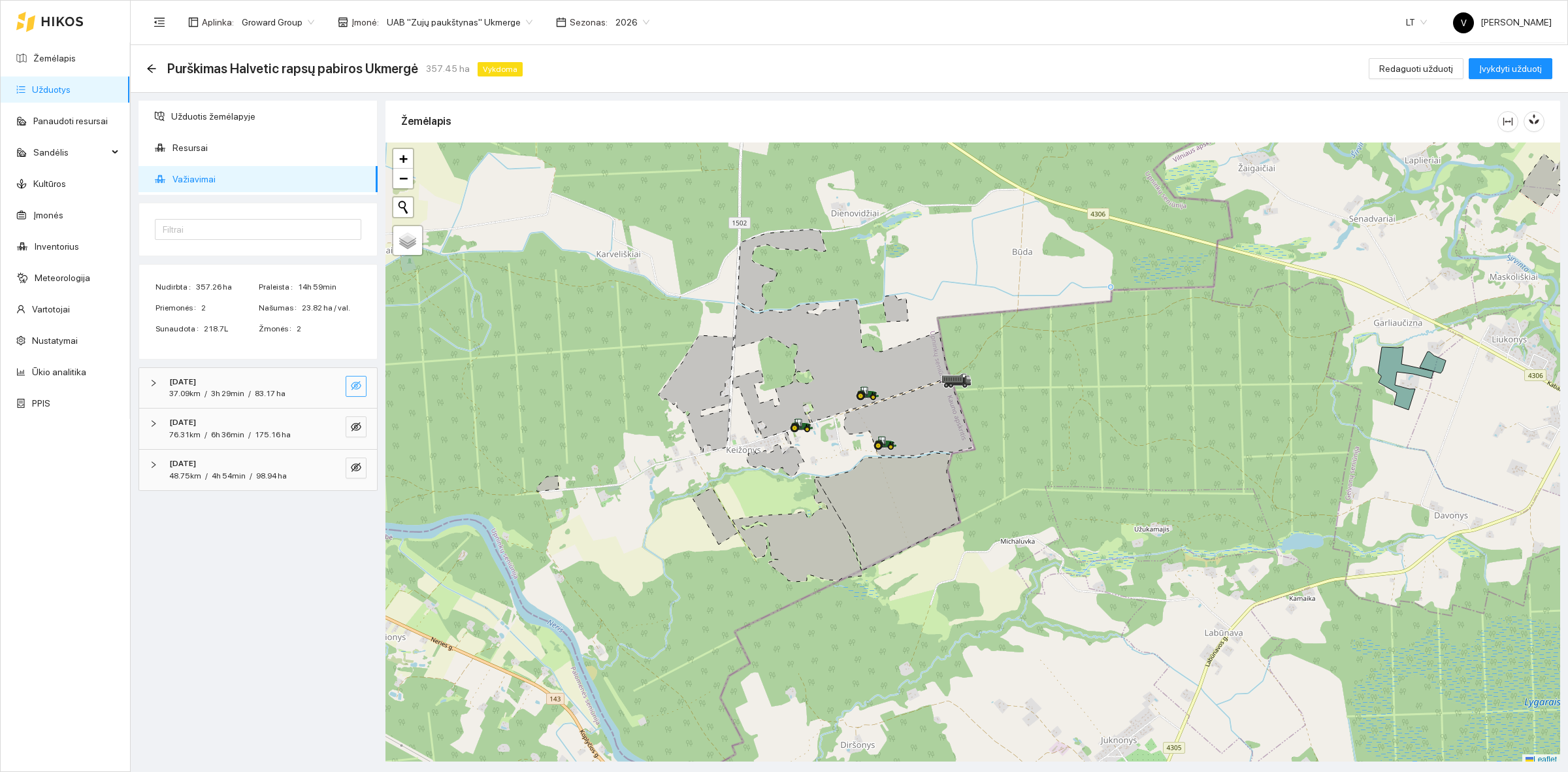
click at [354, 383] on icon "eye-invisible" at bounding box center [355, 386] width 10 height 9
click at [352, 427] on icon "eye-invisible" at bounding box center [355, 426] width 10 height 10
click at [355, 459] on button "button" at bounding box center [356, 467] width 21 height 21
click at [207, 147] on span "Resursai" at bounding box center [270, 148] width 195 height 26
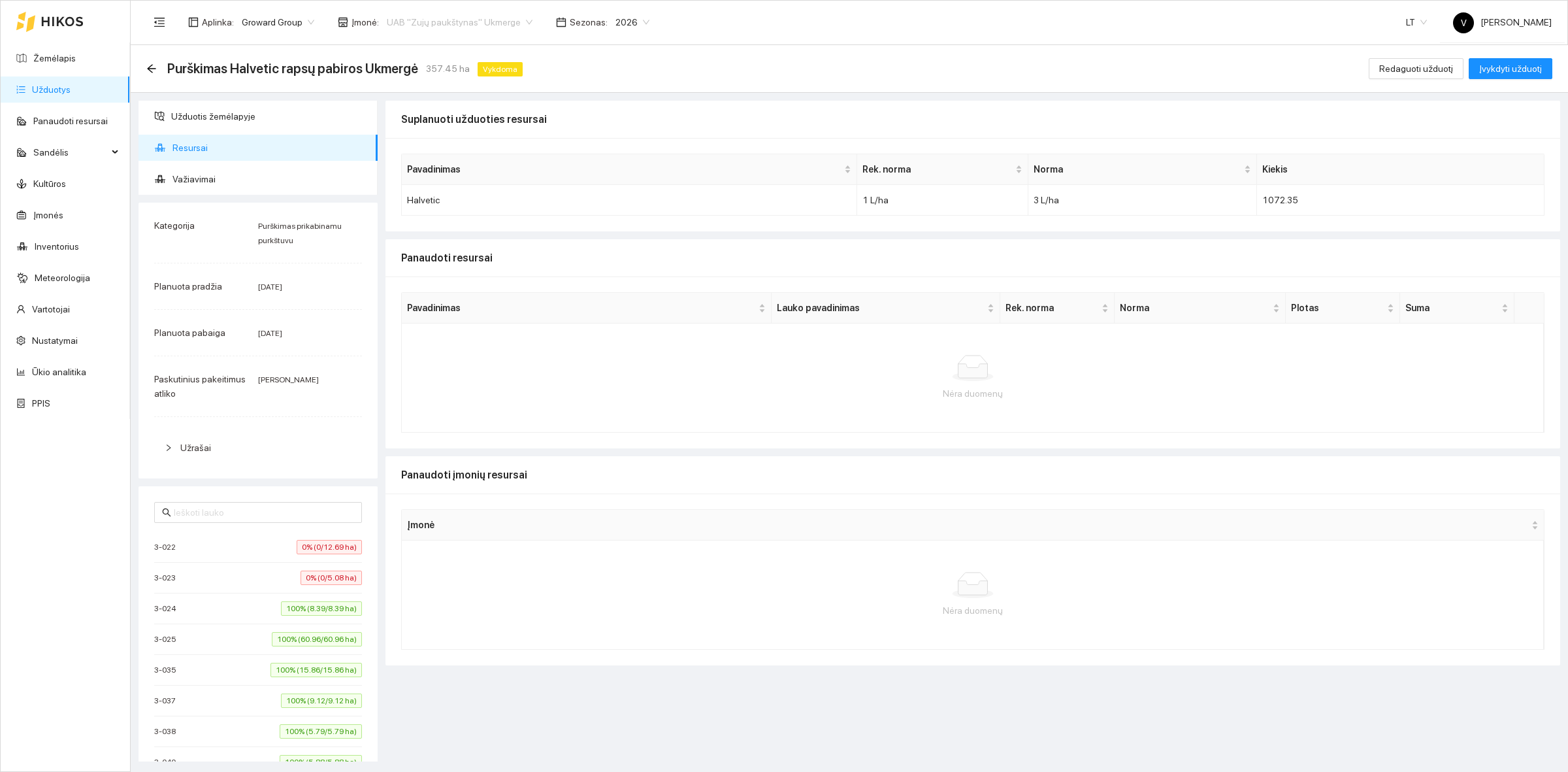
click at [457, 23] on span "UAB "Zujų paukštynas" Ukmerge" at bounding box center [459, 22] width 146 height 19
click at [413, 47] on div "Visos" at bounding box center [452, 47] width 142 height 15
click at [386, 13] on span "Visos" at bounding box center [403, 22] width 34 height 19
click at [491, 69] on div "UAB "Zujų paukštynas" Ukmerge" at bounding box center [449, 68] width 134 height 15
click at [73, 62] on link "Žemėlapis" at bounding box center [54, 58] width 42 height 10
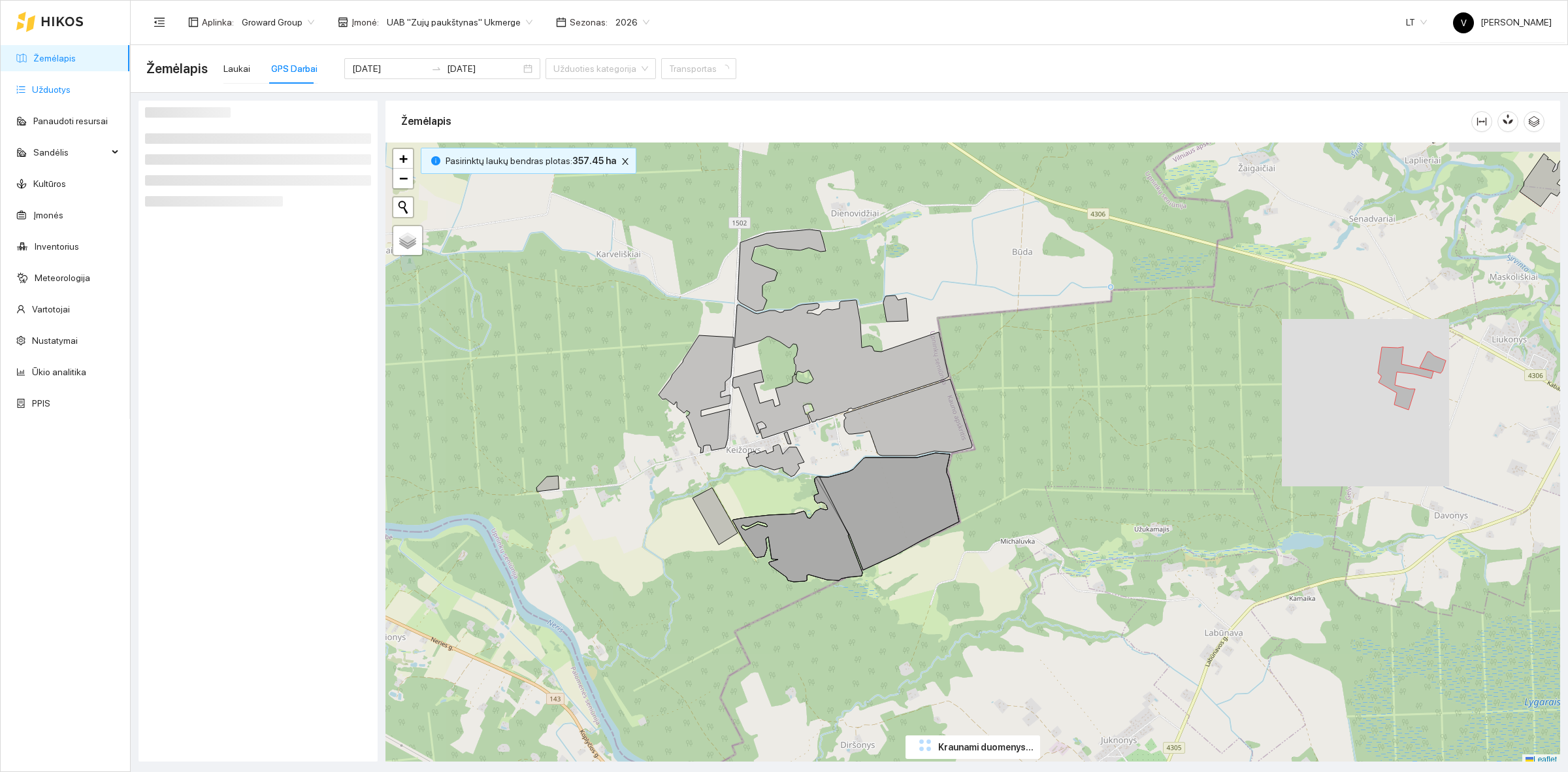
click at [67, 84] on link "Užduotys" at bounding box center [51, 89] width 39 height 10
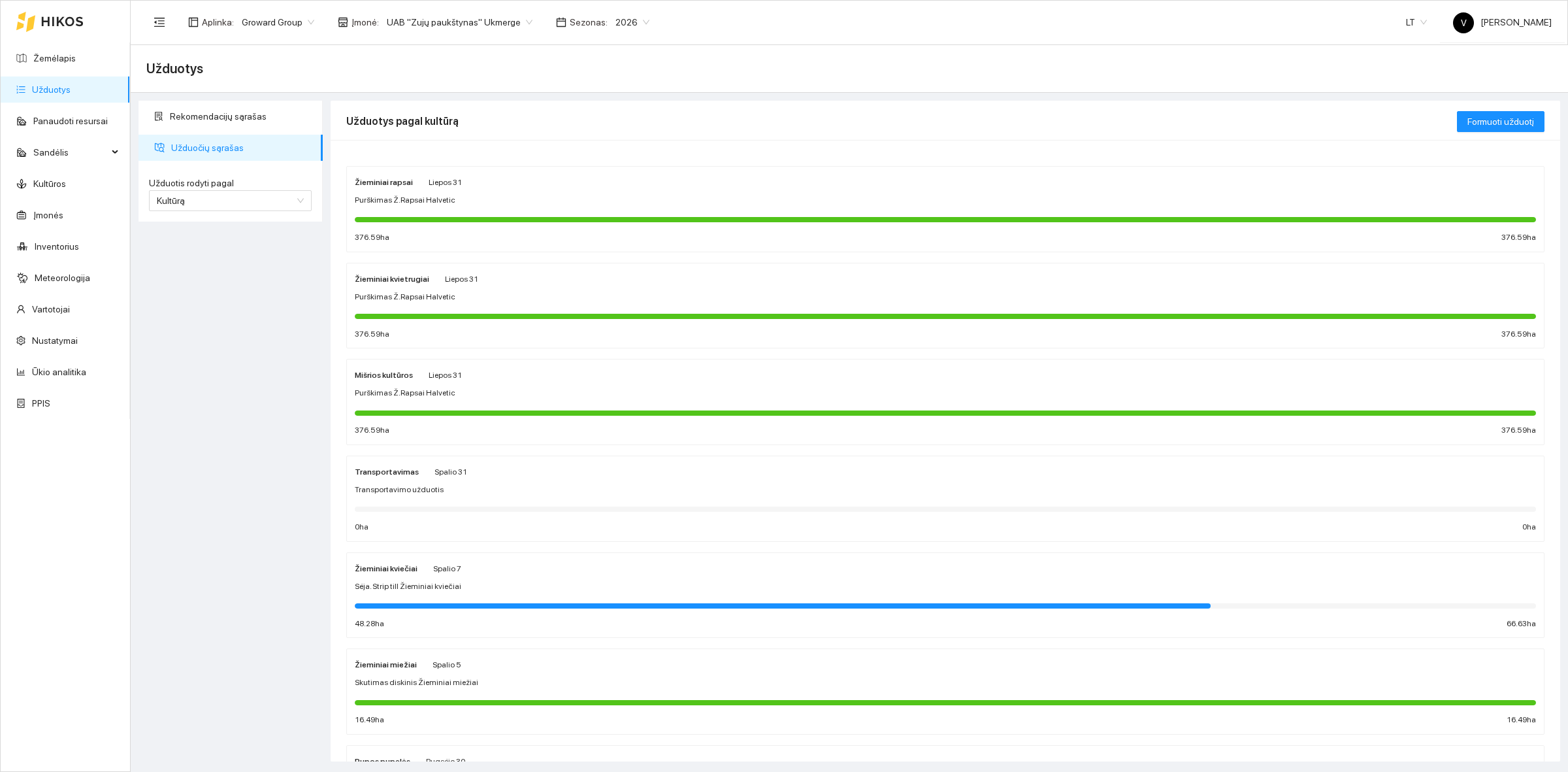
click at [392, 377] on strong "Mišrios kultūros" at bounding box center [384, 375] width 58 height 9
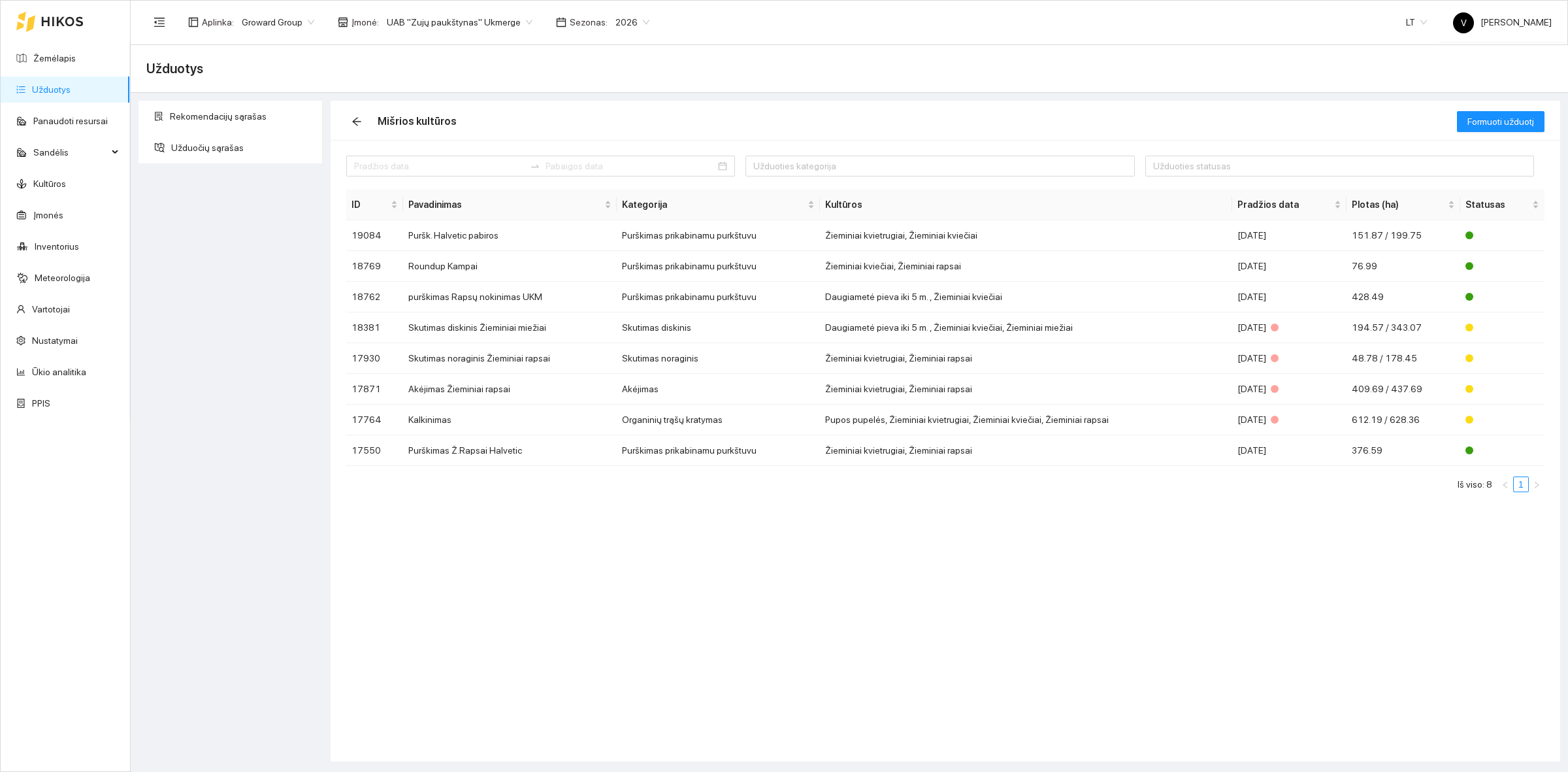
click at [63, 90] on link "Užduotys" at bounding box center [51, 89] width 39 height 10
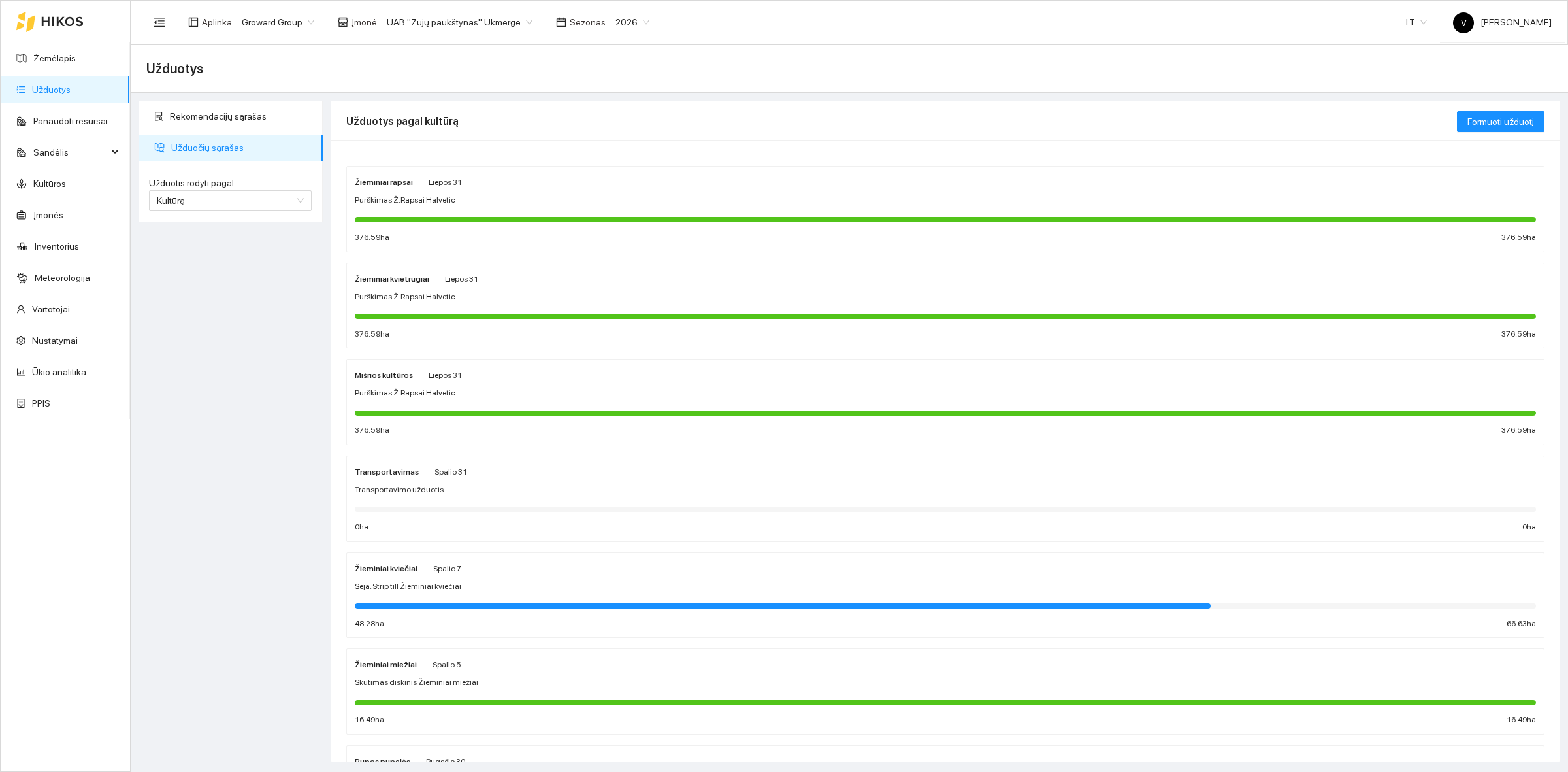
click at [375, 285] on div "Žieminiai kvietrugiai" at bounding box center [392, 278] width 74 height 15
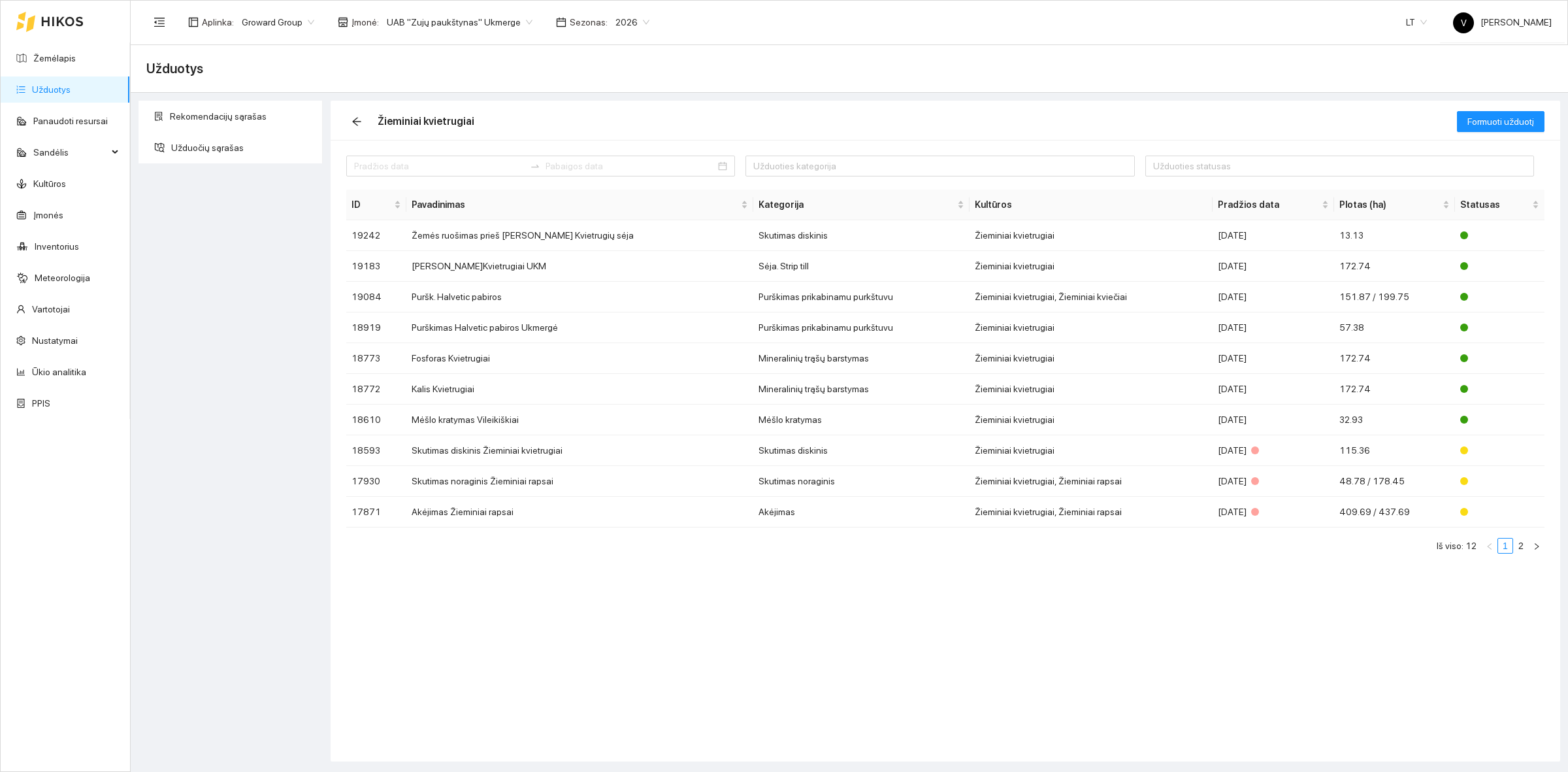
click at [39, 84] on link "Užduotys" at bounding box center [51, 89] width 39 height 10
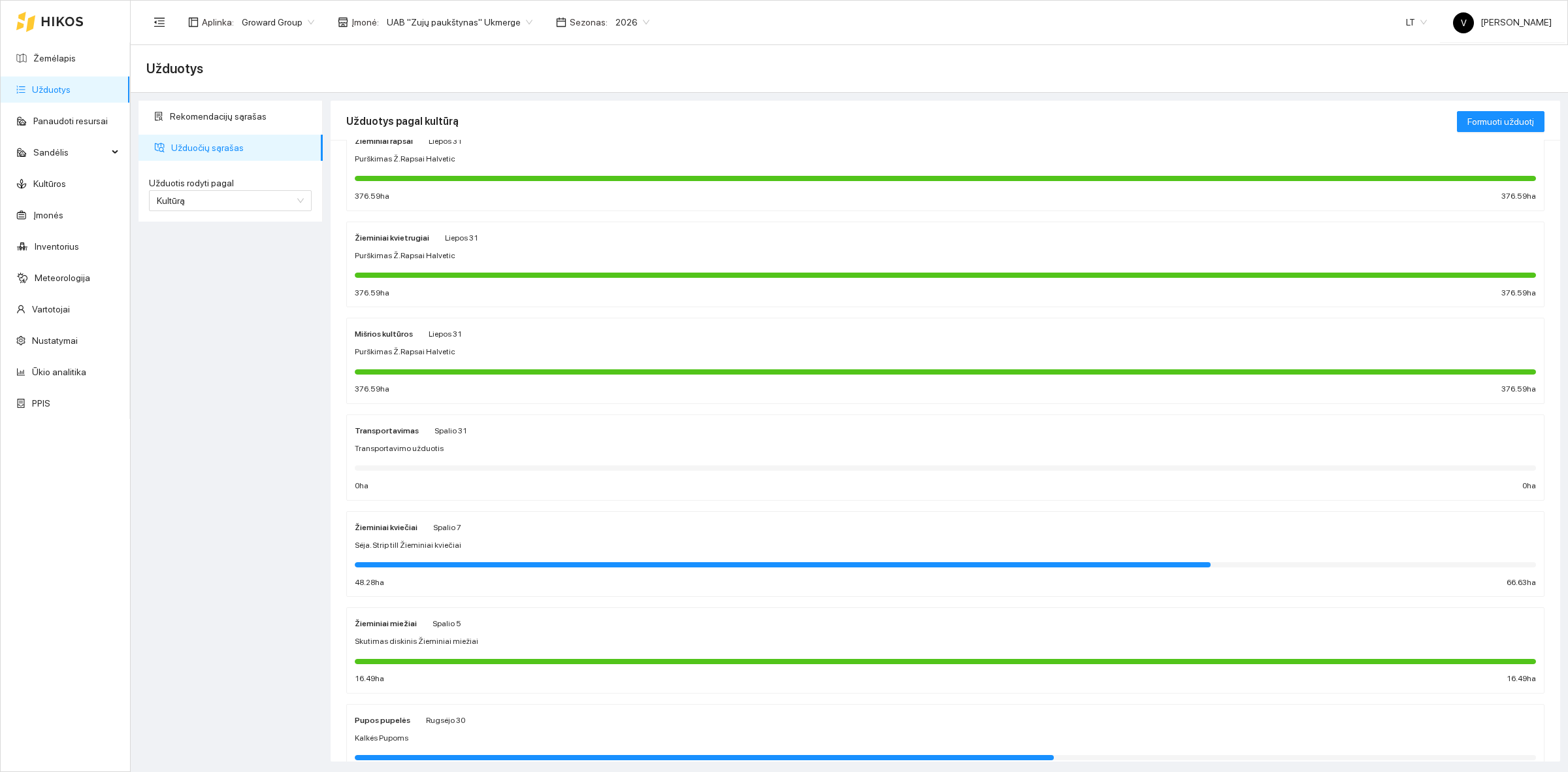
scroll to position [82, 0]
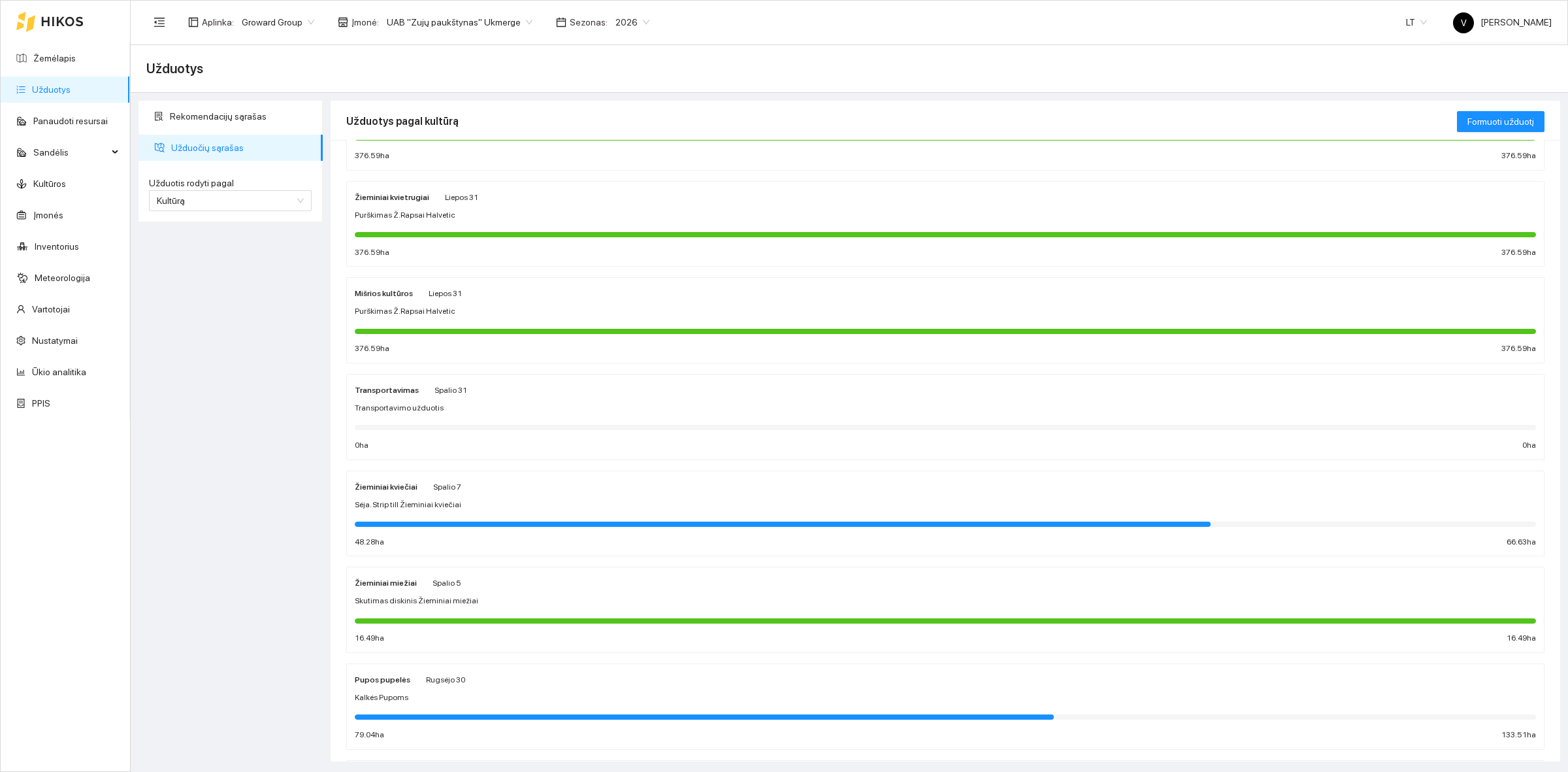
click at [379, 491] on strong "Žieminiai kviečiai" at bounding box center [386, 487] width 62 height 9
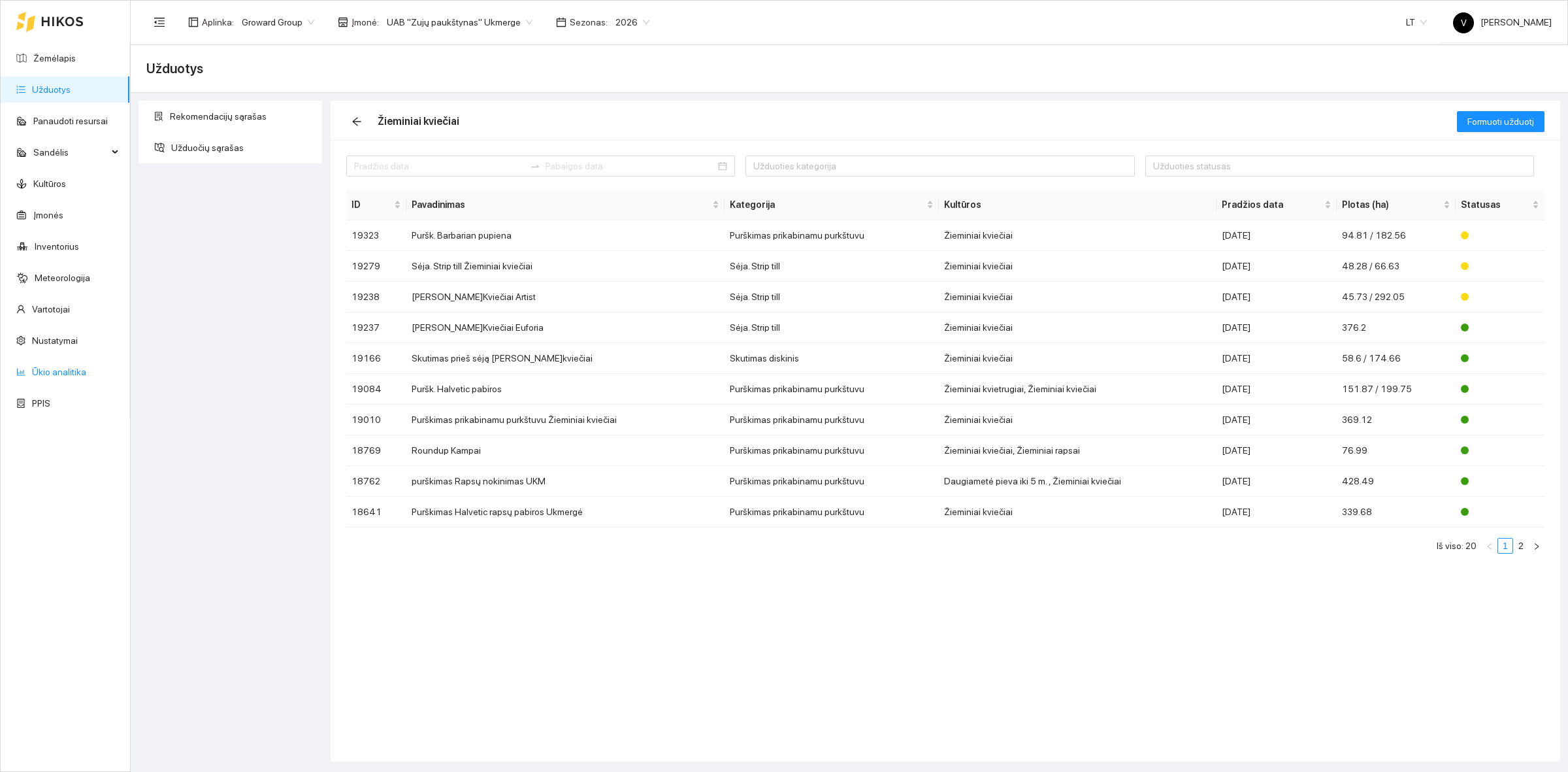
click at [52, 366] on link "Ūkio analitika" at bounding box center [59, 371] width 54 height 10
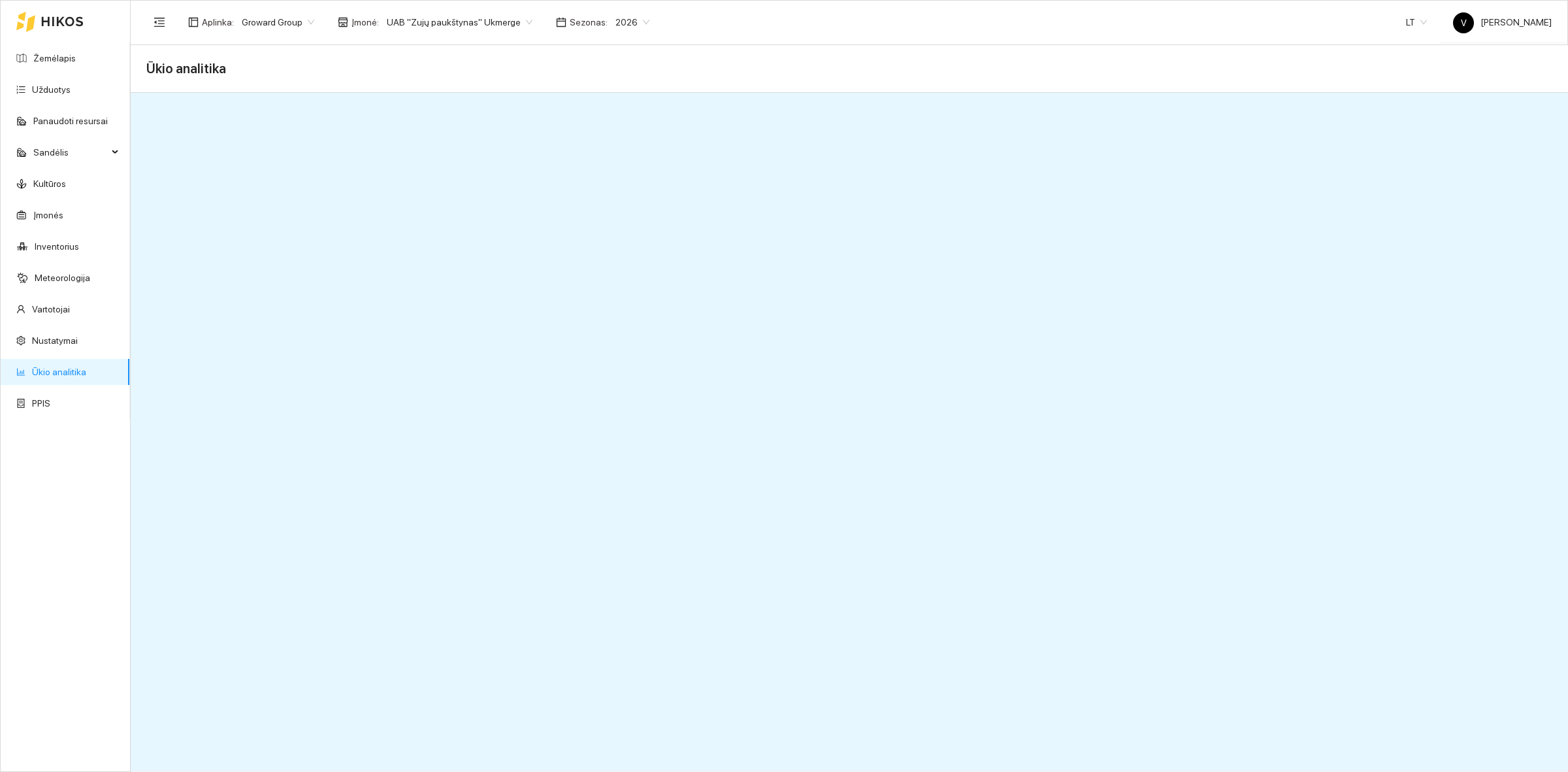
click at [82, 370] on link "Ūkio analitika" at bounding box center [59, 371] width 54 height 10
click at [502, 17] on span "UAB "Zujų paukštynas" Ukmerge" at bounding box center [459, 22] width 146 height 19
click at [484, 37] on div "Visos" at bounding box center [452, 47] width 158 height 21
click at [62, 184] on link "Kultūros" at bounding box center [50, 183] width 33 height 10
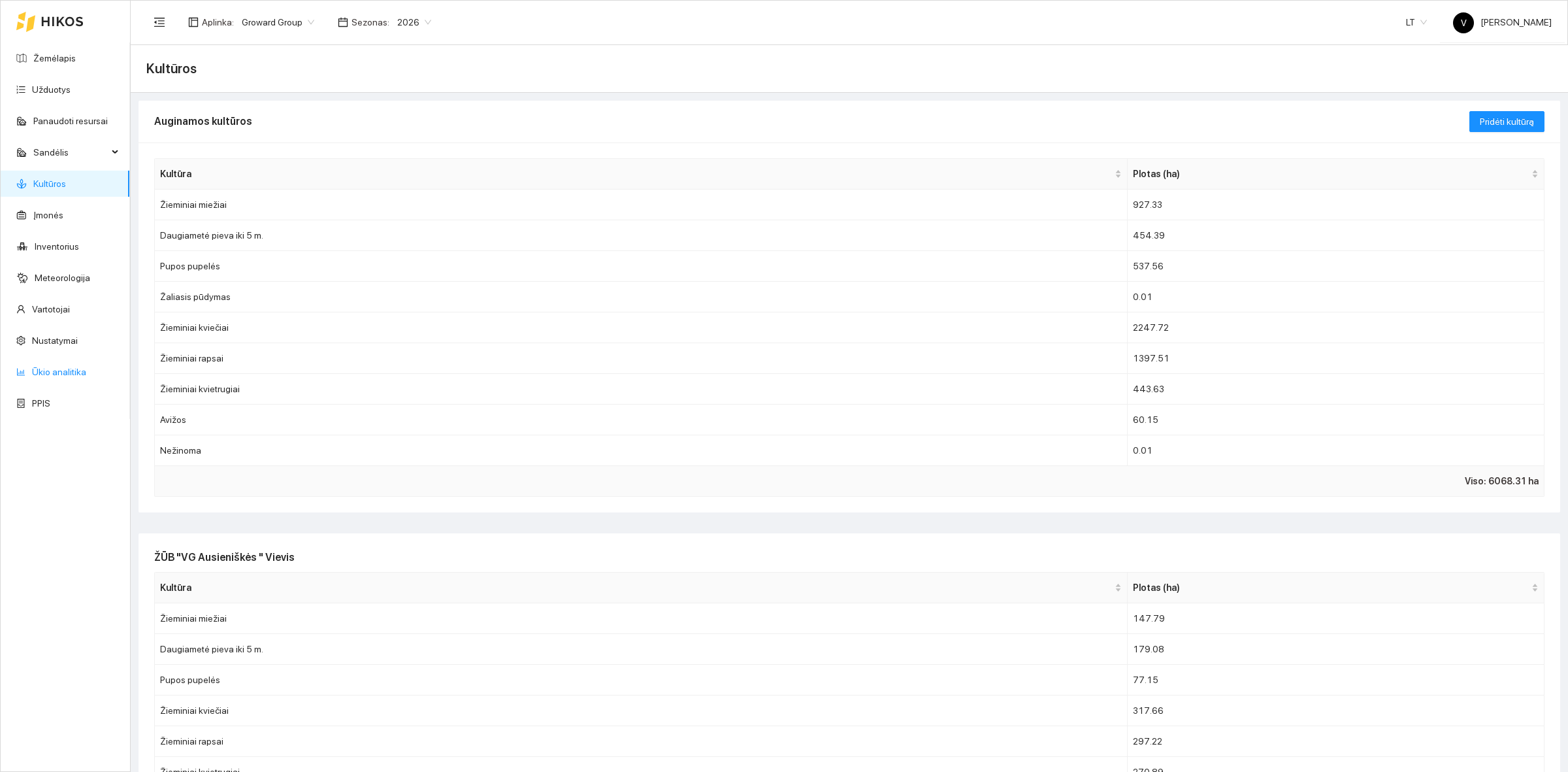
click at [62, 375] on link "Ūkio analitika" at bounding box center [59, 371] width 54 height 10
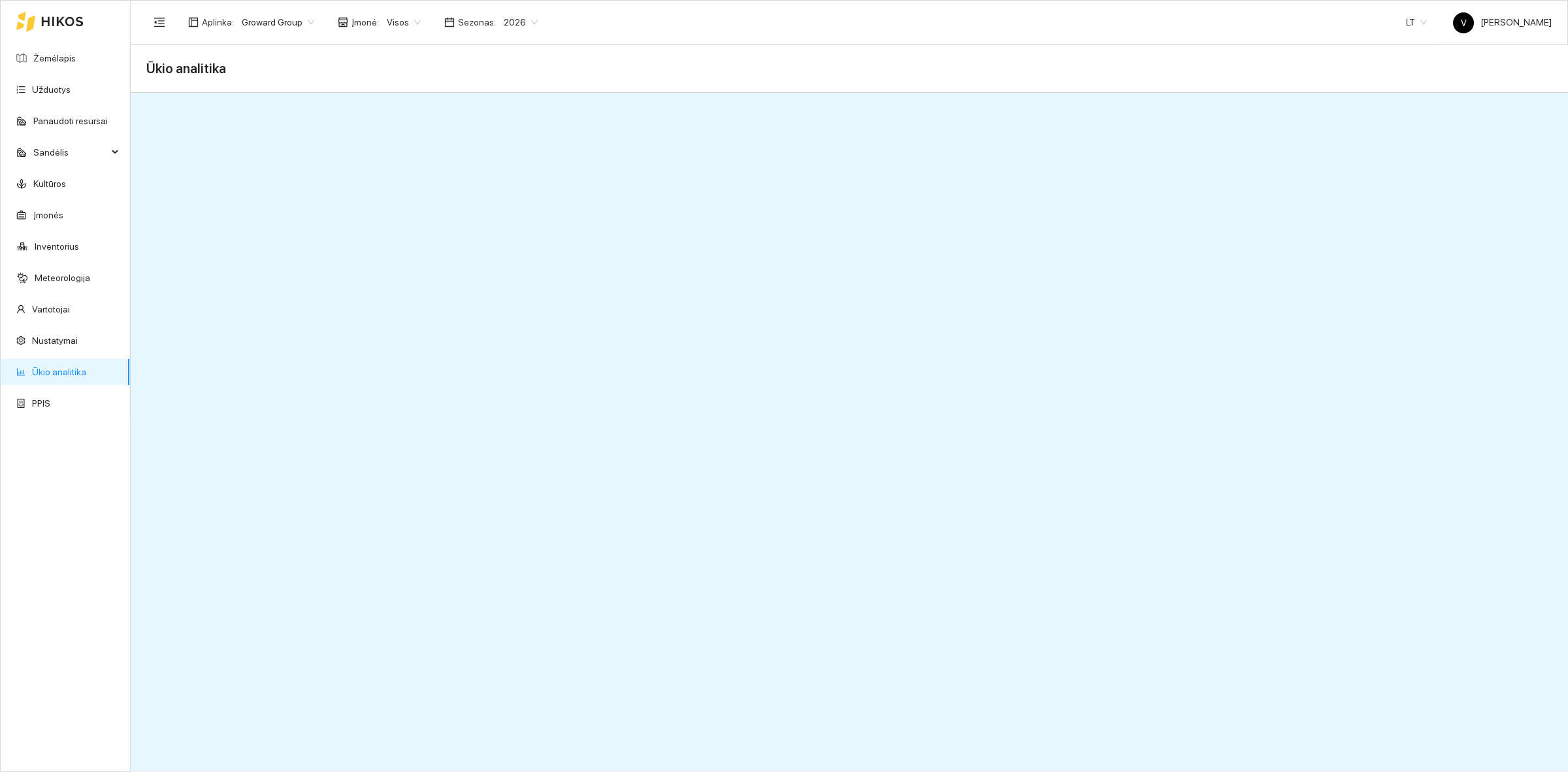
click at [504, 21] on span "2026" at bounding box center [520, 22] width 34 height 19
click at [517, 151] on div "2025" at bounding box center [511, 151] width 34 height 15
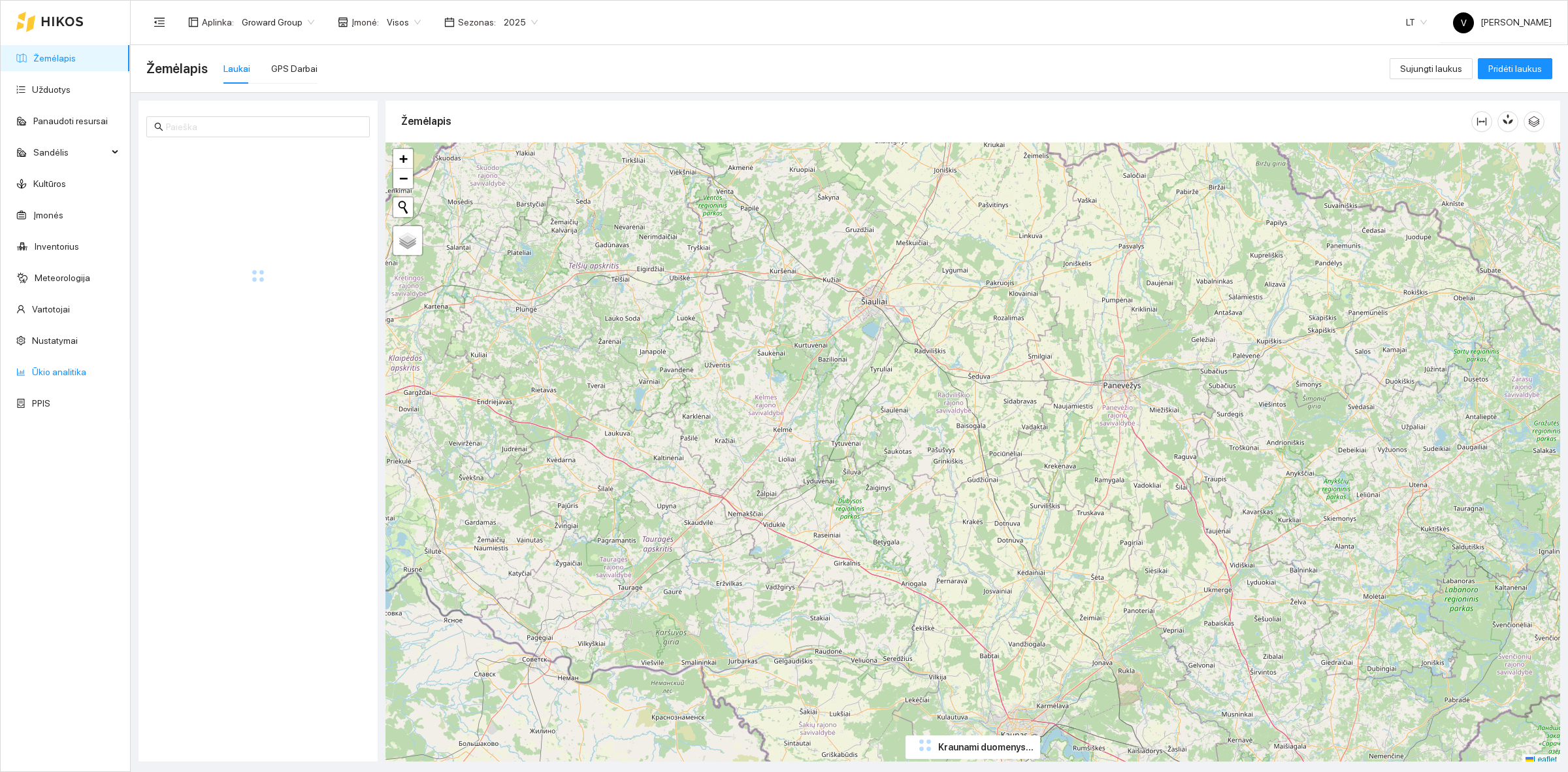
click at [44, 366] on link "Ūkio analitika" at bounding box center [59, 371] width 54 height 10
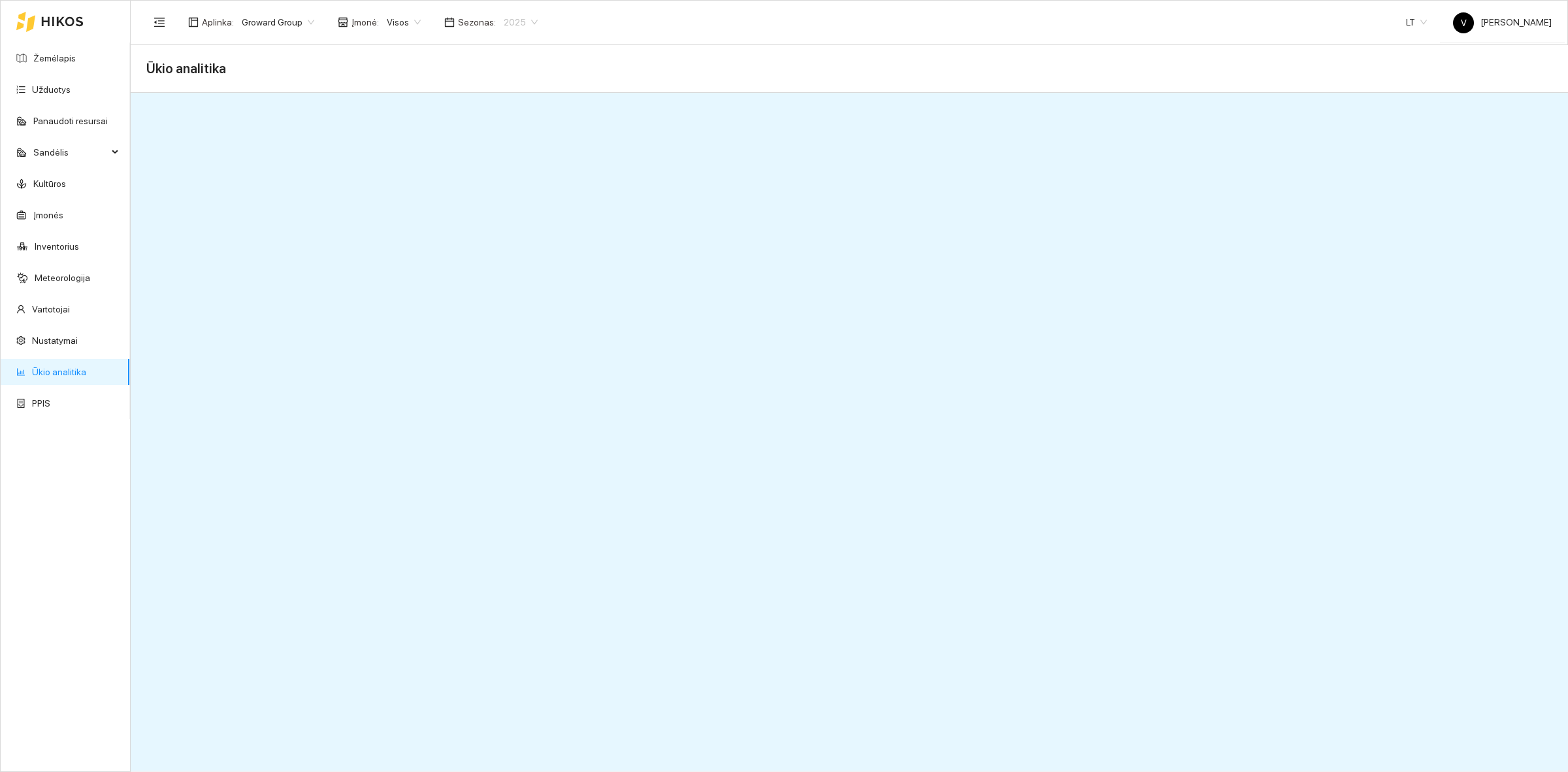
click at [504, 24] on span "2025" at bounding box center [520, 22] width 34 height 19
click at [504, 172] on div "2026" at bounding box center [511, 173] width 34 height 15
click at [406, 18] on span "Visos" at bounding box center [403, 22] width 34 height 19
click at [495, 17] on div "2026" at bounding box center [520, 22] width 50 height 21
click at [518, 151] on div "2025" at bounding box center [511, 151] width 50 height 21
